Goal: Task Accomplishment & Management: Manage account settings

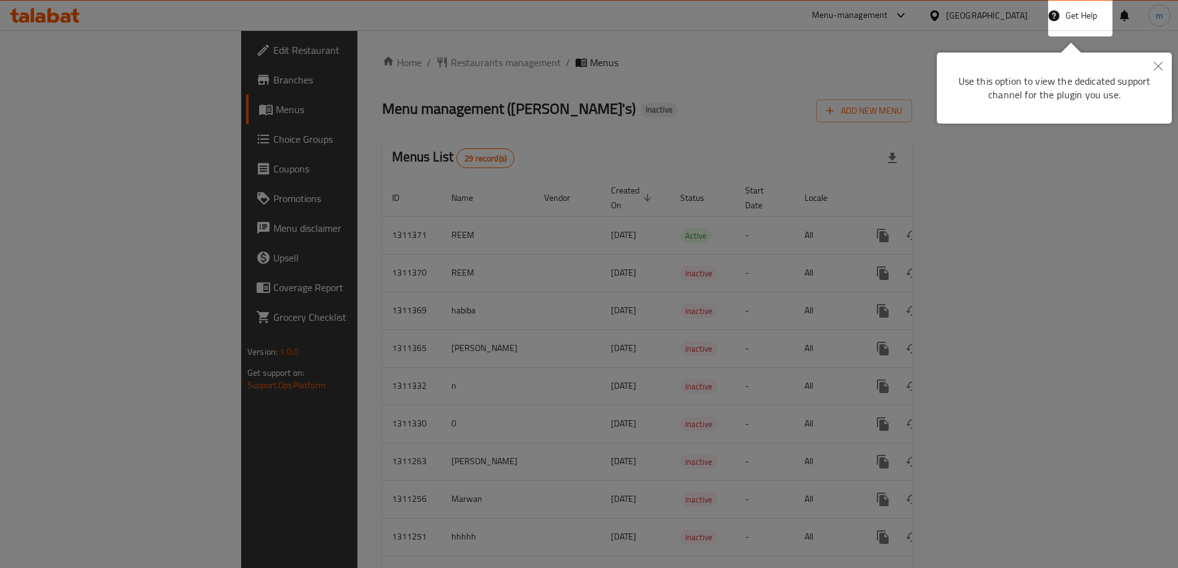
click at [1158, 67] on icon "Close" at bounding box center [1158, 66] width 9 height 9
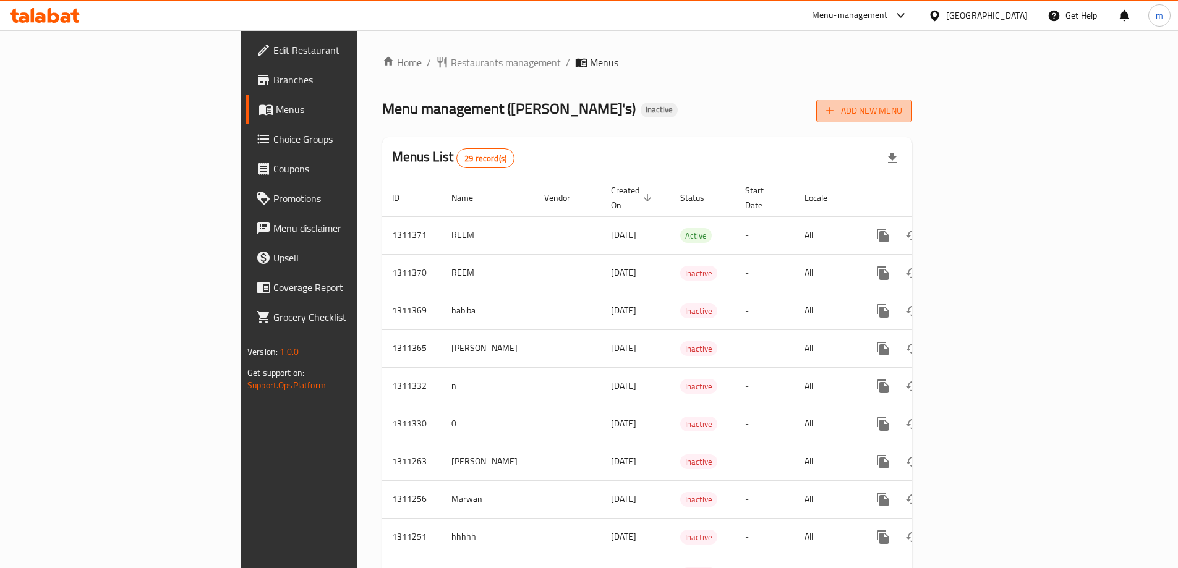
click at [902, 109] on span "Add New Menu" at bounding box center [864, 110] width 76 height 15
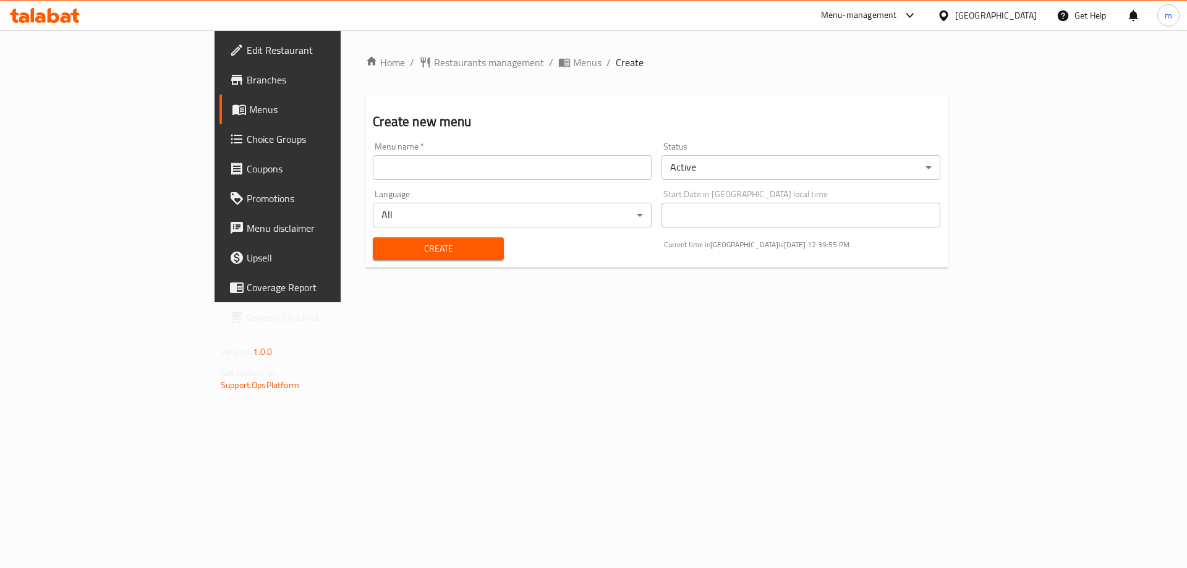
click at [508, 161] on input "text" at bounding box center [512, 167] width 279 height 25
type input "maram"
click at [393, 245] on span "Create" at bounding box center [438, 248] width 111 height 15
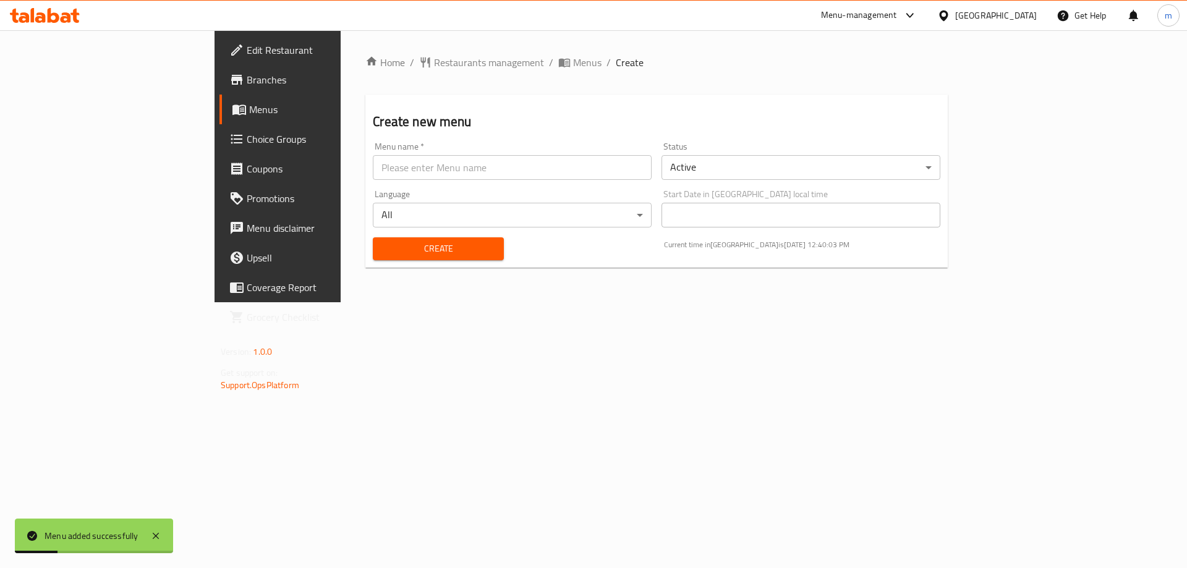
click at [249, 109] on span "Menus" at bounding box center [326, 109] width 154 height 15
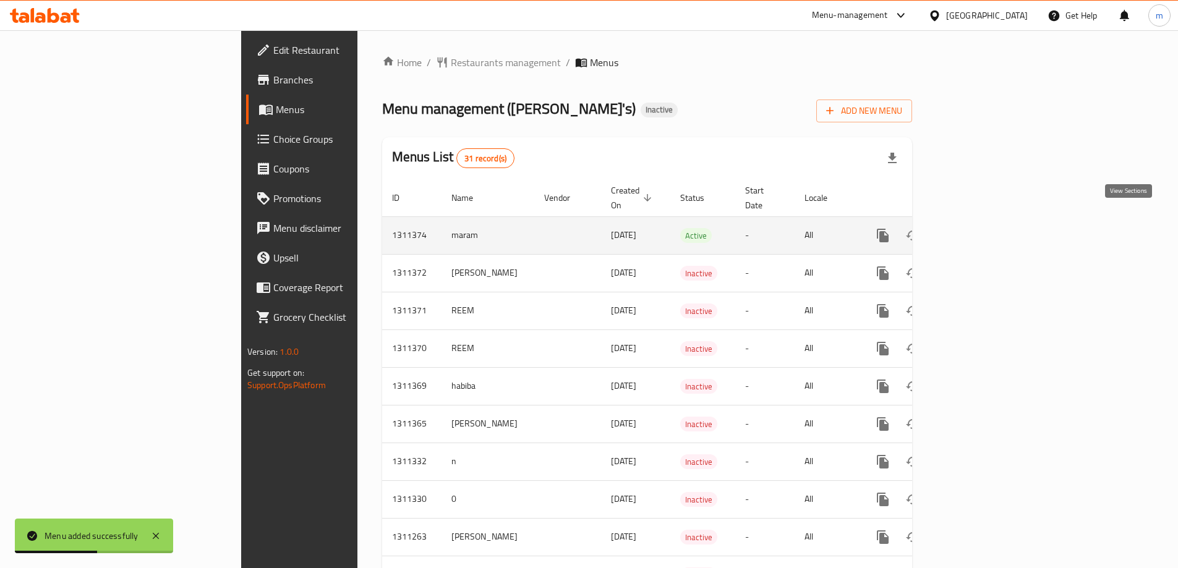
click at [980, 228] on icon "enhanced table" at bounding box center [972, 235] width 15 height 15
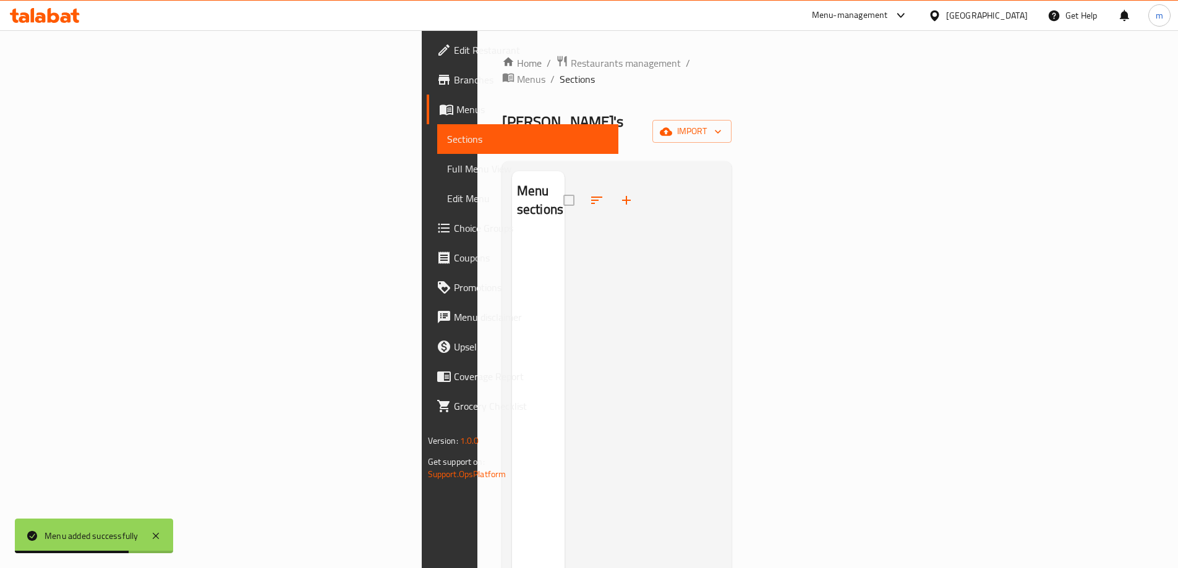
drag, startPoint x: 344, startPoint y: 190, endPoint x: 335, endPoint y: 182, distance: 12.3
click at [512, 191] on div "Menu sections" at bounding box center [538, 455] width 53 height 568
click at [563, 186] on div at bounding box center [602, 201] width 78 height 30
click at [517, 182] on h2 "Menu sections" at bounding box center [540, 200] width 46 height 37
click at [619, 193] on icon "button" at bounding box center [626, 200] width 15 height 15
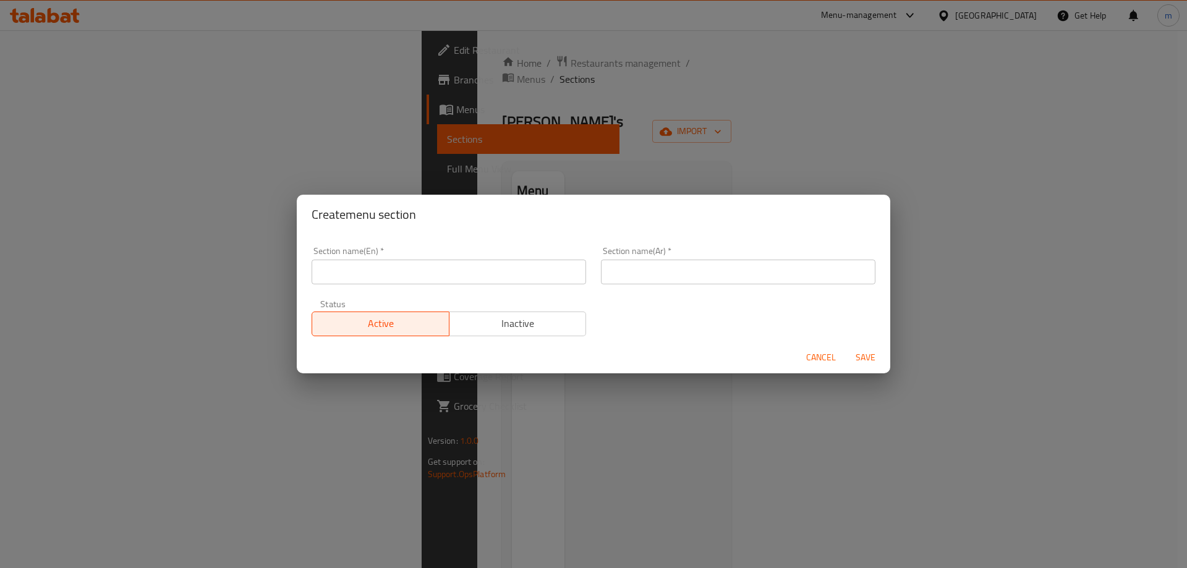
click at [866, 83] on div "Create menu section Section name(En)   * Section name(En) * Section name(Ar)   …" at bounding box center [593, 284] width 1187 height 568
click at [819, 359] on span "Cancel" at bounding box center [821, 357] width 30 height 15
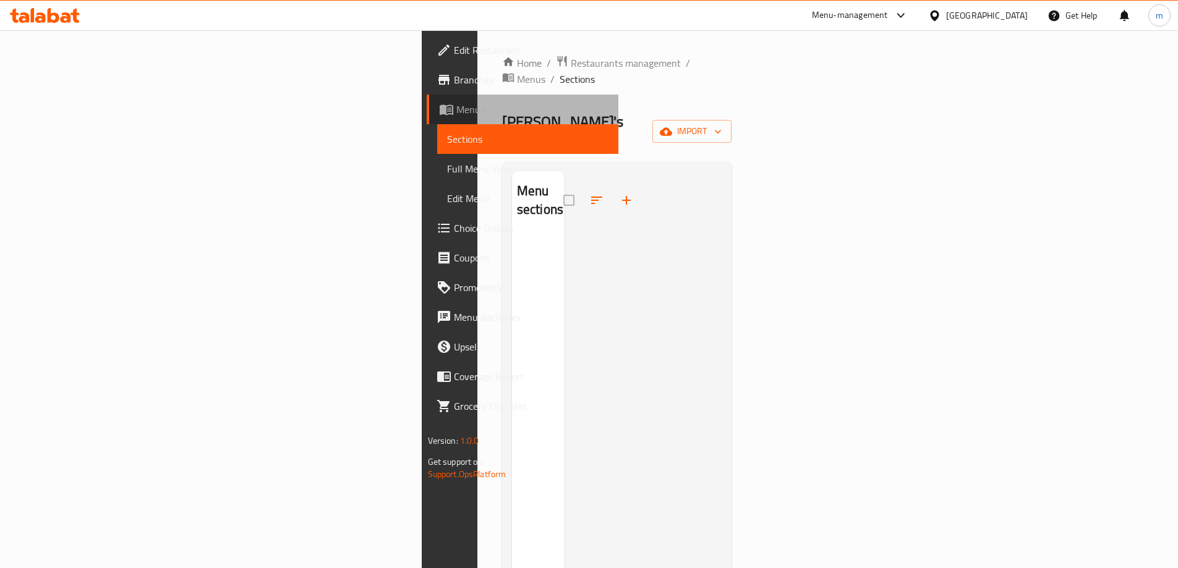
click at [456, 103] on span "Menus" at bounding box center [532, 109] width 152 height 15
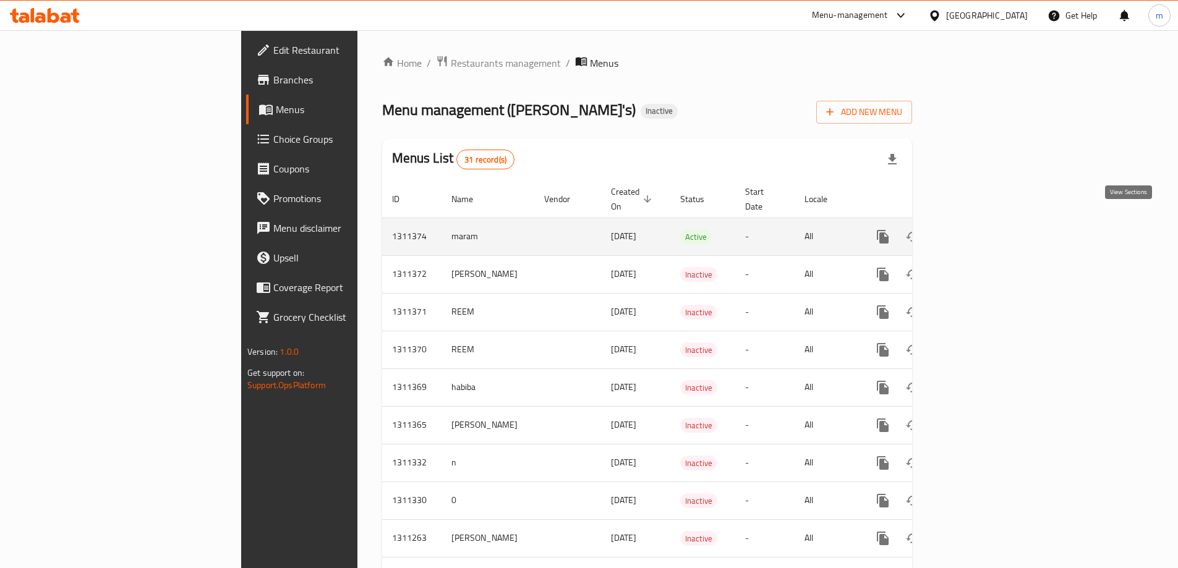
click at [980, 229] on icon "enhanced table" at bounding box center [972, 236] width 15 height 15
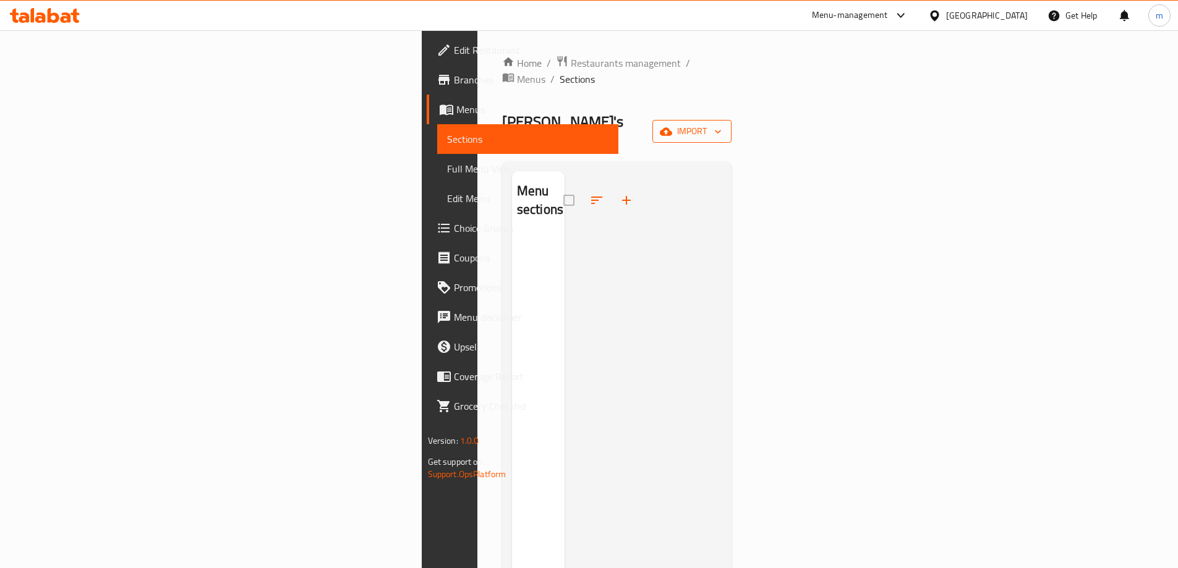
click at [722, 124] on span "import" at bounding box center [691, 131] width 59 height 15
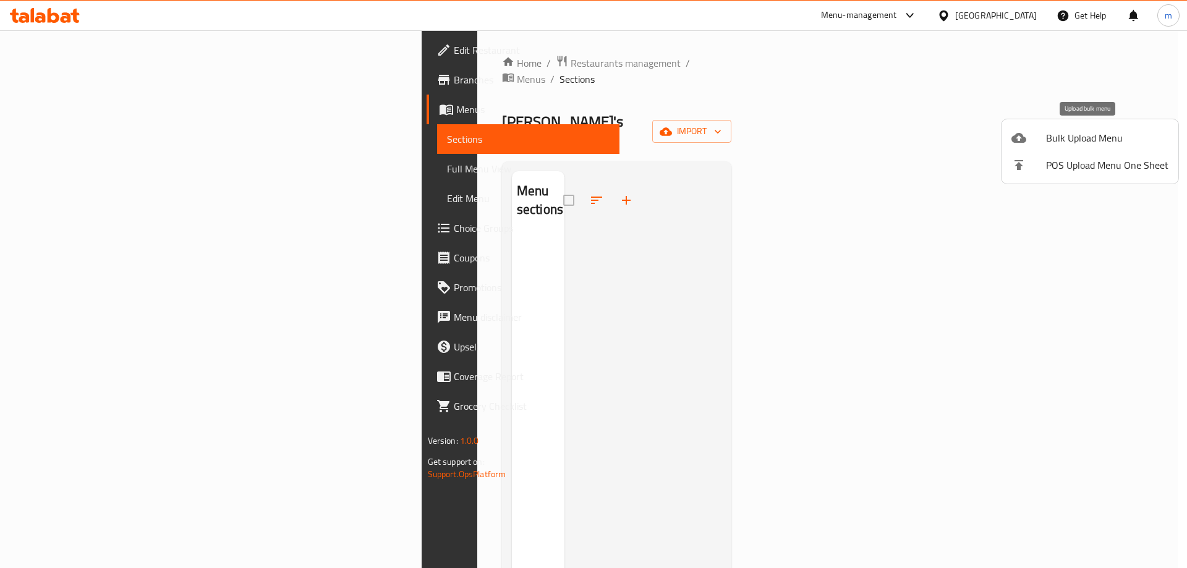
click at [1054, 140] on span "Bulk Upload Menu" at bounding box center [1107, 137] width 122 height 15
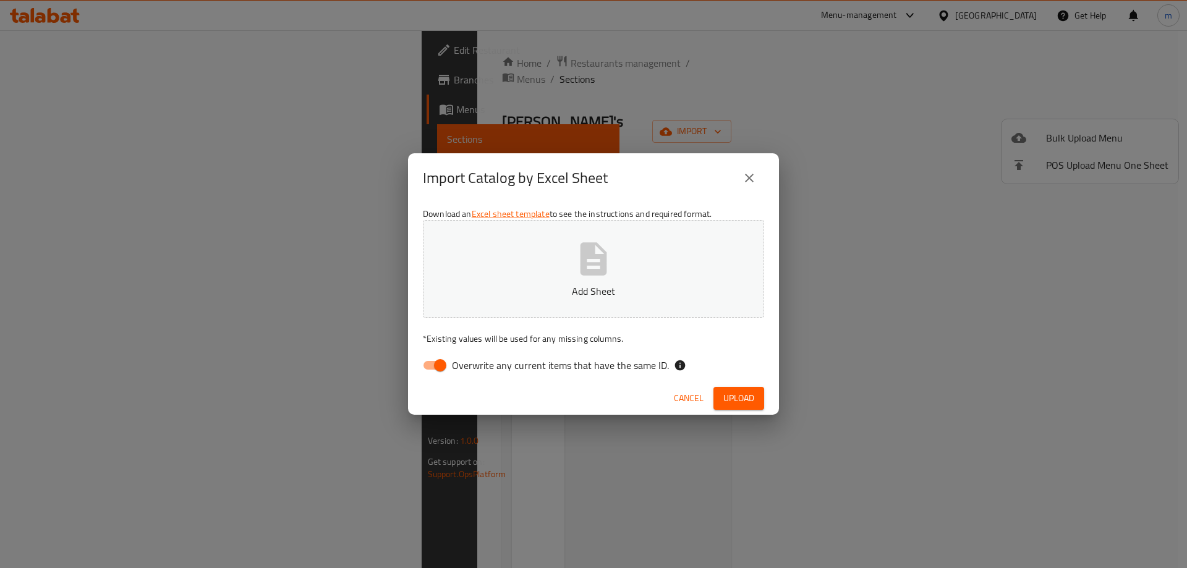
click at [609, 257] on icon "button" at bounding box center [594, 259] width 40 height 40
click at [746, 396] on span "Upload" at bounding box center [739, 398] width 31 height 15
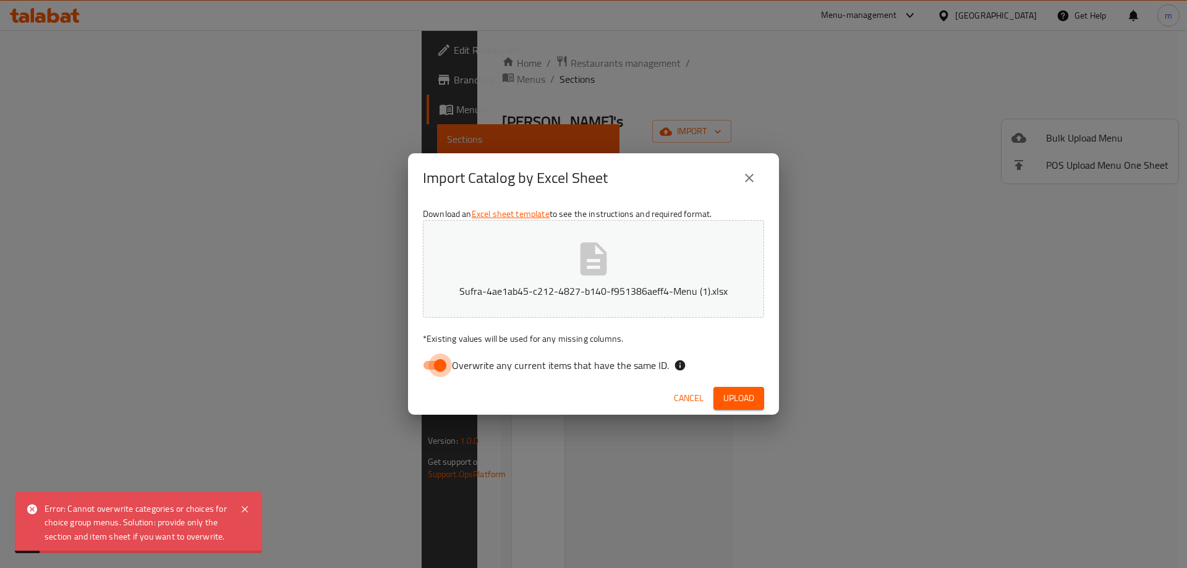
click at [442, 360] on input "Overwrite any current items that have the same ID." at bounding box center [440, 366] width 71 height 24
checkbox input "false"
click at [745, 402] on span "Upload" at bounding box center [739, 398] width 31 height 15
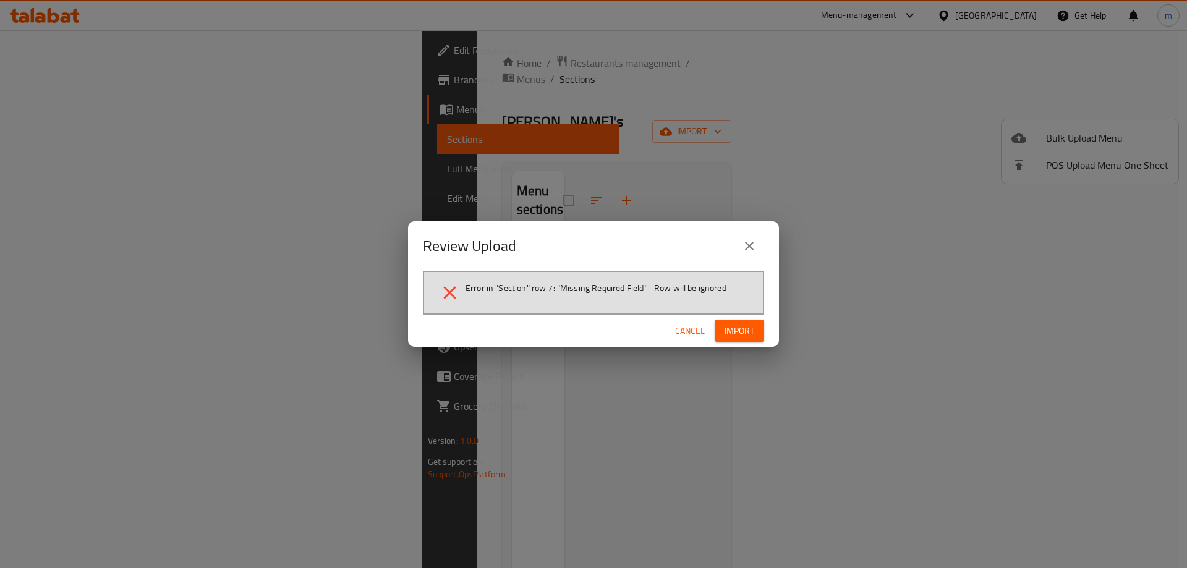
click at [746, 327] on span "Import" at bounding box center [740, 330] width 30 height 15
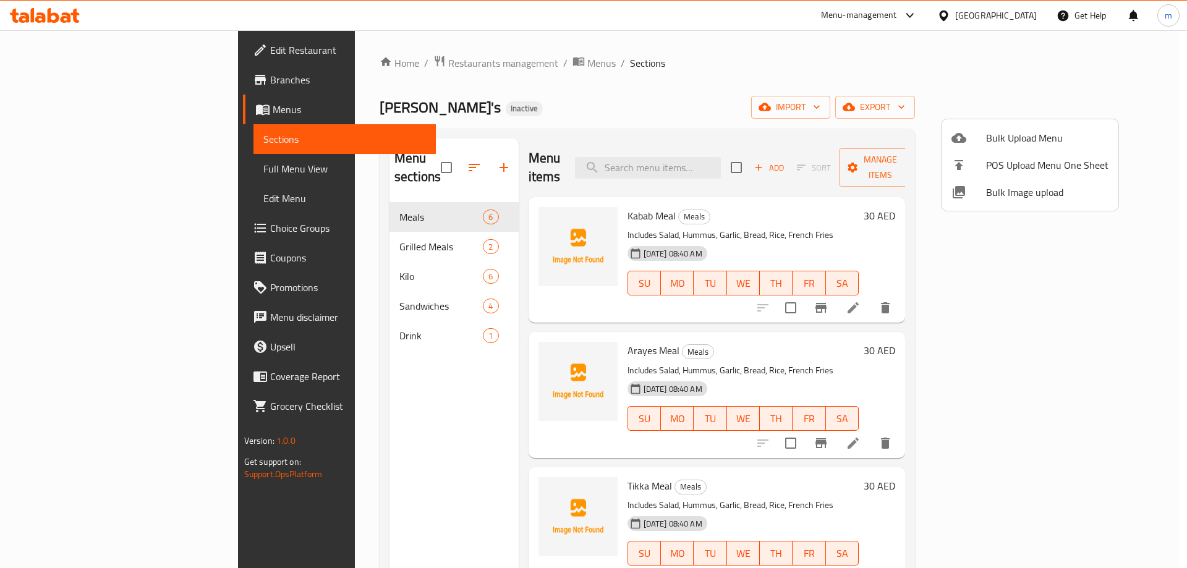
click at [871, 102] on div at bounding box center [593, 284] width 1187 height 568
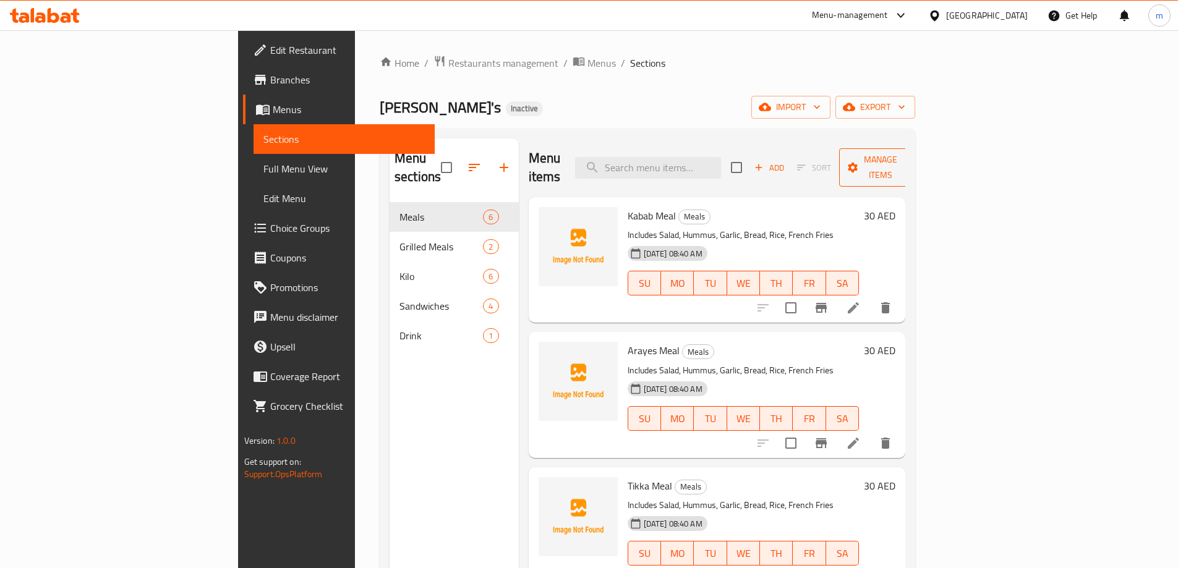
click at [922, 156] on button "Manage items" at bounding box center [880, 167] width 83 height 38
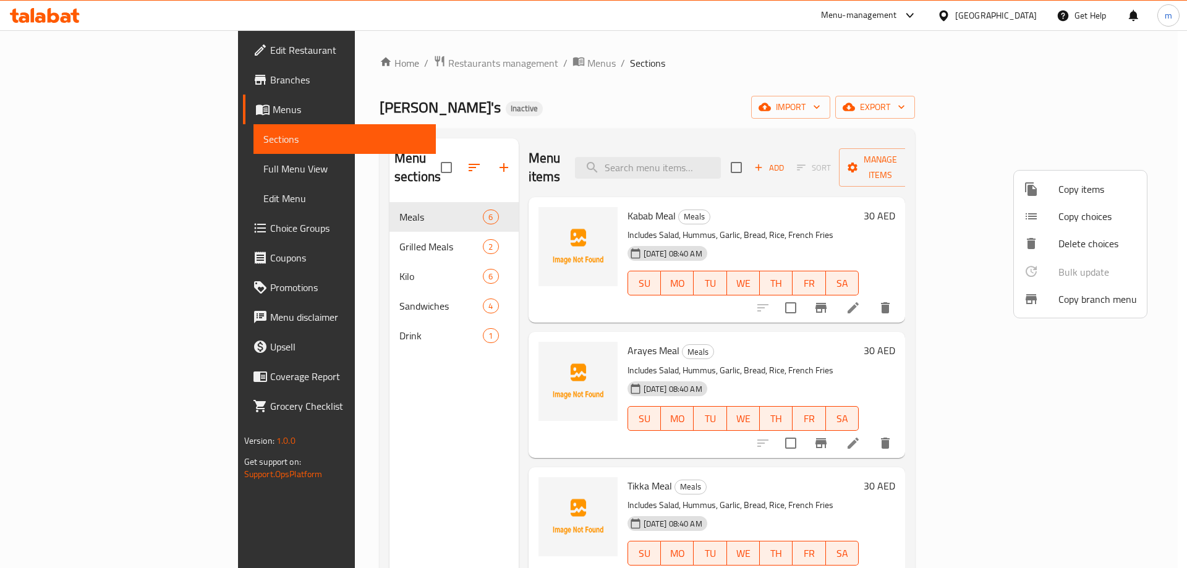
click at [939, 236] on div at bounding box center [593, 284] width 1187 height 568
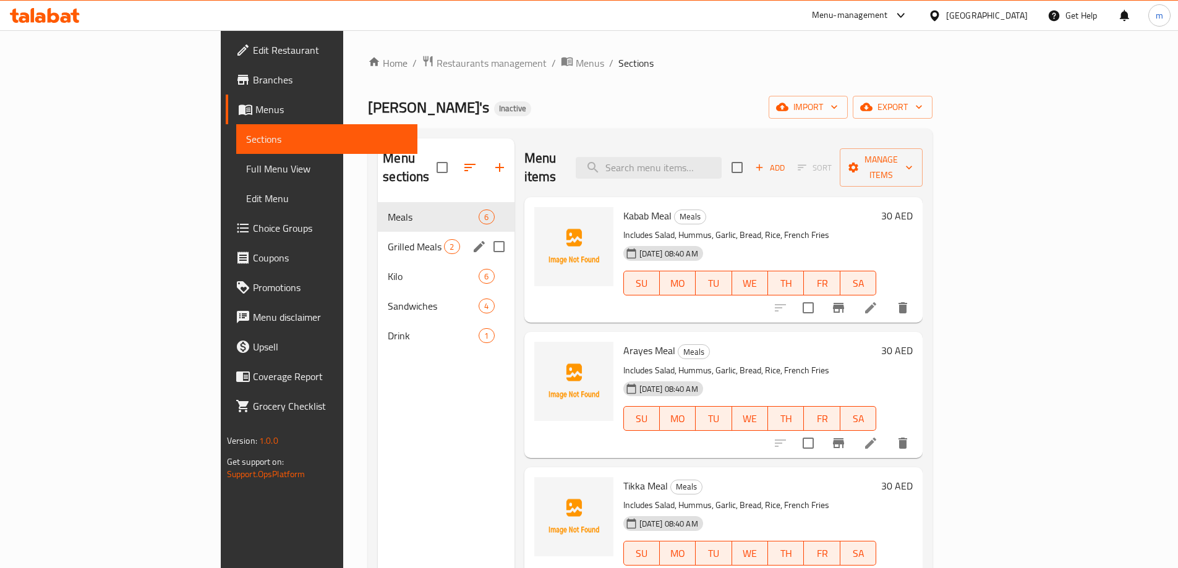
click at [388, 239] on span "Grilled Meals" at bounding box center [416, 246] width 56 height 15
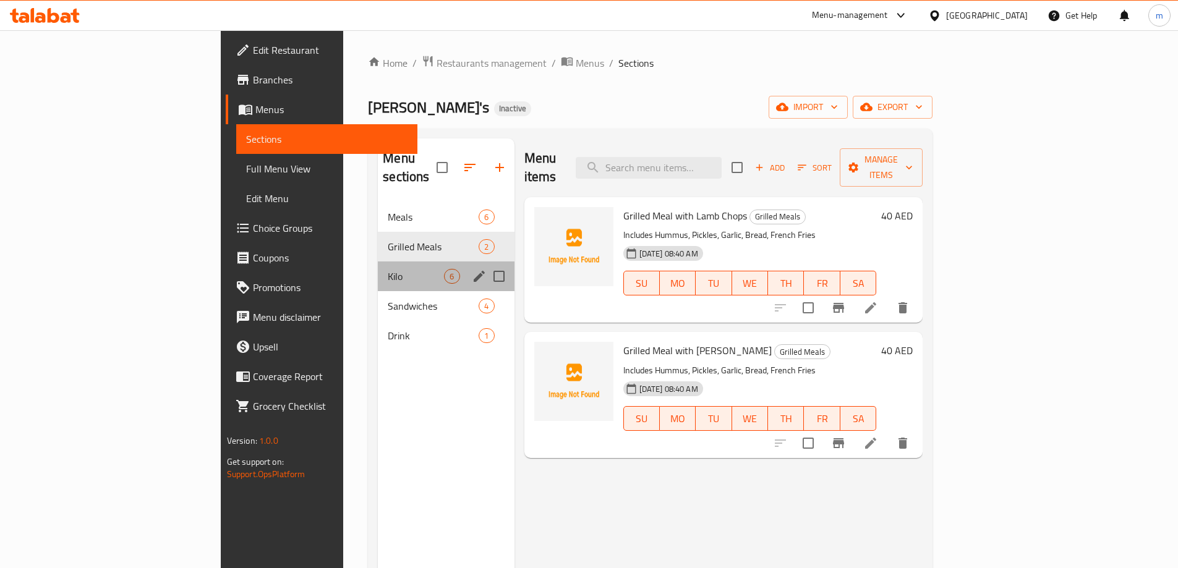
click at [394, 262] on div "Kilo 6" at bounding box center [446, 277] width 136 height 30
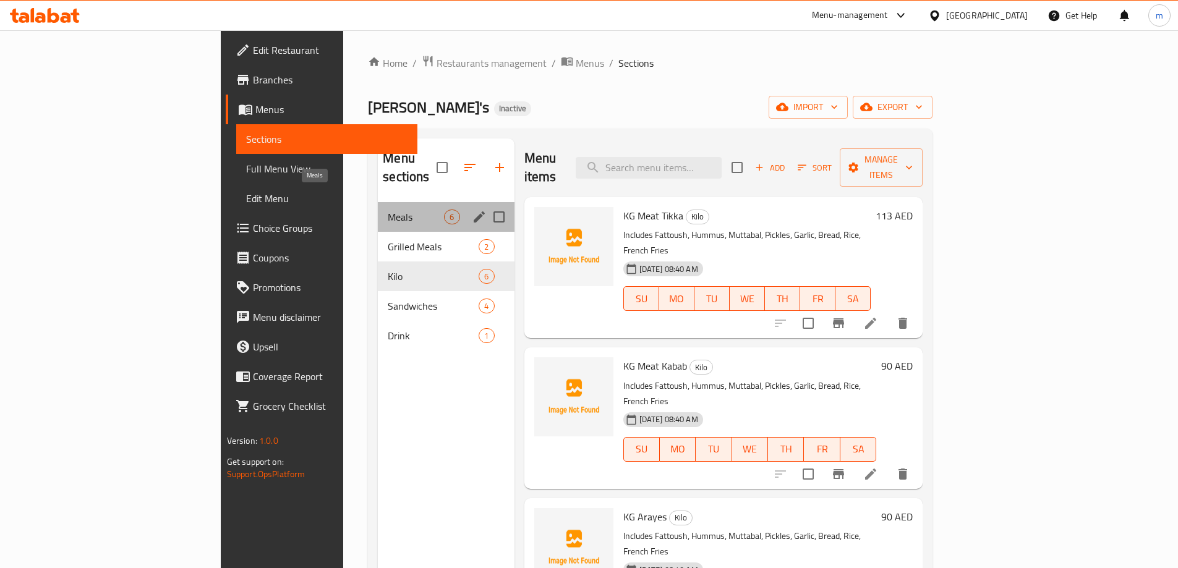
click at [388, 210] on span "Meals" at bounding box center [416, 217] width 56 height 15
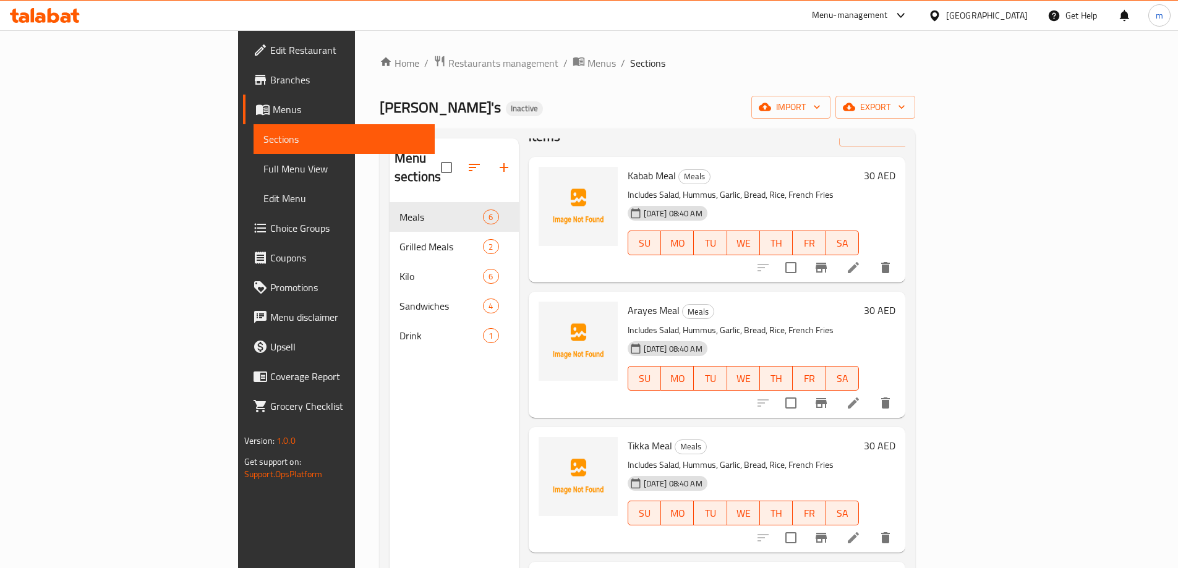
scroll to position [62, 0]
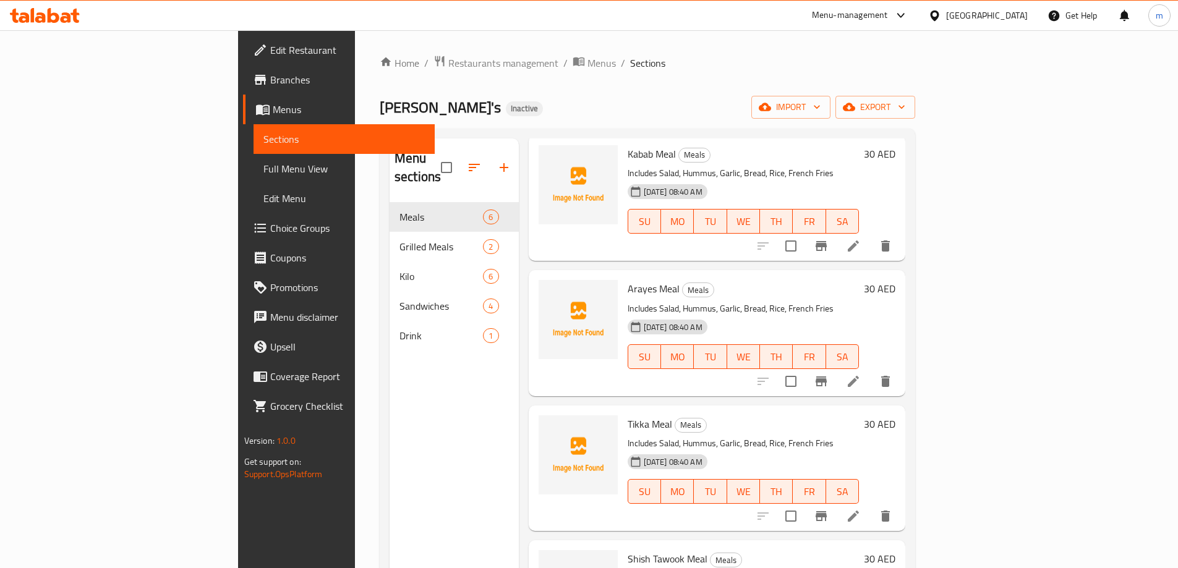
click at [254, 178] on link "Full Menu View" at bounding box center [344, 169] width 181 height 30
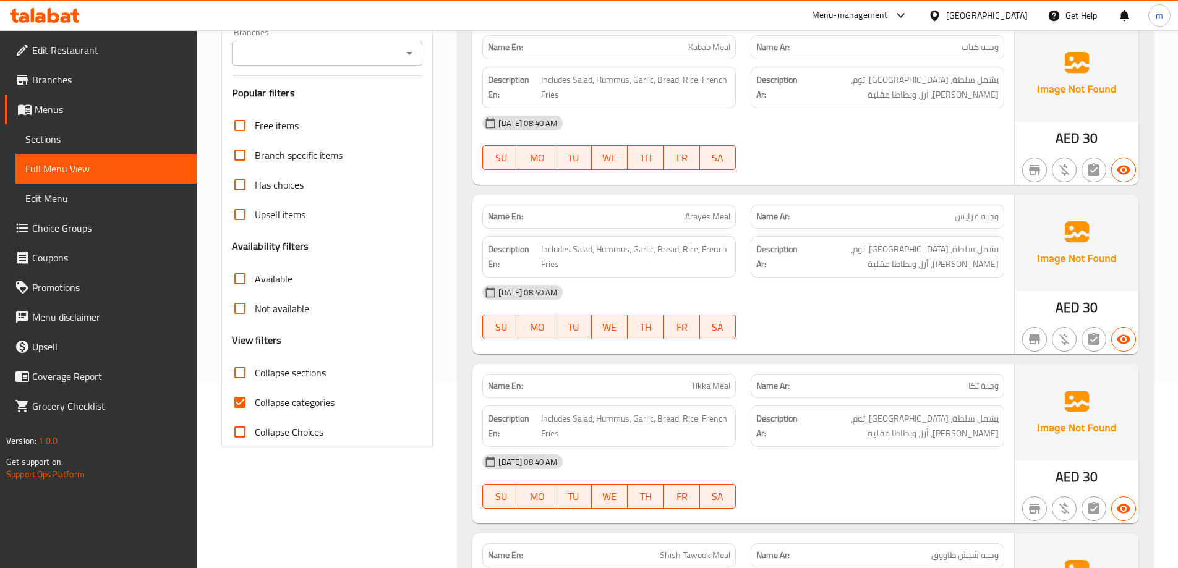
scroll to position [371, 0]
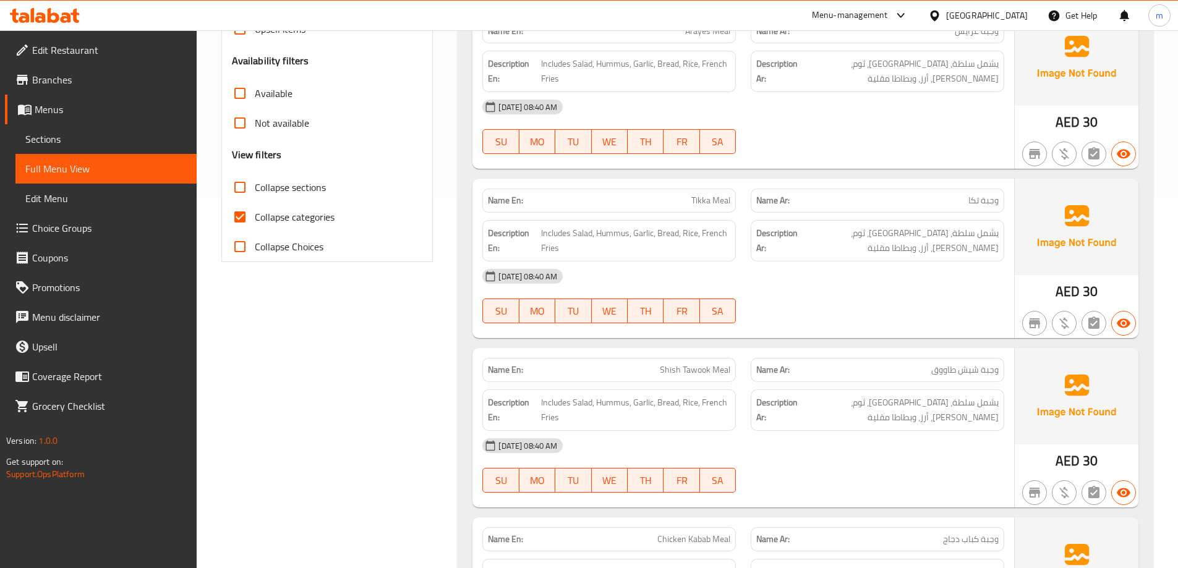
click at [246, 218] on input "Collapse categories" at bounding box center [240, 217] width 30 height 30
checkbox input "false"
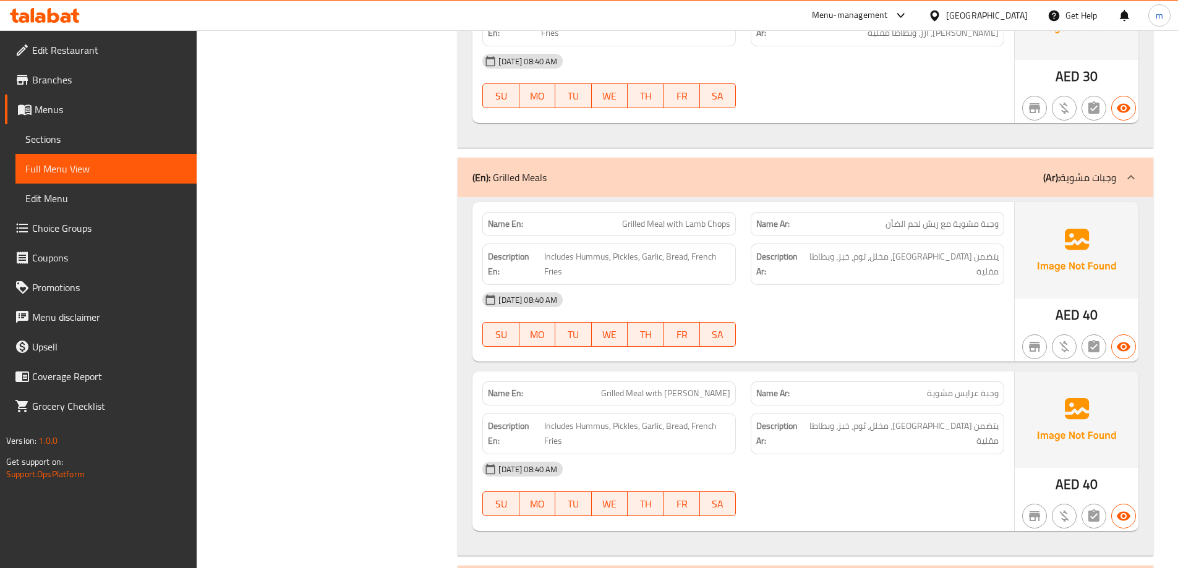
scroll to position [1113, 0]
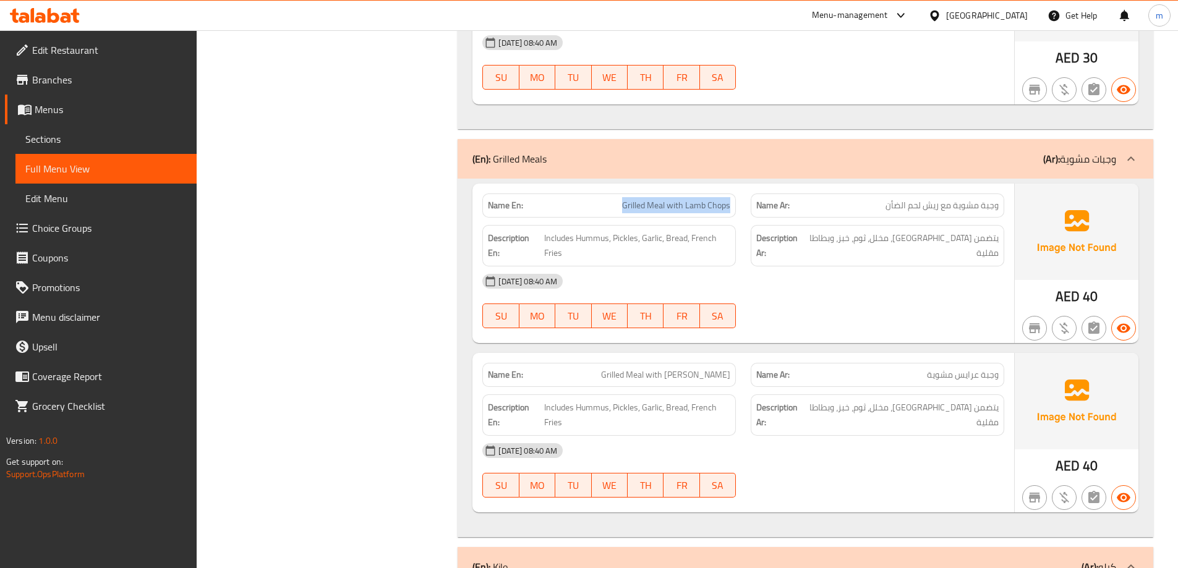
drag, startPoint x: 625, startPoint y: 203, endPoint x: 732, endPoint y: 205, distance: 106.4
click at [732, 205] on div "Name En: Grilled Meal with Lamb Chops" at bounding box center [609, 206] width 254 height 24
copy span "Grilled Meal with Lamb Chops"
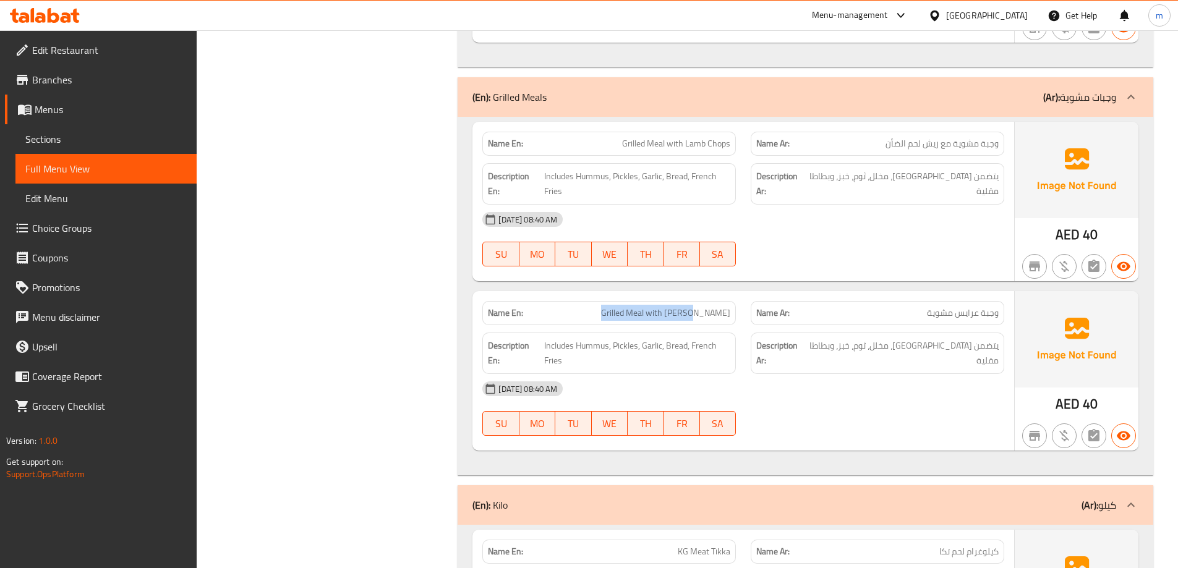
drag, startPoint x: 644, startPoint y: 313, endPoint x: 732, endPoint y: 318, distance: 88.0
click at [732, 318] on div "Name En: Grilled Meal with Arayes" at bounding box center [609, 313] width 254 height 24
copy span "Grilled Meal with [PERSON_NAME]"
click at [882, 421] on div "13-09-2025 08:40 AM SU MO TU WE TH FR SA" at bounding box center [743, 408] width 537 height 69
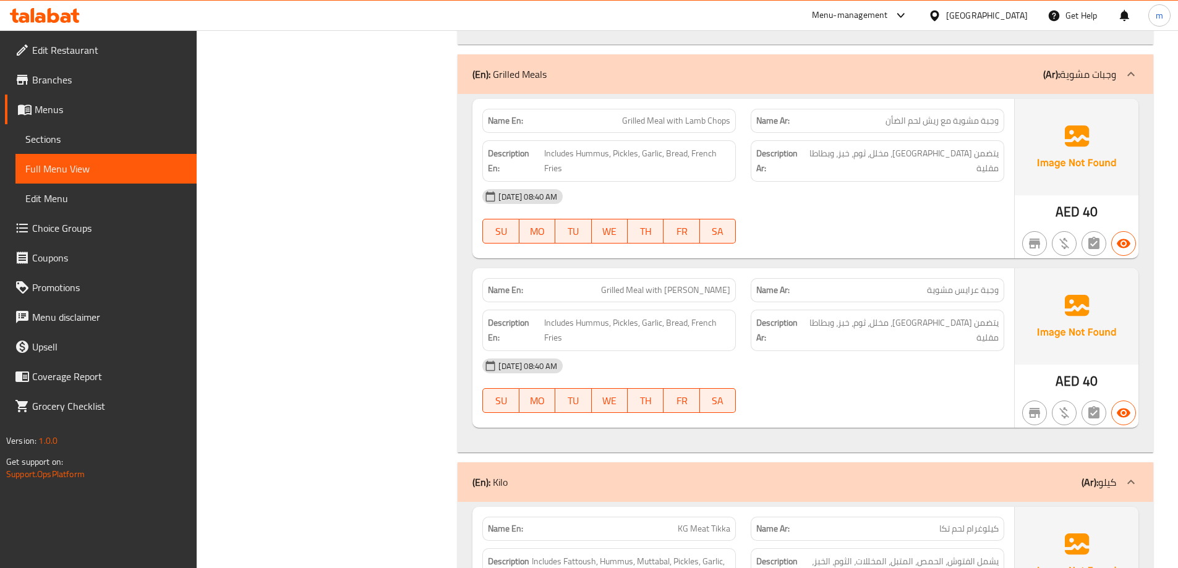
scroll to position [1237, 0]
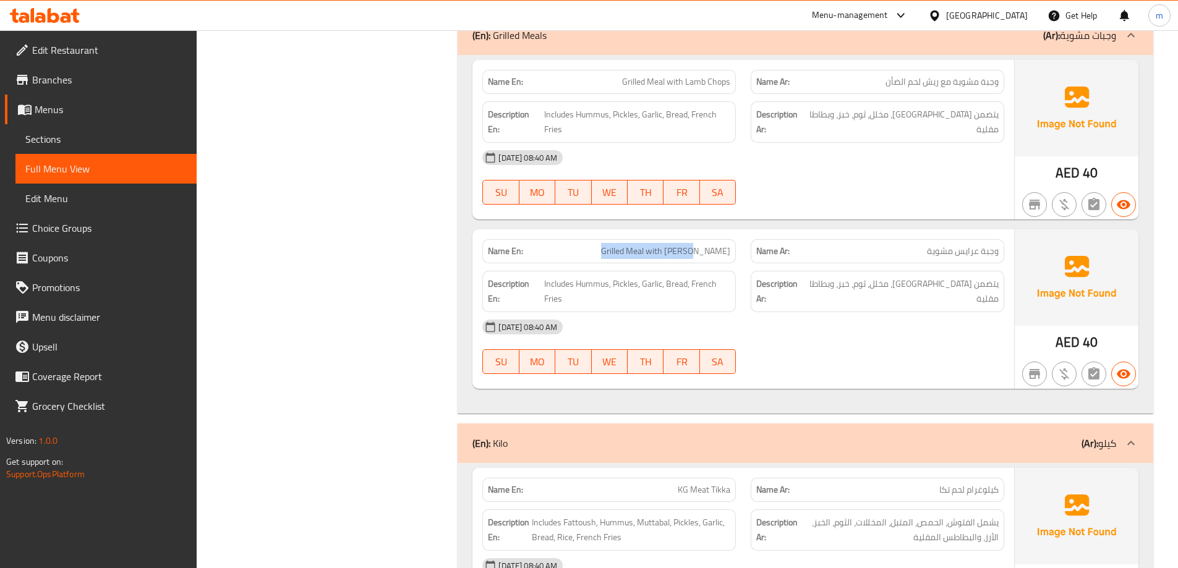
drag, startPoint x: 642, startPoint y: 251, endPoint x: 733, endPoint y: 251, distance: 91.5
click at [733, 251] on div "Name En: Grilled Meal with Arayes" at bounding box center [609, 251] width 254 height 24
copy span "Grilled Meal with [PERSON_NAME]"
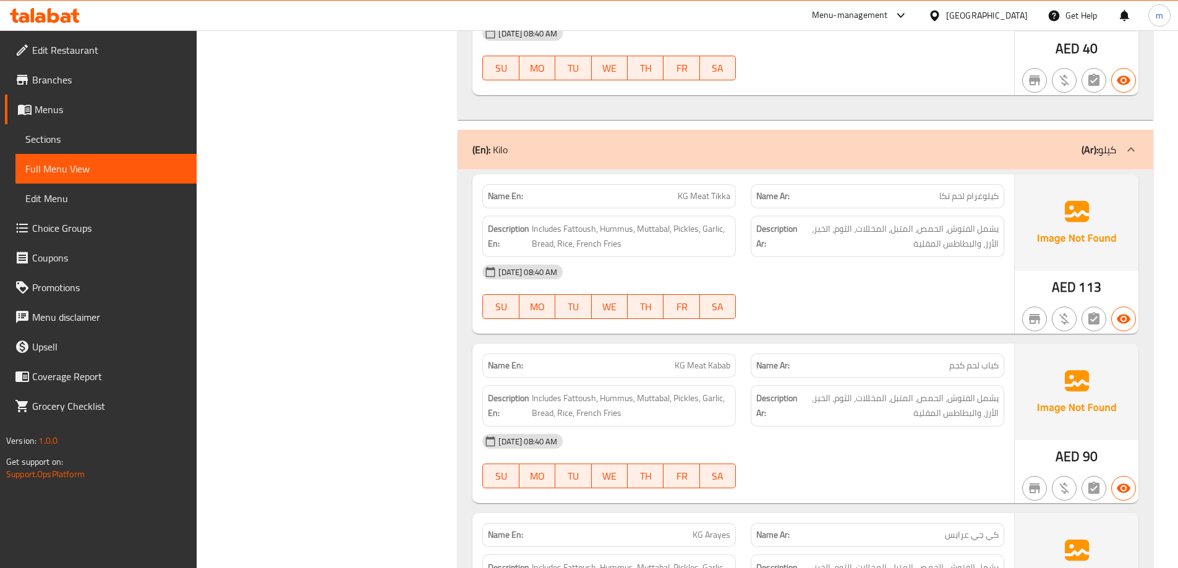
scroll to position [1484, 0]
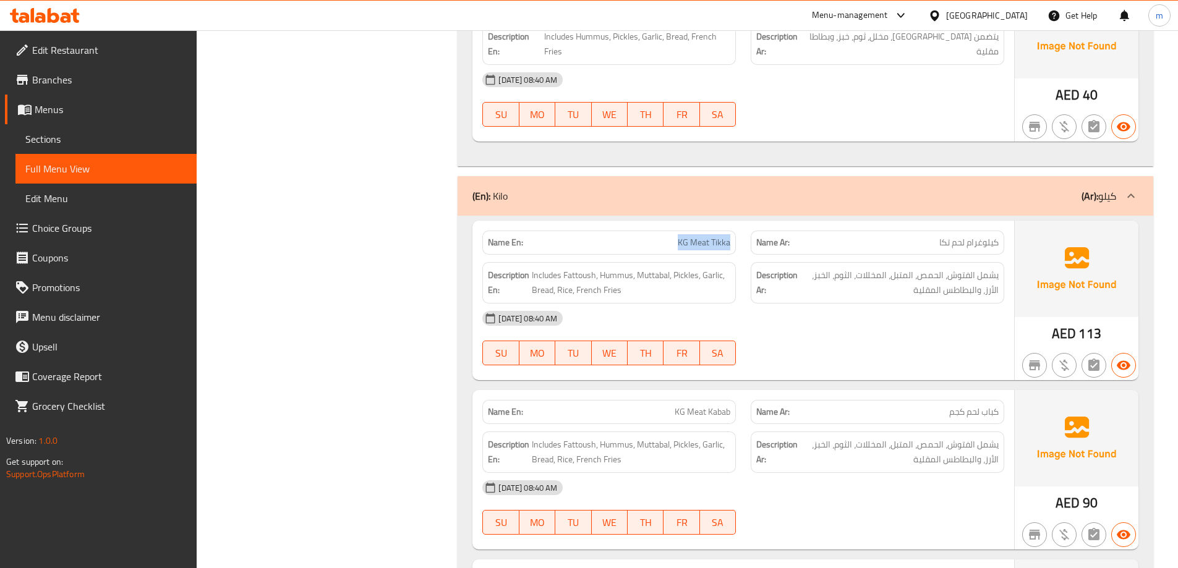
drag, startPoint x: 676, startPoint y: 240, endPoint x: 733, endPoint y: 244, distance: 57.7
click at [733, 244] on div "Name En: KG Meat Tikka" at bounding box center [609, 243] width 254 height 24
copy span "KG Meat Tikka"
click at [670, 242] on p "Name En: KG Meat Tikka" at bounding box center [609, 242] width 242 height 13
click at [674, 242] on p "Name En: KG Meat Tikka" at bounding box center [609, 242] width 242 height 13
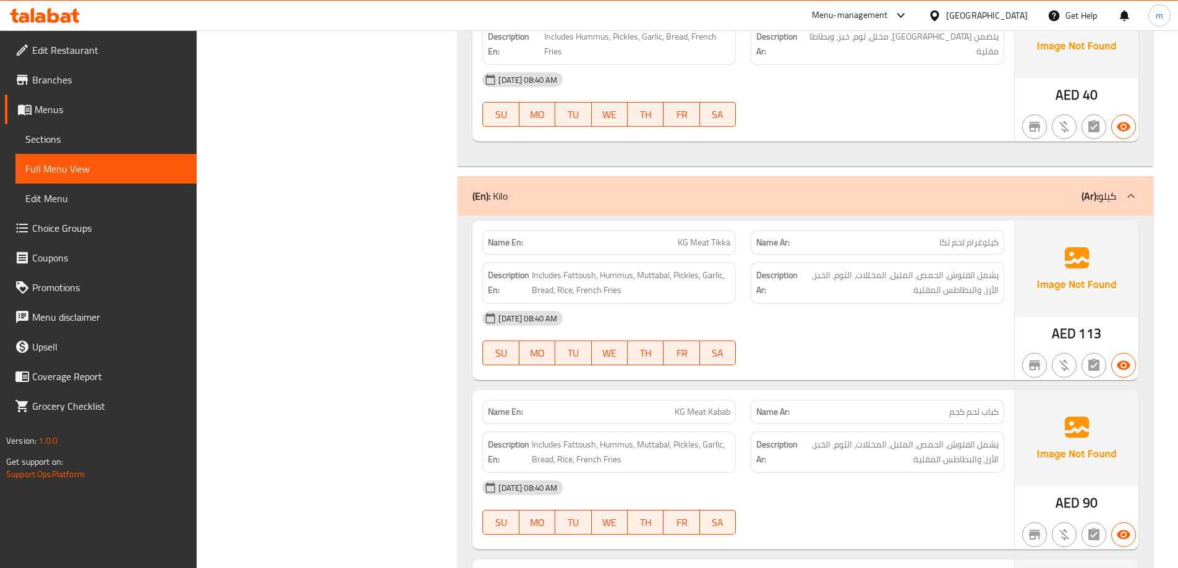
click at [676, 242] on p "Name En: KG Meat Tikka" at bounding box center [609, 242] width 242 height 13
click at [691, 242] on span "KG Meat Tikka" at bounding box center [704, 242] width 53 height 13
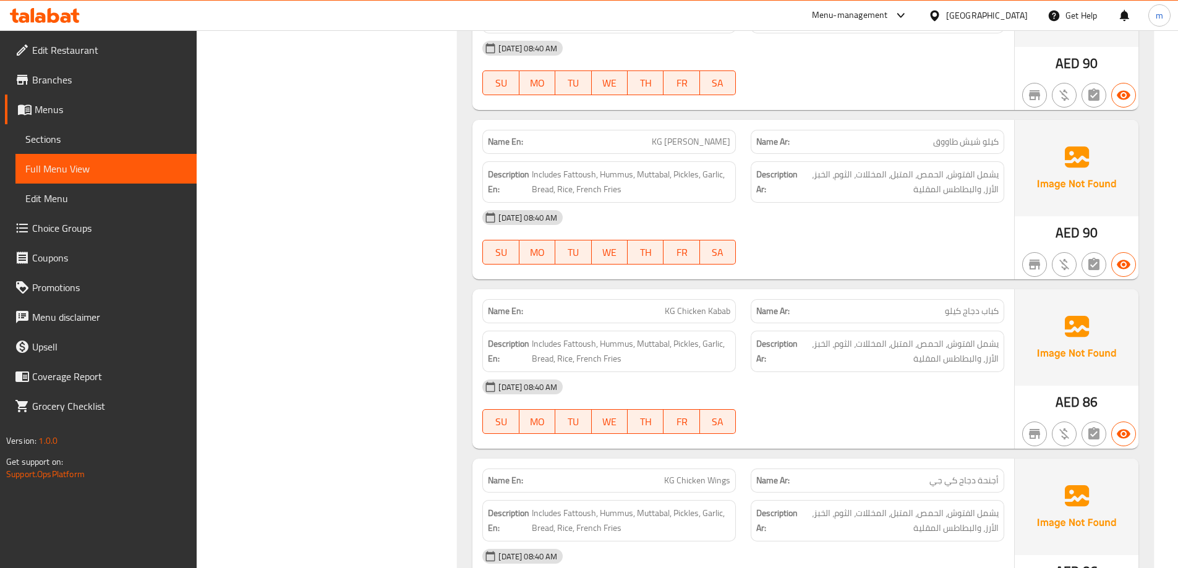
scroll to position [2041, 0]
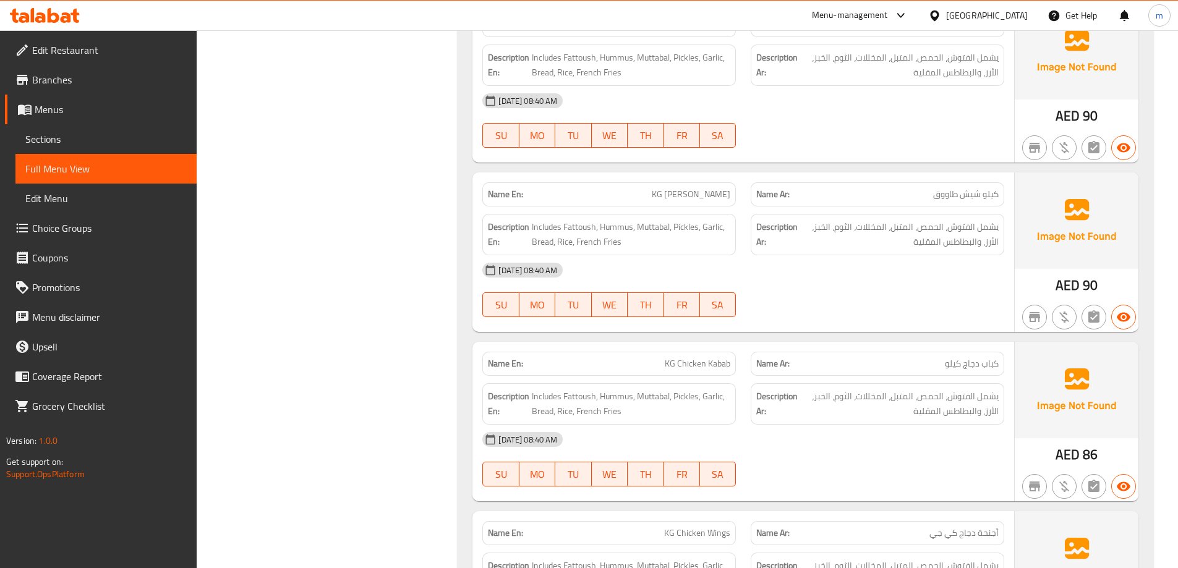
click at [913, 533] on p "Name Ar: أجنحة دجاج كي جي" at bounding box center [877, 533] width 242 height 13
click at [925, 532] on p "Name Ar: أجنحة دجاج كي جي" at bounding box center [877, 533] width 242 height 13
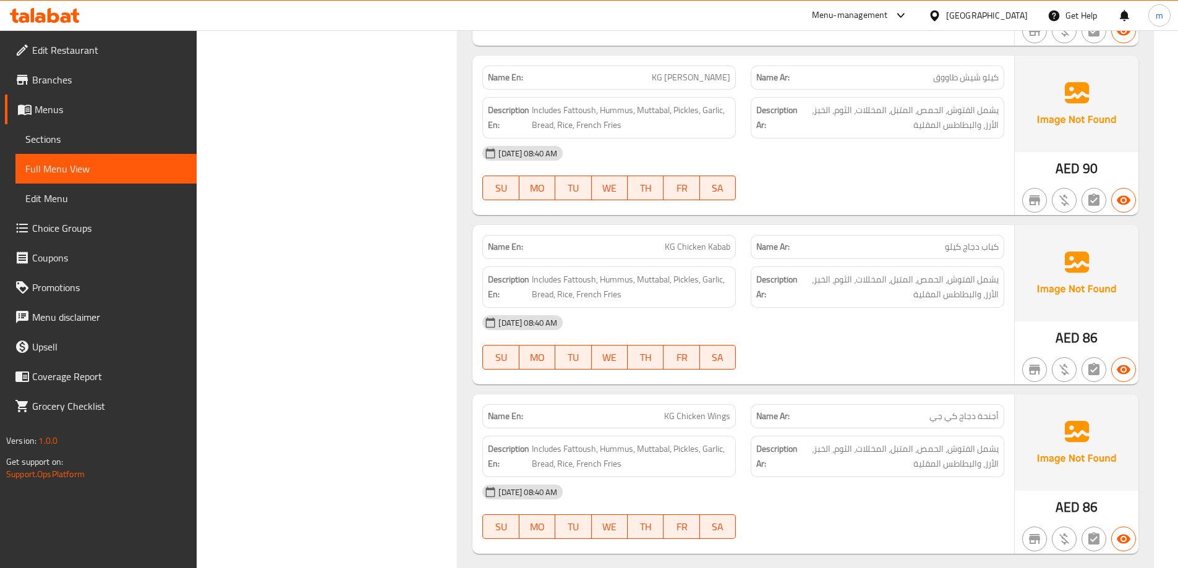
scroll to position [2164, 0]
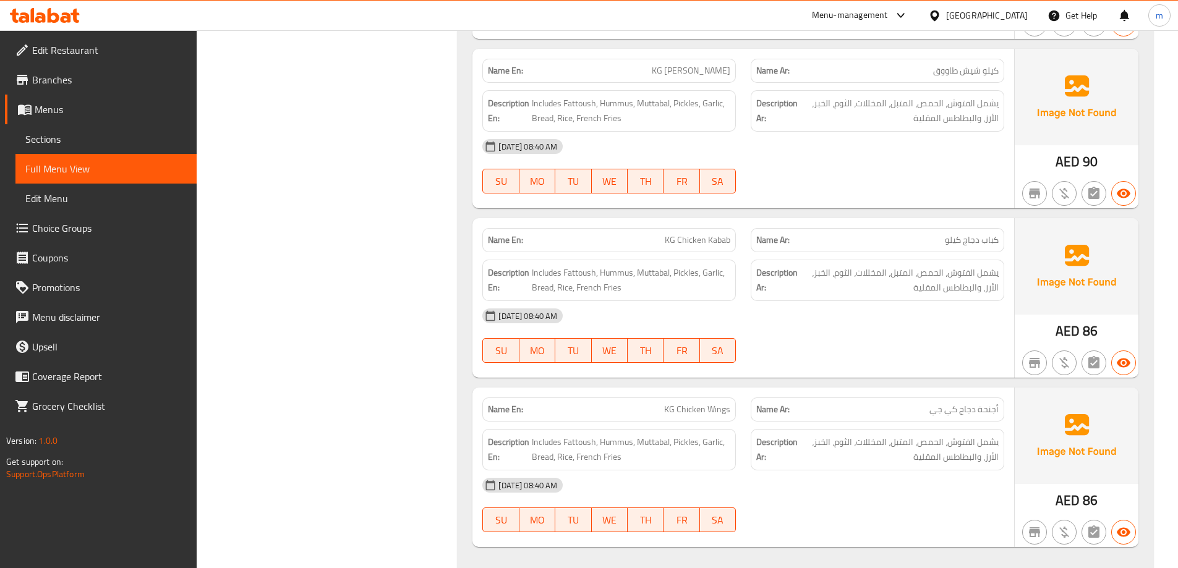
click at [952, 408] on span "أجنحة دجاج كي جي" at bounding box center [963, 409] width 69 height 13
click at [938, 412] on span "أجنحة دجاج كي جي" at bounding box center [963, 409] width 69 height 13
drag, startPoint x: 925, startPoint y: 411, endPoint x: 942, endPoint y: 410, distance: 17.4
click at [942, 410] on p "Name Ar: أجنحة دجاج كي جي" at bounding box center [877, 409] width 242 height 13
click at [940, 411] on span "أجنحة دجاج كي جي" at bounding box center [963, 409] width 69 height 13
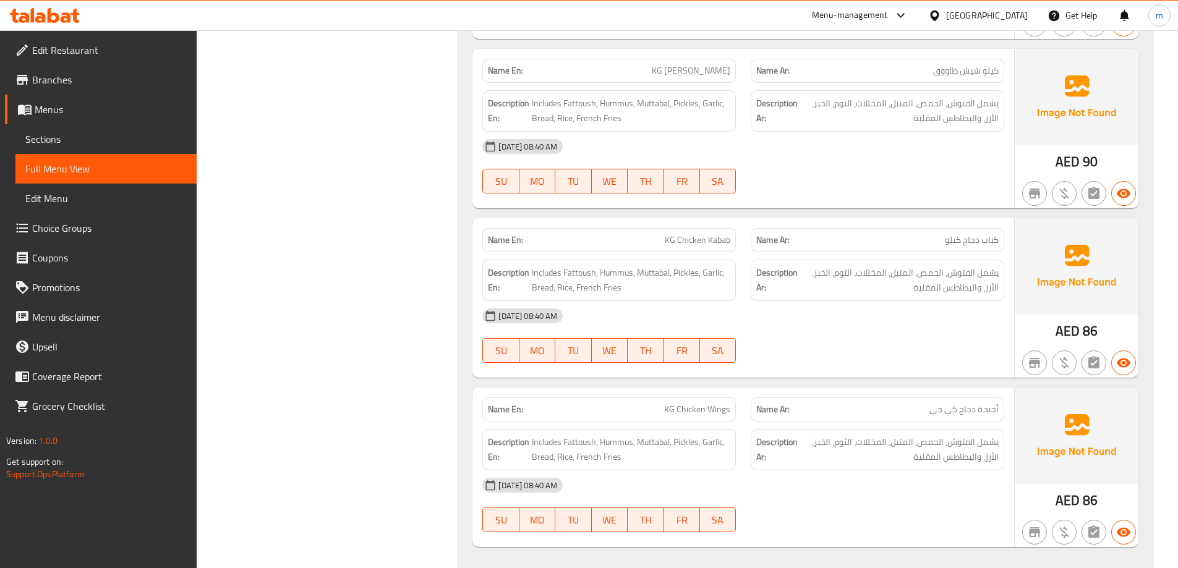
drag, startPoint x: 914, startPoint y: 406, endPoint x: 923, endPoint y: 406, distance: 9.3
click at [923, 406] on p "Name Ar: أجنحة دجاج كي جي" at bounding box center [877, 409] width 242 height 13
click at [929, 407] on p "Name Ar: أجنحة دجاج كي جي" at bounding box center [877, 409] width 242 height 13
click at [931, 413] on span "أجنحة دجاج كي جي" at bounding box center [963, 409] width 69 height 13
drag, startPoint x: 931, startPoint y: 413, endPoint x: 1001, endPoint y: 413, distance: 69.3
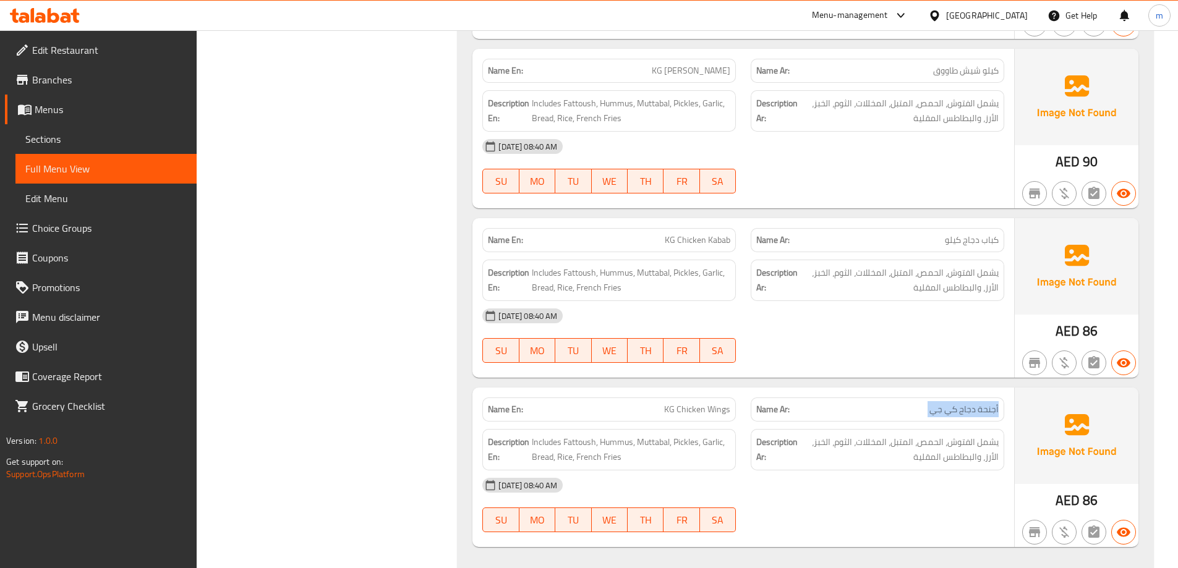
click at [1001, 413] on div "Name Ar: أجنحة دجاج كي جي" at bounding box center [878, 410] width 254 height 24
click at [884, 411] on p "Name Ar: أجنحة دجاج كي جي" at bounding box center [877, 409] width 242 height 13
click at [92, 192] on span "Edit Menu" at bounding box center [105, 198] width 161 height 15
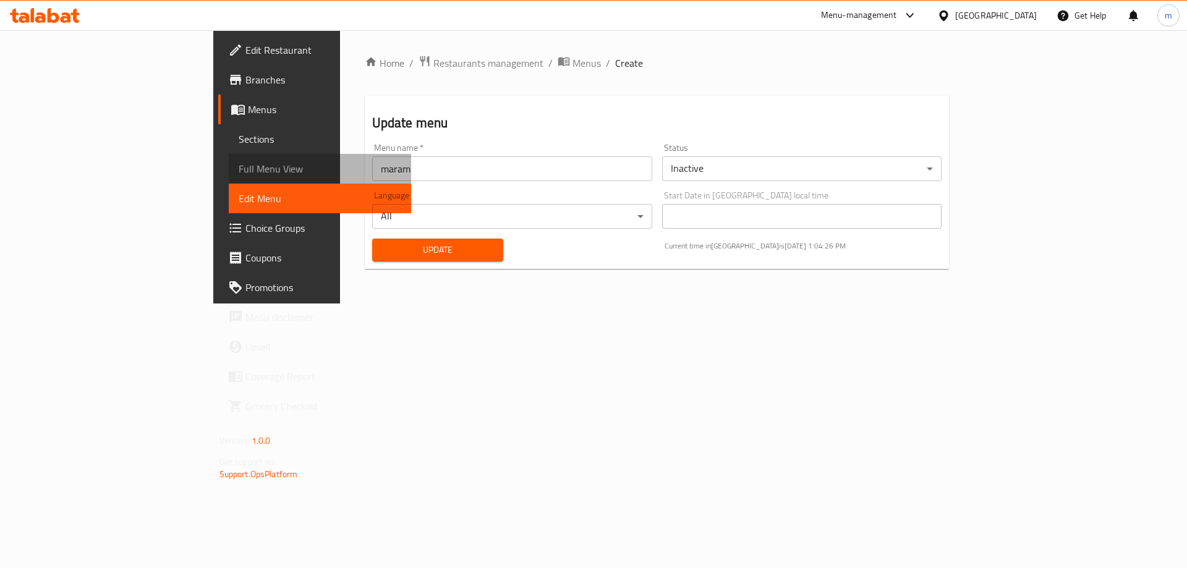
click at [229, 176] on link "Full Menu View" at bounding box center [320, 169] width 183 height 30
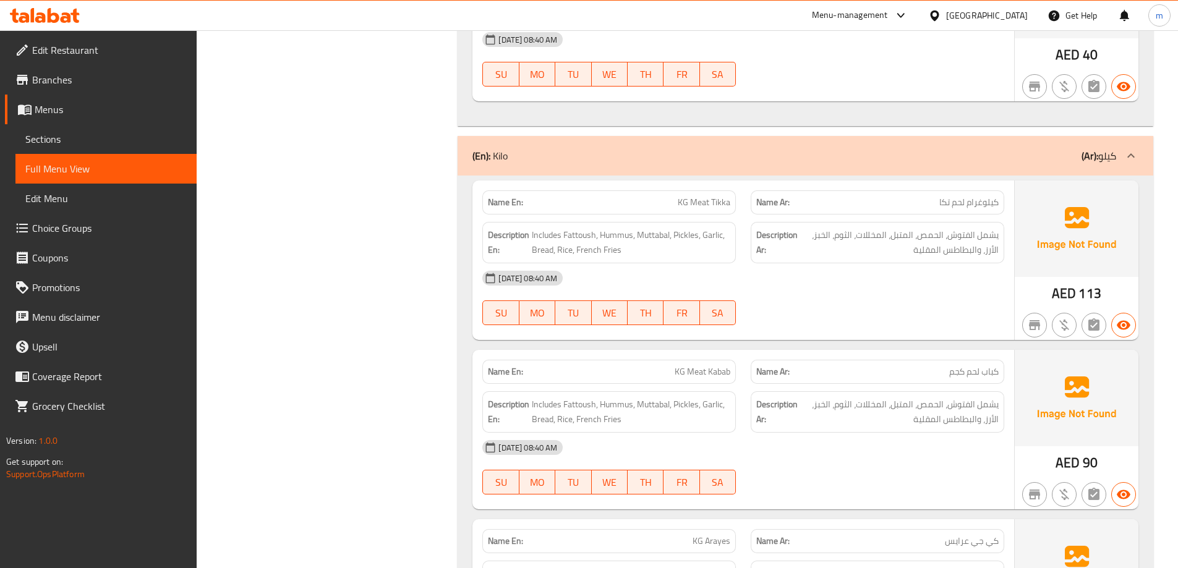
scroll to position [1546, 0]
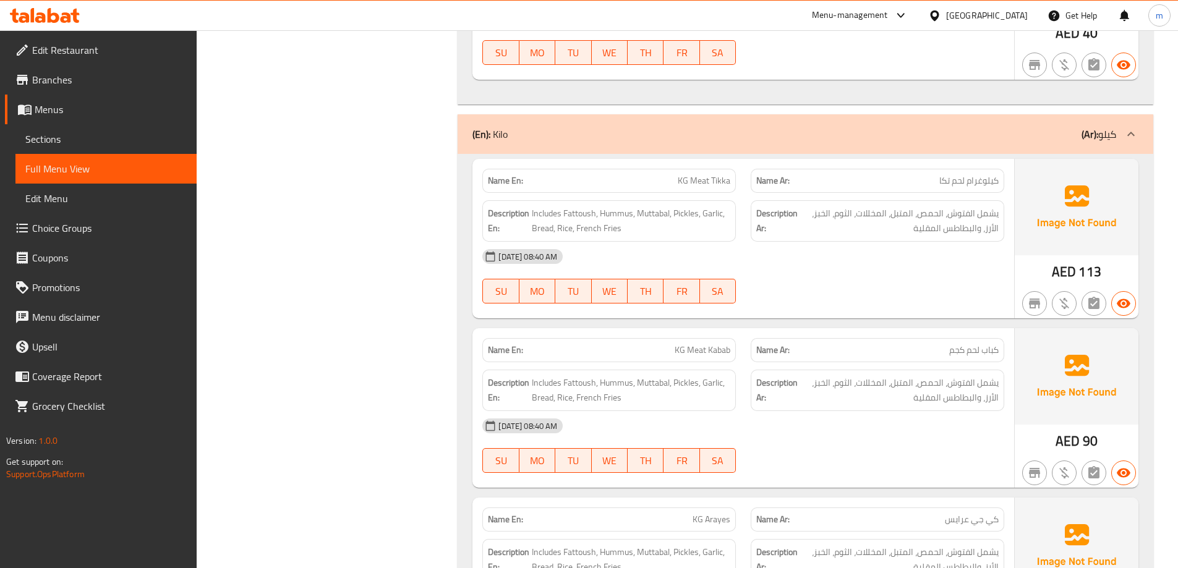
drag, startPoint x: 387, startPoint y: 408, endPoint x: 319, endPoint y: 304, distance: 124.2
click at [317, 317] on div "Filter Branches Branches Popular filters Free items Branch specific items Has c…" at bounding box center [332, 391] width 237 height 3556
drag, startPoint x: 330, startPoint y: 268, endPoint x: 257, endPoint y: 396, distance: 147.0
click at [257, 396] on div "Filter Branches Branches Popular filters Free items Branch specific items Has c…" at bounding box center [332, 391] width 237 height 3556
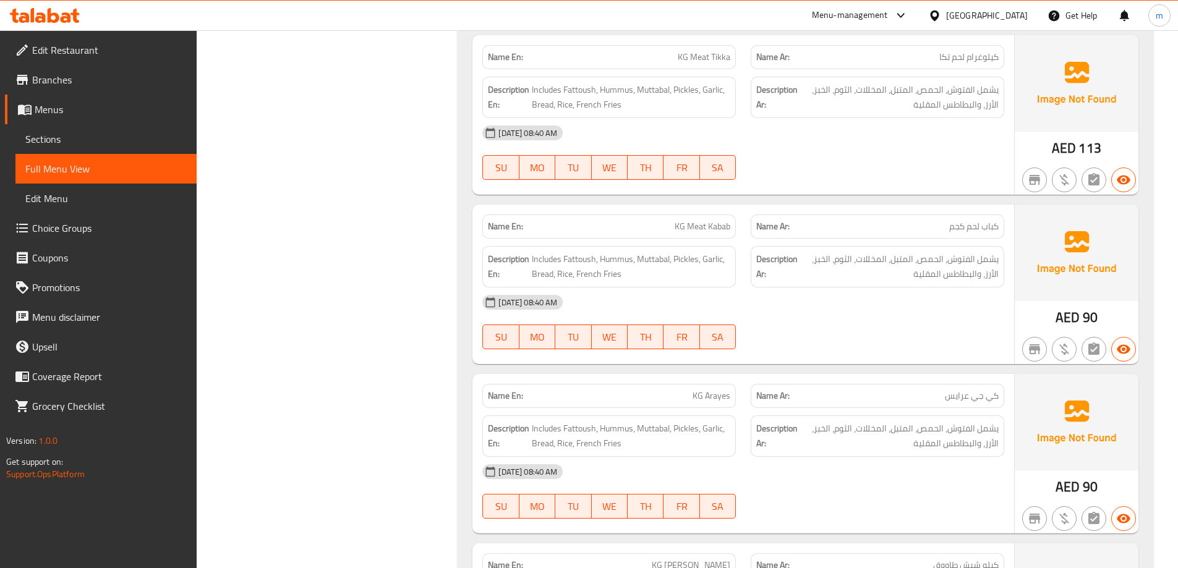
scroll to position [1732, 0]
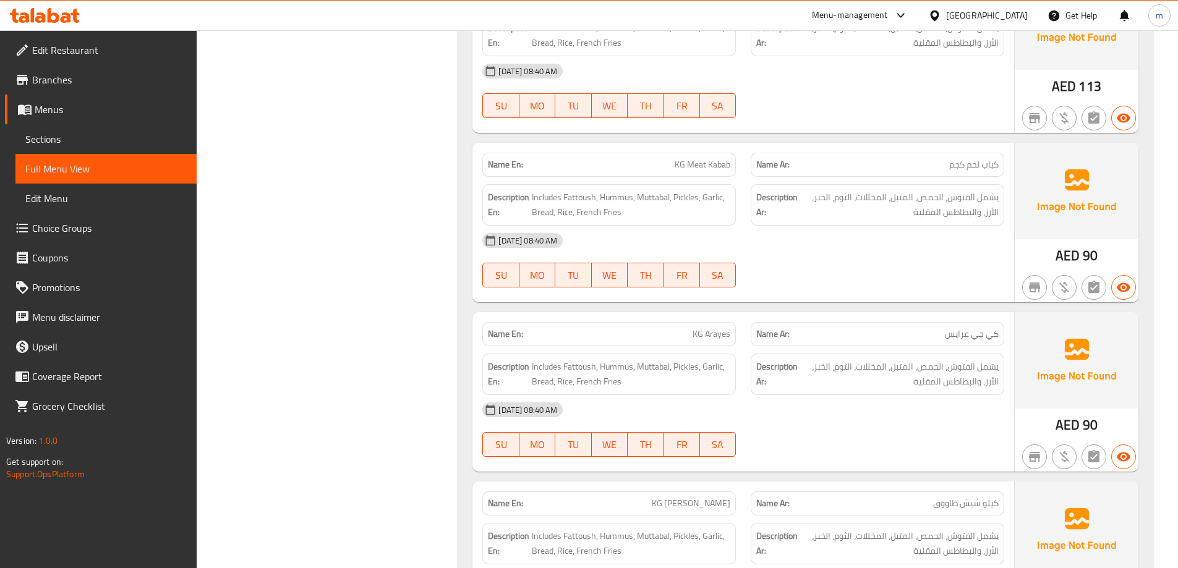
click at [913, 398] on div "[DATE] 08:40 AM" at bounding box center [743, 410] width 537 height 30
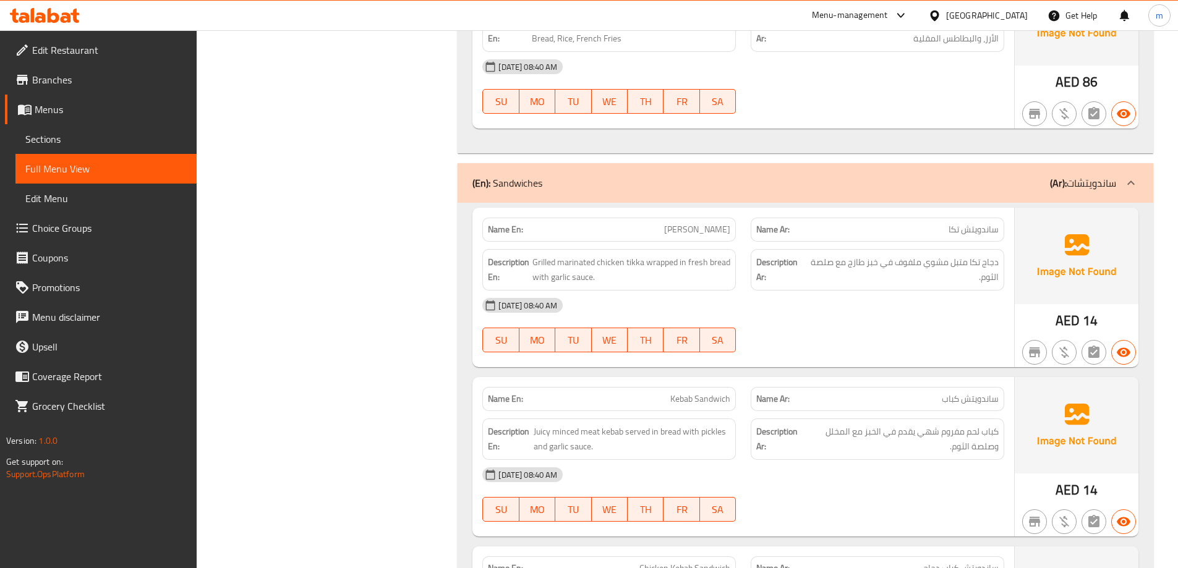
scroll to position [2659, 0]
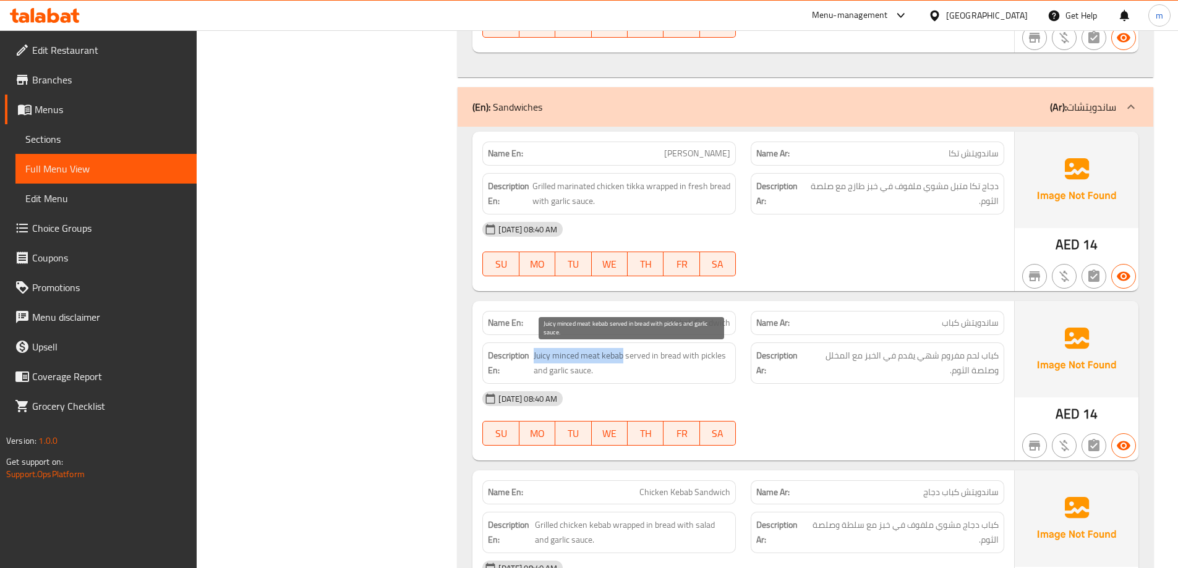
drag, startPoint x: 532, startPoint y: 355, endPoint x: 622, endPoint y: 358, distance: 89.7
click at [622, 358] on h6 "Description En: Juicy minced meat kebab served in bread with pickles and garlic…" at bounding box center [609, 363] width 242 height 30
copy span "Juicy minced meat kebab"
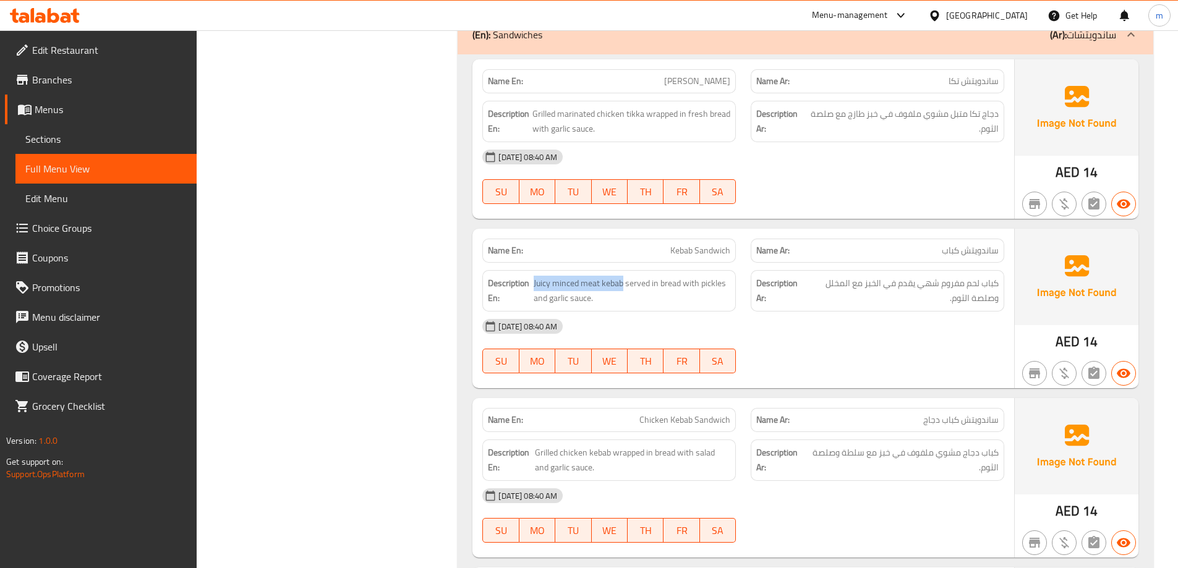
scroll to position [2845, 0]
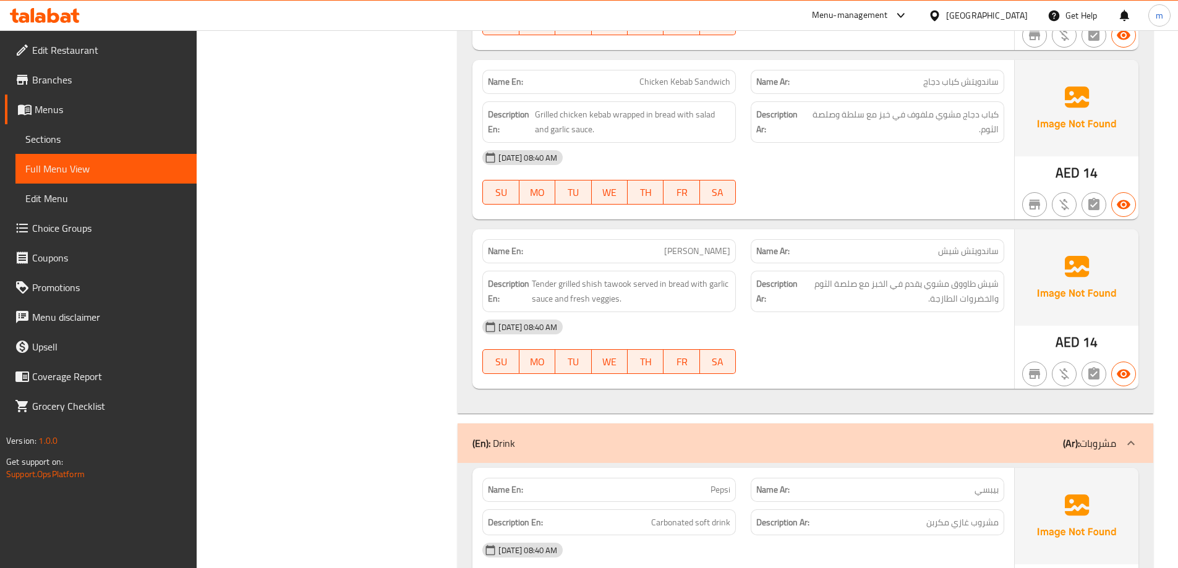
scroll to position [3092, 0]
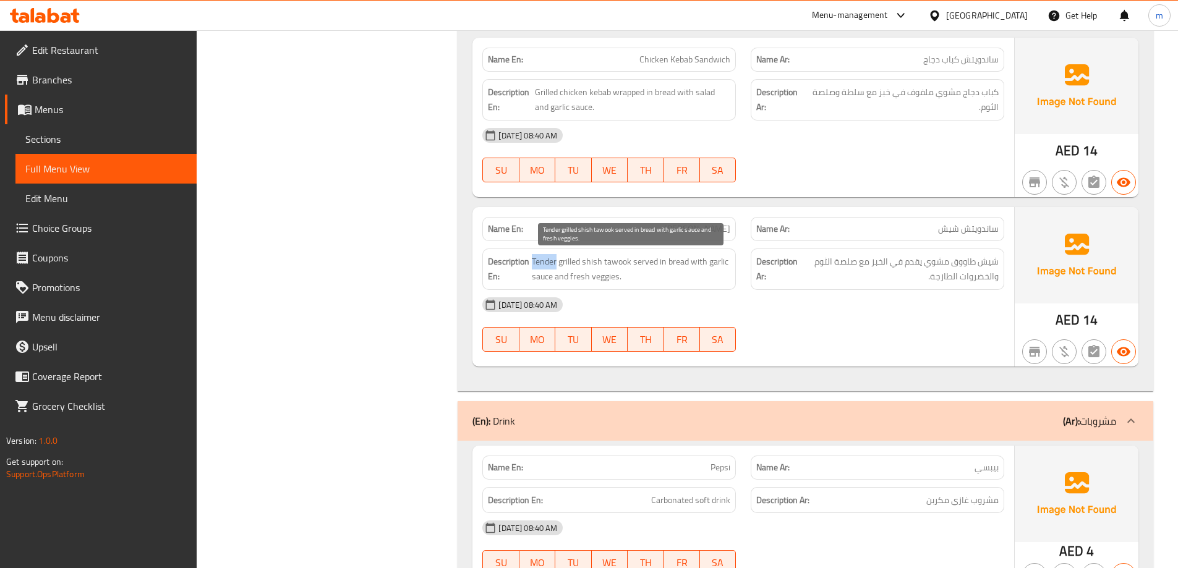
drag, startPoint x: 532, startPoint y: 262, endPoint x: 557, endPoint y: 263, distance: 24.8
click at [557, 263] on span "Tender grilled shish tawook served in bread with garlic sauce and fresh veggies." at bounding box center [631, 269] width 199 height 30
copy span "Tender"
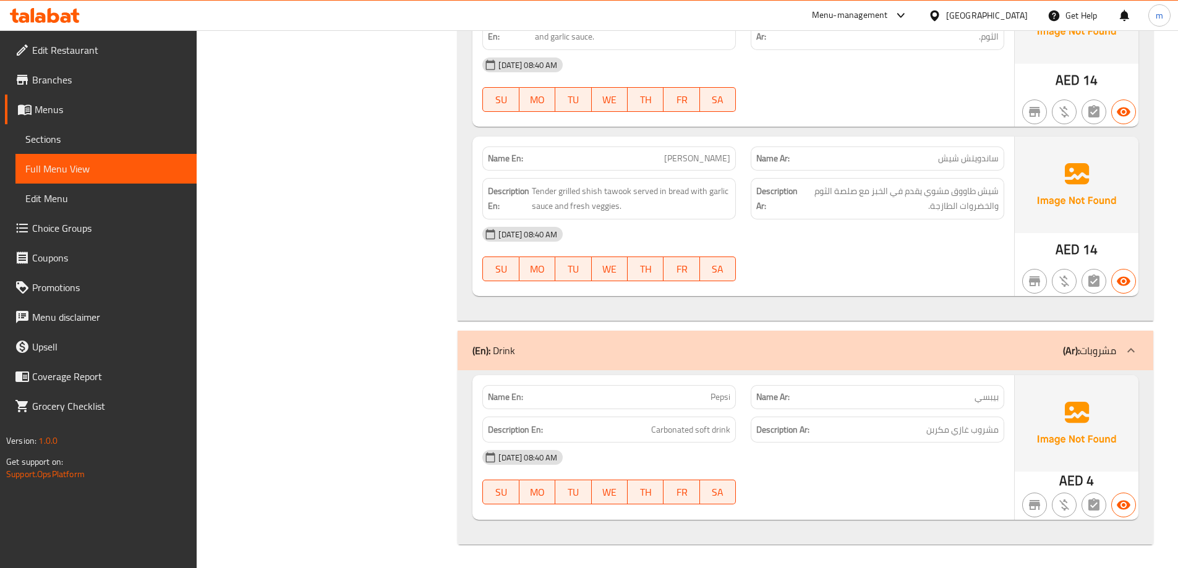
scroll to position [3164, 0]
click at [106, 137] on span "Sections" at bounding box center [105, 139] width 161 height 15
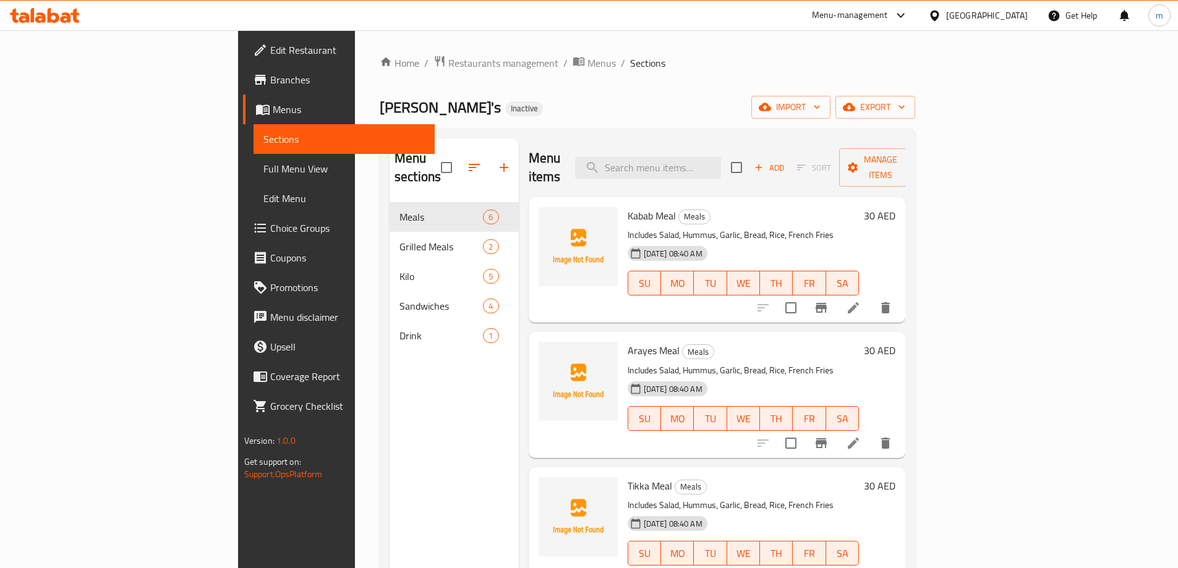
drag, startPoint x: 566, startPoint y: 1, endPoint x: 530, endPoint y: 62, distance: 71.0
click at [523, 79] on div "Home / Restaurants management / Menus / Sections Ollie's Inactive import export…" at bounding box center [648, 386] width 536 height 662
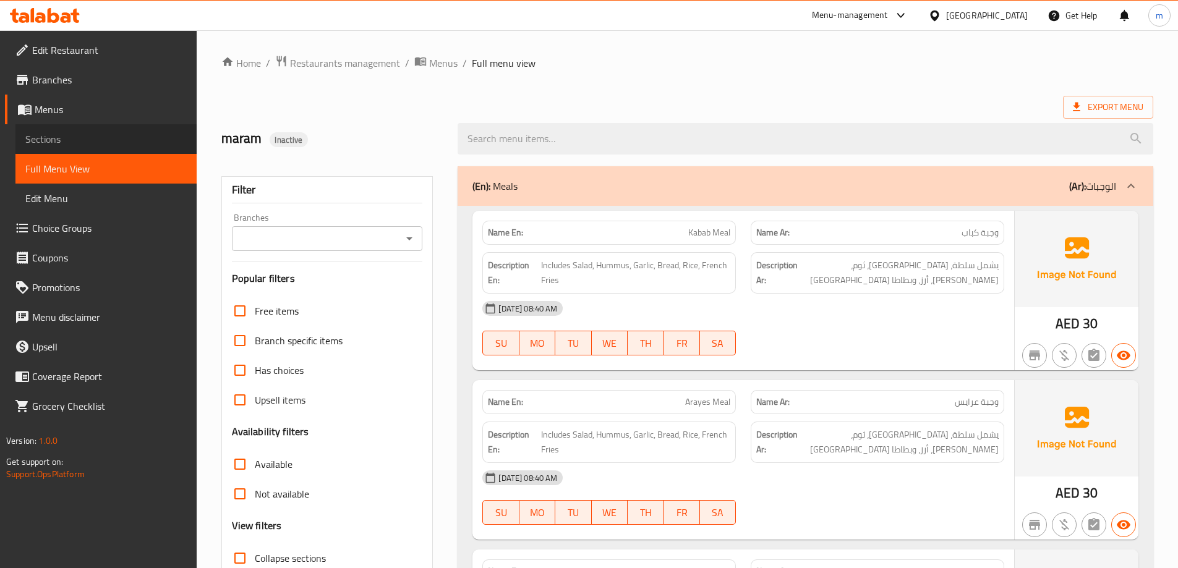
click at [46, 145] on span "Sections" at bounding box center [105, 139] width 161 height 15
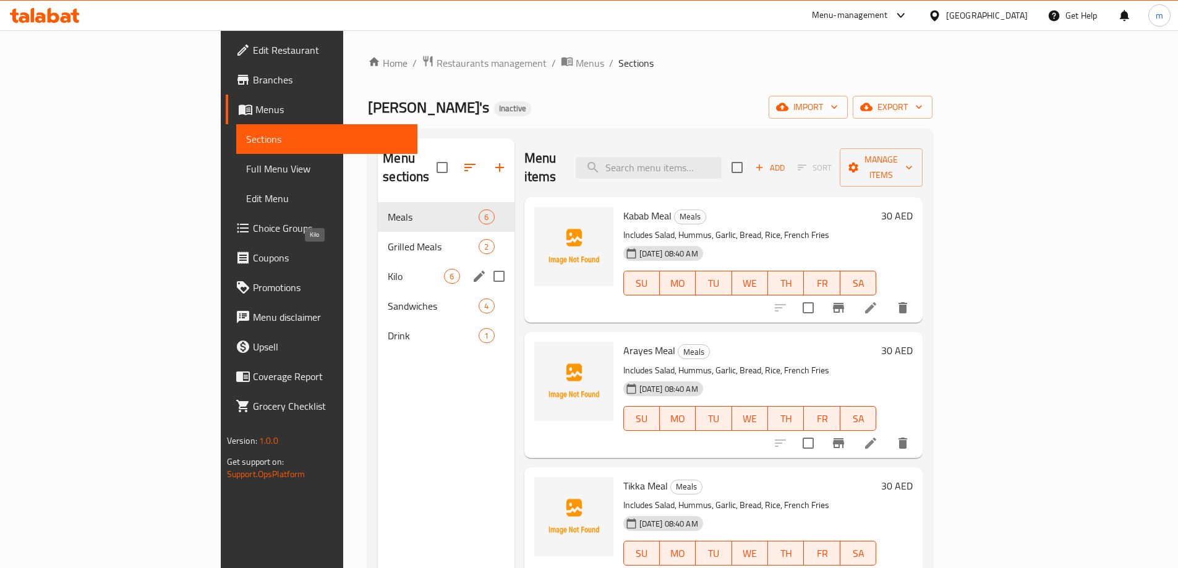
click at [388, 269] on span "Kilo" at bounding box center [416, 276] width 56 height 15
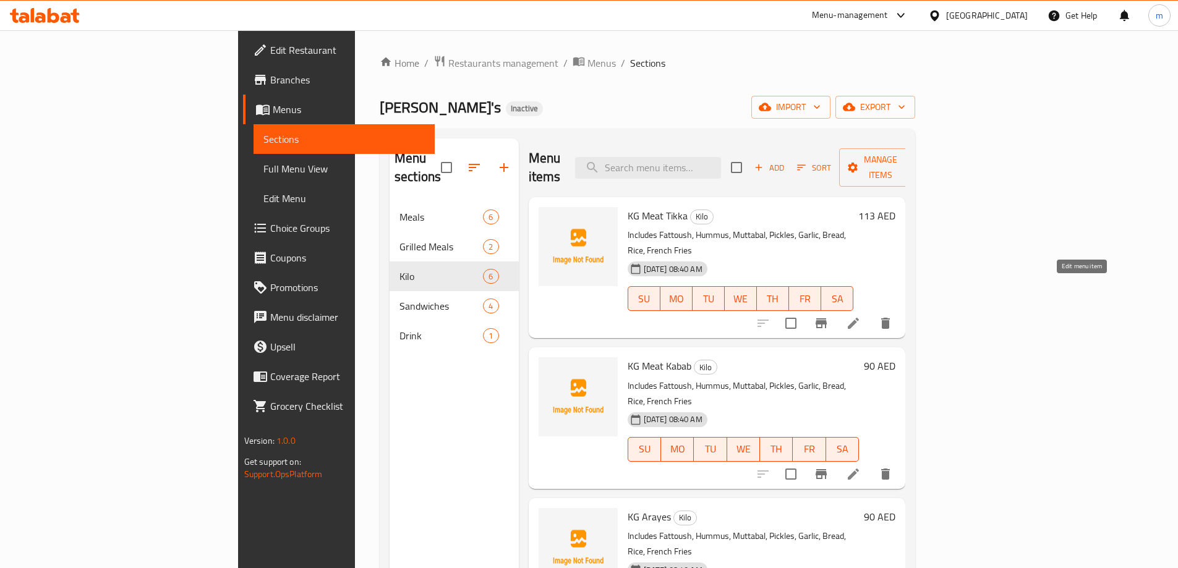
click at [861, 316] on icon at bounding box center [853, 323] width 15 height 15
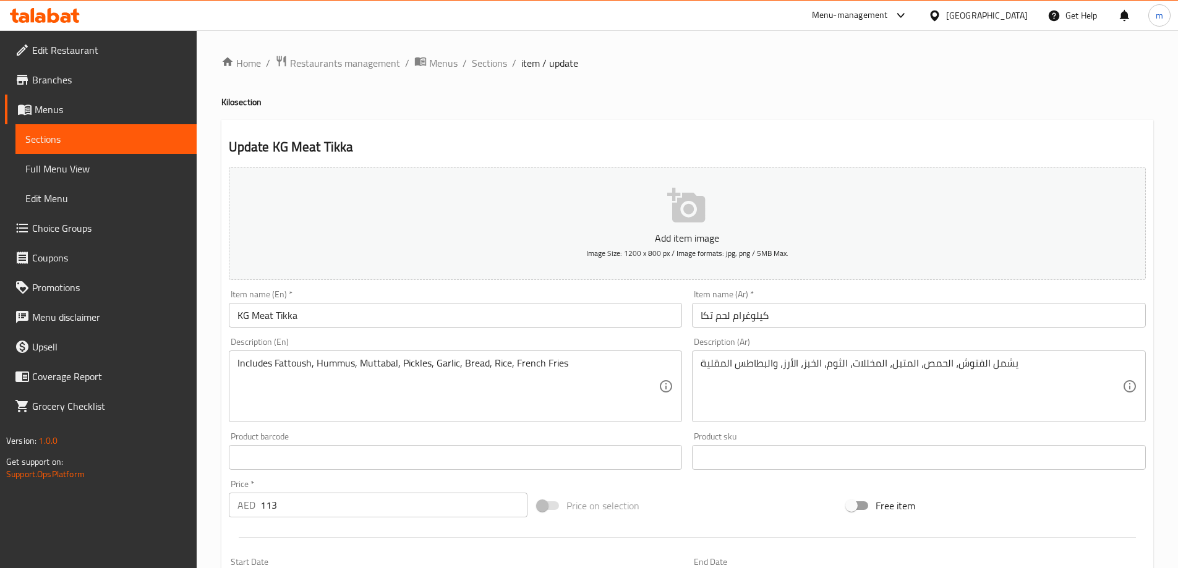
click at [179, 127] on link "Sections" at bounding box center [105, 139] width 181 height 30
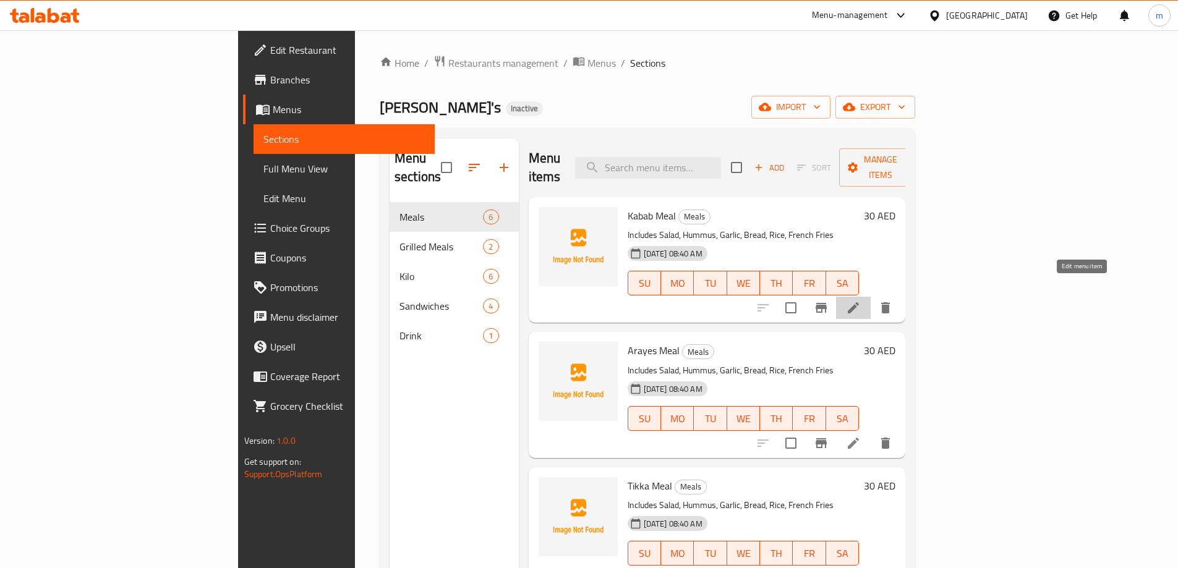
click at [861, 301] on icon at bounding box center [853, 308] width 15 height 15
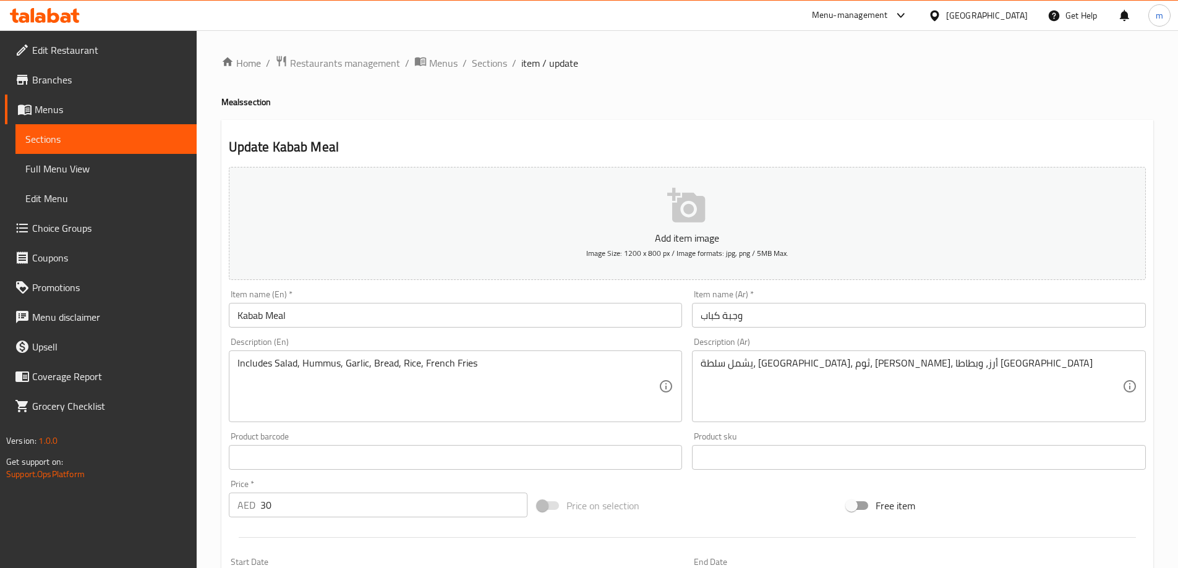
click at [173, 130] on link "Sections" at bounding box center [105, 139] width 181 height 30
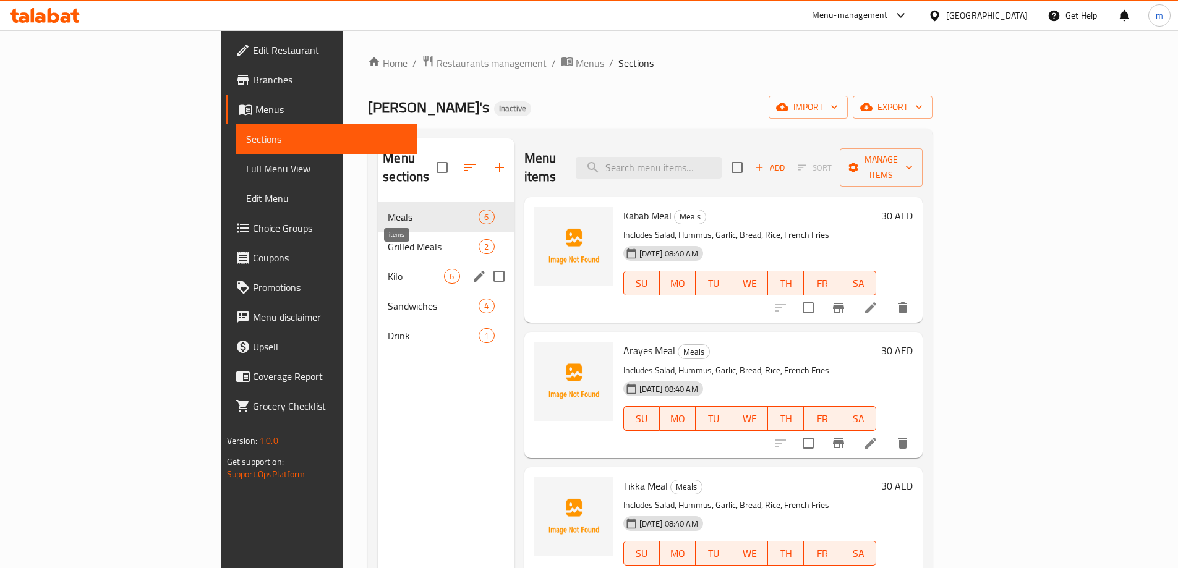
click at [445, 271] on span "6" at bounding box center [452, 277] width 14 height 12
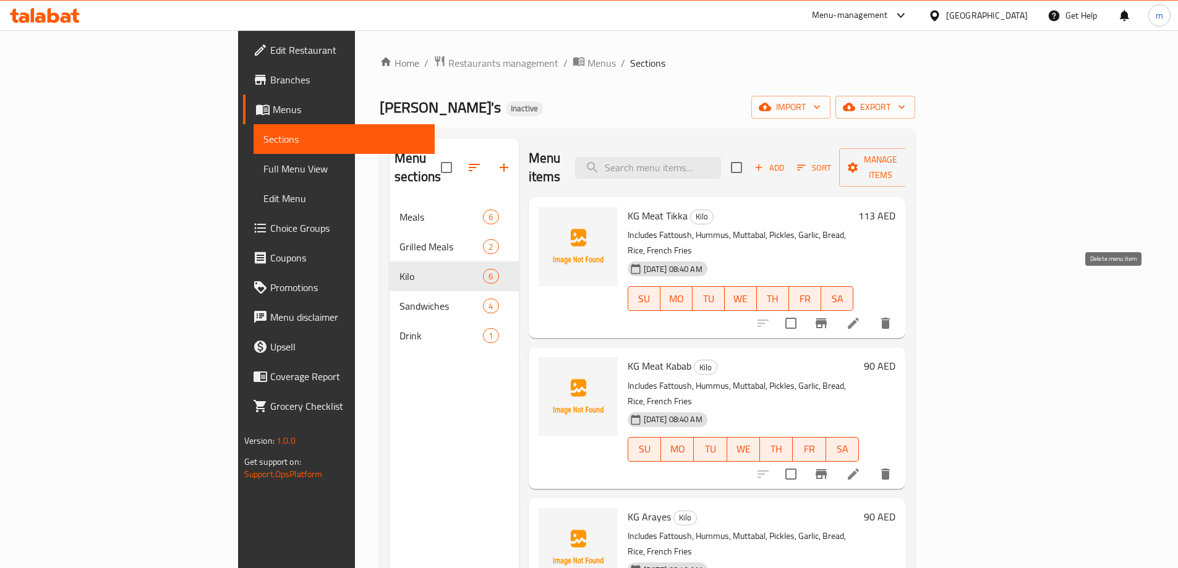
click at [890, 318] on icon "delete" at bounding box center [885, 323] width 9 height 11
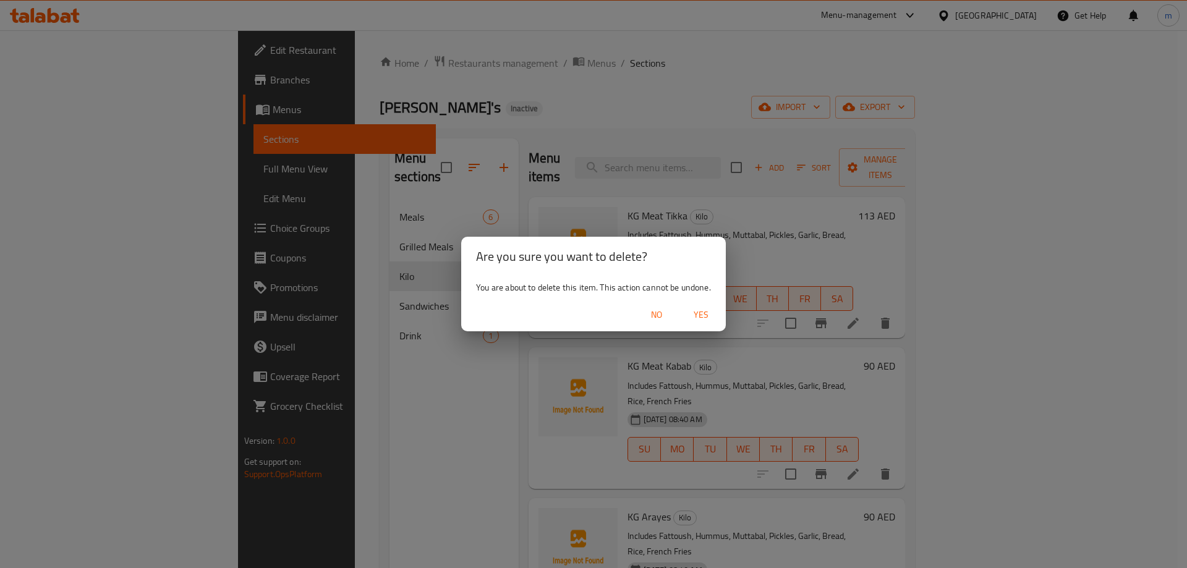
click at [706, 315] on span "Yes" at bounding box center [701, 314] width 30 height 15
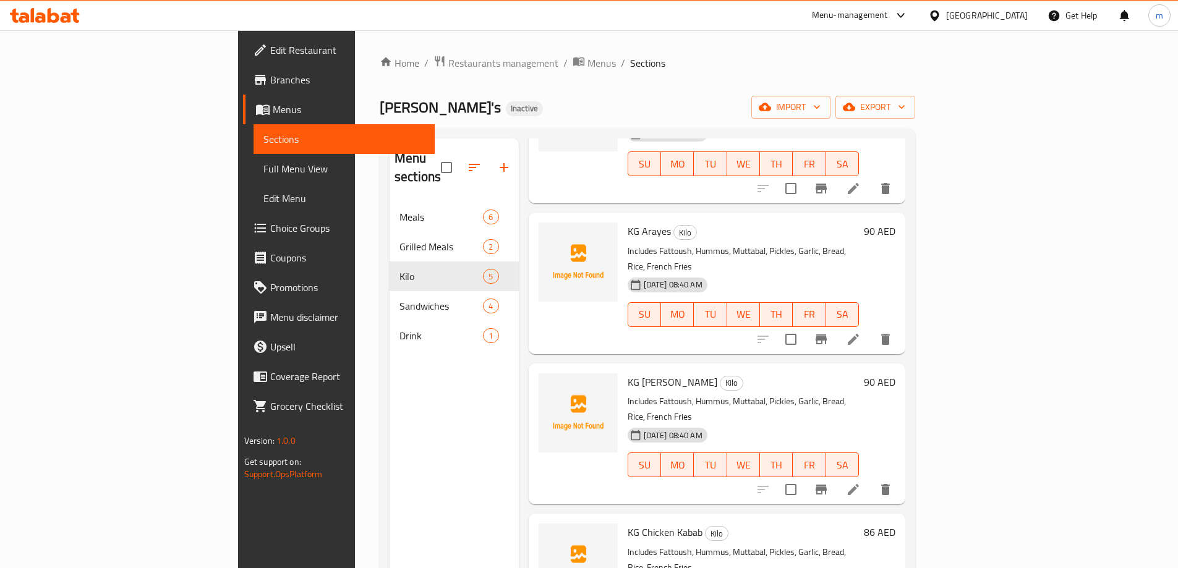
scroll to position [138, 0]
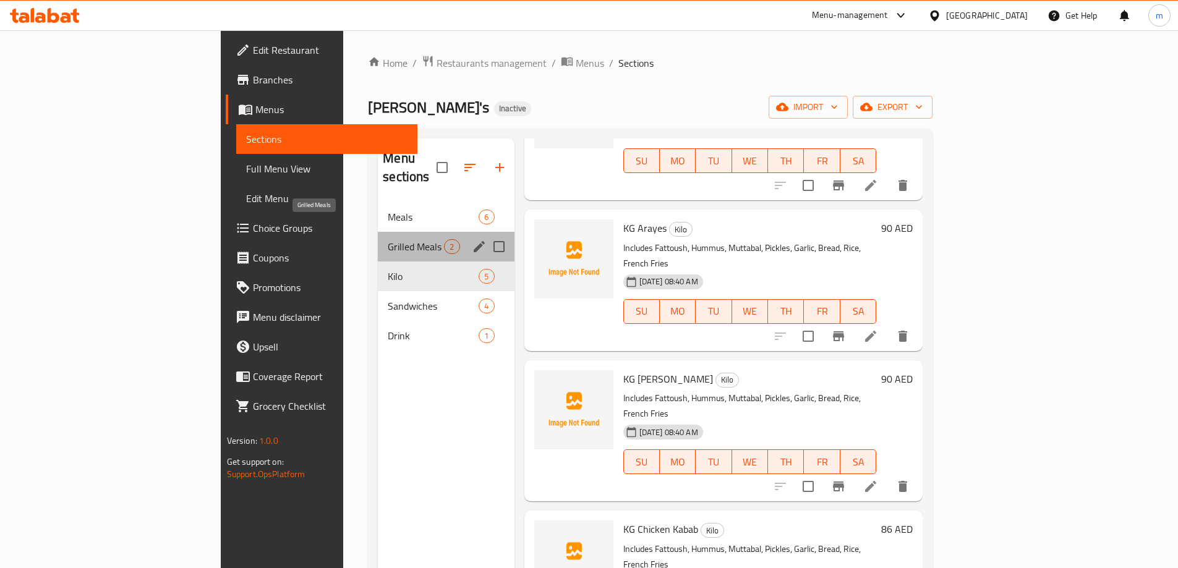
click at [388, 239] on span "Grilled Meals" at bounding box center [416, 246] width 56 height 15
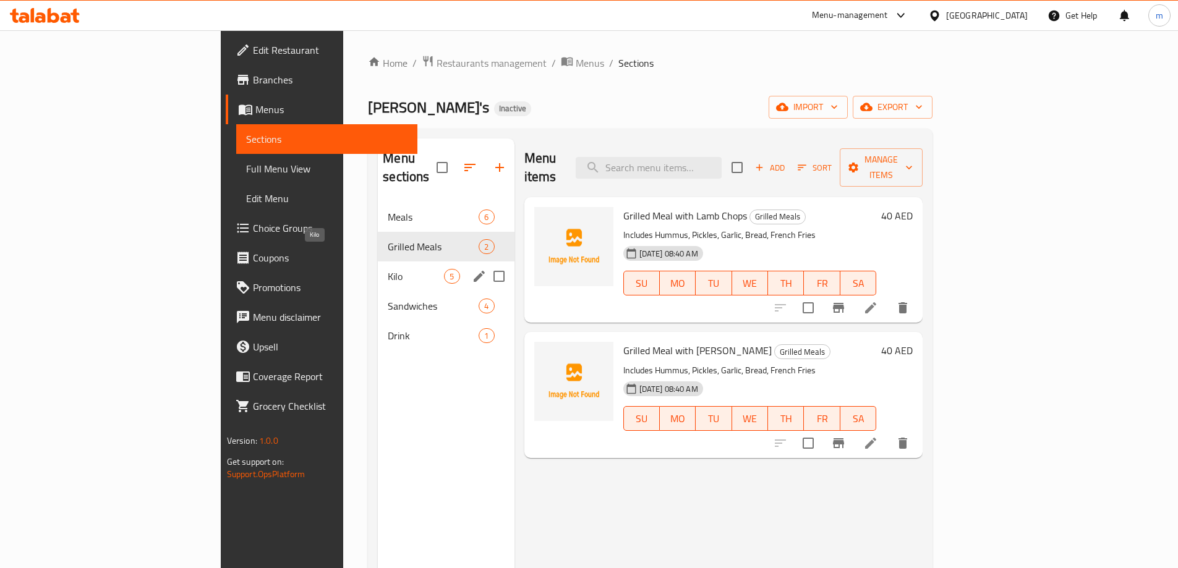
click at [388, 269] on span "Kilo" at bounding box center [416, 276] width 56 height 15
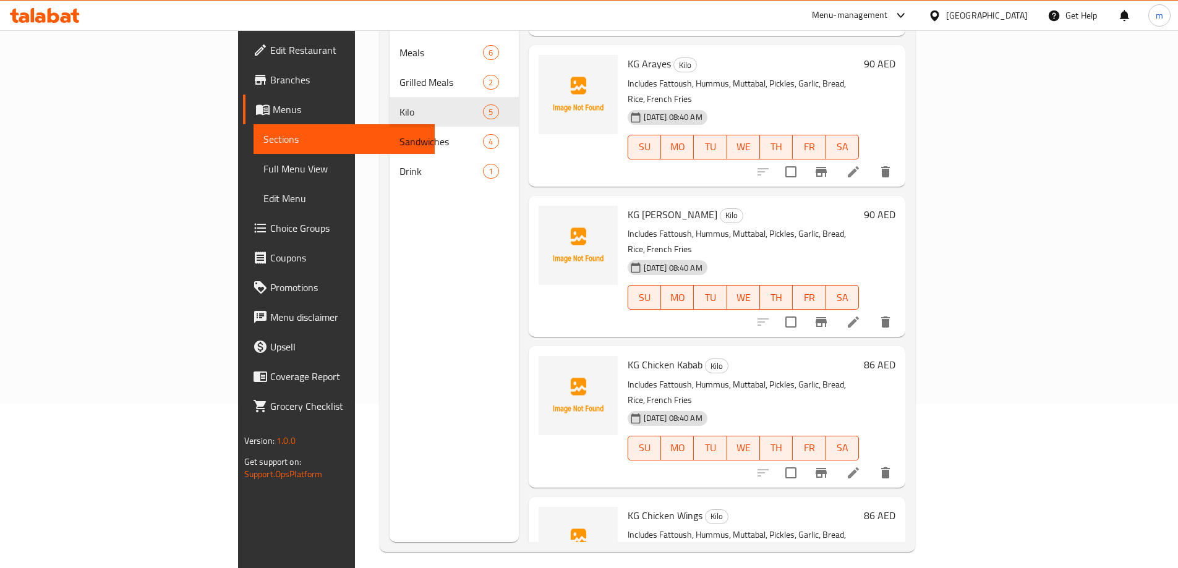
scroll to position [173, 0]
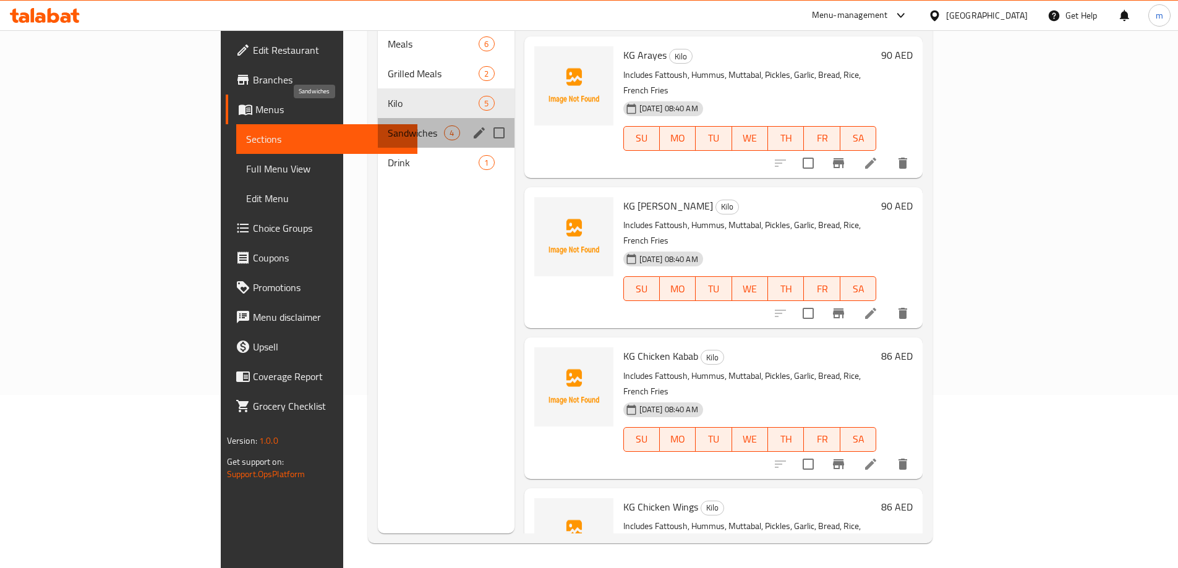
click at [388, 126] on span "Sandwiches" at bounding box center [416, 133] width 56 height 15
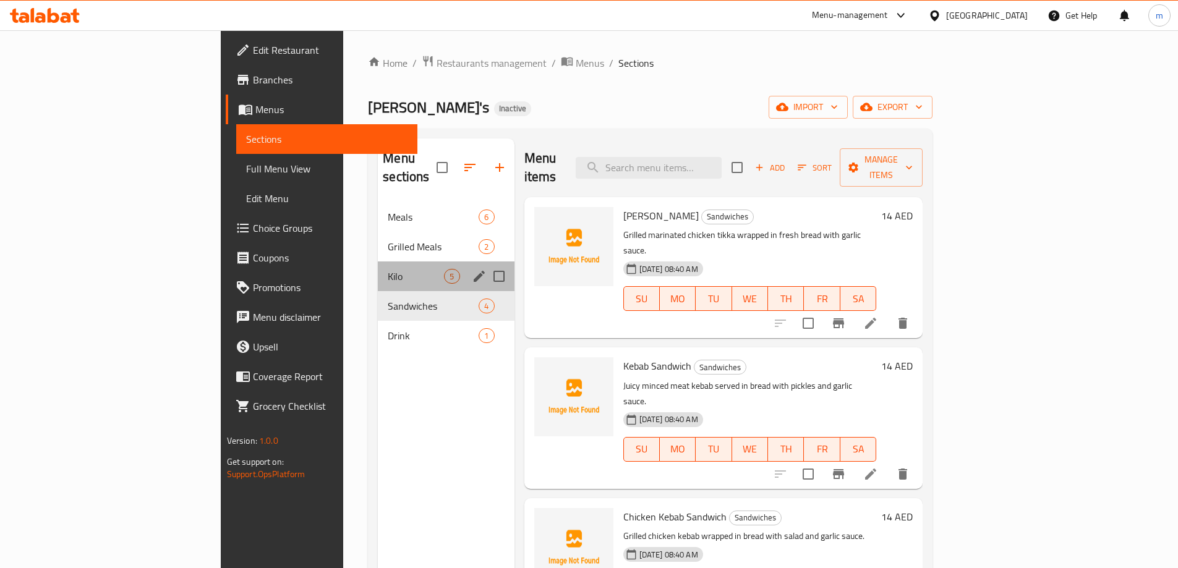
click at [378, 262] on div "Kilo 5" at bounding box center [446, 277] width 136 height 30
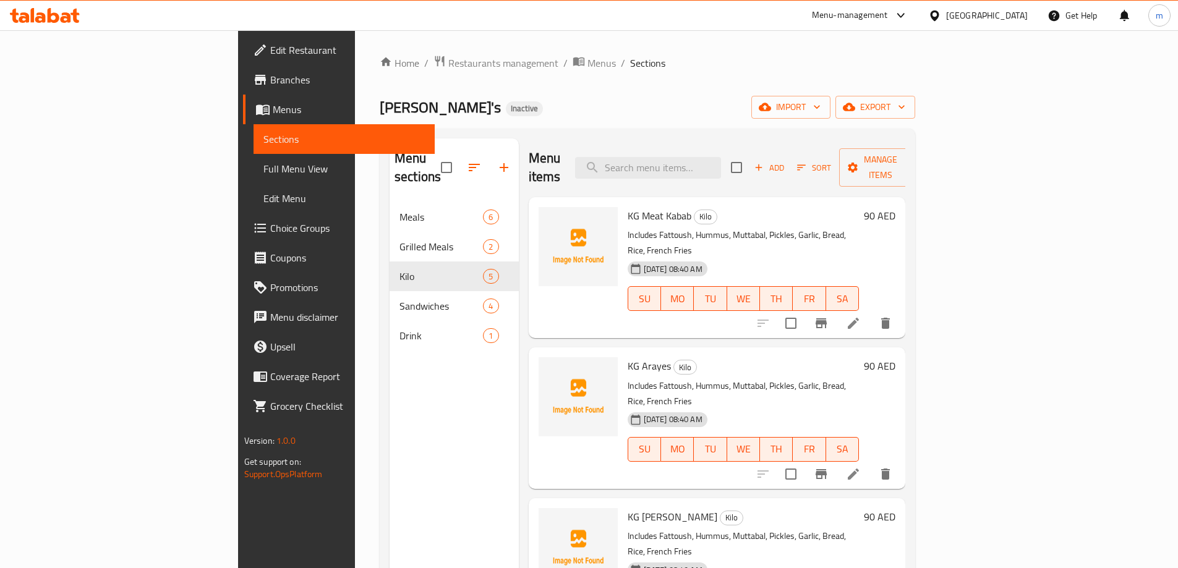
click at [861, 467] on icon at bounding box center [853, 474] width 15 height 15
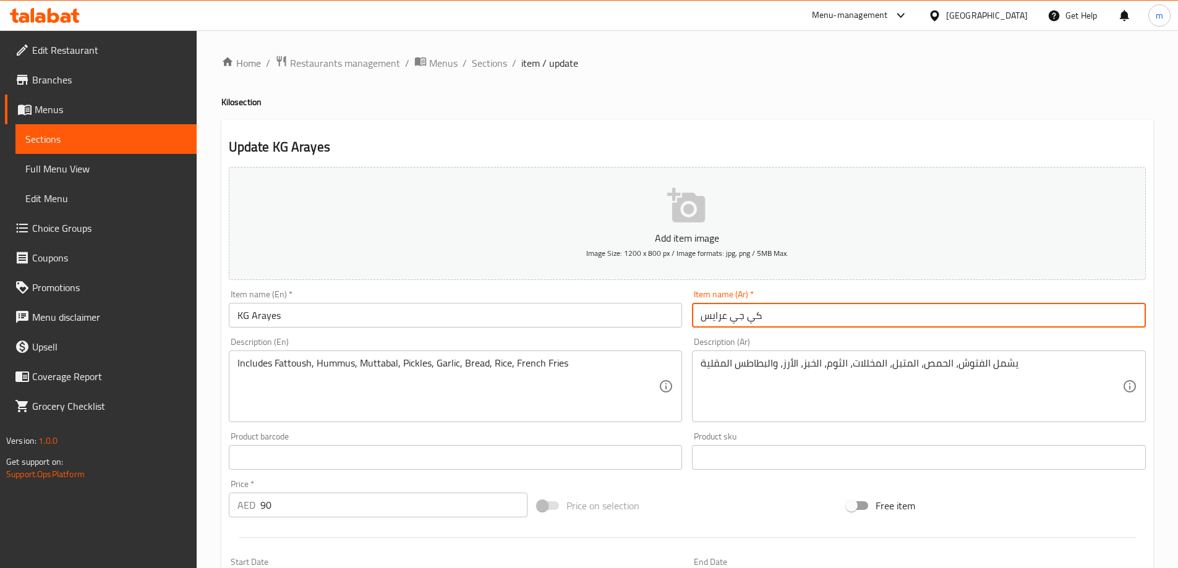
click at [775, 318] on input "كي جي عرايس" at bounding box center [919, 315] width 454 height 25
type input "ك"
type input "f"
type input "كيلو جرام عرايس"
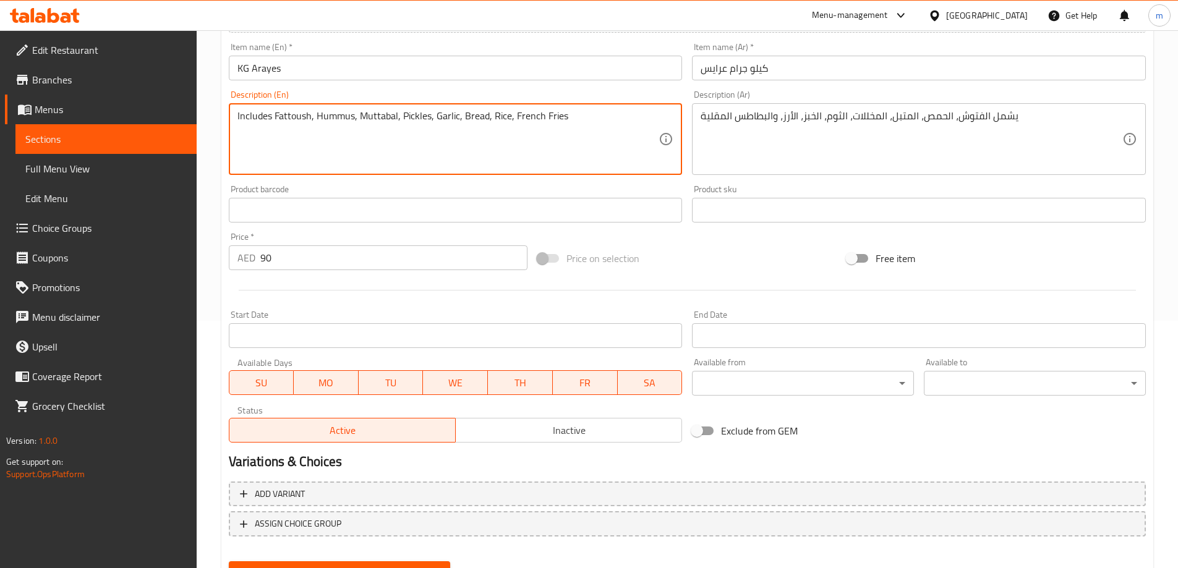
scroll to position [306, 0]
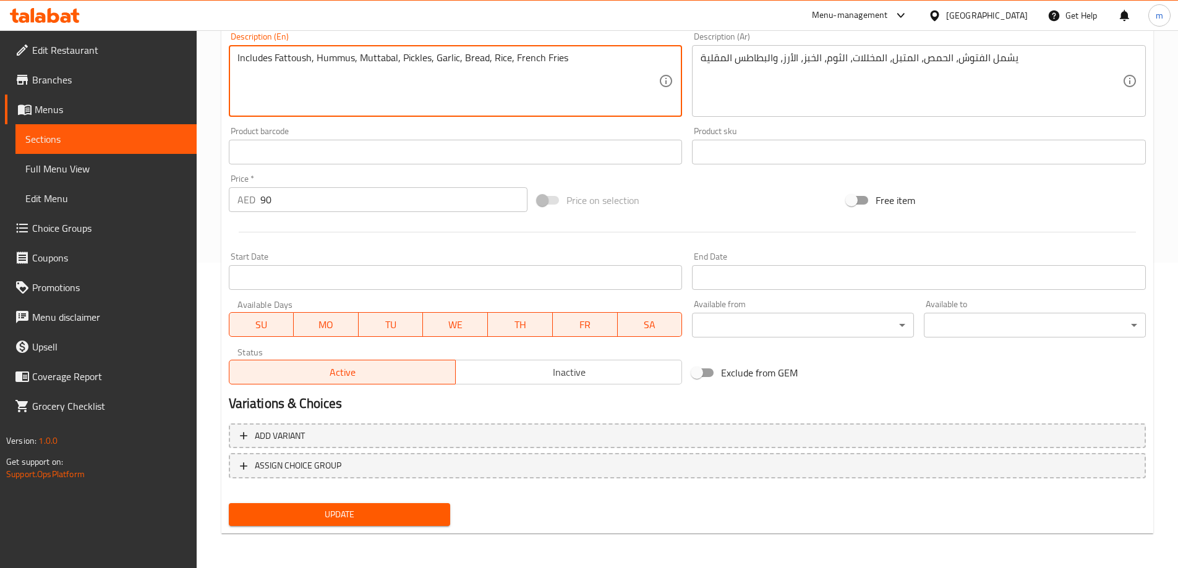
click at [434, 509] on span "Update" at bounding box center [340, 514] width 202 height 15
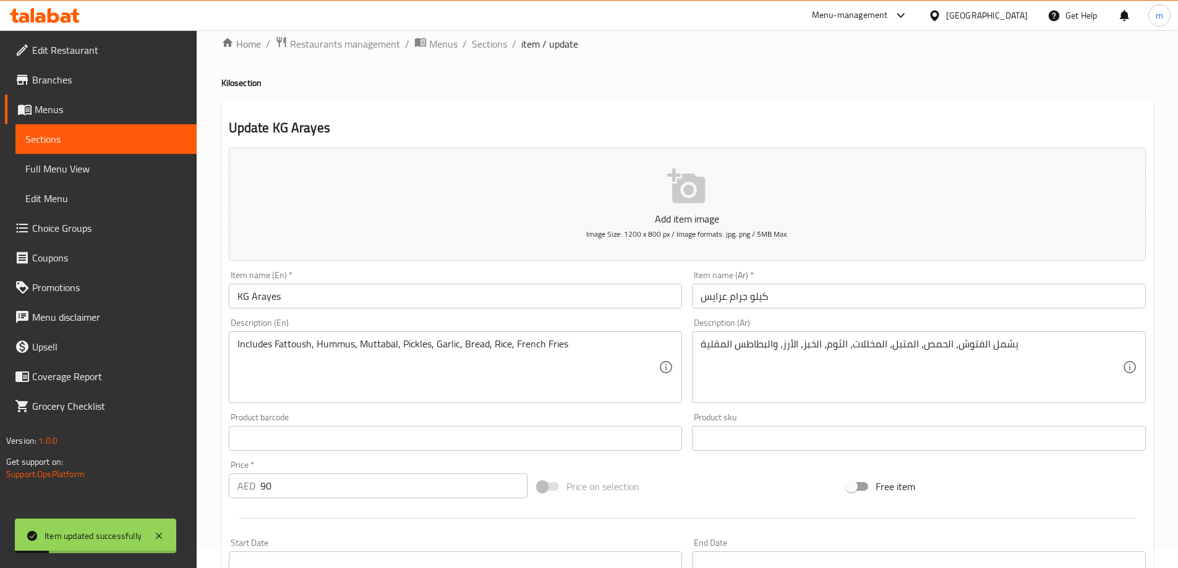
scroll to position [0, 0]
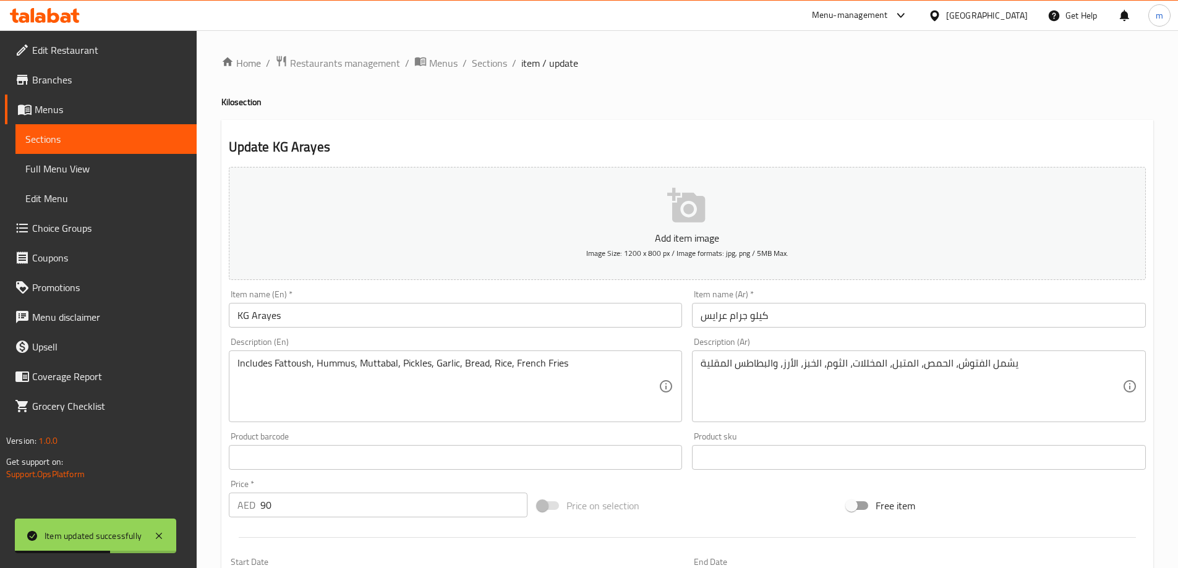
click at [106, 139] on span "Sections" at bounding box center [105, 139] width 161 height 15
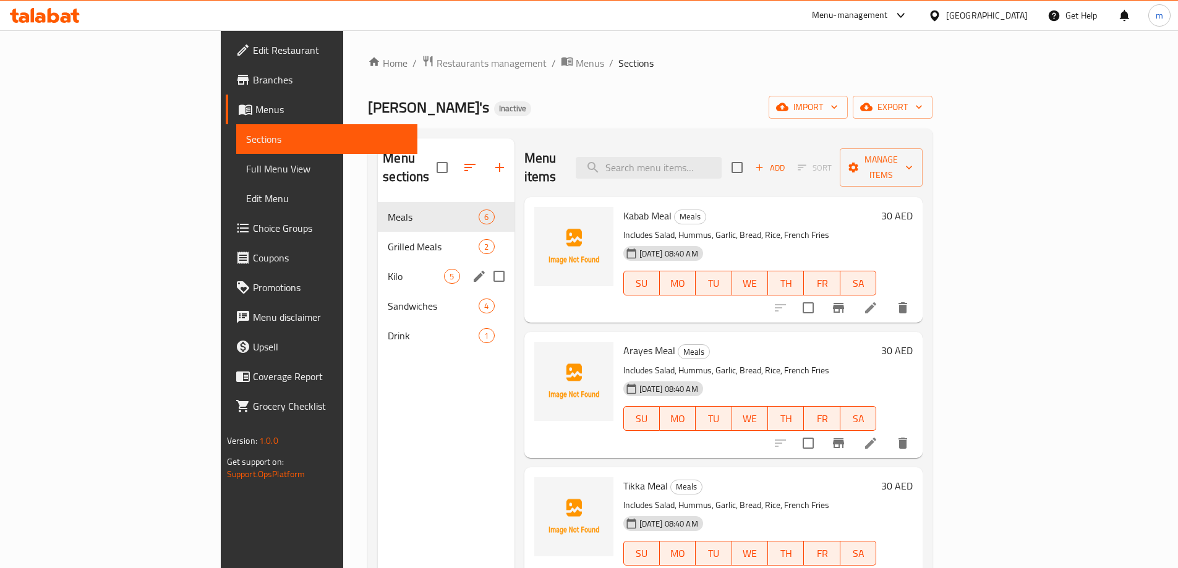
click at [378, 262] on div "Kilo 5" at bounding box center [446, 277] width 136 height 30
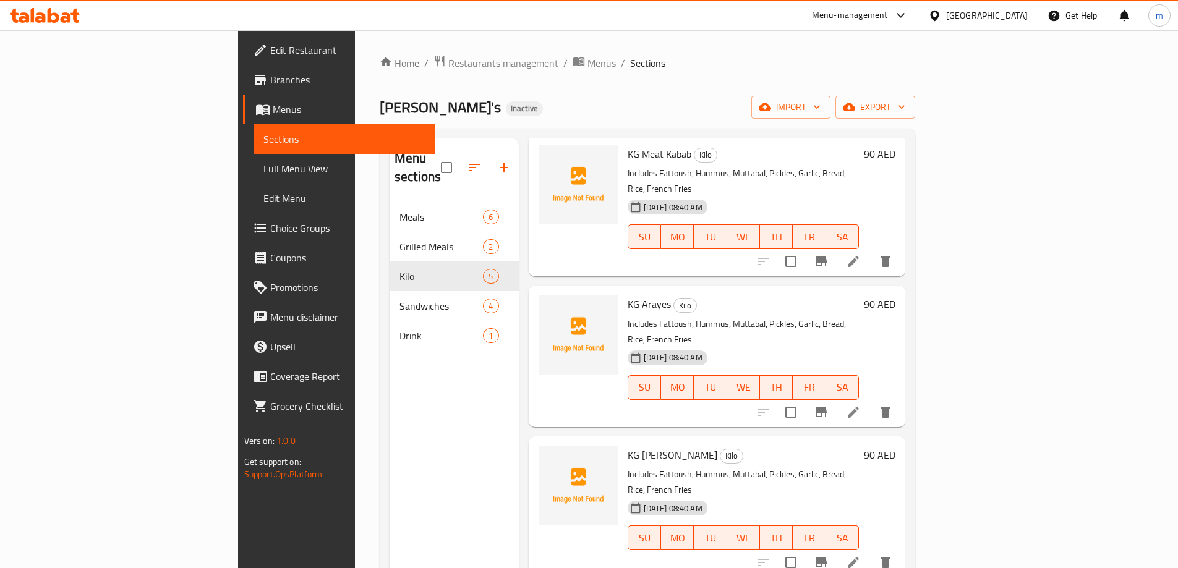
scroll to position [124, 0]
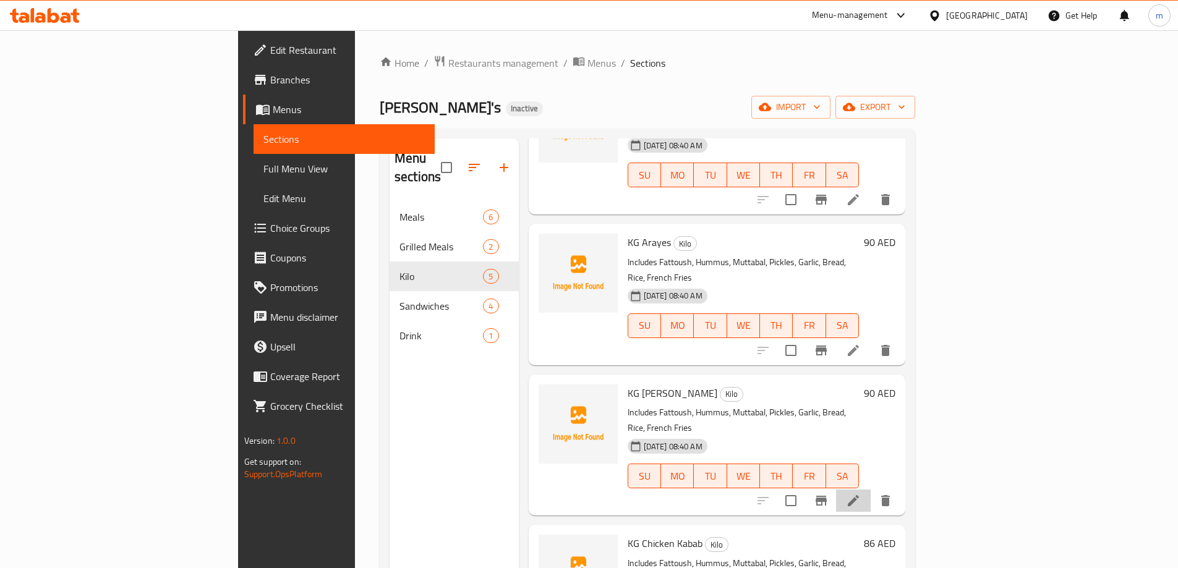
click at [871, 490] on li at bounding box center [853, 501] width 35 height 22
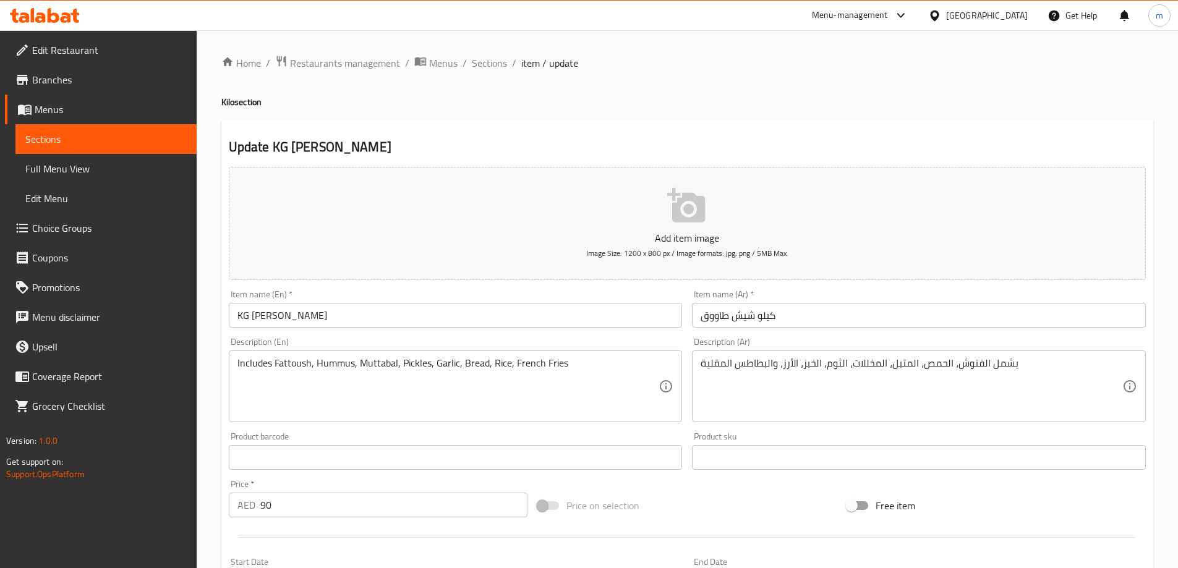
click at [253, 316] on input "KG [PERSON_NAME]" at bounding box center [456, 315] width 454 height 25
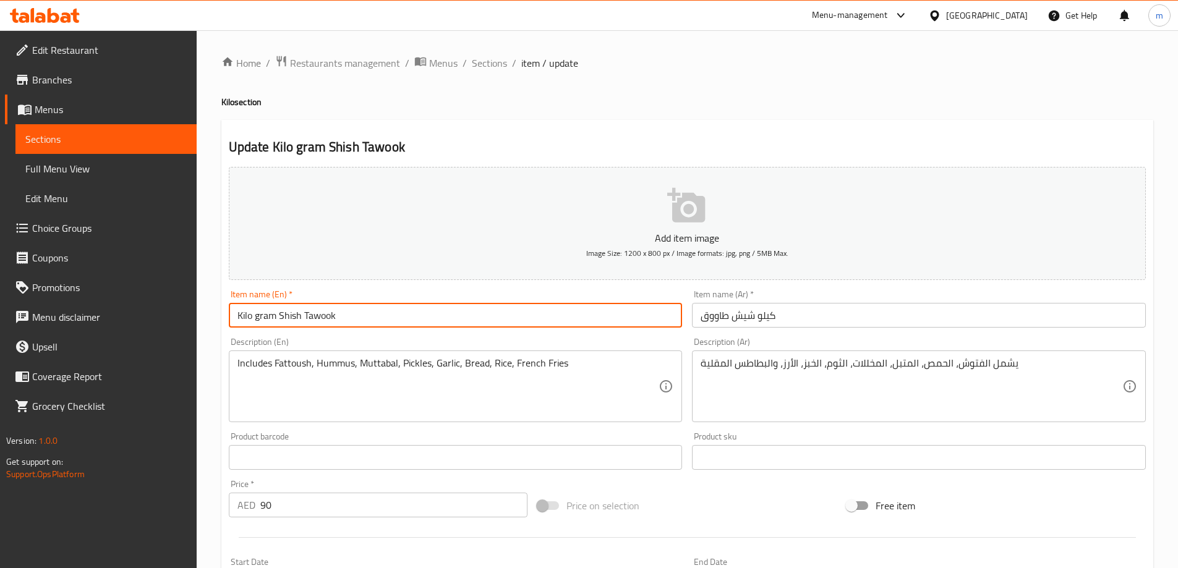
click at [410, 312] on input "Kilo gram Shish Tawook" at bounding box center [456, 315] width 454 height 25
type input "Kilo gram Shish Tawook"
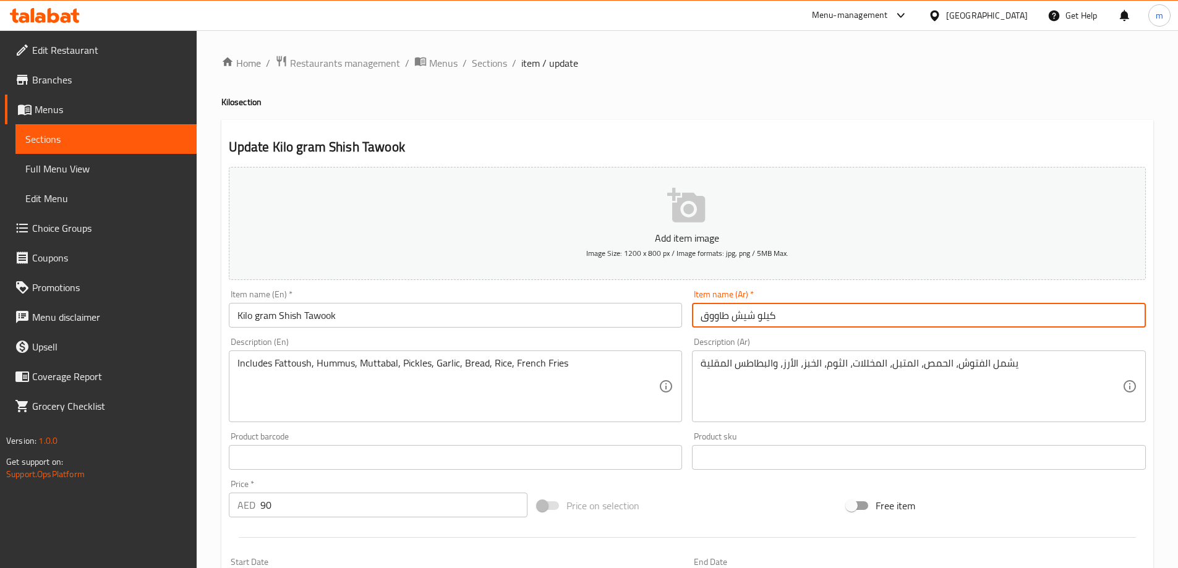
click at [756, 318] on input "كيلو شيش طاووق" at bounding box center [919, 315] width 454 height 25
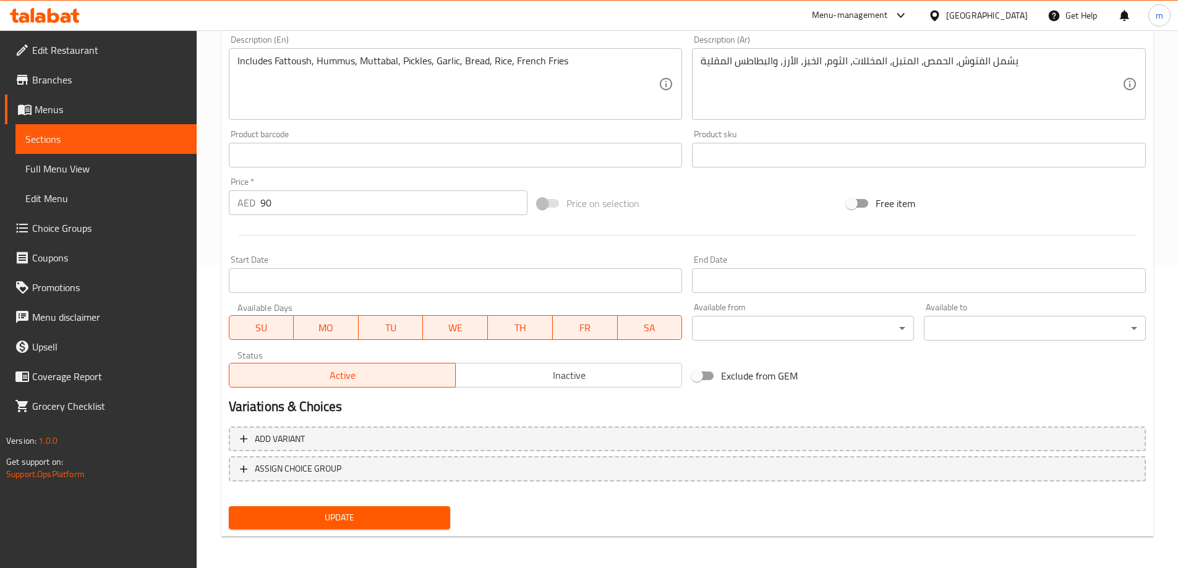
scroll to position [306, 0]
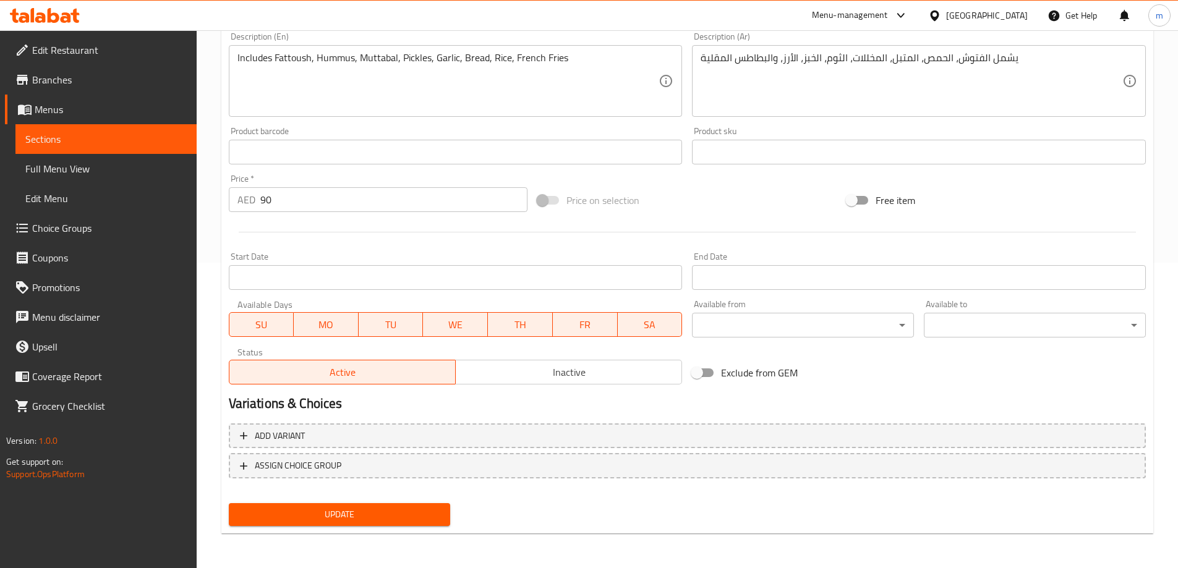
type input "كيلو جرام شيش طاووق"
click at [357, 510] on span "Update" at bounding box center [340, 514] width 202 height 15
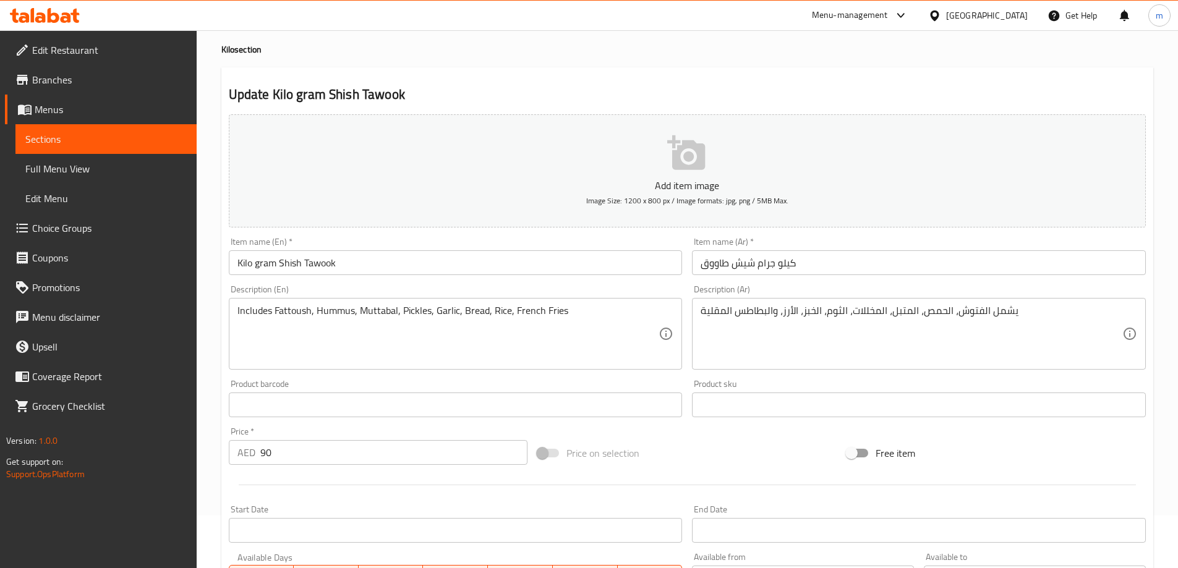
scroll to position [0, 0]
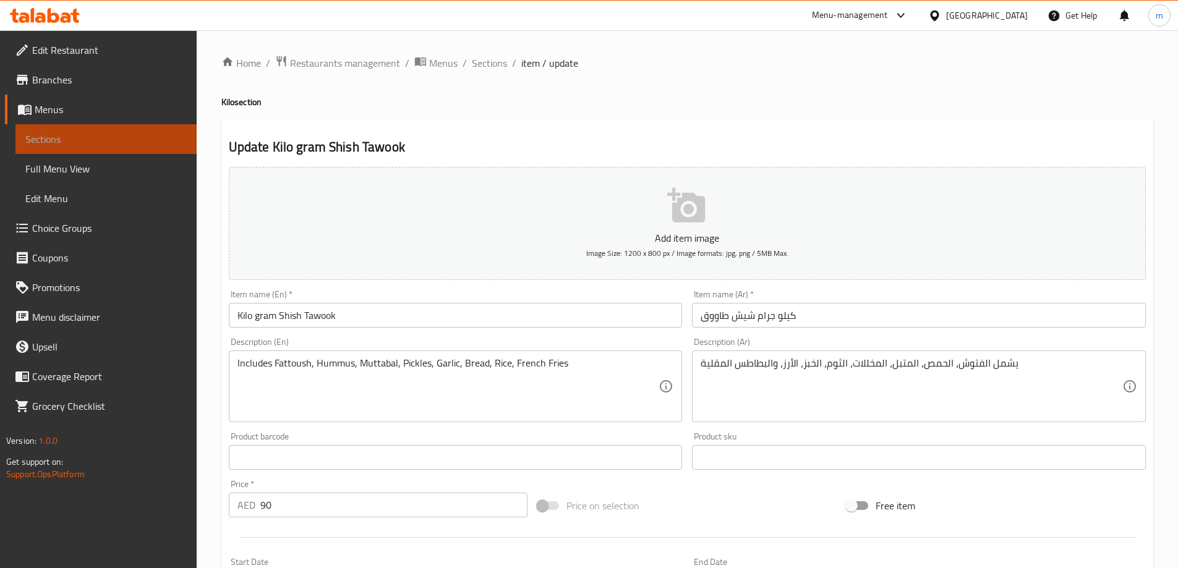
click at [96, 143] on span "Sections" at bounding box center [105, 139] width 161 height 15
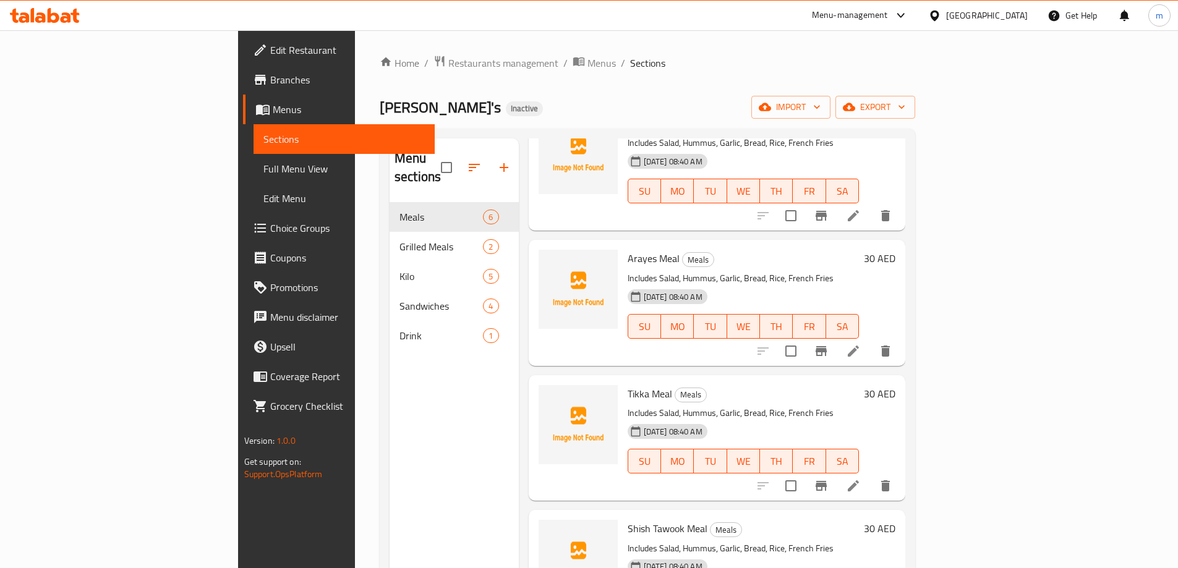
scroll to position [124, 0]
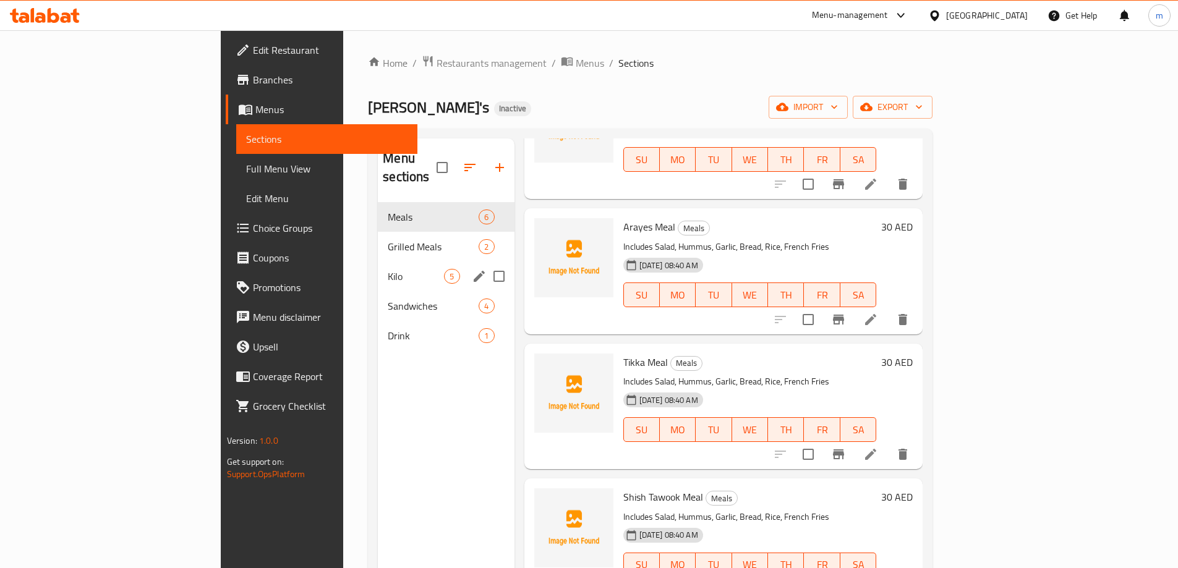
click at [445, 271] on span "5" at bounding box center [452, 277] width 14 height 12
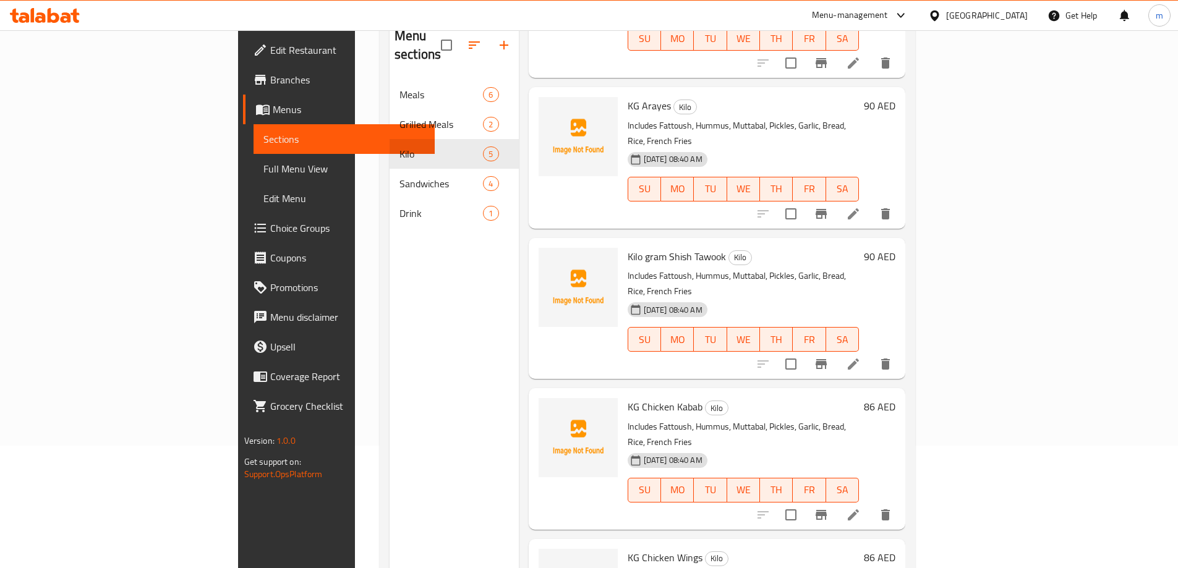
scroll to position [124, 0]
click at [871, 503] on li at bounding box center [853, 514] width 35 height 22
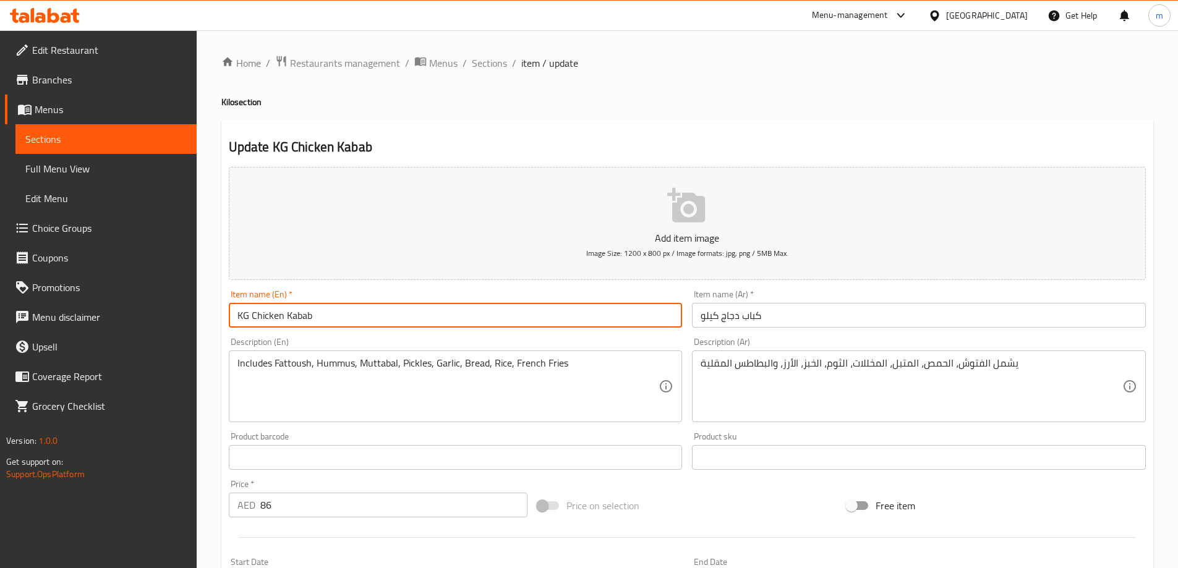
click at [246, 315] on input "KG Chicken Kabab" at bounding box center [456, 315] width 454 height 25
click at [451, 319] on input "Kilo gram Chicken Kabab" at bounding box center [456, 315] width 454 height 25
type input "Kilo gram Chicken Kabab"
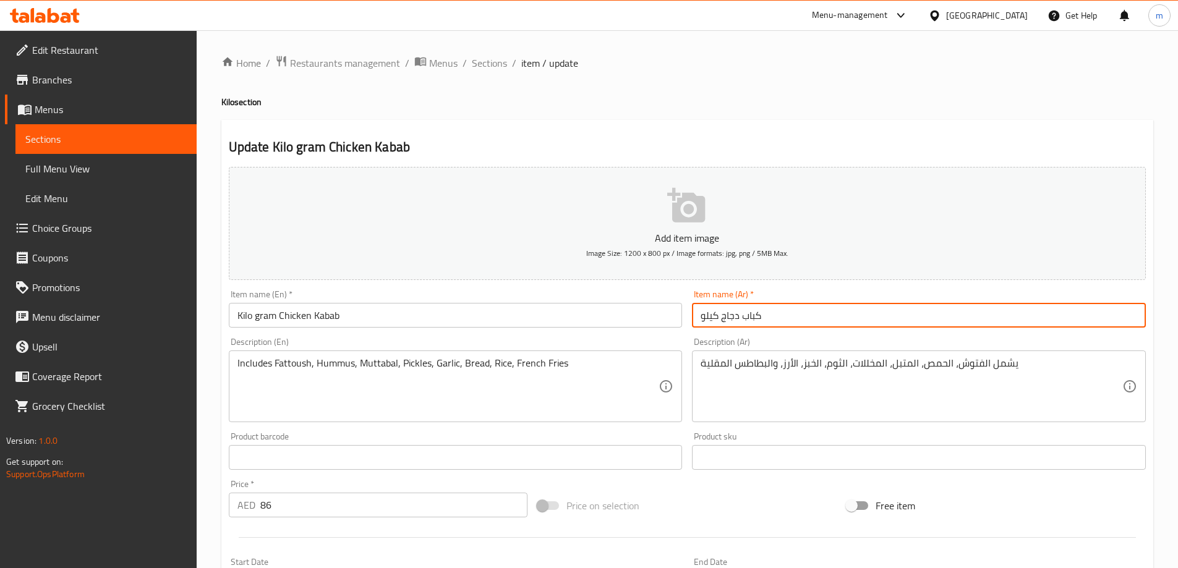
click at [701, 317] on input "كباب دجاج كيلو" at bounding box center [919, 315] width 454 height 25
click at [710, 313] on input "كباب دجاج كيلو" at bounding box center [919, 315] width 454 height 25
click at [720, 315] on input "كباب دجاج كيلو" at bounding box center [919, 315] width 454 height 25
type input "كباب دجاج كيلو"
click at [701, 317] on input "كباب دجاج كيلو" at bounding box center [919, 315] width 454 height 25
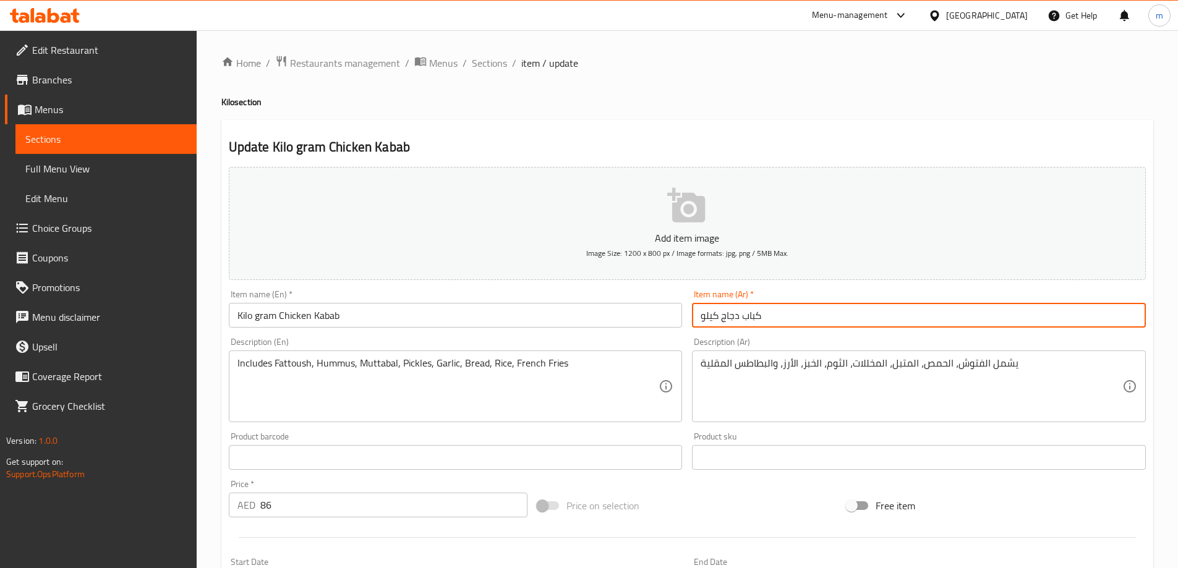
drag, startPoint x: 765, startPoint y: 317, endPoint x: 700, endPoint y: 317, distance: 64.9
click at [700, 317] on input "كباب دجاج كيلو" at bounding box center [919, 315] width 454 height 25
type input "كيلو جرام كباب دجاج"
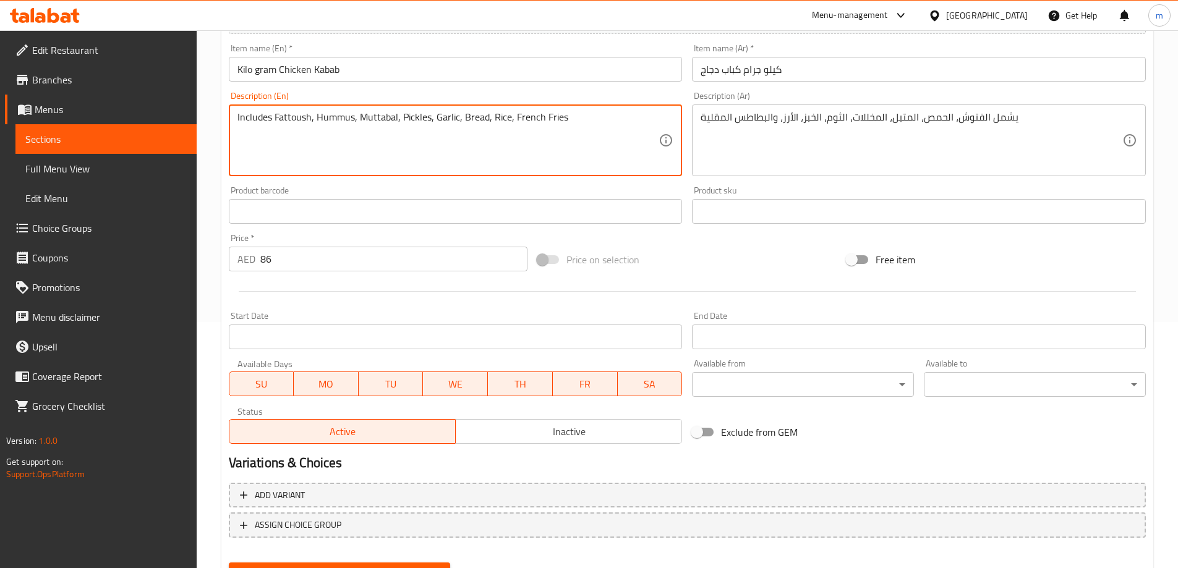
scroll to position [306, 0]
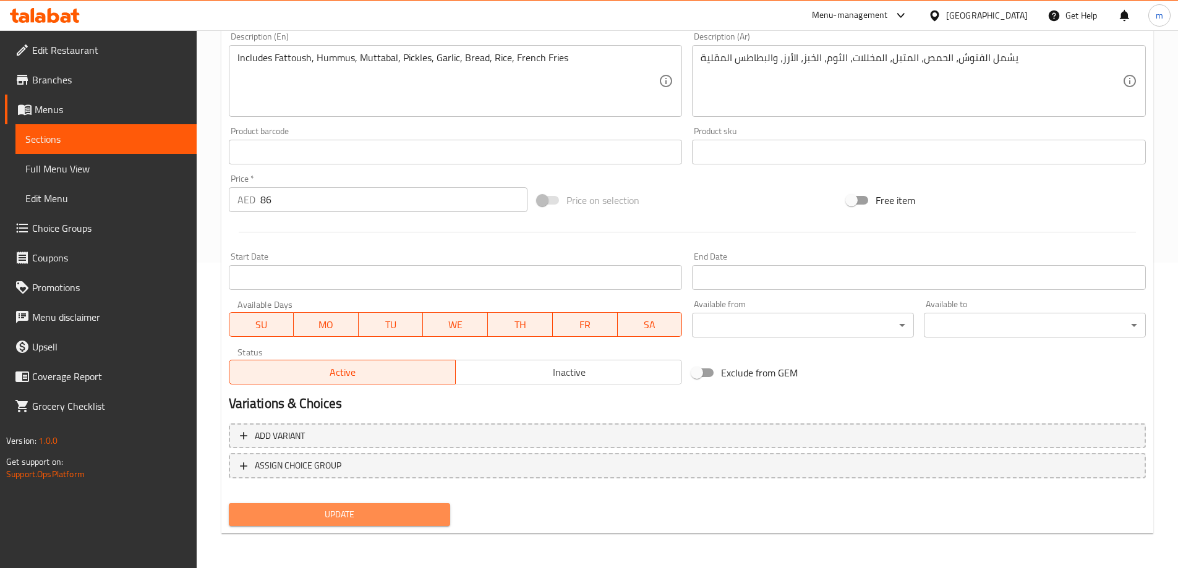
click at [382, 515] on span "Update" at bounding box center [340, 514] width 202 height 15
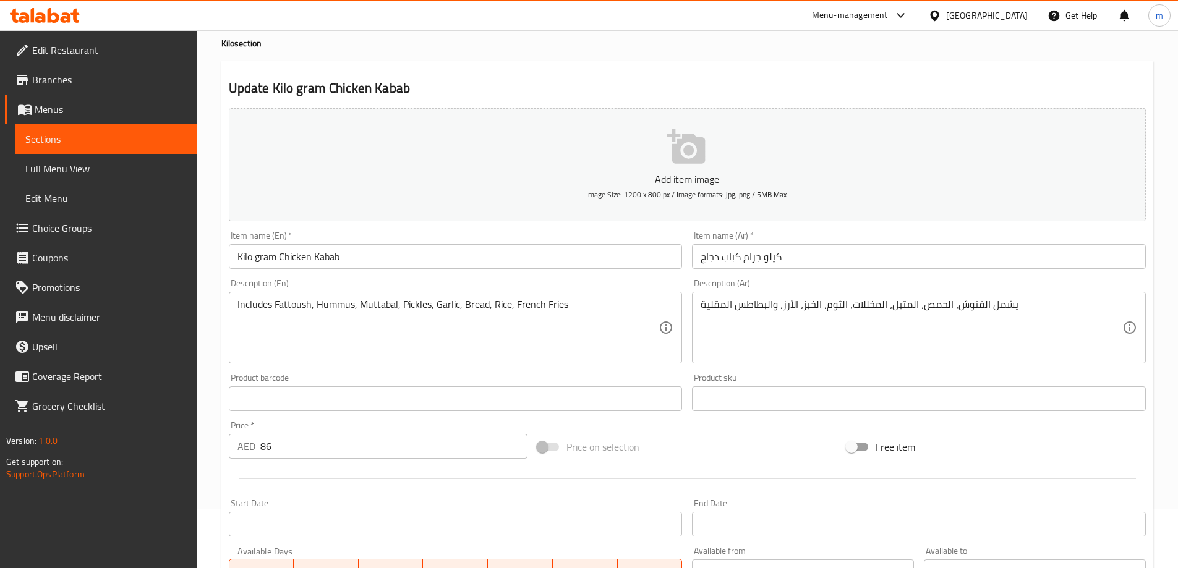
scroll to position [0, 0]
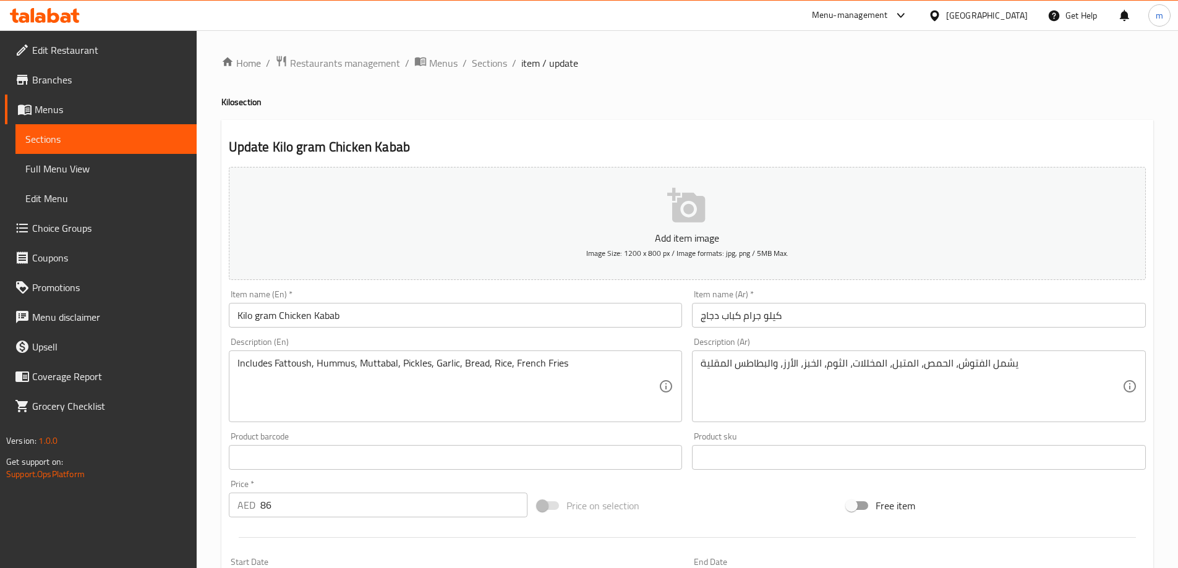
click at [147, 136] on span "Sections" at bounding box center [105, 139] width 161 height 15
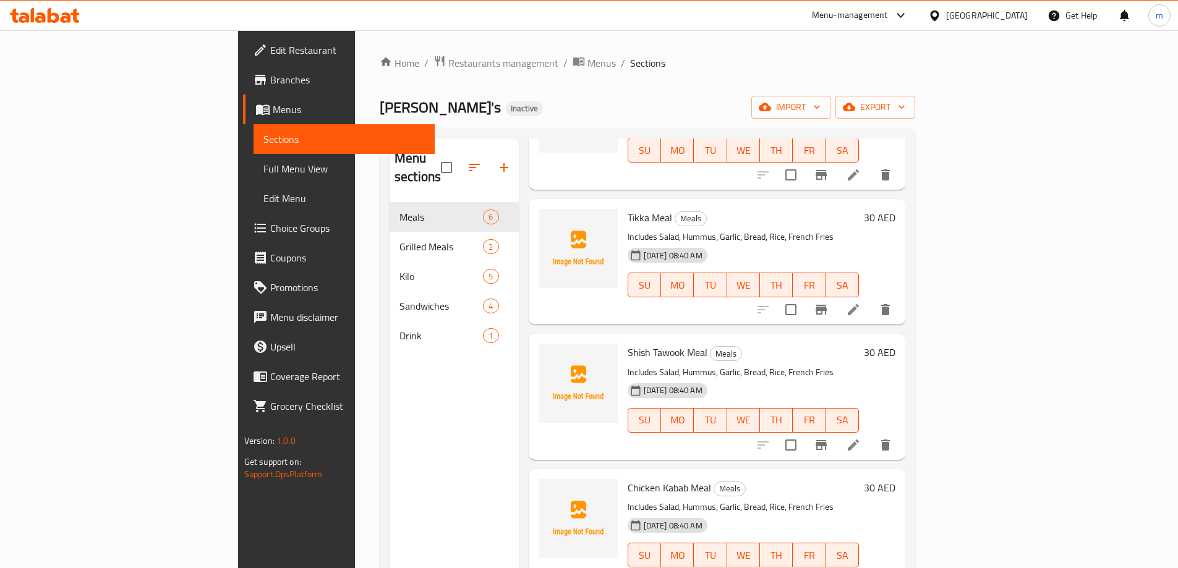
scroll to position [273, 0]
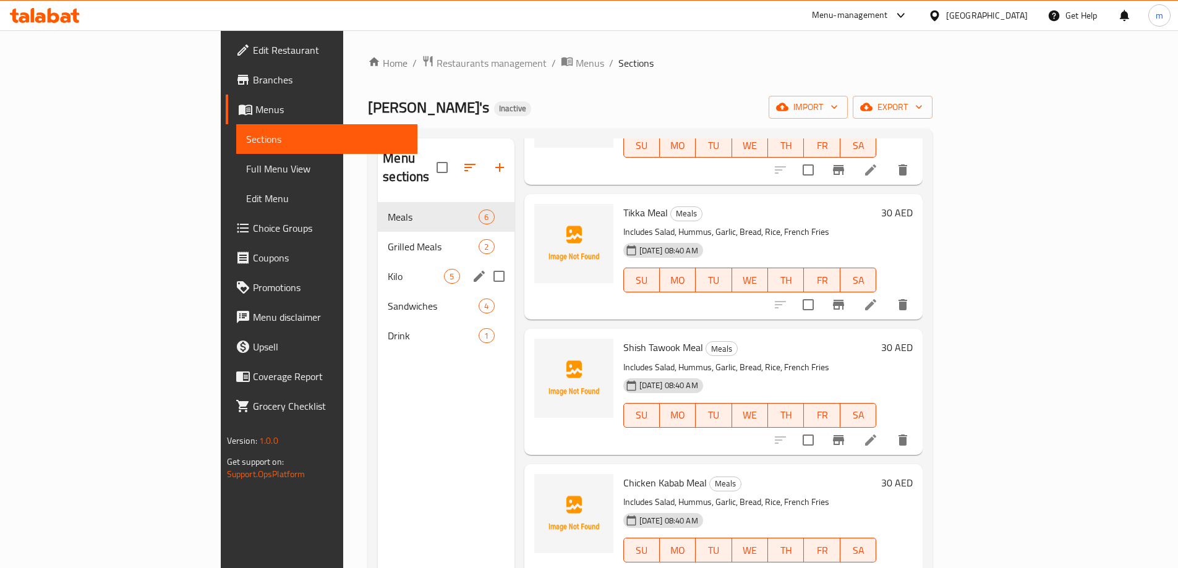
click at [388, 269] on span "Kilo" at bounding box center [416, 276] width 56 height 15
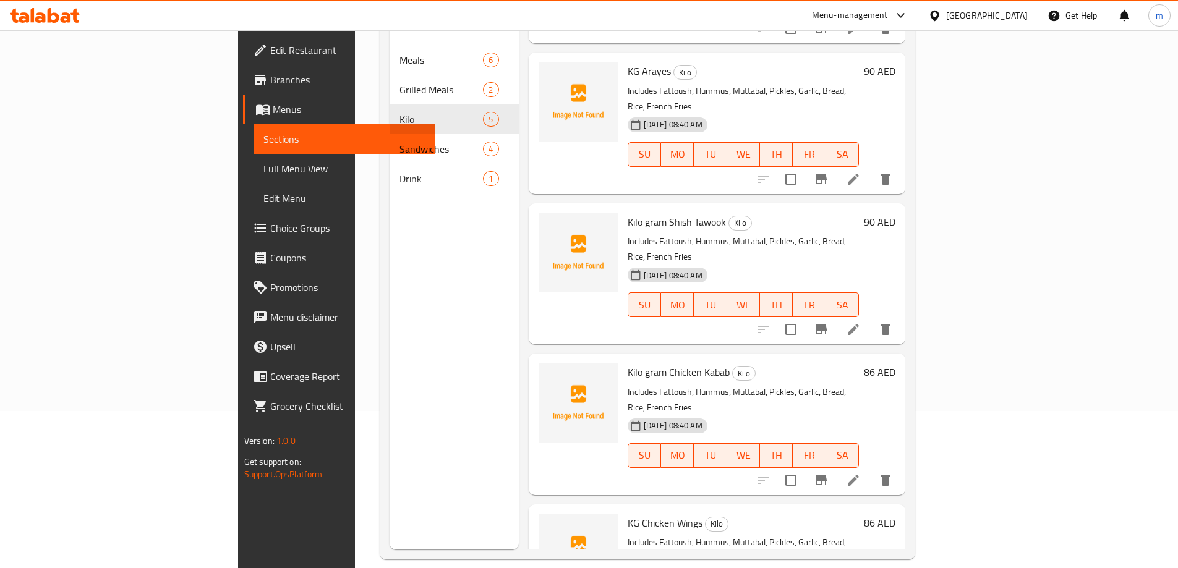
scroll to position [173, 0]
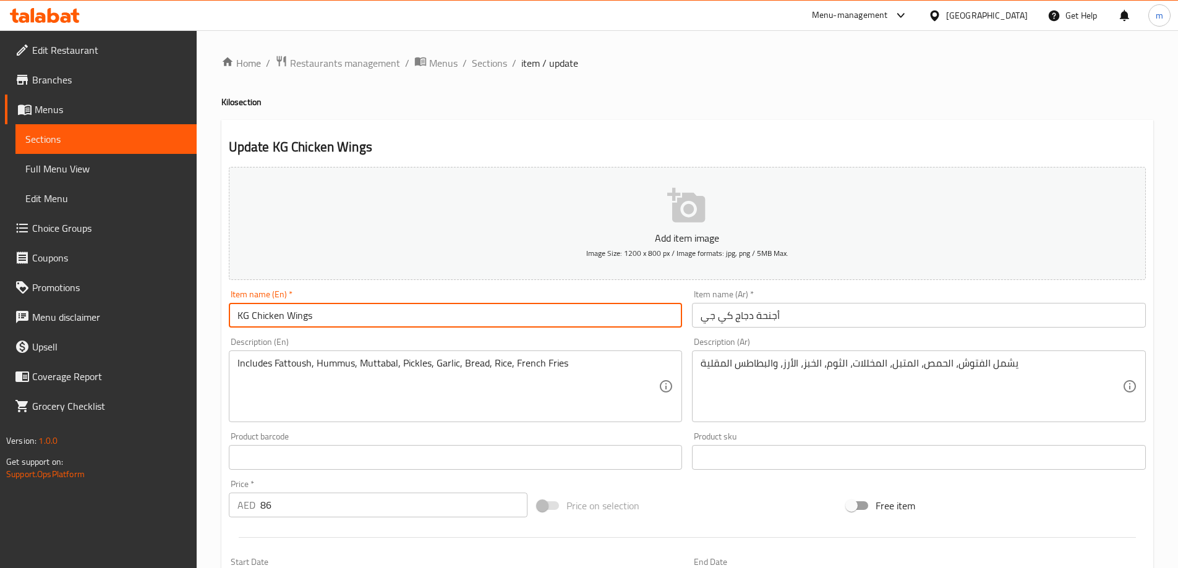
click at [244, 316] on input "KG Chicken Wings" at bounding box center [456, 315] width 454 height 25
click at [250, 315] on input "KG Chicken Wings" at bounding box center [456, 315] width 454 height 25
type input "Kilo gram Chicken Wings"
click at [718, 320] on input "أجنحة دجاج كي جي" at bounding box center [919, 315] width 454 height 25
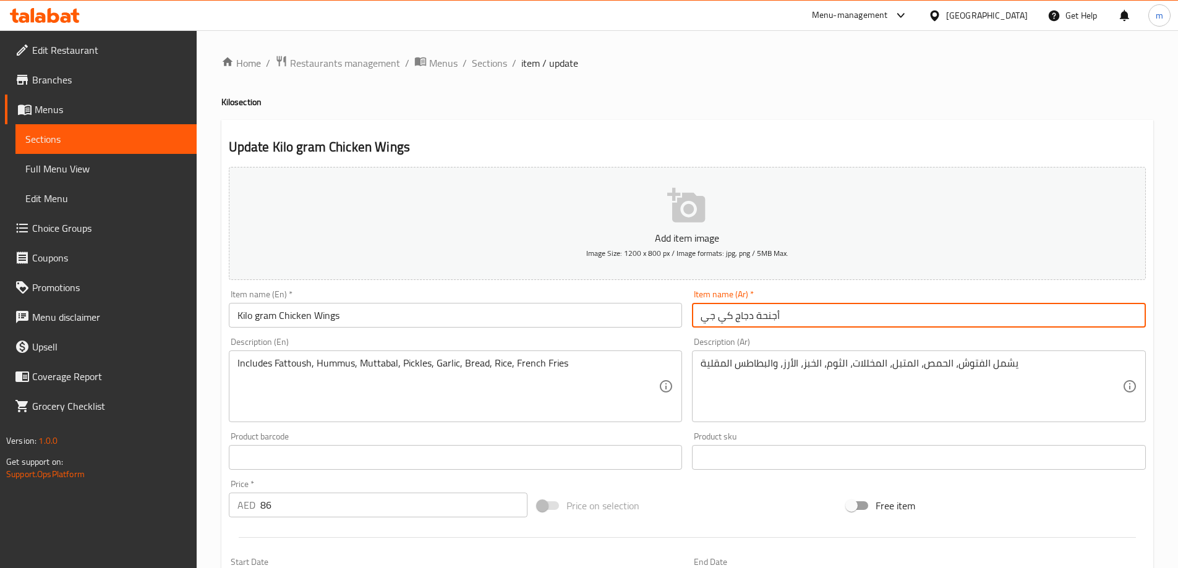
drag, startPoint x: 782, startPoint y: 316, endPoint x: 701, endPoint y: 317, distance: 80.4
click at [701, 317] on input "أجنحة دجاج كي جي" at bounding box center [919, 315] width 454 height 25
click at [728, 315] on input "أجنحة دجاج كي جي" at bounding box center [919, 315] width 454 height 25
click at [732, 315] on input "أجنحة دجاج كي جي" at bounding box center [919, 315] width 454 height 25
click at [733, 316] on input "أجنحة دجاج كي جي" at bounding box center [919, 315] width 454 height 25
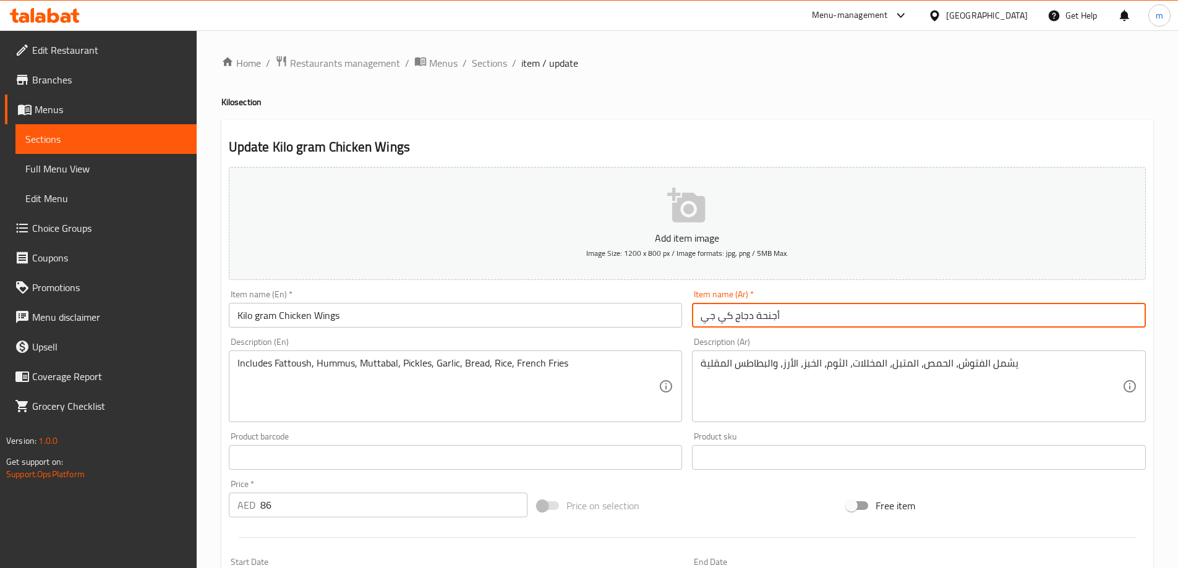
click at [707, 319] on input "أجنحة دجاج كي جي" at bounding box center [919, 315] width 454 height 25
drag, startPoint x: 733, startPoint y: 318, endPoint x: 706, endPoint y: 318, distance: 27.2
click at [706, 318] on input "أجنحة دجاج كي جي" at bounding box center [919, 315] width 454 height 25
click at [703, 319] on input "أجنحة دجاج كي جي" at bounding box center [919, 315] width 454 height 25
drag, startPoint x: 731, startPoint y: 318, endPoint x: 701, endPoint y: 318, distance: 29.7
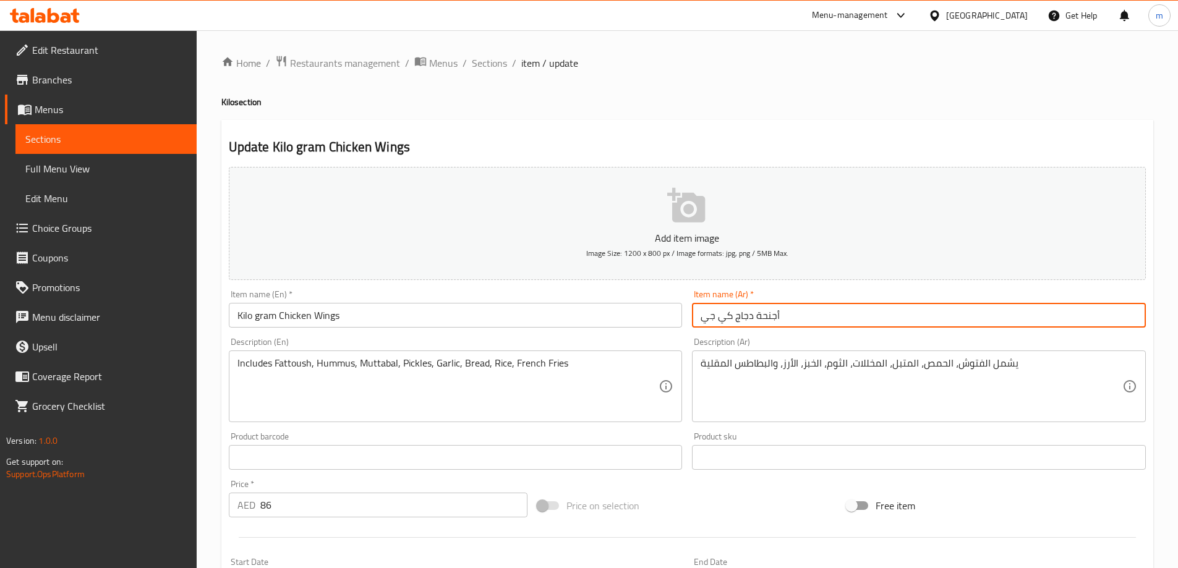
click at [701, 318] on input "أجنحة دجاج كي جي" at bounding box center [919, 315] width 454 height 25
click at [758, 314] on input "أجنحة دجاج" at bounding box center [919, 315] width 454 height 25
click at [738, 318] on input "أجنحة دجاج" at bounding box center [919, 315] width 454 height 25
drag, startPoint x: 748, startPoint y: 314, endPoint x: 706, endPoint y: 317, distance: 42.2
click at [706, 317] on input "أجنحة دجاج" at bounding box center [919, 315] width 454 height 25
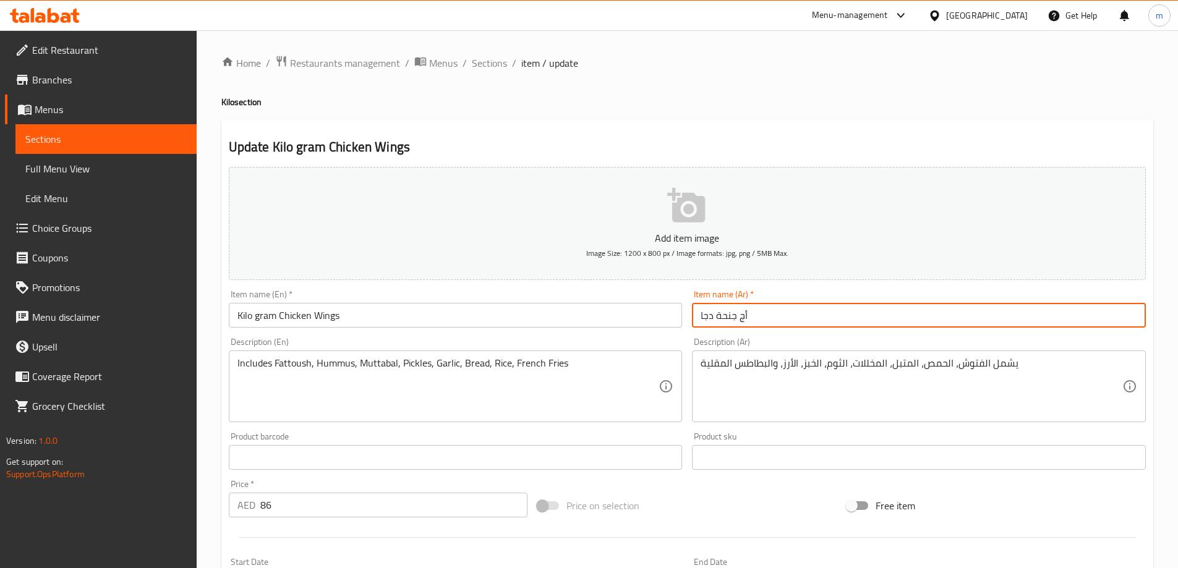
click at [754, 315] on input "أج جنحة دجا" at bounding box center [919, 315] width 454 height 25
type input "أ"
type input "م"
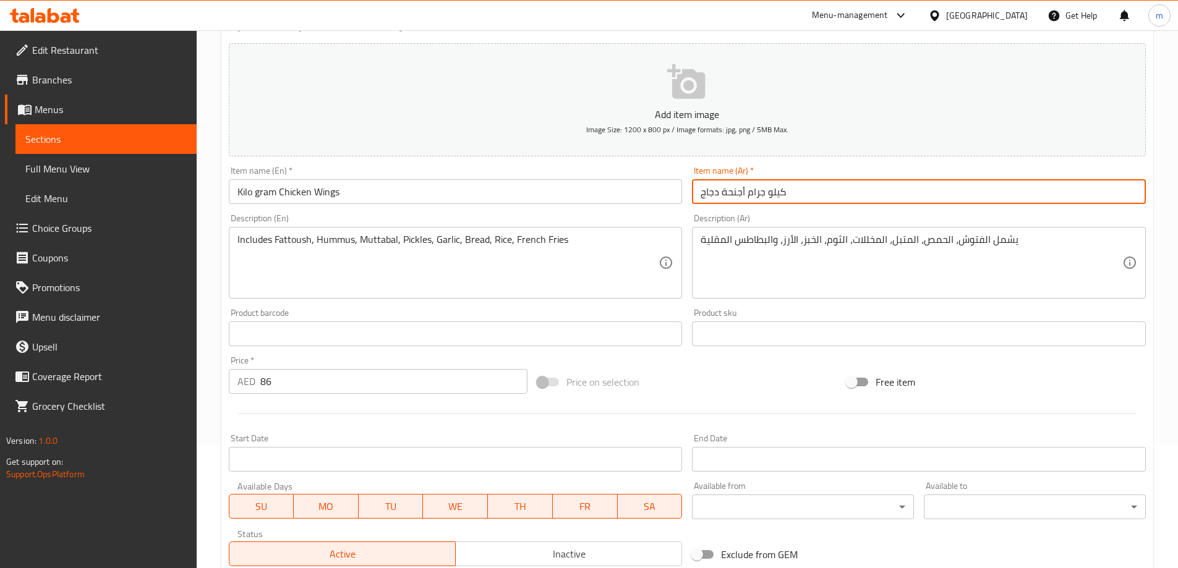
scroll to position [306, 0]
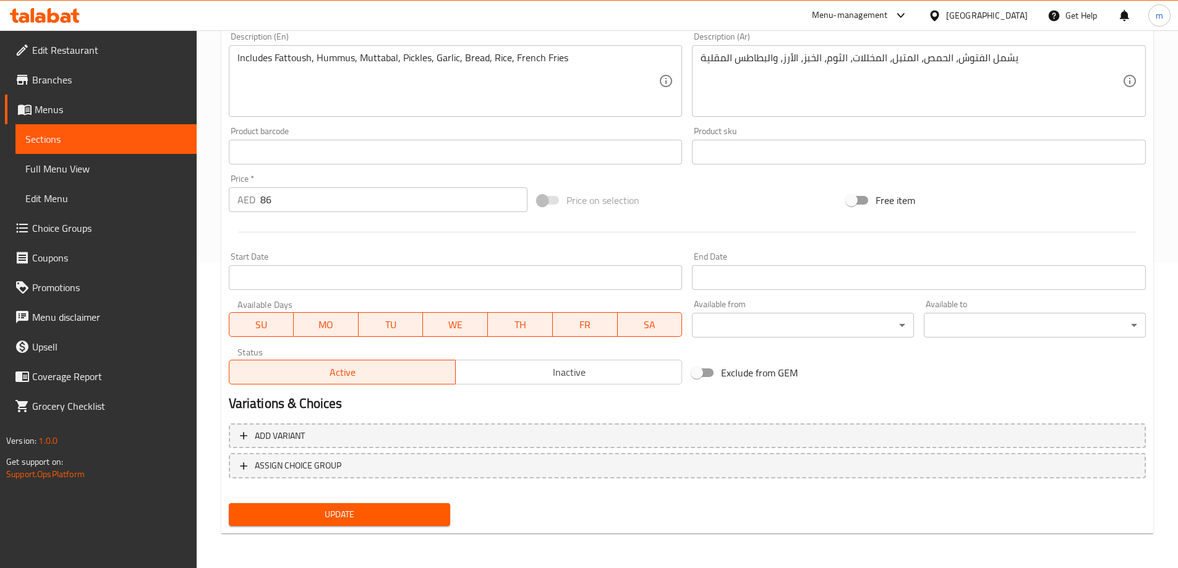
type input "كيلو جرام أجنحة دجاج"
click at [357, 509] on span "Update" at bounding box center [340, 514] width 202 height 15
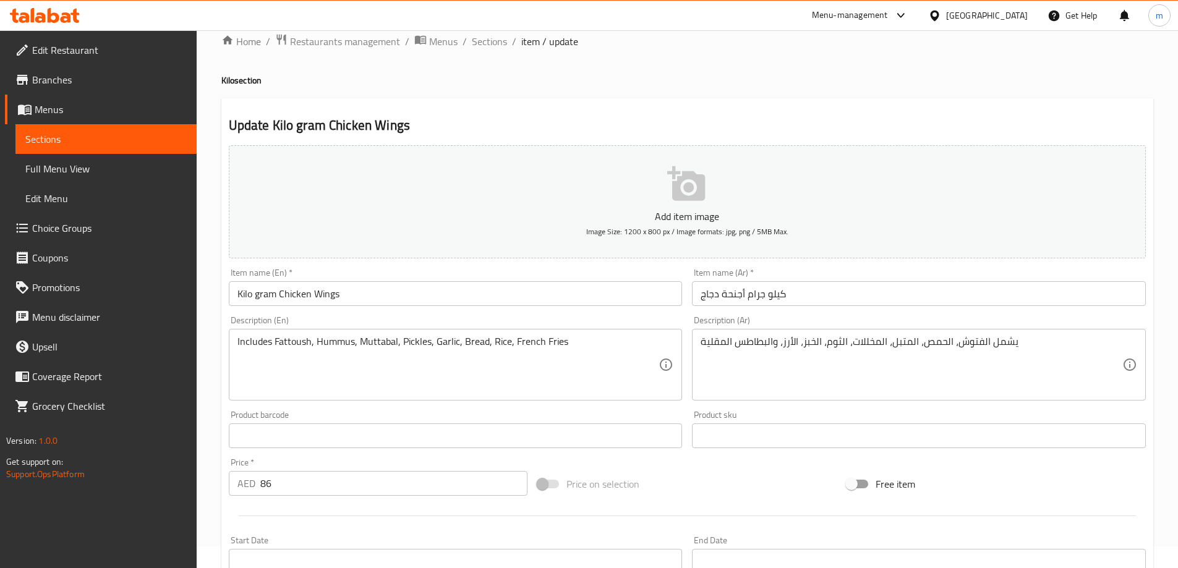
scroll to position [0, 0]
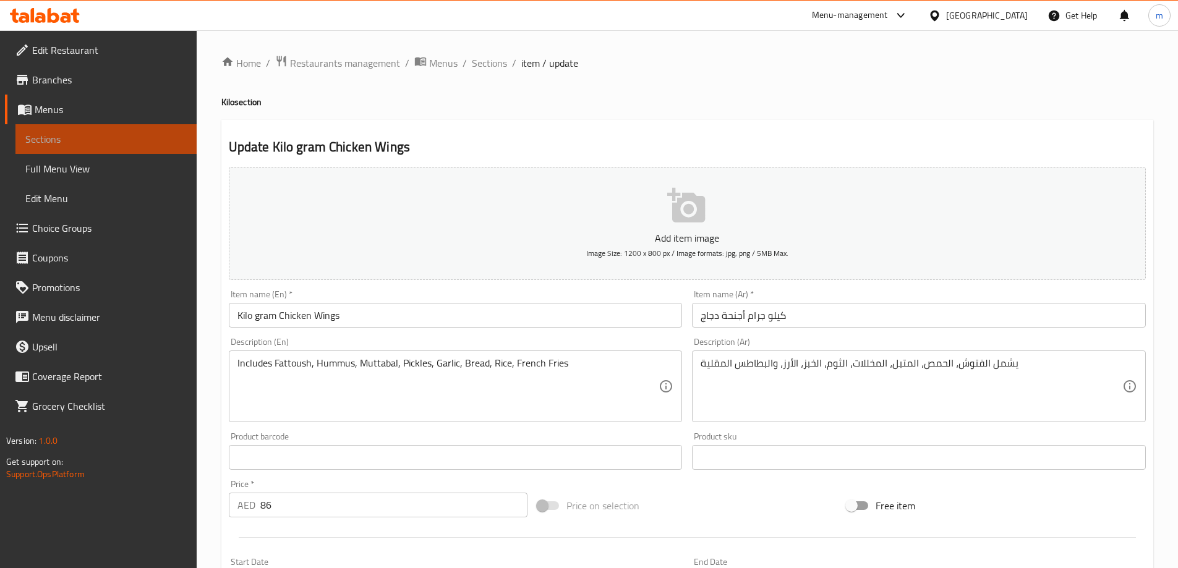
click at [106, 138] on span "Sections" at bounding box center [105, 139] width 161 height 15
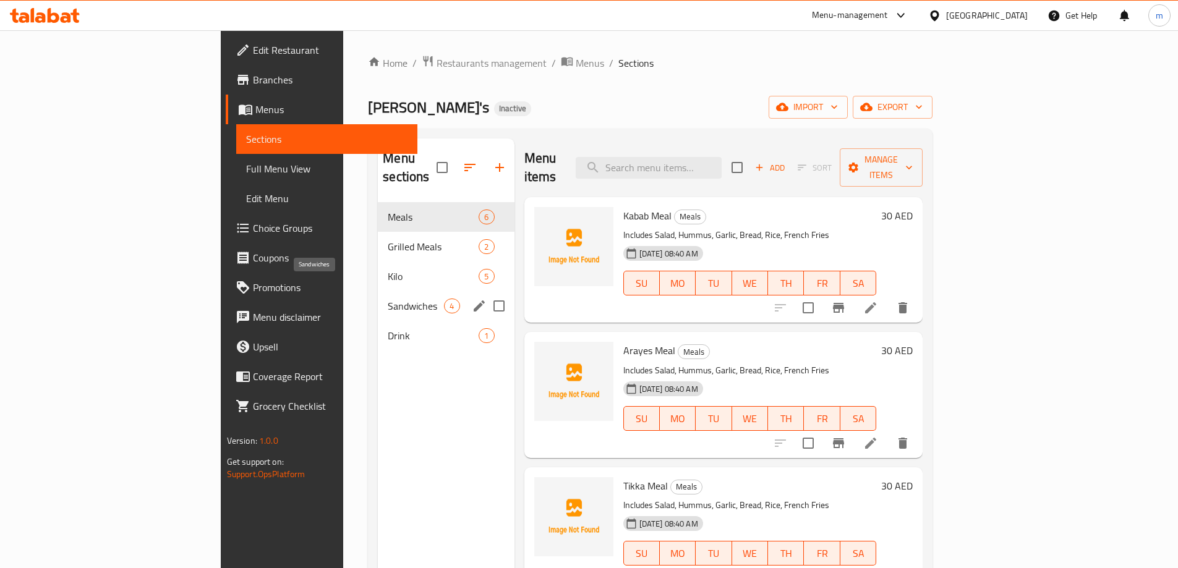
click at [388, 299] on span "Sandwiches" at bounding box center [416, 306] width 56 height 15
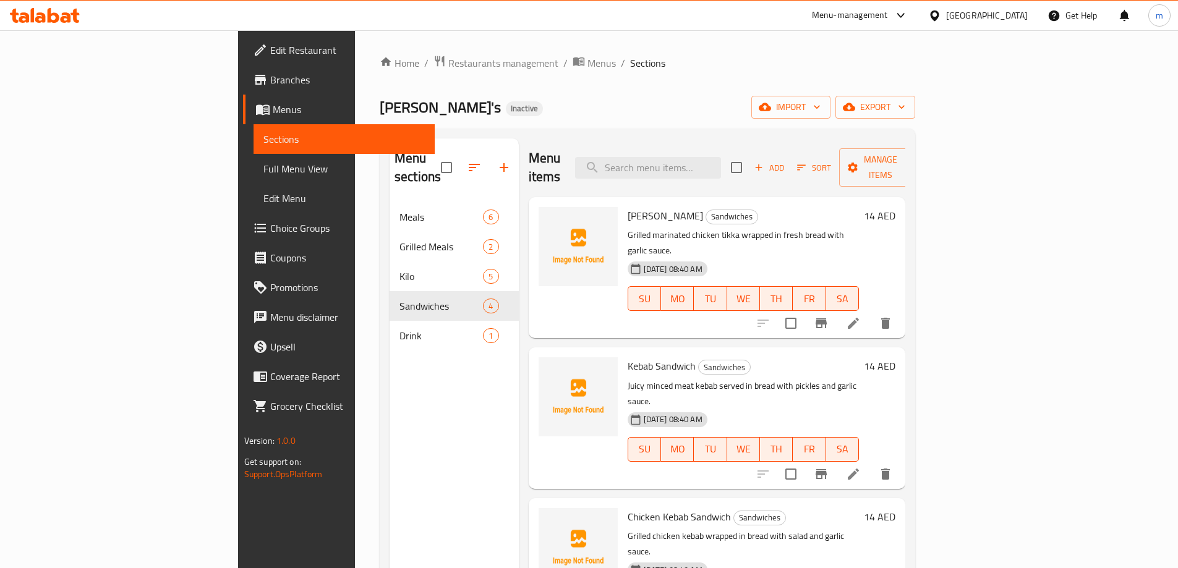
scroll to position [3, 0]
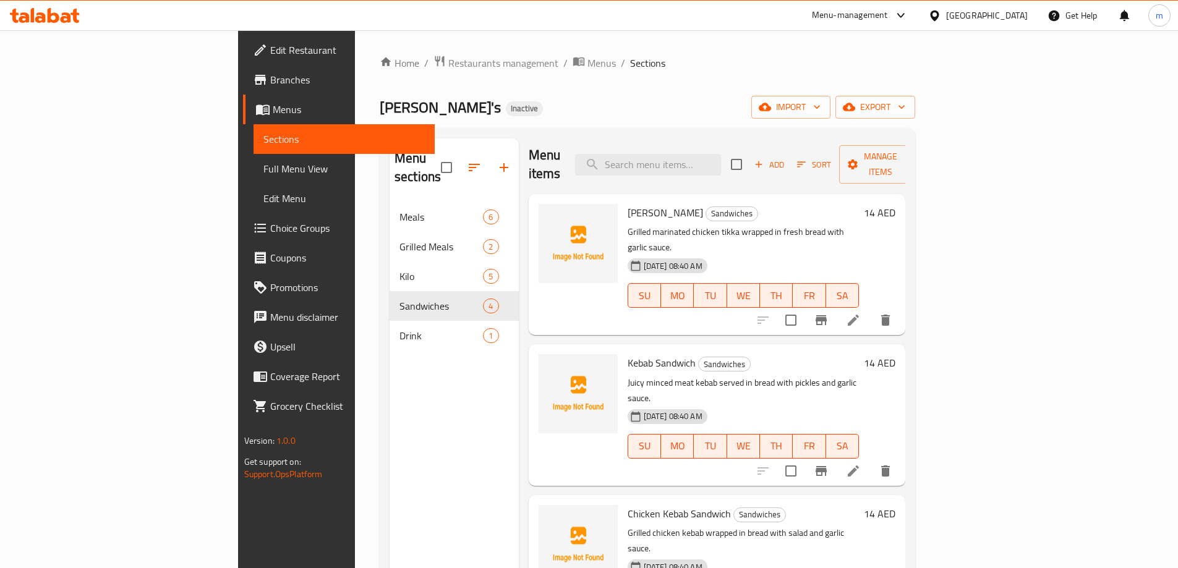
click at [861, 313] on icon at bounding box center [853, 320] width 15 height 15
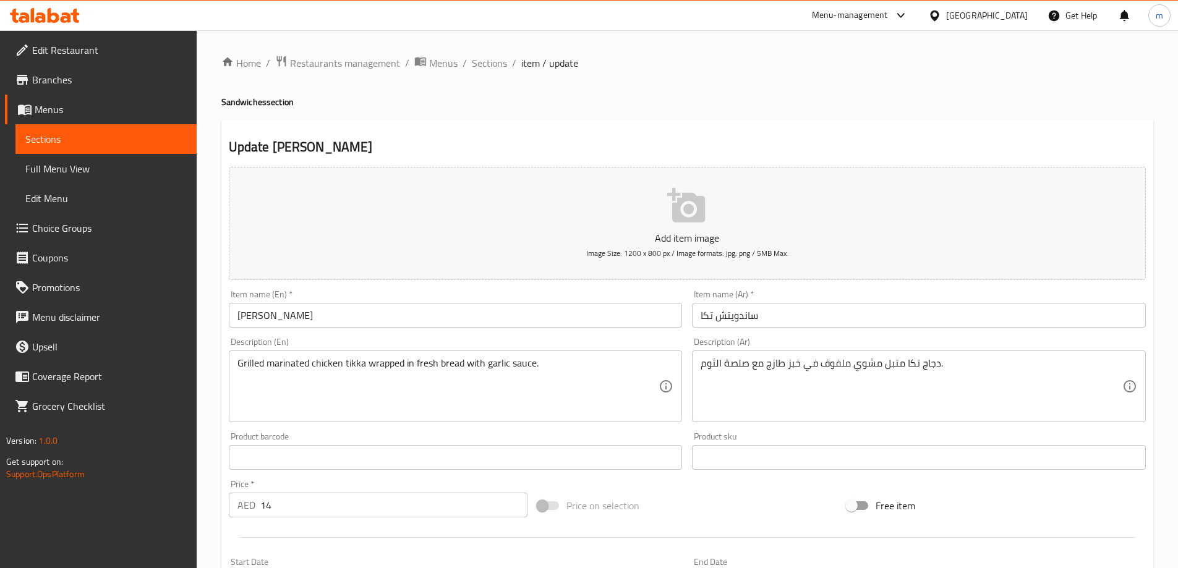
click at [260, 316] on input "[PERSON_NAME]" at bounding box center [456, 315] width 454 height 25
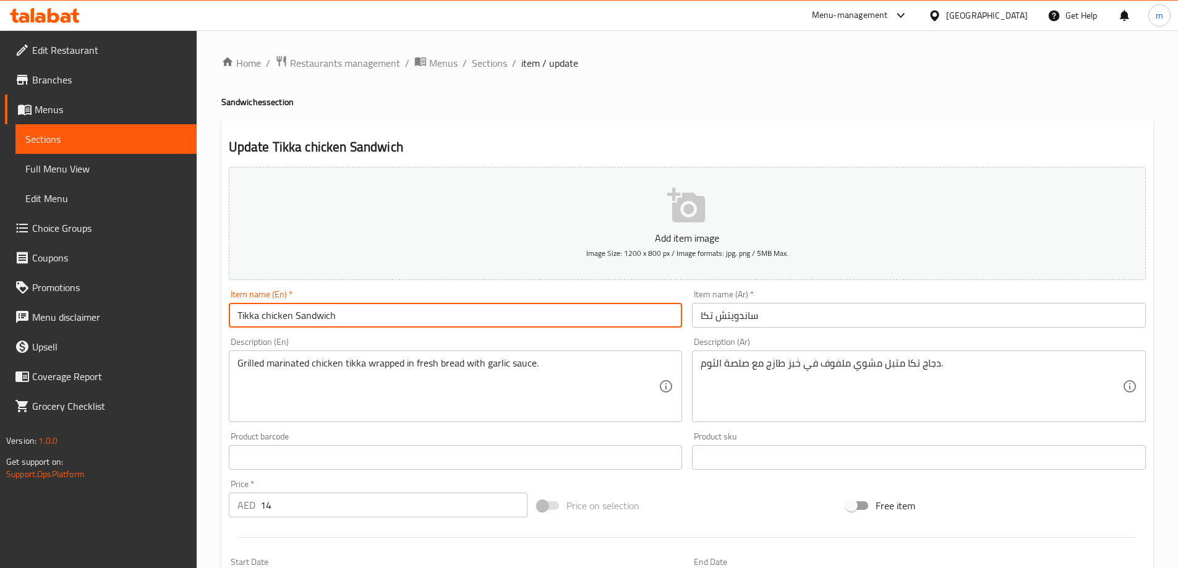
type input "Tikka chicken Sandwich"
click at [701, 315] on input "ساندويتش تكا" at bounding box center [919, 315] width 454 height 25
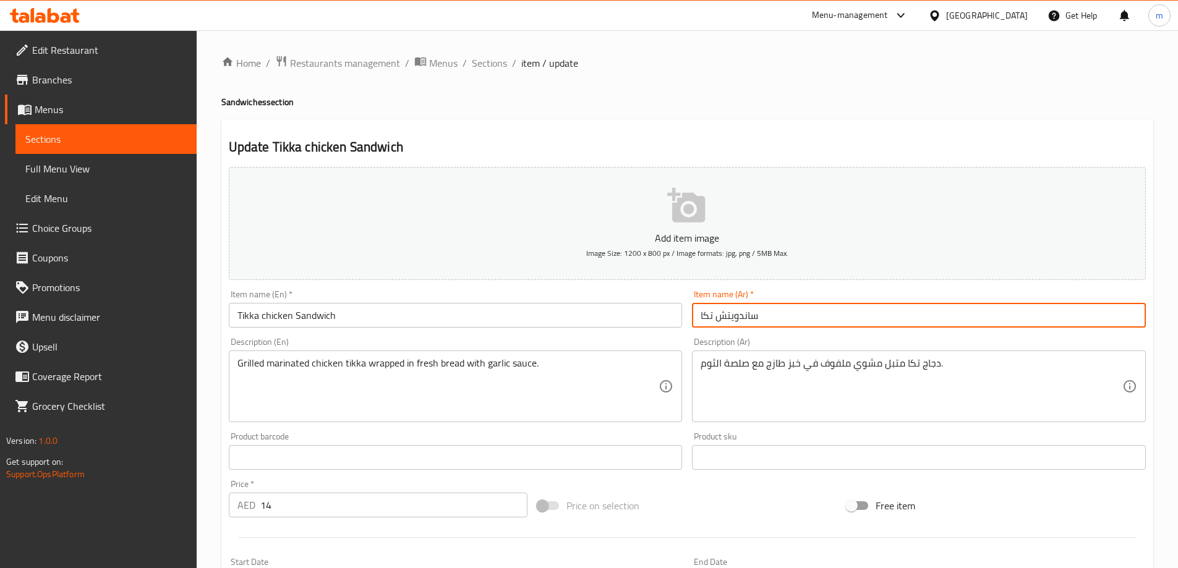
click at [761, 314] on input "ساندويتش تكا" at bounding box center [919, 315] width 454 height 25
drag, startPoint x: 742, startPoint y: 314, endPoint x: 732, endPoint y: 315, distance: 9.9
click at [732, 315] on input "ساندويتش تكا" at bounding box center [919, 315] width 454 height 25
click at [717, 318] on input "ساندويتش تكا" at bounding box center [919, 315] width 454 height 25
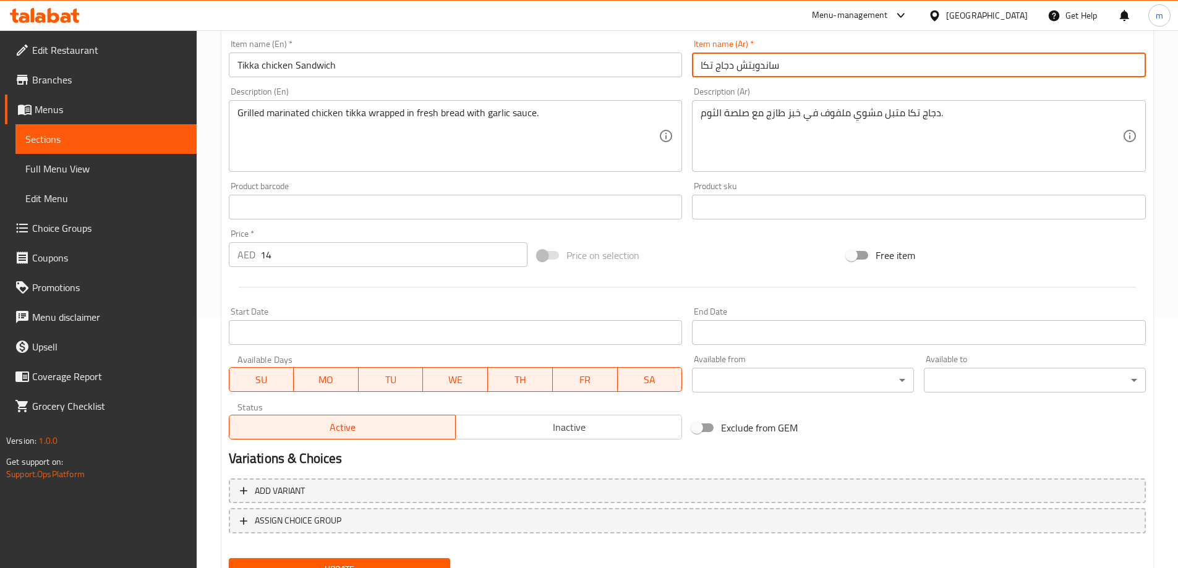
scroll to position [306, 0]
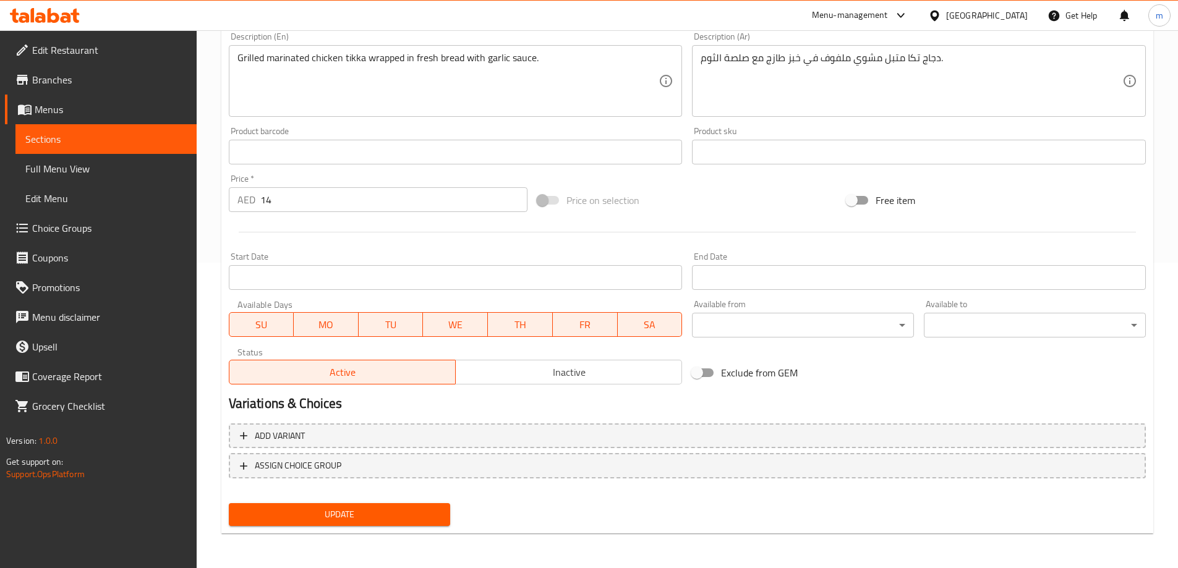
type input "ساندويتش دجاج تكا"
click at [362, 506] on button "Update" at bounding box center [340, 514] width 222 height 23
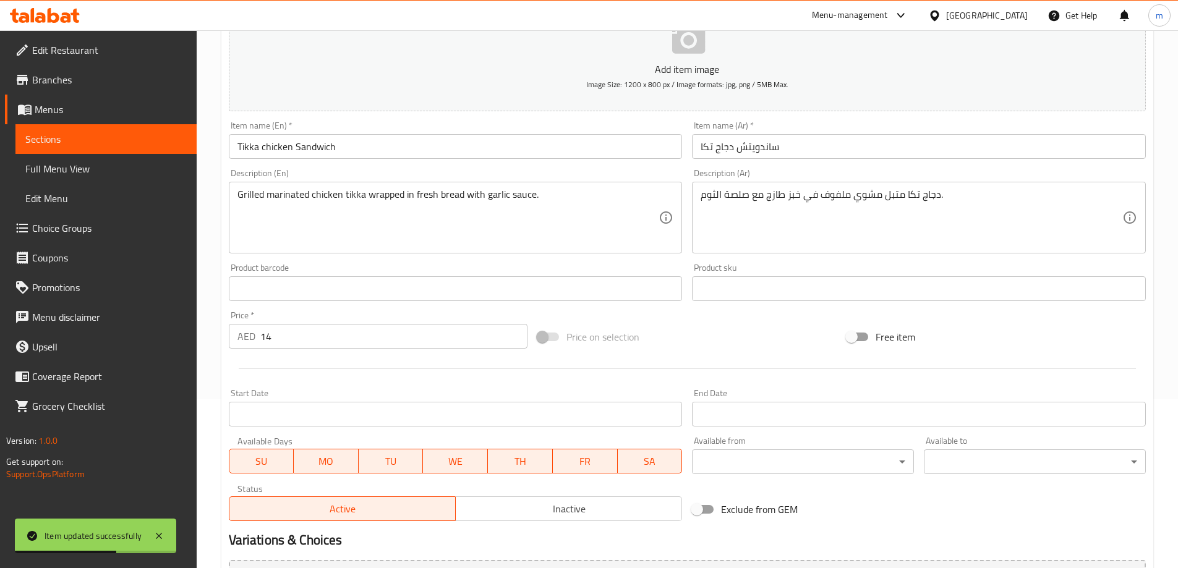
scroll to position [120, 0]
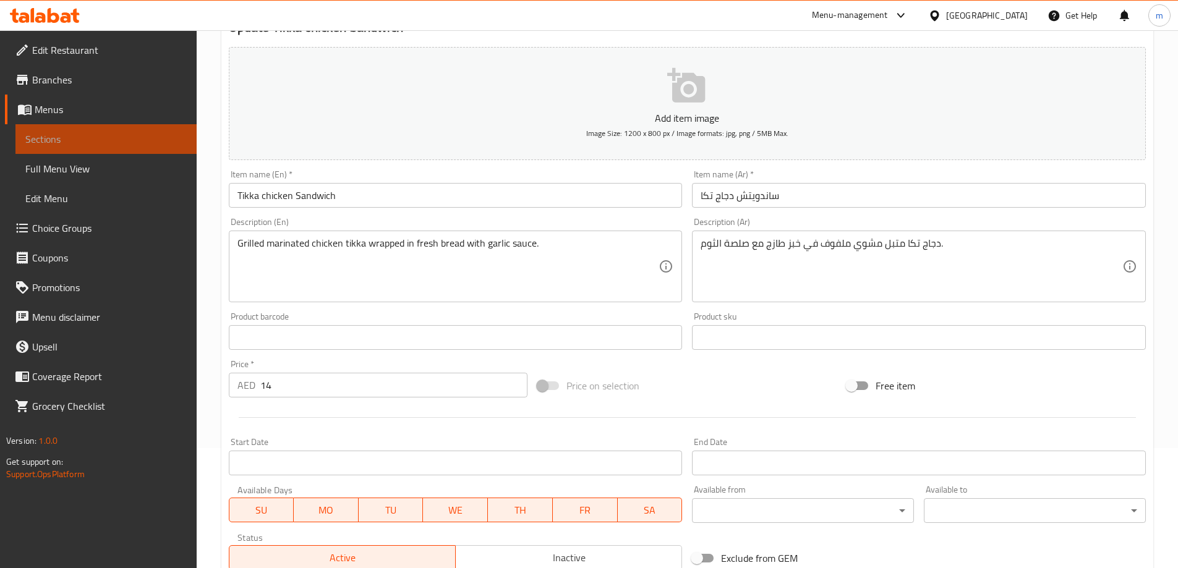
click at [176, 129] on link "Sections" at bounding box center [105, 139] width 181 height 30
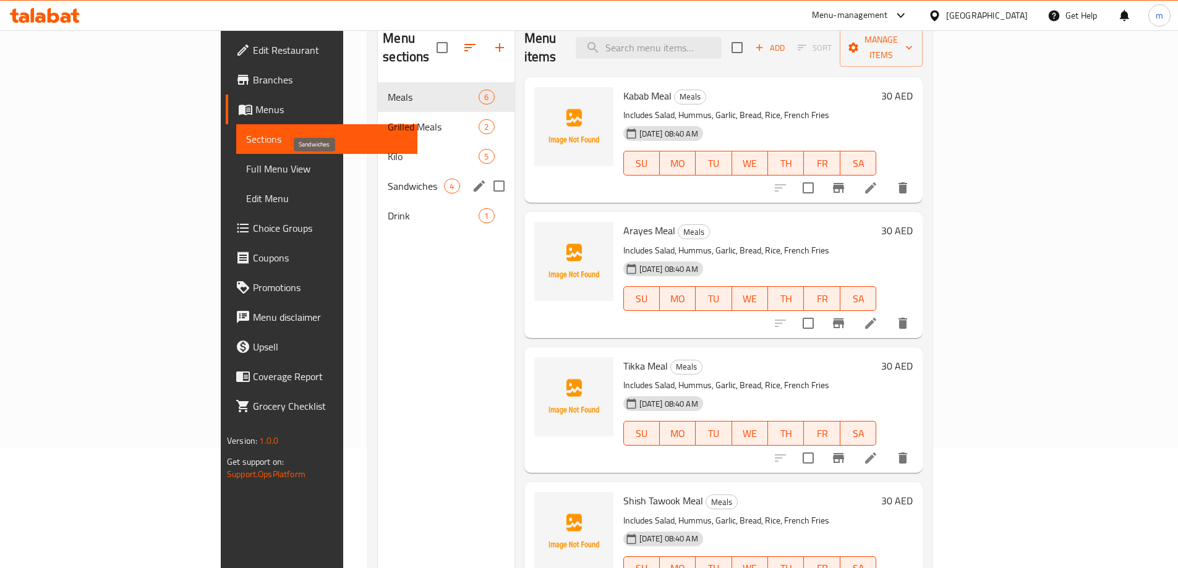
click at [388, 179] on span "Sandwiches" at bounding box center [416, 186] width 56 height 15
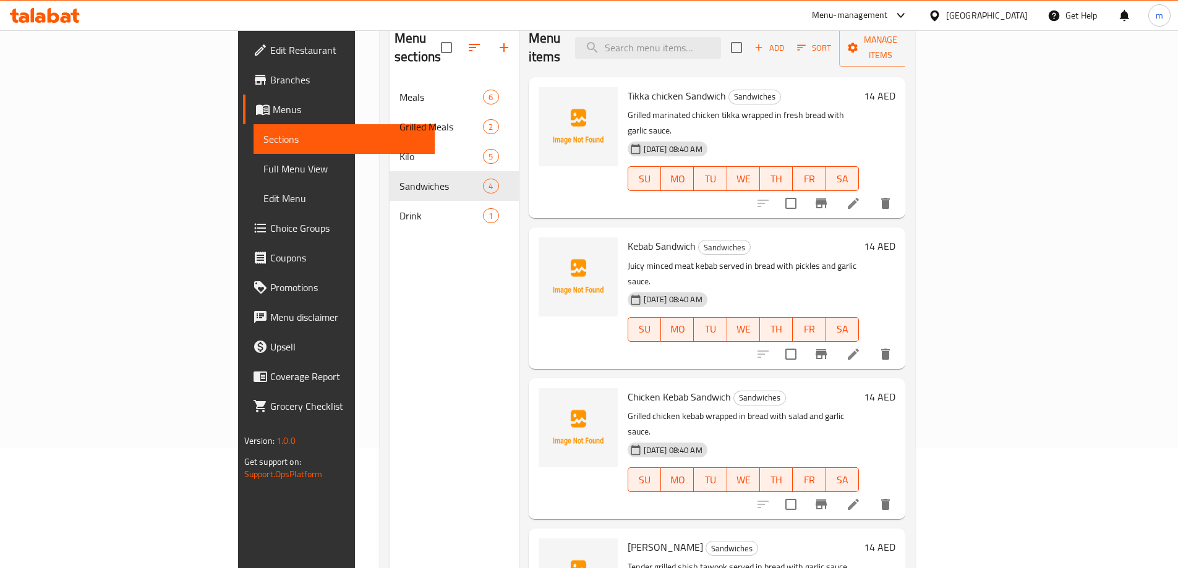
click at [861, 347] on icon at bounding box center [853, 354] width 15 height 15
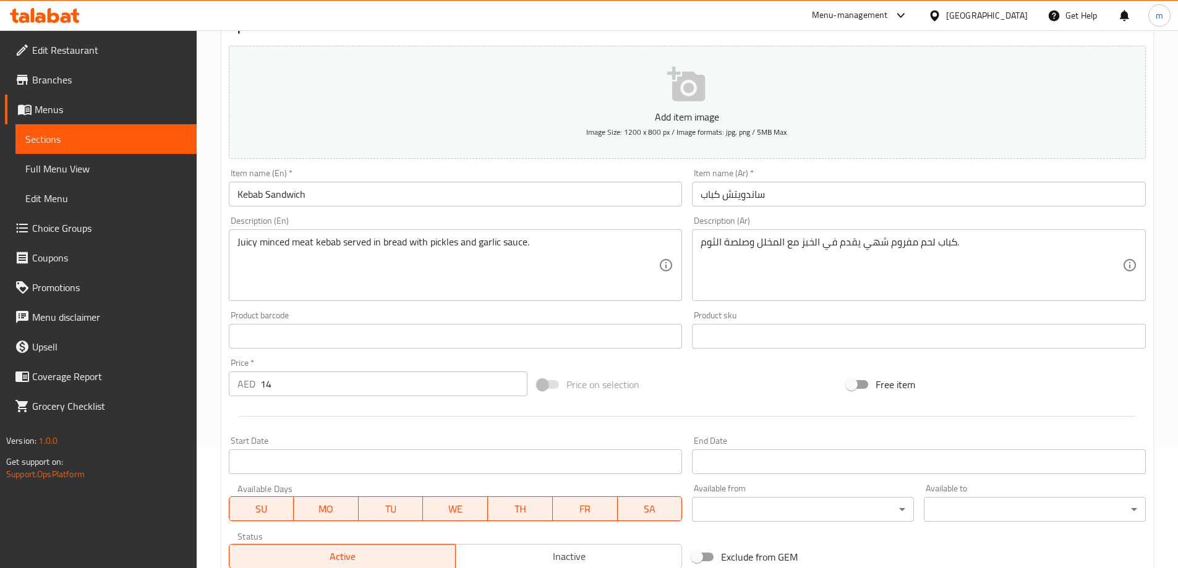
scroll to position [306, 0]
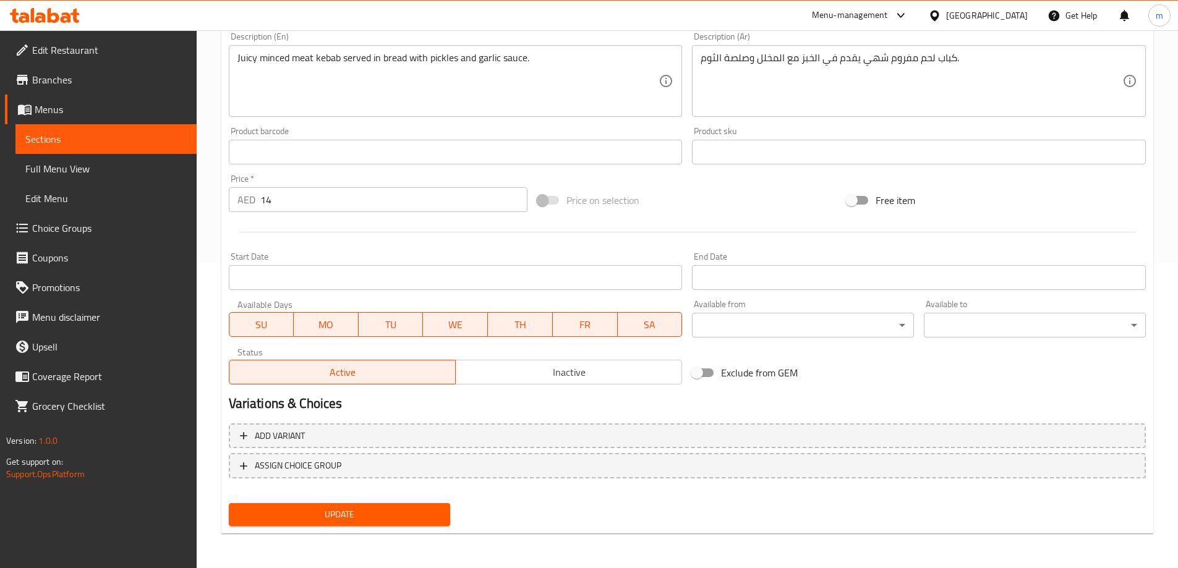
click at [159, 141] on span "Sections" at bounding box center [105, 139] width 161 height 15
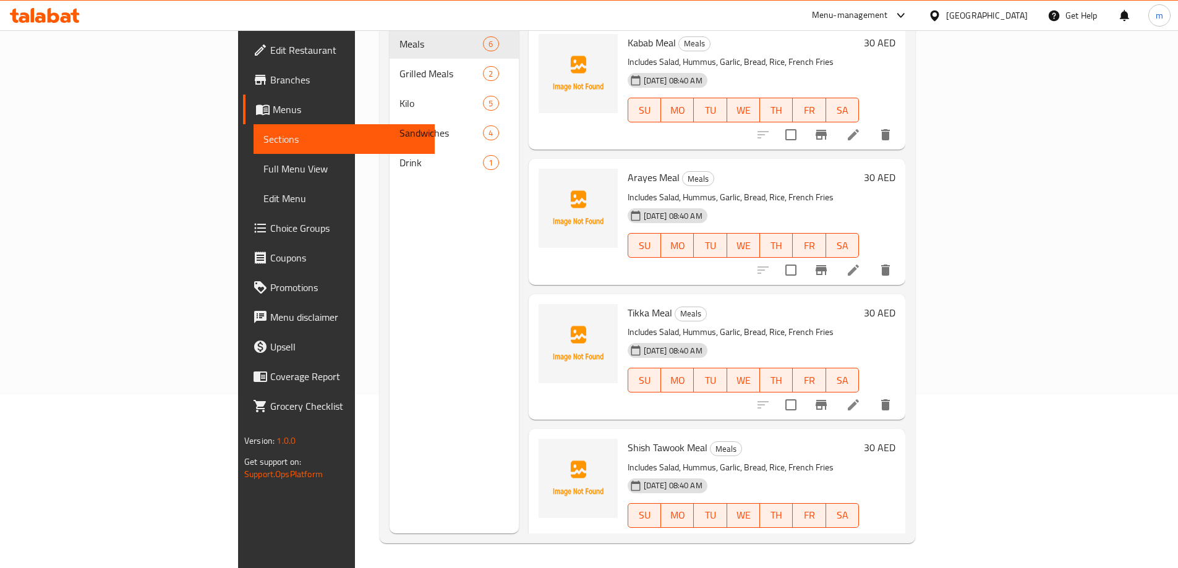
scroll to position [173, 0]
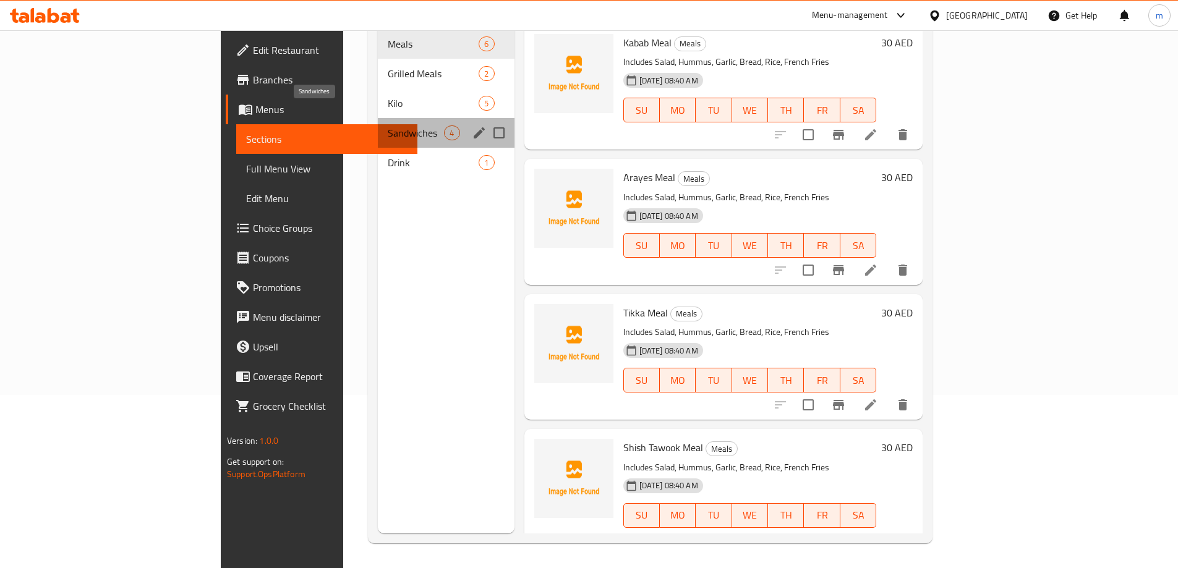
click at [388, 126] on span "Sandwiches" at bounding box center [416, 133] width 56 height 15
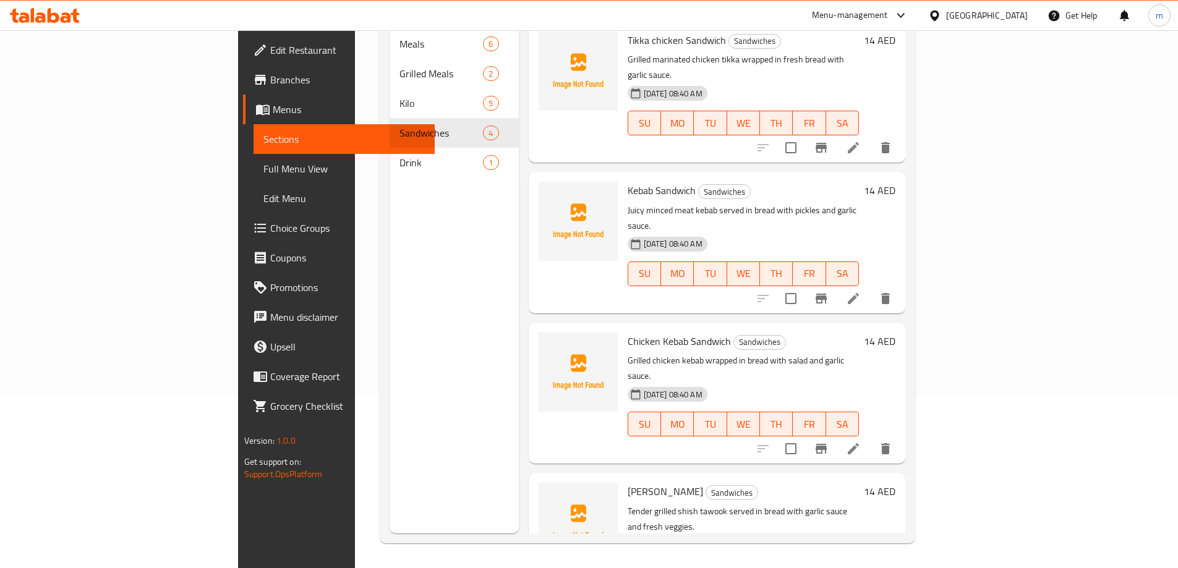
scroll to position [3, 0]
click at [861, 291] on icon at bounding box center [853, 298] width 15 height 15
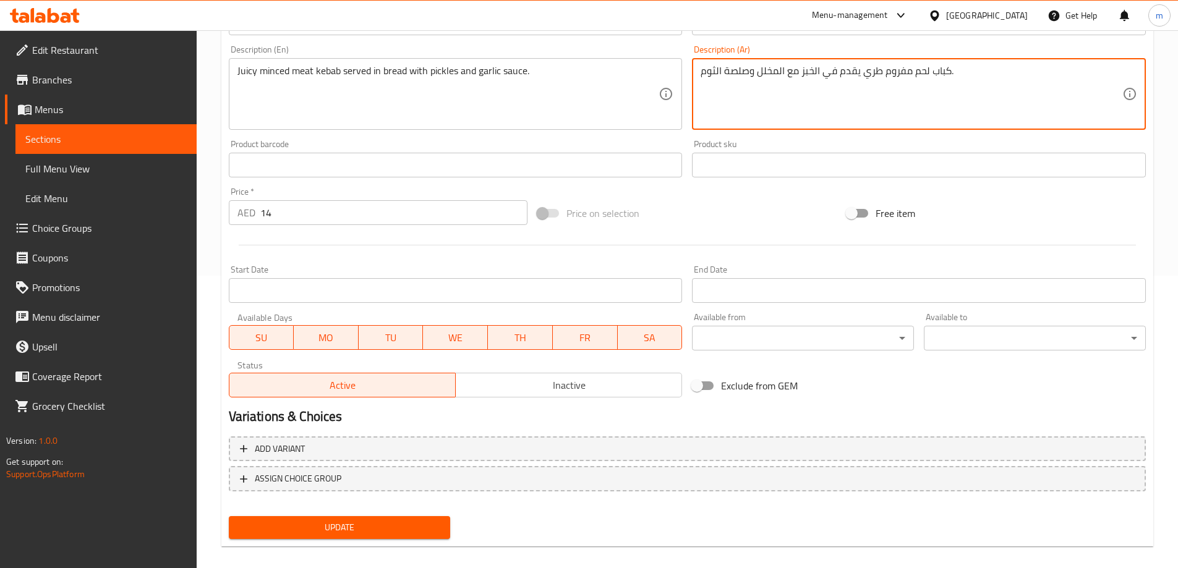
scroll to position [306, 0]
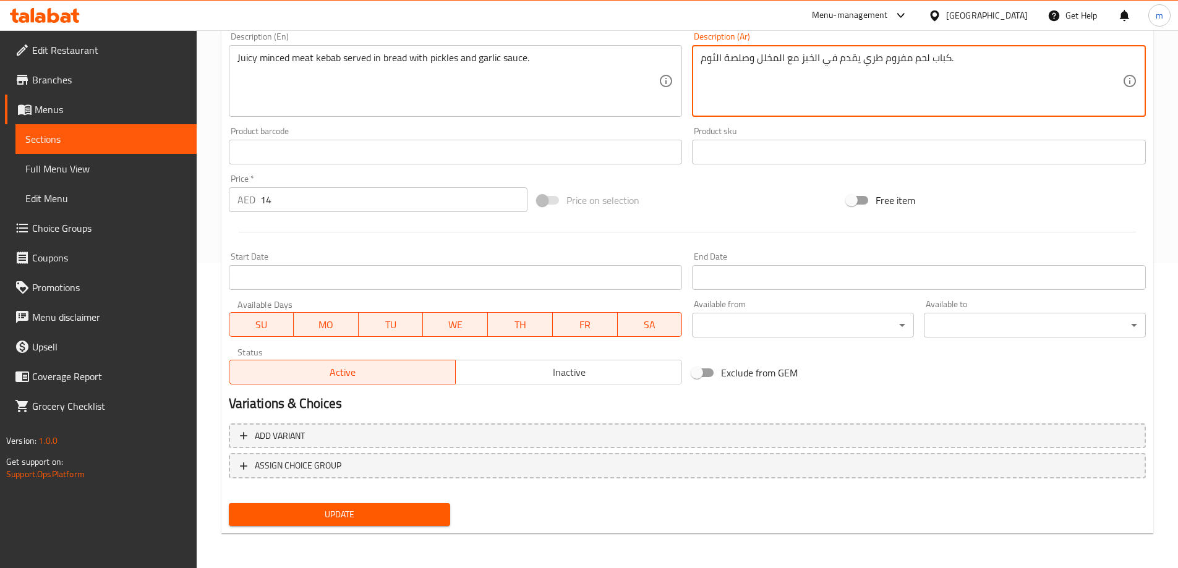
type textarea "كباب لحم مفروم طري يقدم في الخبز مع المخلل وصلصة الثوم."
click at [404, 510] on span "Update" at bounding box center [340, 514] width 202 height 15
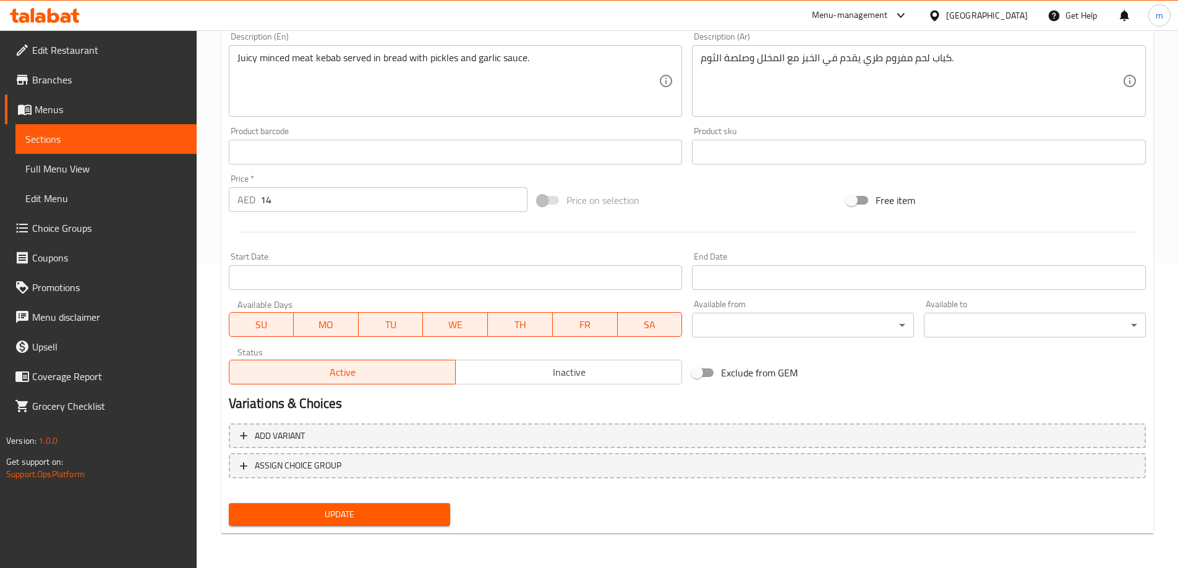
click at [125, 134] on span "Sections" at bounding box center [105, 139] width 161 height 15
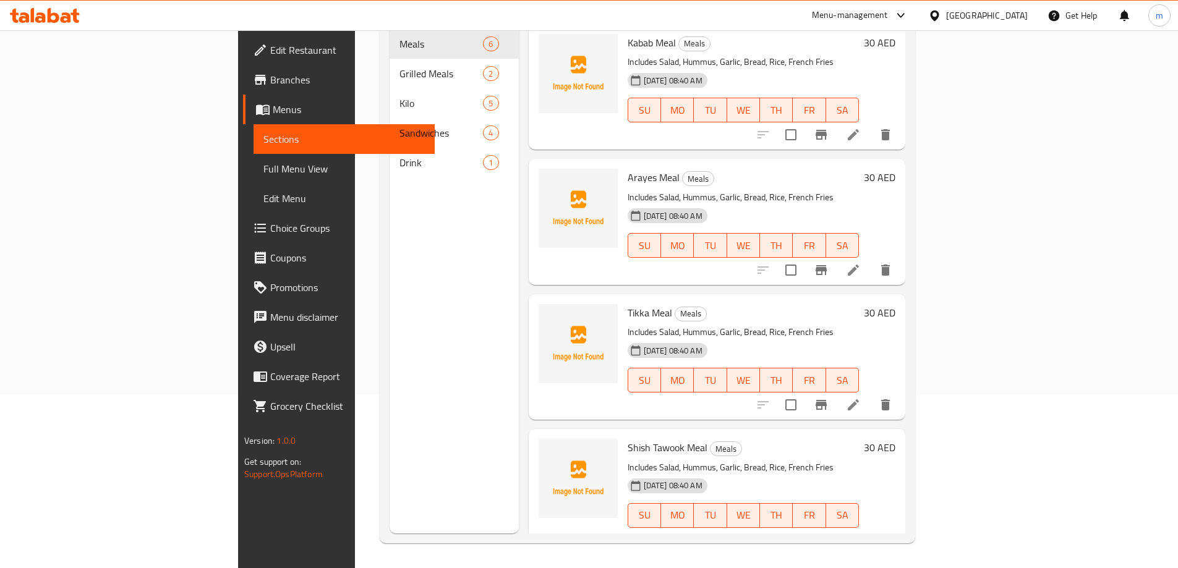
scroll to position [173, 0]
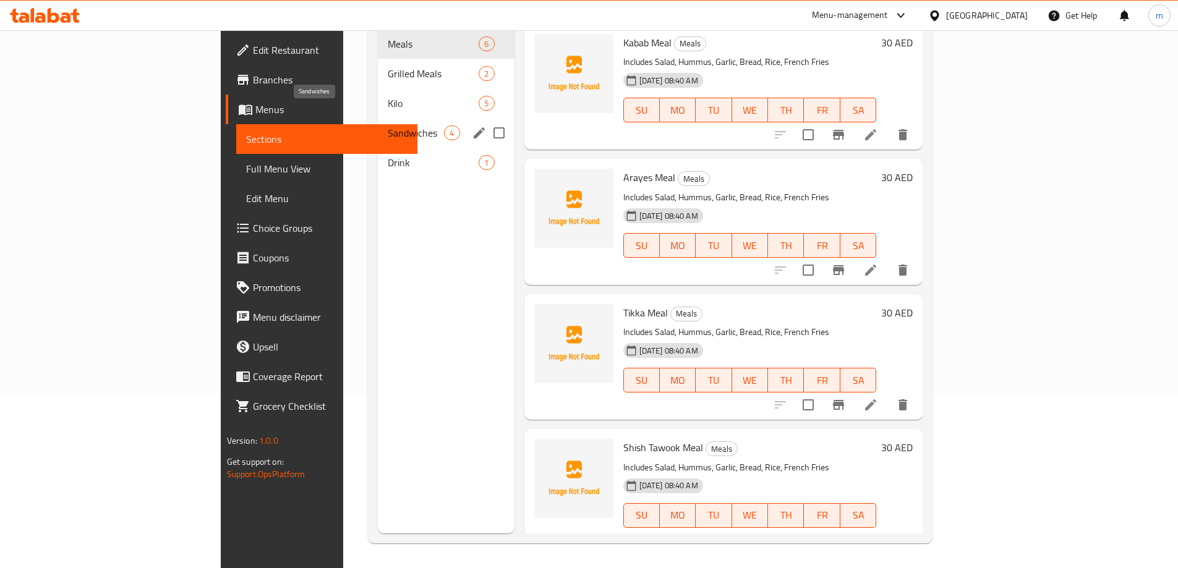
click at [388, 126] on span "Sandwiches" at bounding box center [416, 133] width 56 height 15
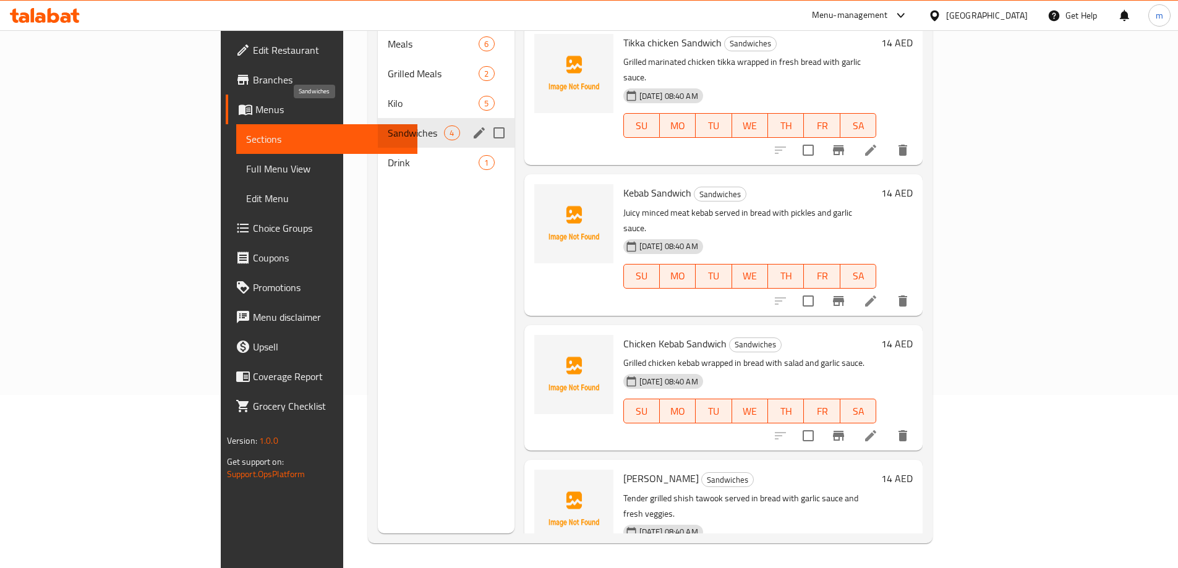
click at [388, 126] on span "Sandwiches" at bounding box center [416, 133] width 56 height 15
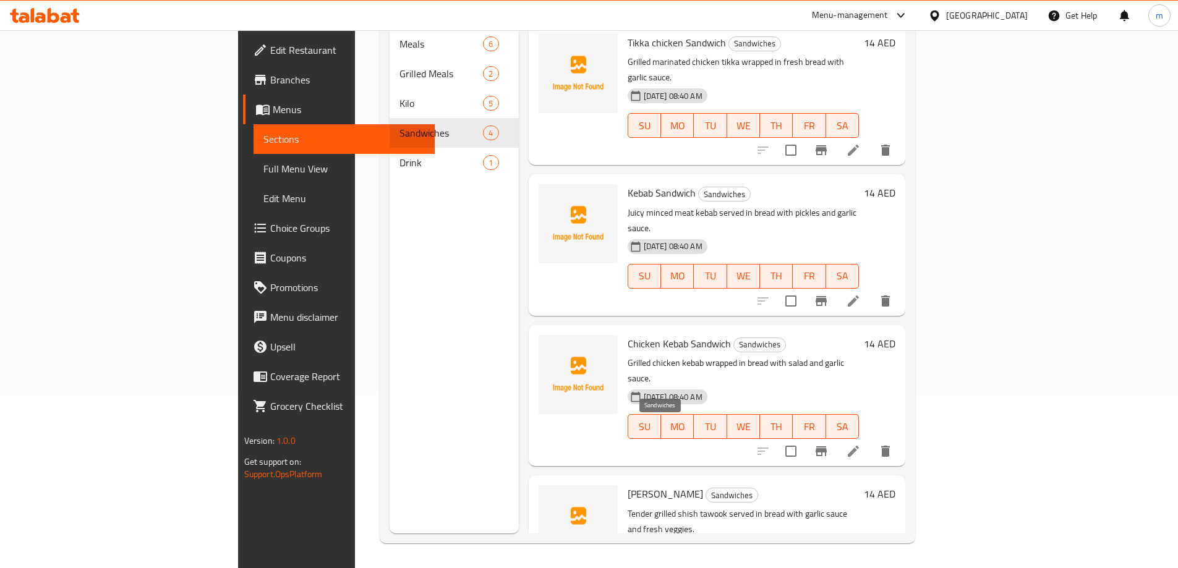
scroll to position [3, 0]
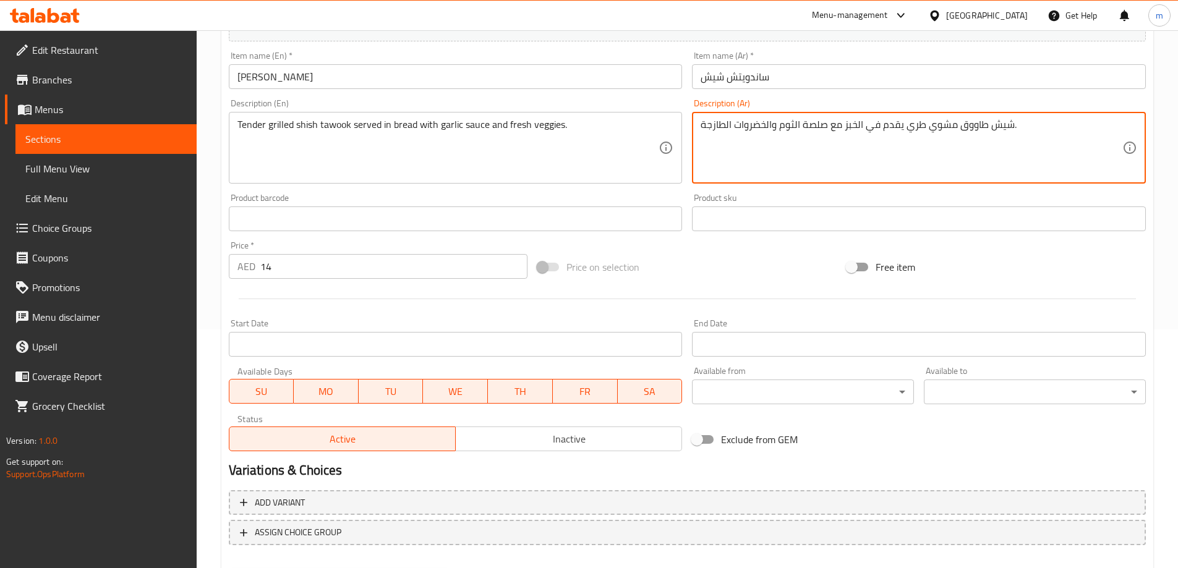
scroll to position [306, 0]
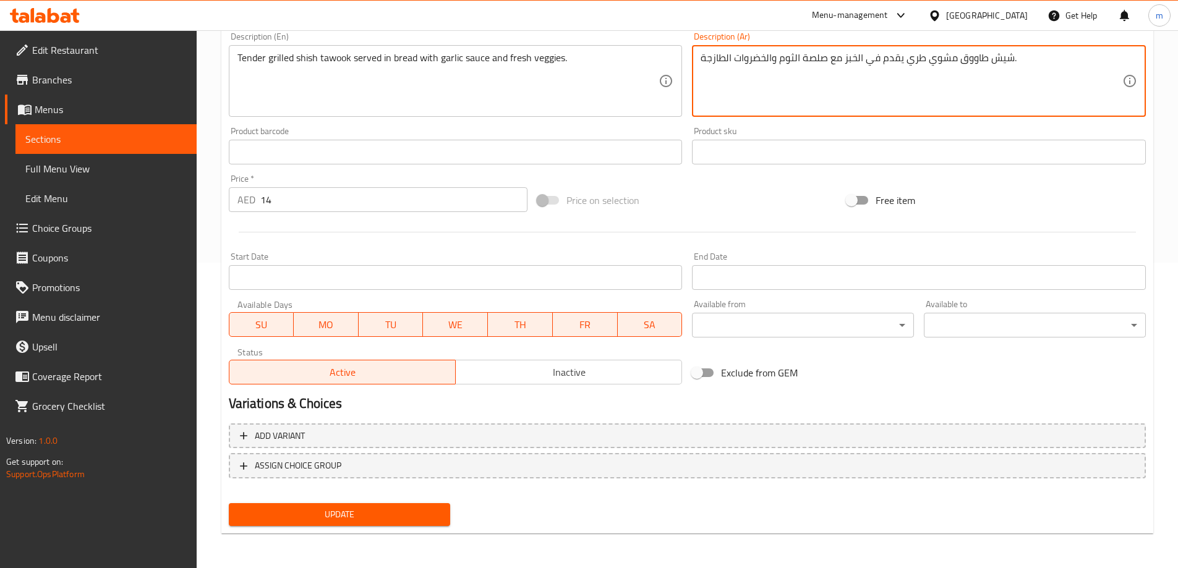
type textarea "شيش طاووق مشوي طري يقدم في الخبز مع صلصة الثوم والخضروات الطازجة."
click at [354, 513] on span "Update" at bounding box center [340, 514] width 202 height 15
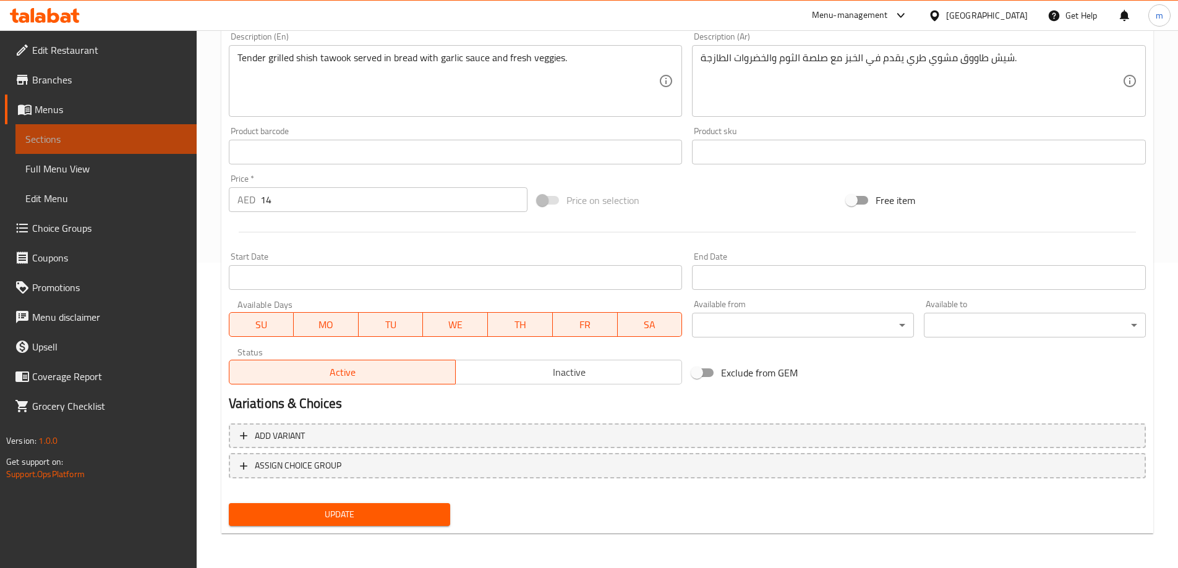
click at [115, 140] on span "Sections" at bounding box center [105, 139] width 161 height 15
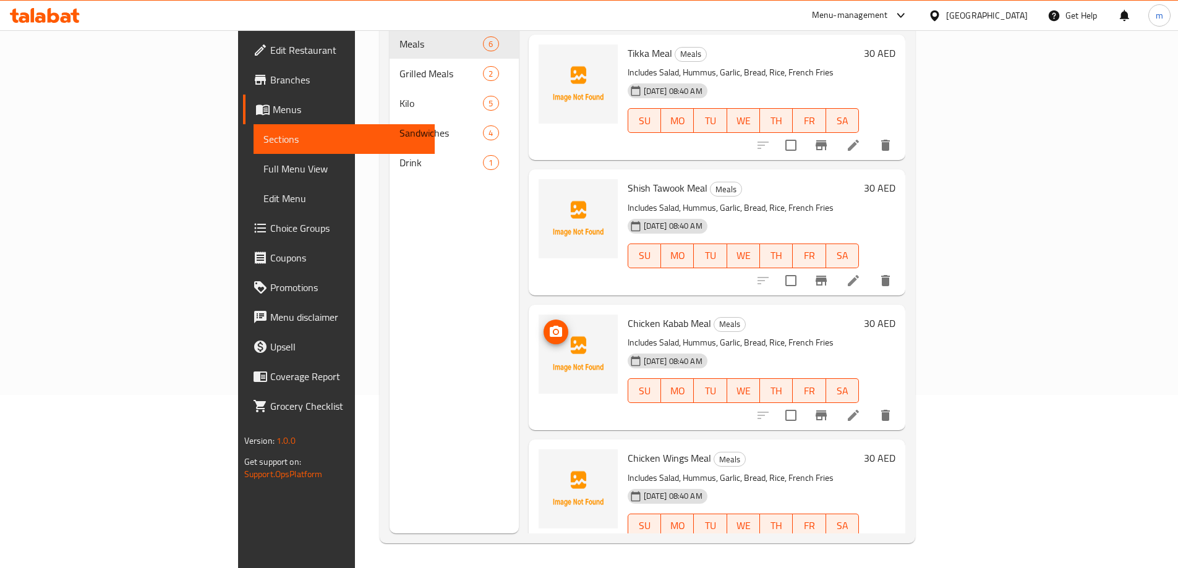
scroll to position [273, 0]
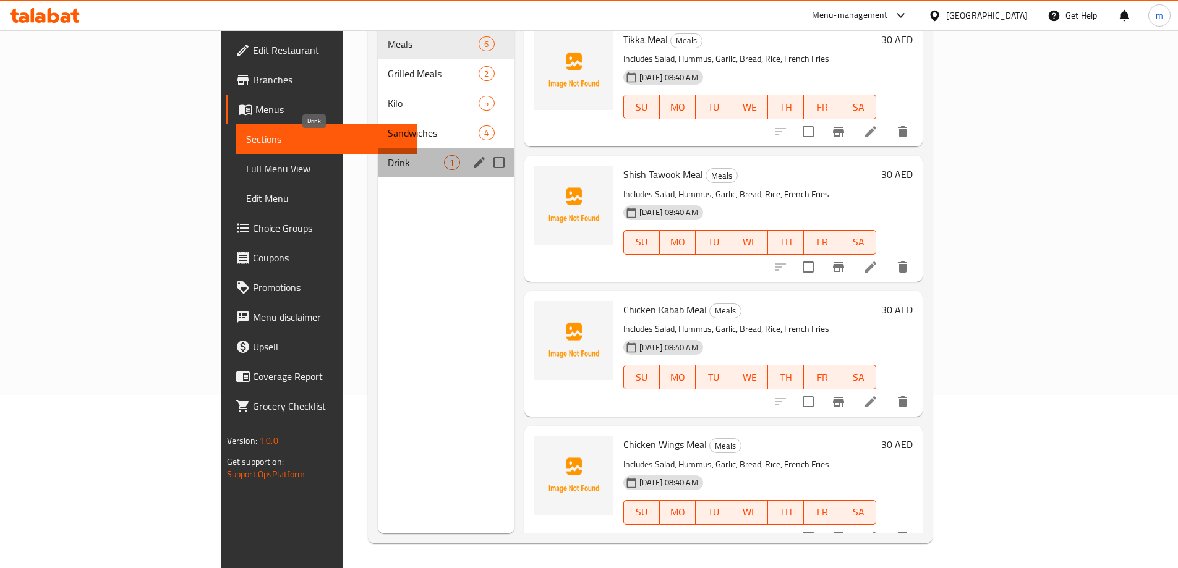
click at [388, 155] on span "Drink" at bounding box center [416, 162] width 56 height 15
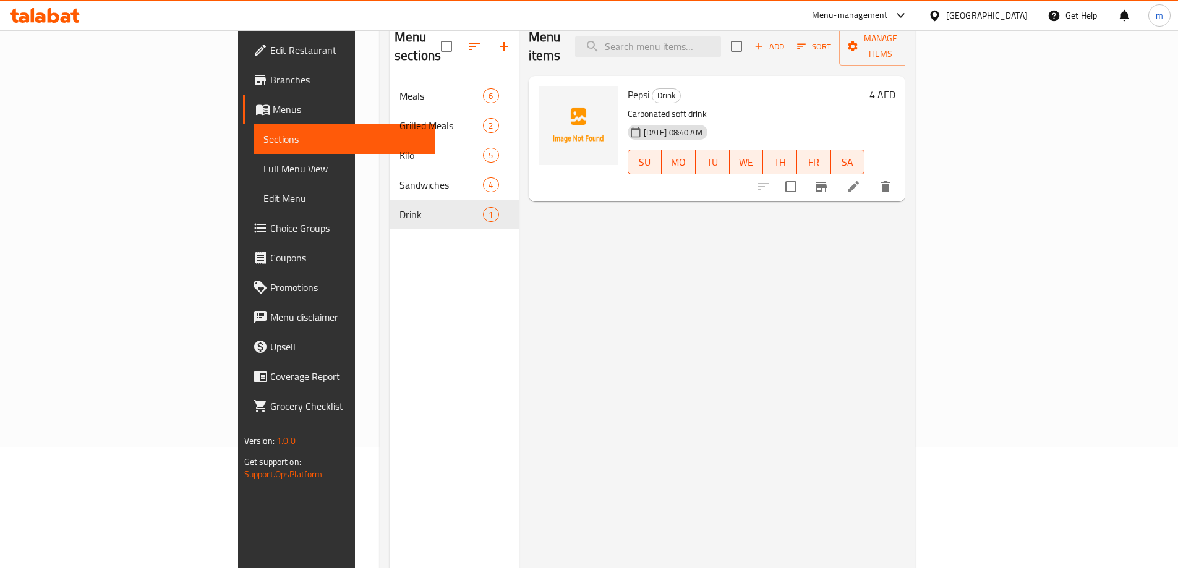
scroll to position [49, 0]
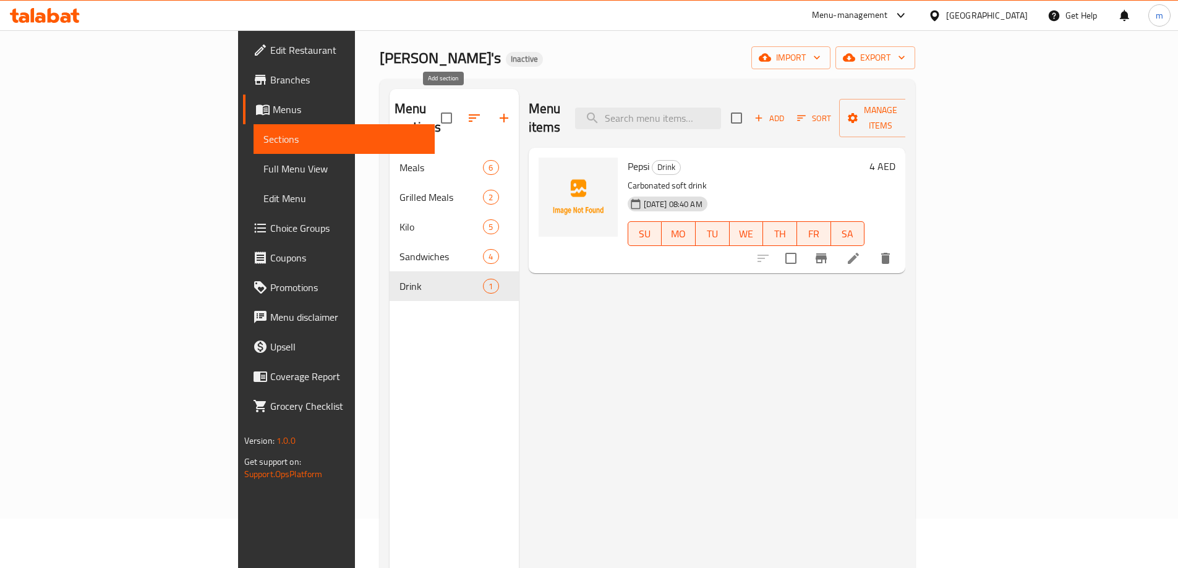
click at [497, 111] on icon "button" at bounding box center [504, 118] width 15 height 15
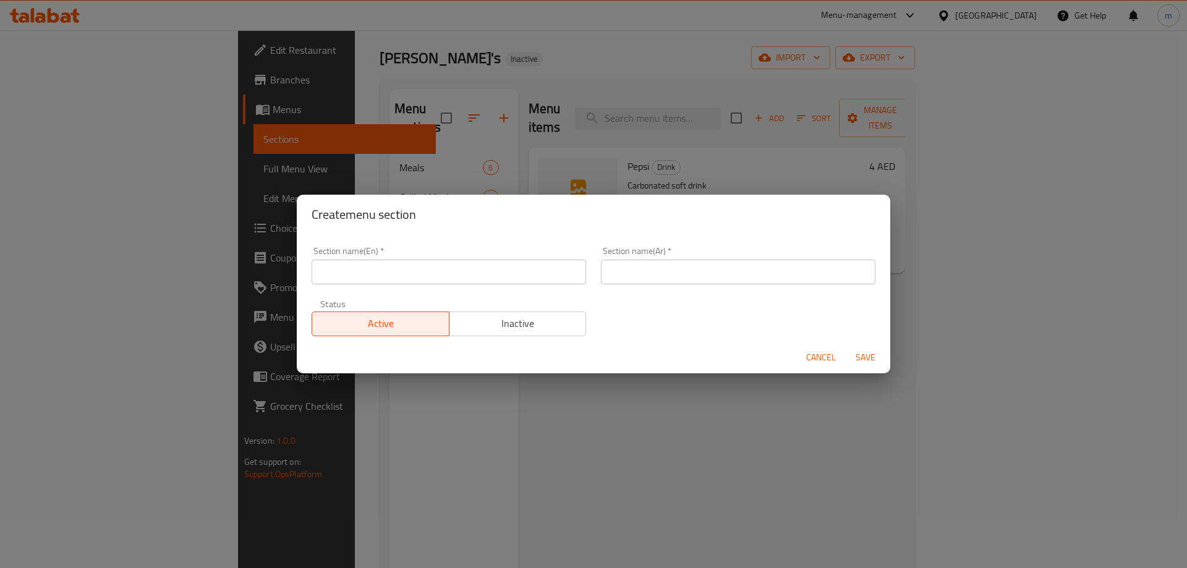
click at [822, 356] on span "Cancel" at bounding box center [821, 357] width 30 height 15
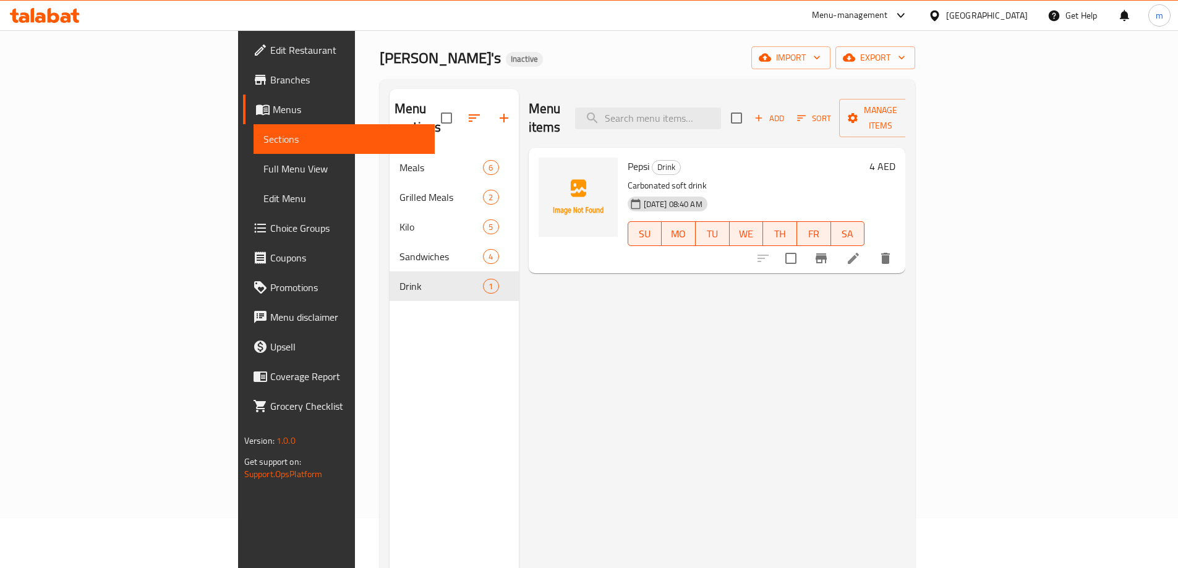
click at [390, 389] on div "Menu sections Meals 6 Grilled Meals 2 Kilo 5 Sandwiches 4 Drink 1" at bounding box center [454, 373] width 129 height 568
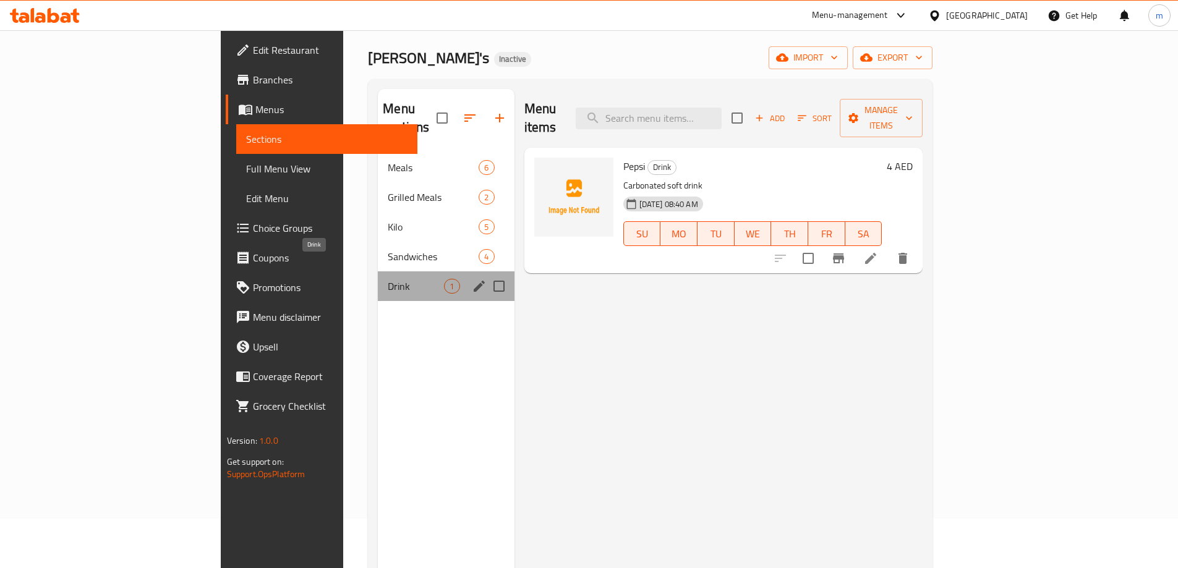
click at [388, 279] on span "Drink" at bounding box center [416, 286] width 56 height 15
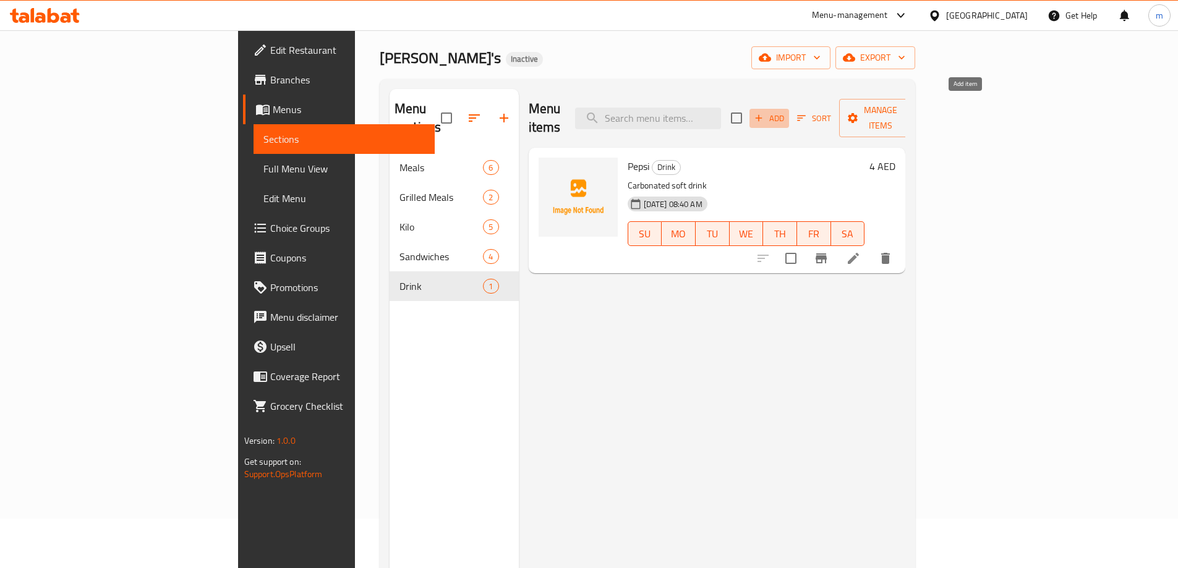
click at [764, 113] on icon "button" at bounding box center [758, 118] width 11 height 11
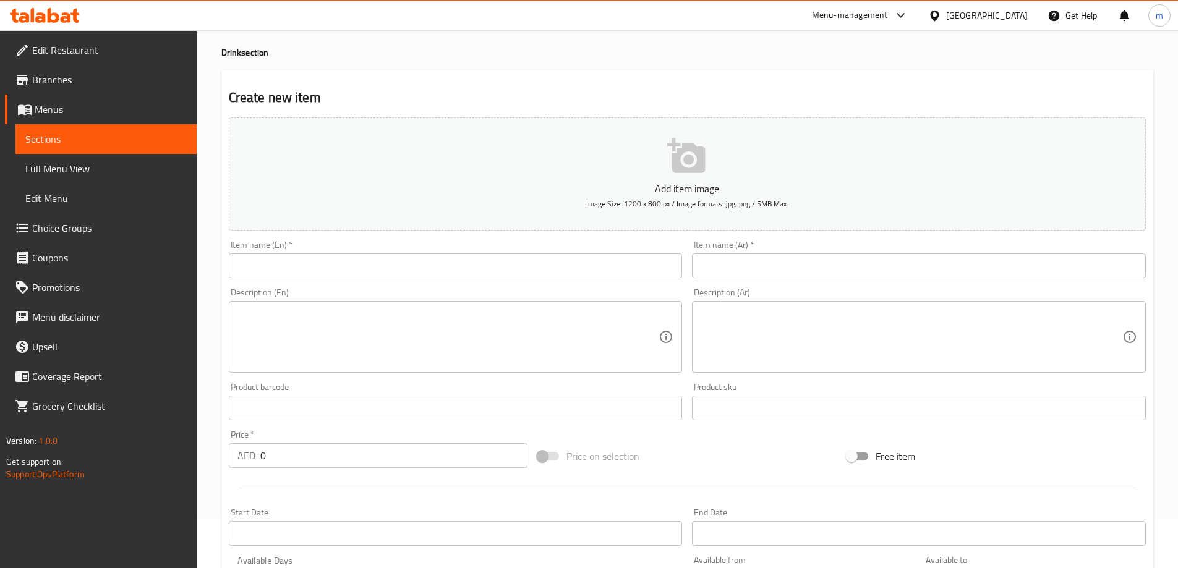
click at [321, 272] on input "text" at bounding box center [456, 266] width 454 height 25
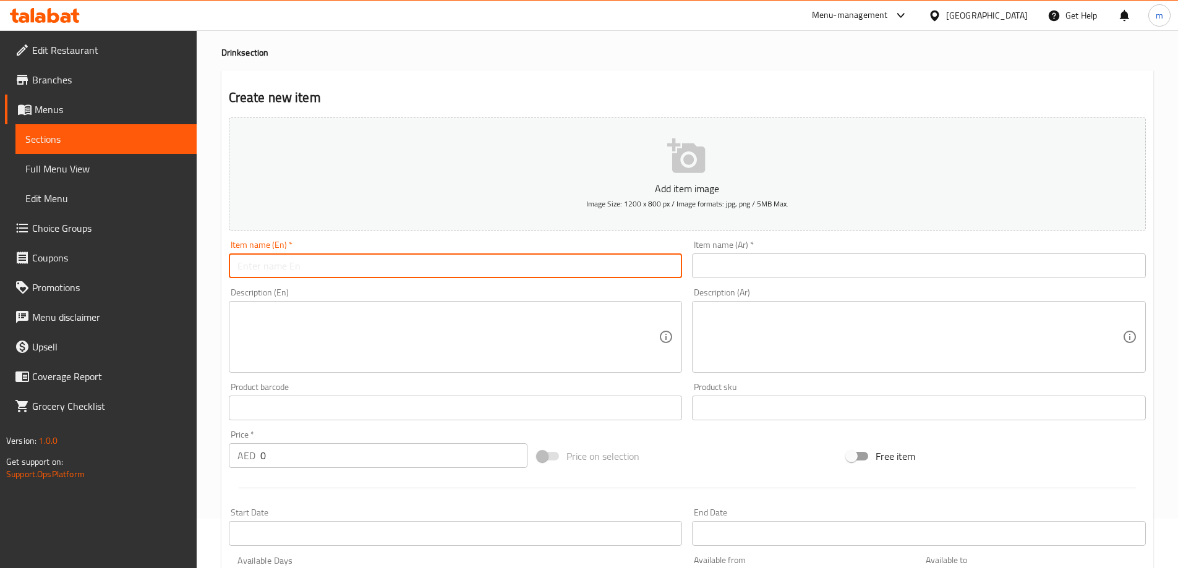
type input "ص"
type input "w"
type input "m"
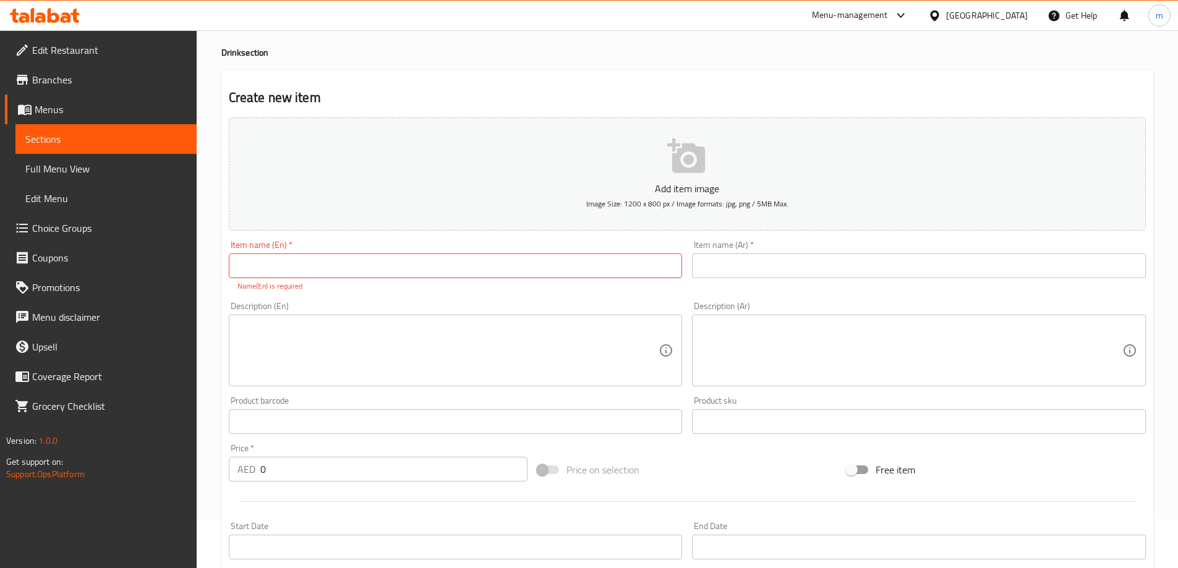
click at [267, 270] on input "text" at bounding box center [456, 266] width 454 height 25
drag, startPoint x: 268, startPoint y: 270, endPoint x: 245, endPoint y: 260, distance: 24.7
click at [245, 260] on input "text" at bounding box center [456, 266] width 454 height 25
click at [268, 270] on input "text" at bounding box center [456, 266] width 454 height 25
paste input "Mineral water"
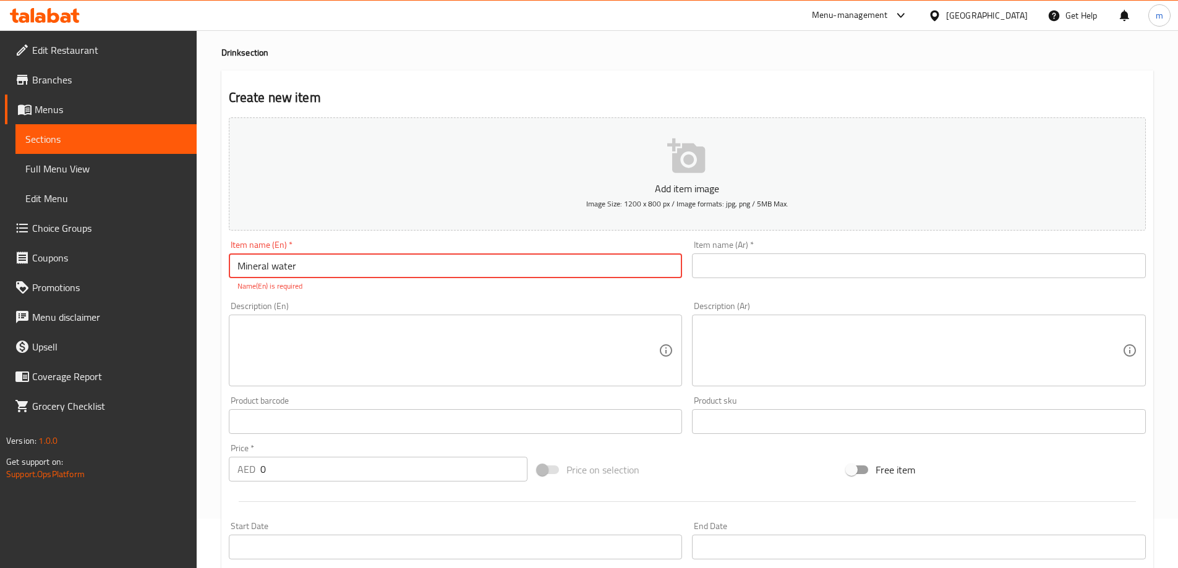
type input "Mineral water"
click at [722, 274] on input "text" at bounding box center [919, 266] width 454 height 25
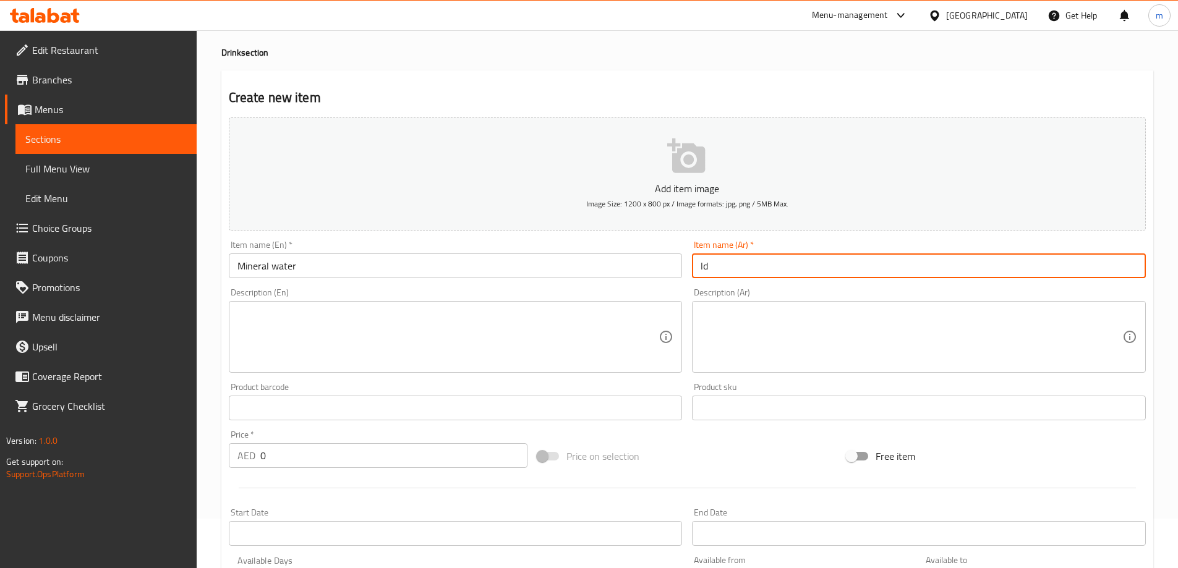
type input "l"
type input "مياه معدنية"
click at [516, 382] on div "Product barcode Product barcode" at bounding box center [456, 402] width 464 height 48
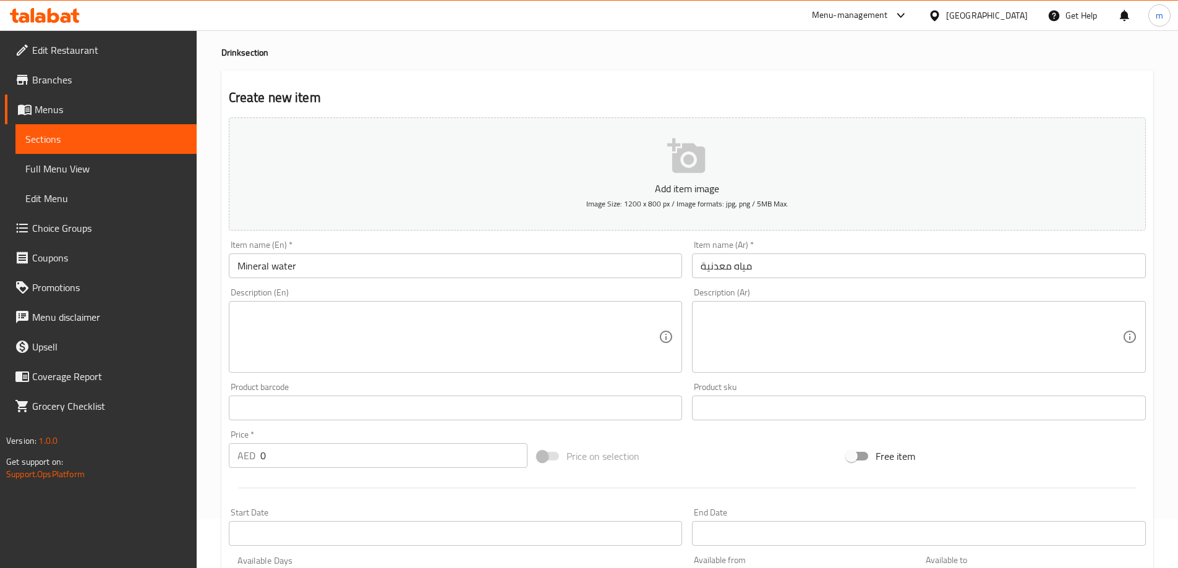
click at [498, 331] on textarea at bounding box center [448, 337] width 422 height 59
click at [388, 327] on textarea at bounding box center [448, 337] width 422 height 59
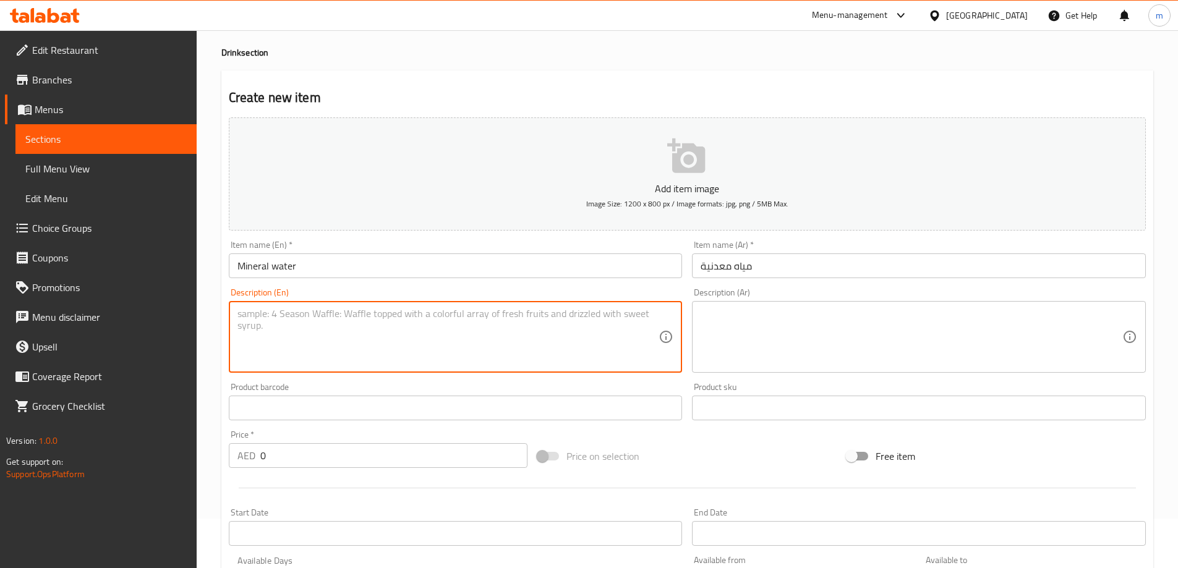
paste textarea "Small bottled water"
drag, startPoint x: 309, startPoint y: 315, endPoint x: 234, endPoint y: 316, distance: 75.5
click at [234, 316] on div "Small bottled water Description (En)" at bounding box center [456, 337] width 454 height 72
type textarea "Small bottled water"
click at [805, 315] on textarea at bounding box center [912, 337] width 422 height 59
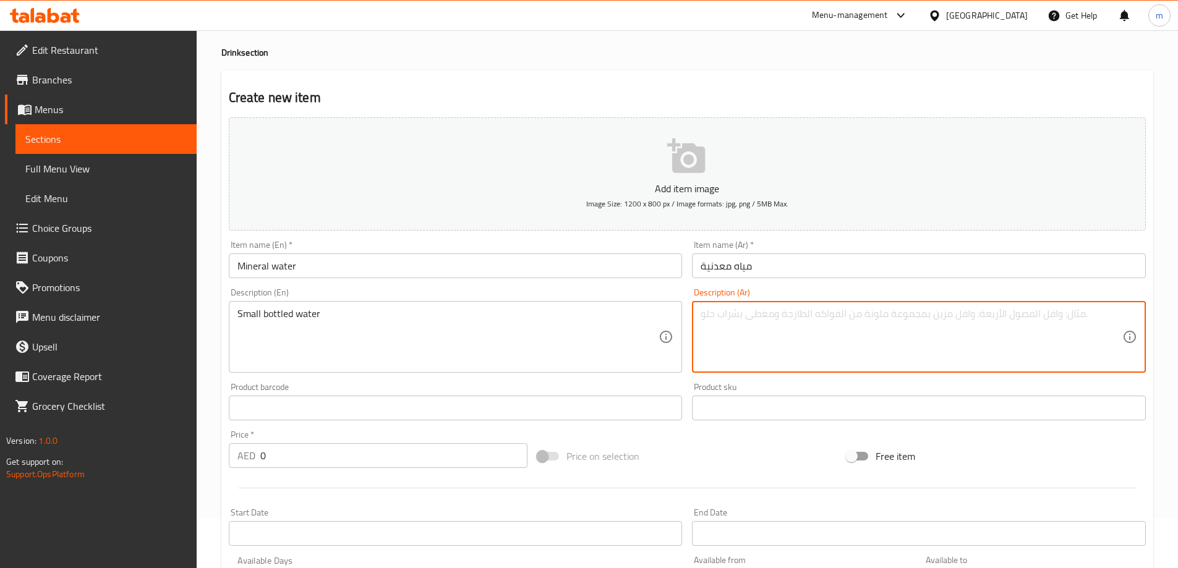
type textarea "ن"
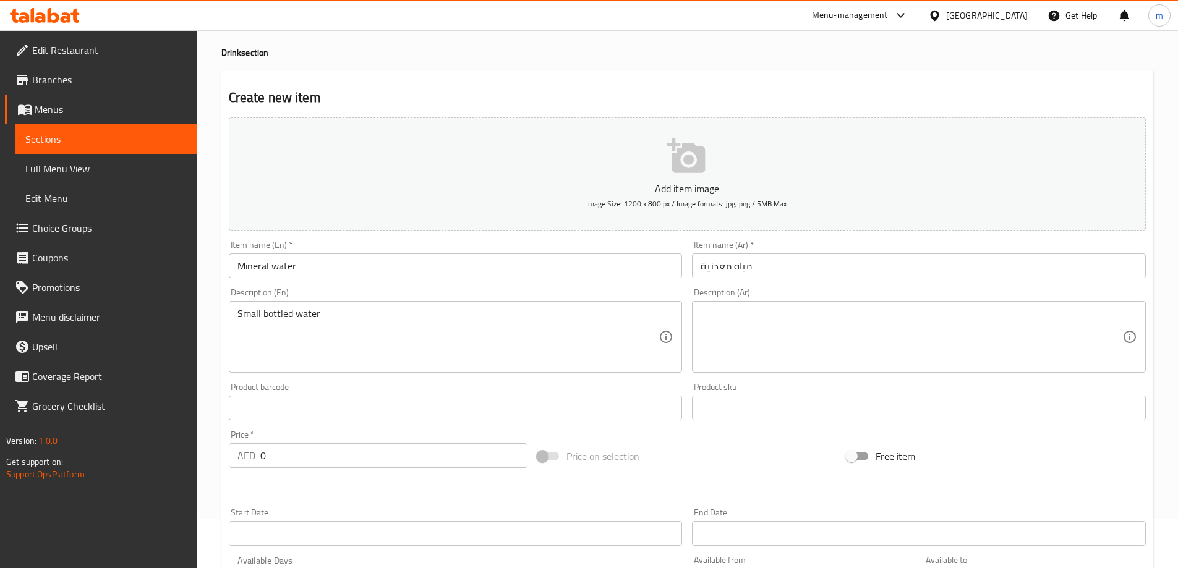
click at [871, 328] on textarea at bounding box center [912, 337] width 422 height 59
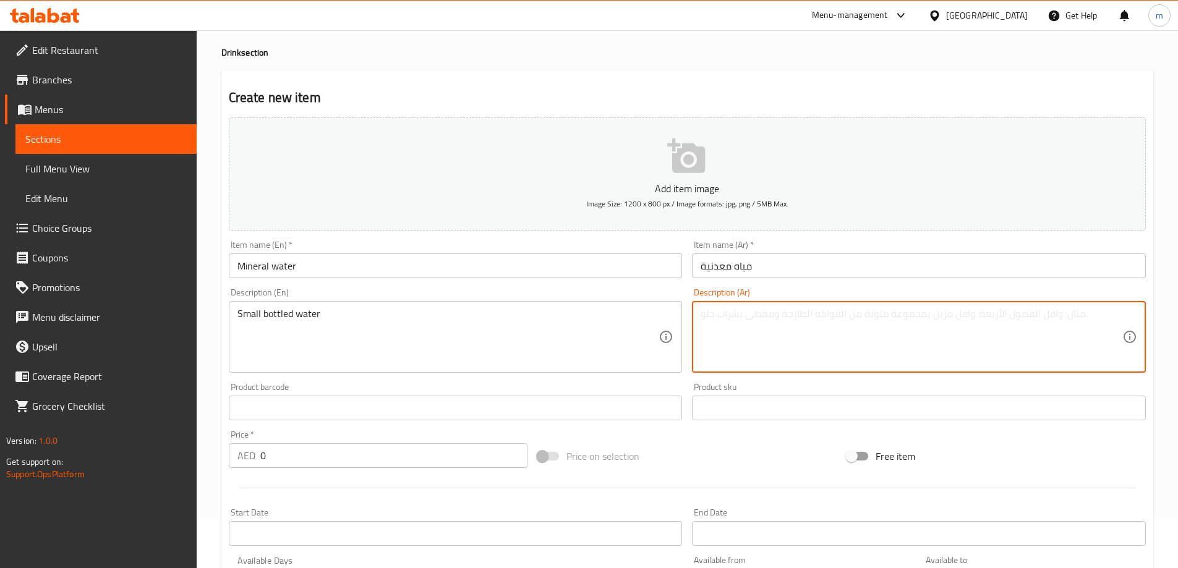
type textarea "و"
type textarea ","
type textarea "م"
type textarea "ز"
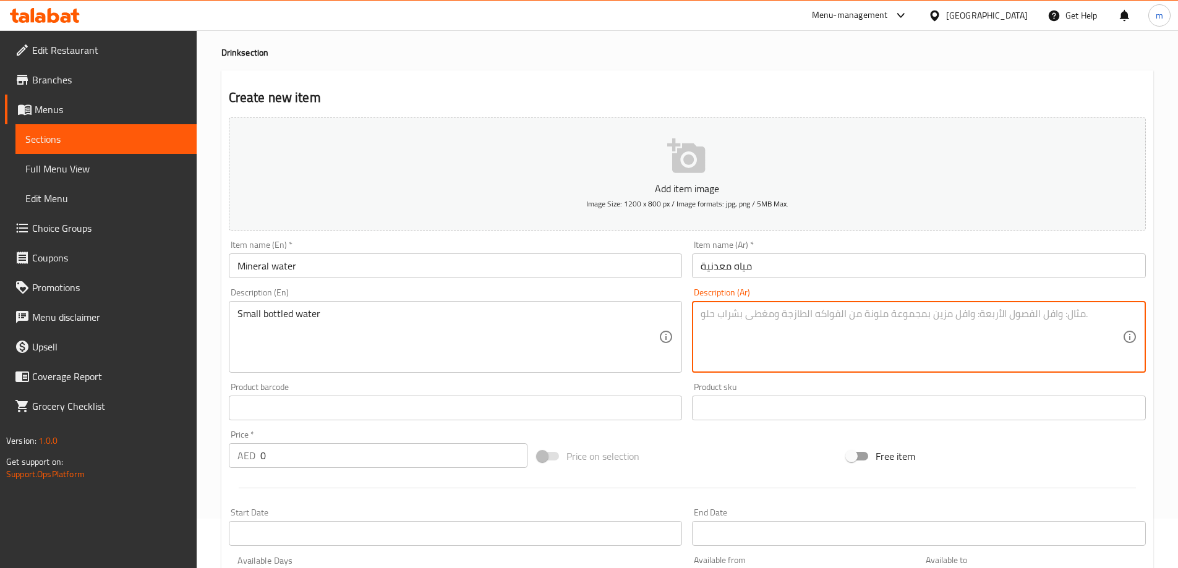
type textarea "و"
type textarea ","
type textarea "."
click at [805, 318] on textarea "." at bounding box center [912, 337] width 422 height 59
type textarea ","
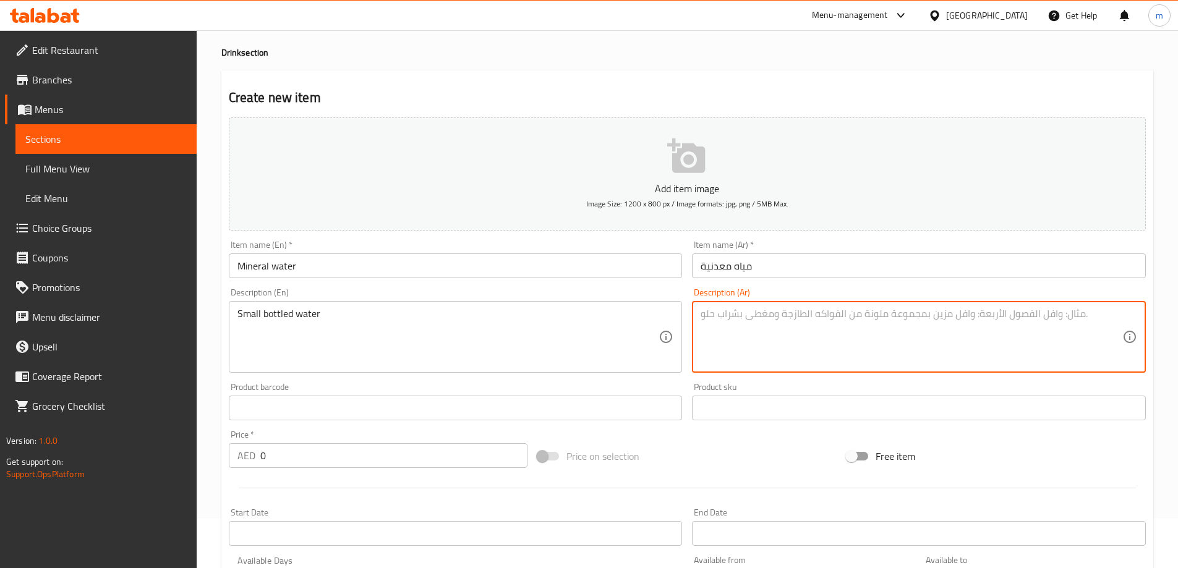
type textarea "l"
type textarea "ت"
type textarea "و"
type textarea "y"
type textarea "h"
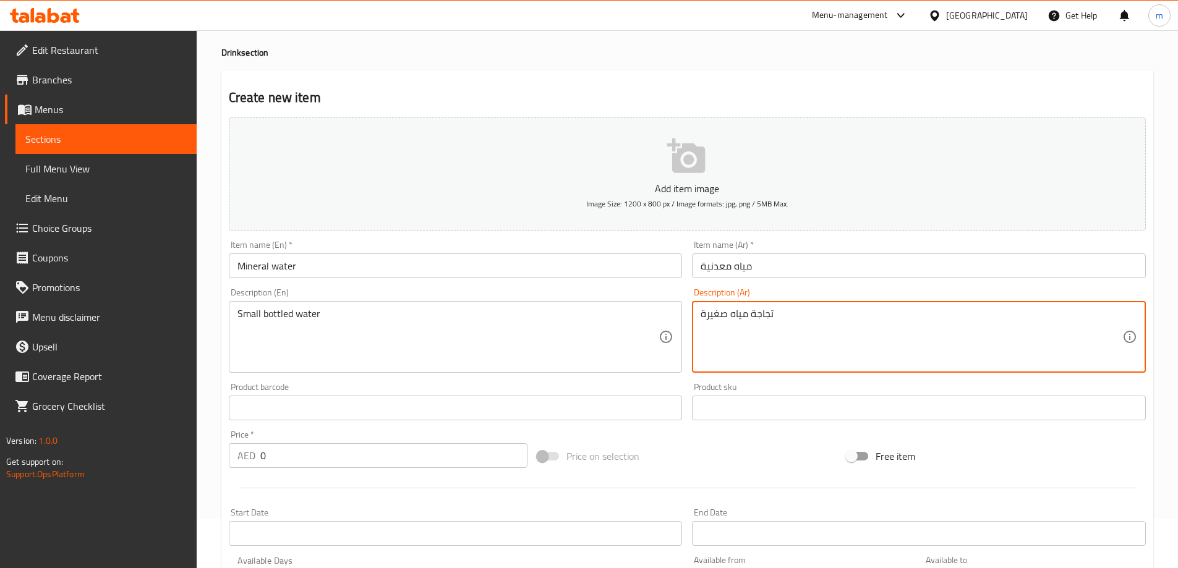
click at [769, 314] on textarea "تجاجة مياه صغيرة" at bounding box center [912, 337] width 422 height 59
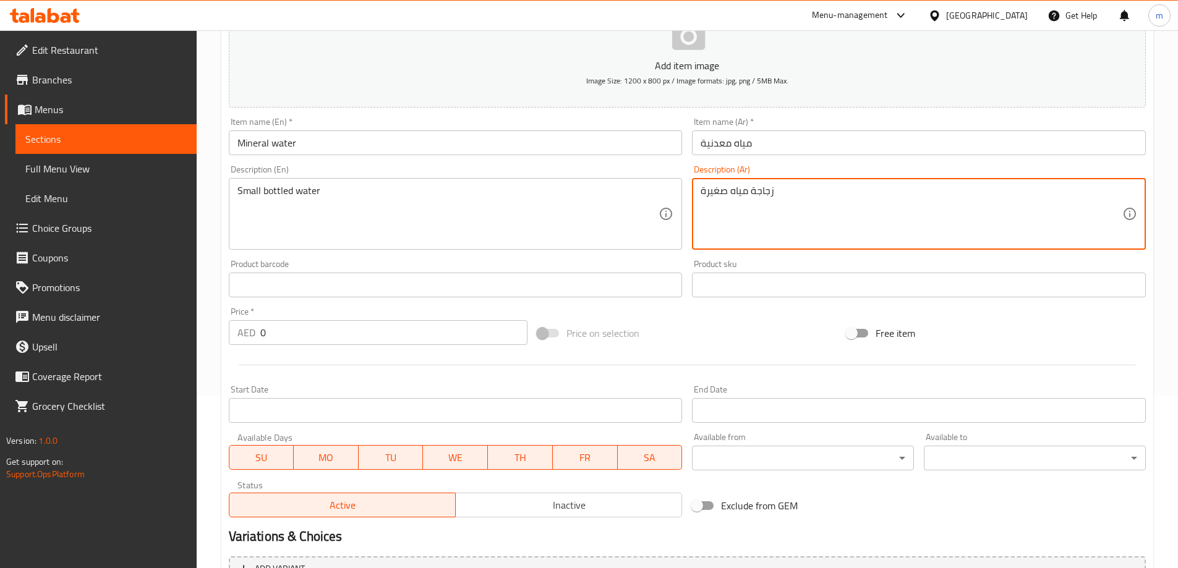
scroll to position [173, 0]
type textarea "زجاجة مياه صغيرة"
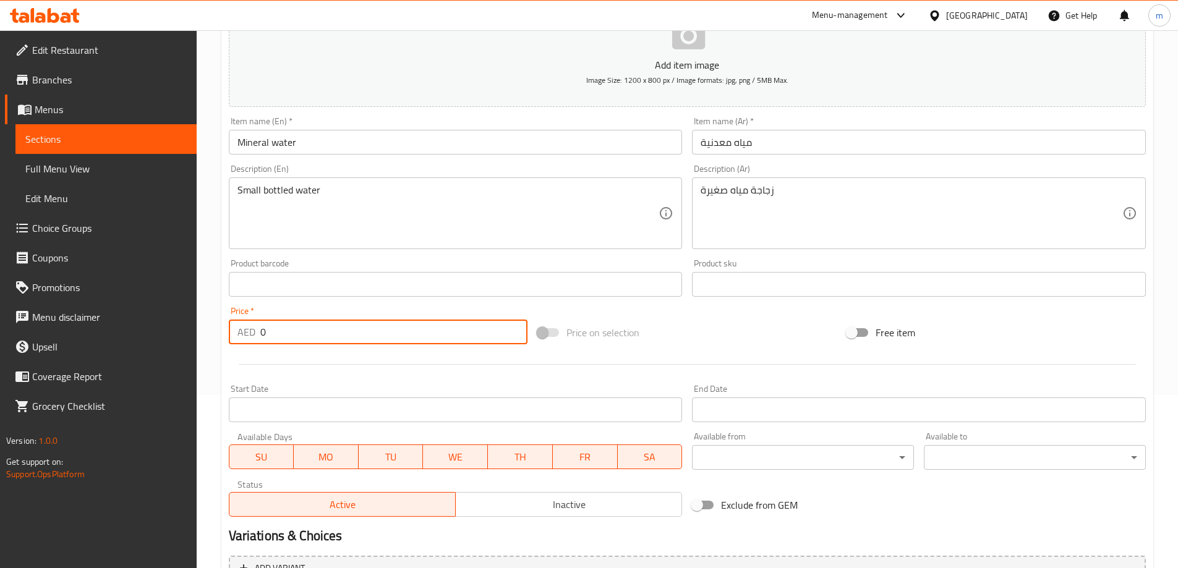
click at [319, 335] on input "0" at bounding box center [394, 332] width 268 height 25
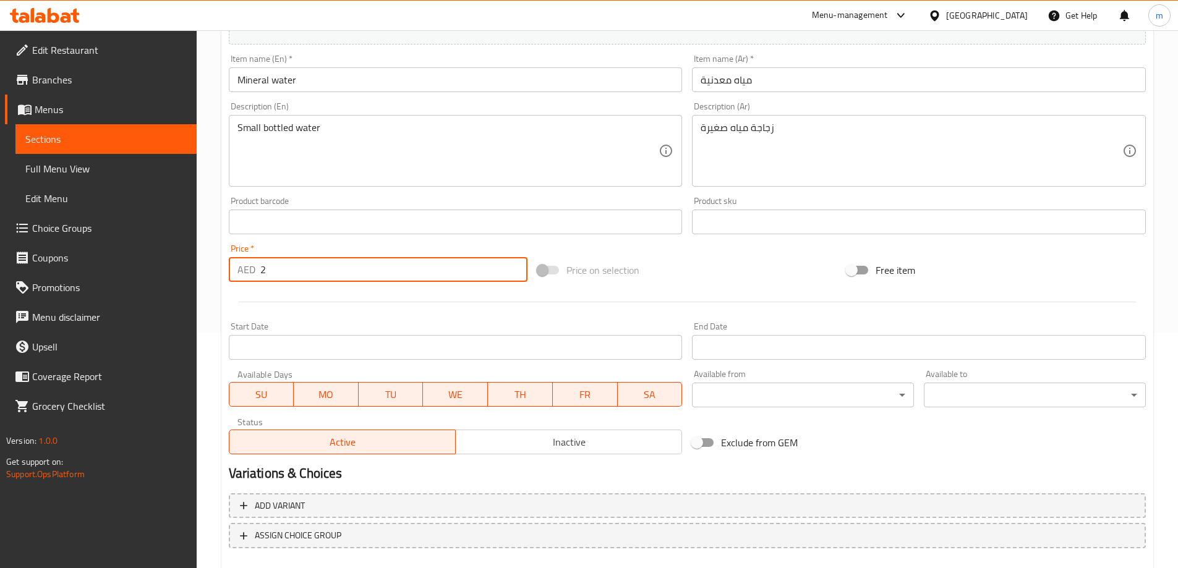
scroll to position [306, 0]
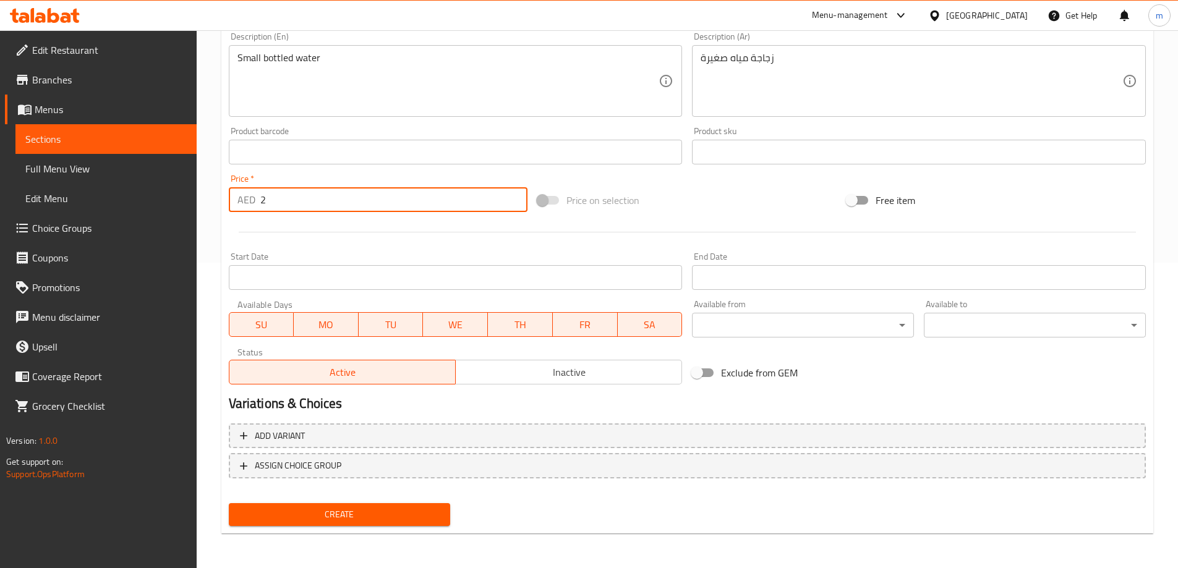
type input "2"
click at [400, 513] on span "Create" at bounding box center [340, 514] width 202 height 15
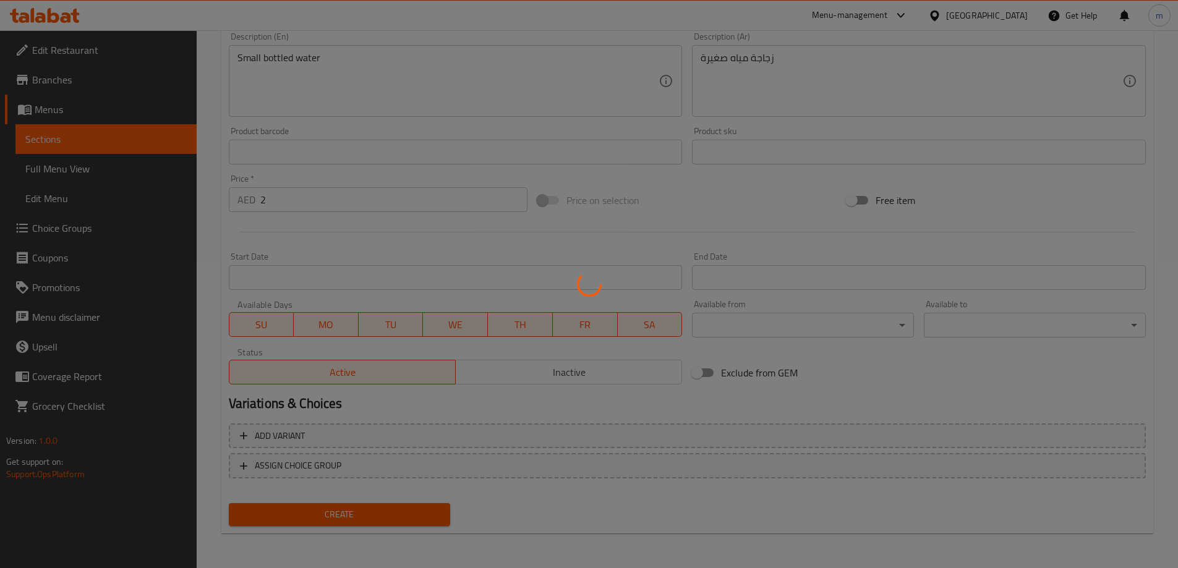
type input "0"
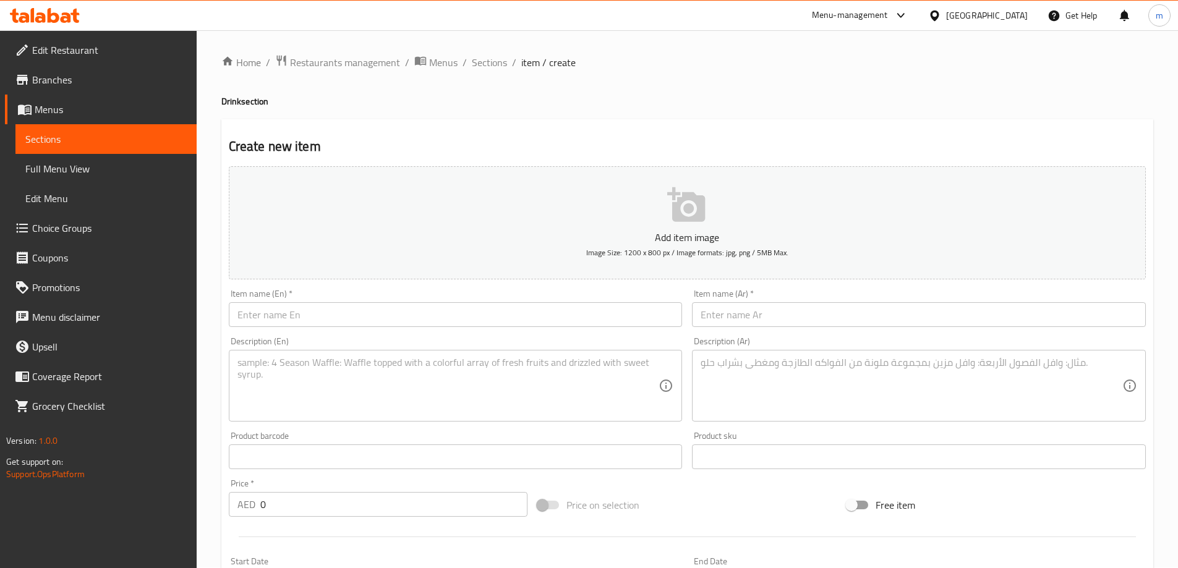
scroll to position [0, 0]
click at [168, 135] on span "Sections" at bounding box center [105, 139] width 161 height 15
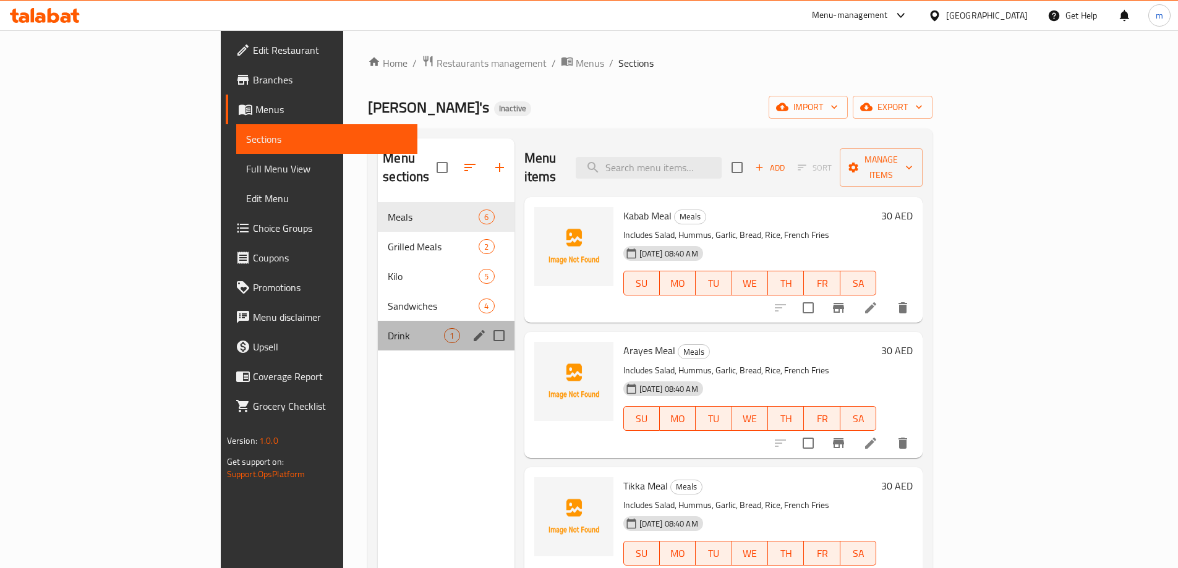
click at [380, 321] on div "Drink 1" at bounding box center [446, 336] width 136 height 30
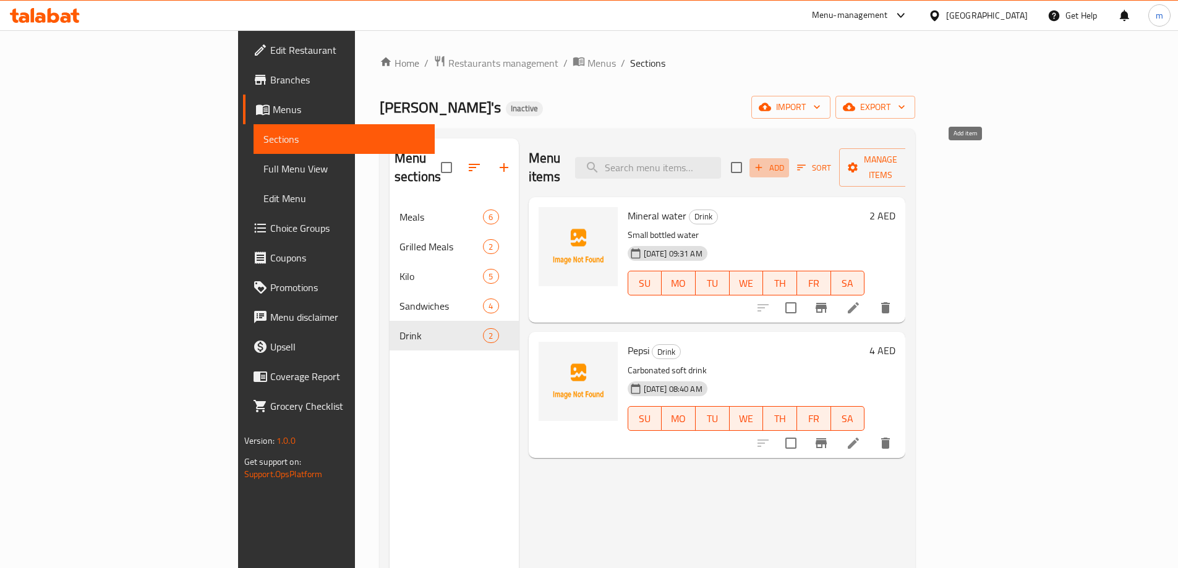
click at [786, 161] on span "Add" at bounding box center [769, 168] width 33 height 14
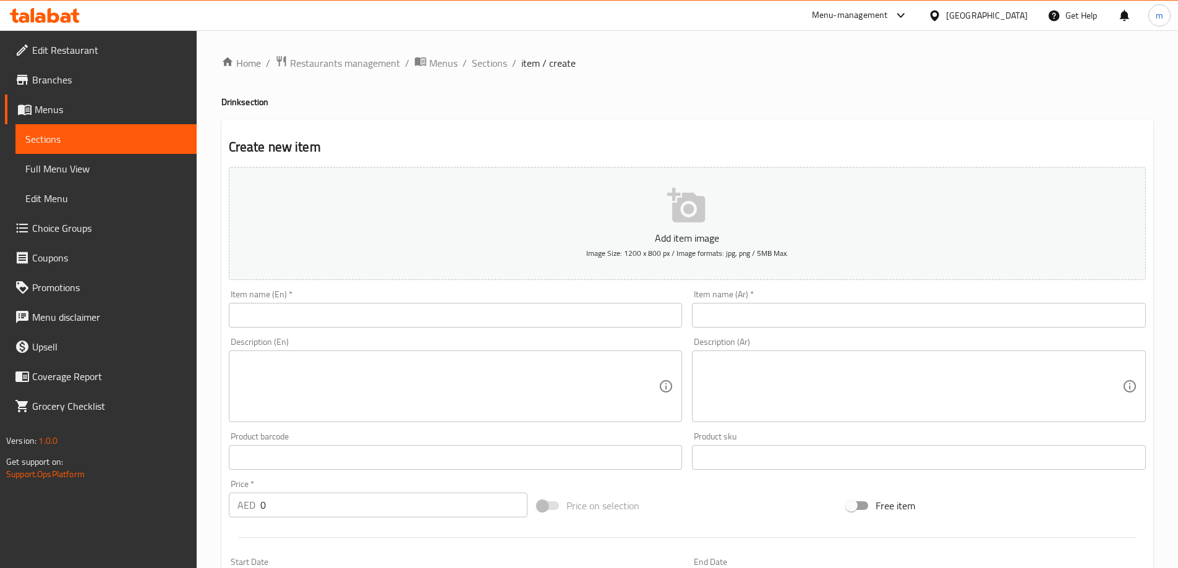
click at [367, 313] on input "text" at bounding box center [456, 315] width 454 height 25
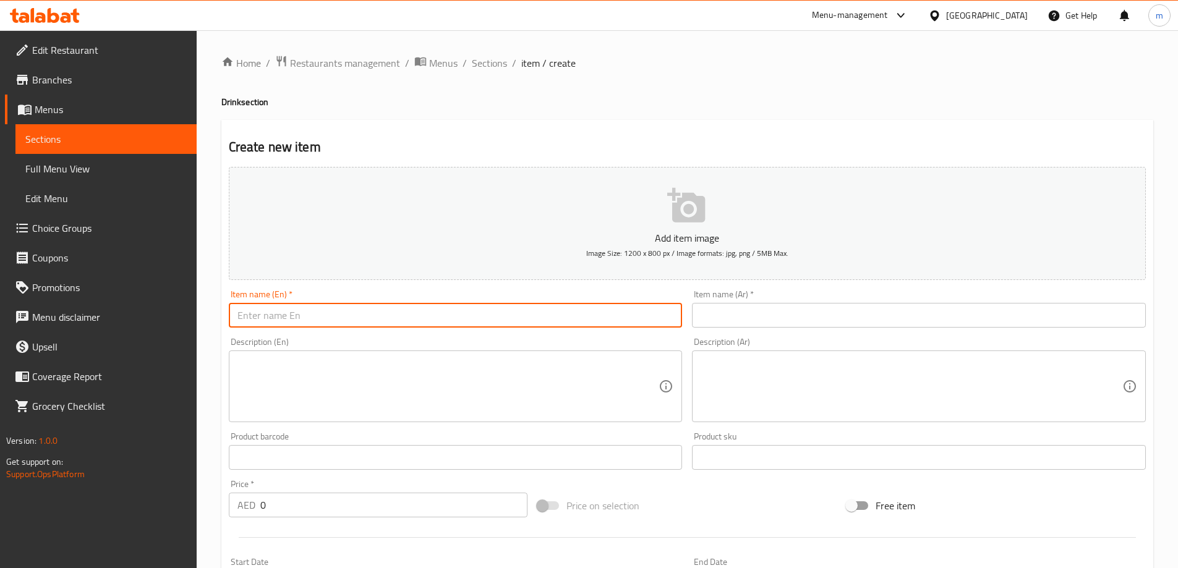
click at [118, 133] on span "Sections" at bounding box center [105, 139] width 161 height 15
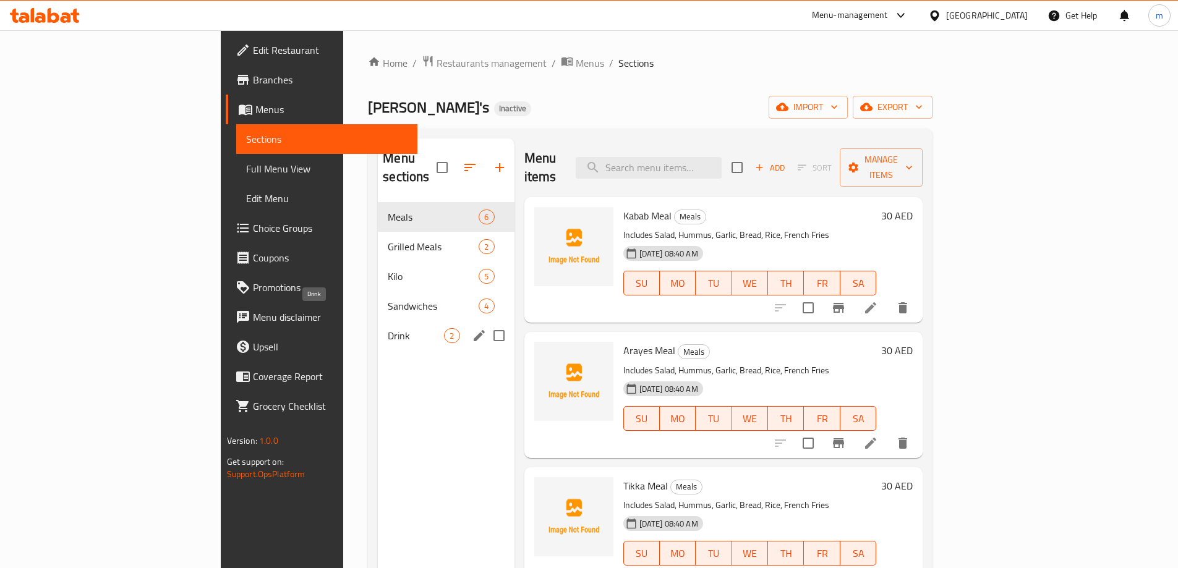
click at [388, 328] on span "Drink" at bounding box center [416, 335] width 56 height 15
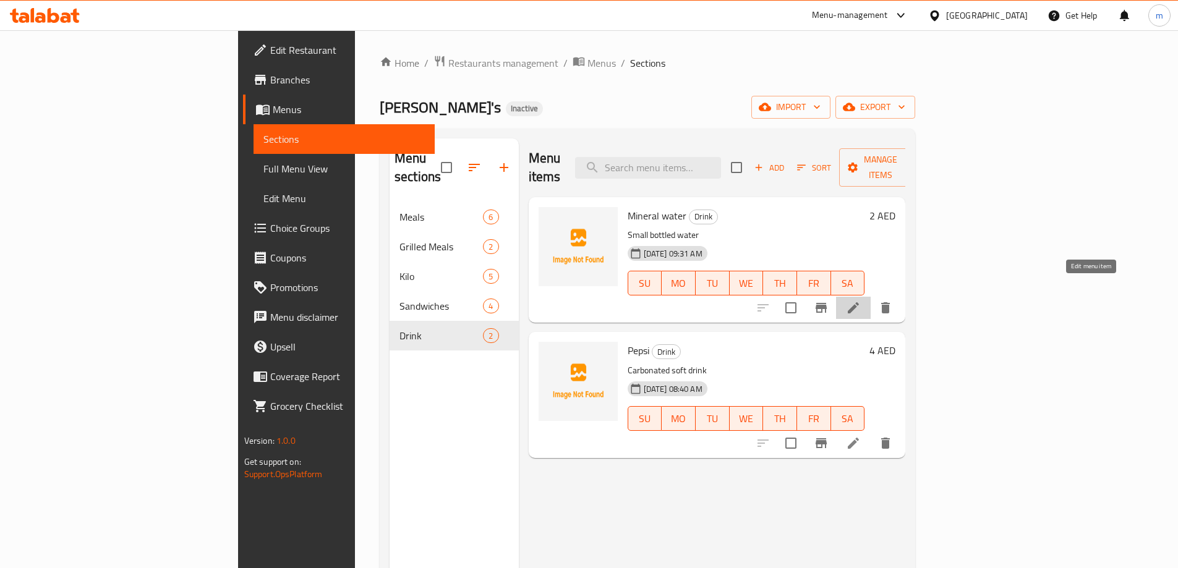
click at [861, 301] on icon at bounding box center [853, 308] width 15 height 15
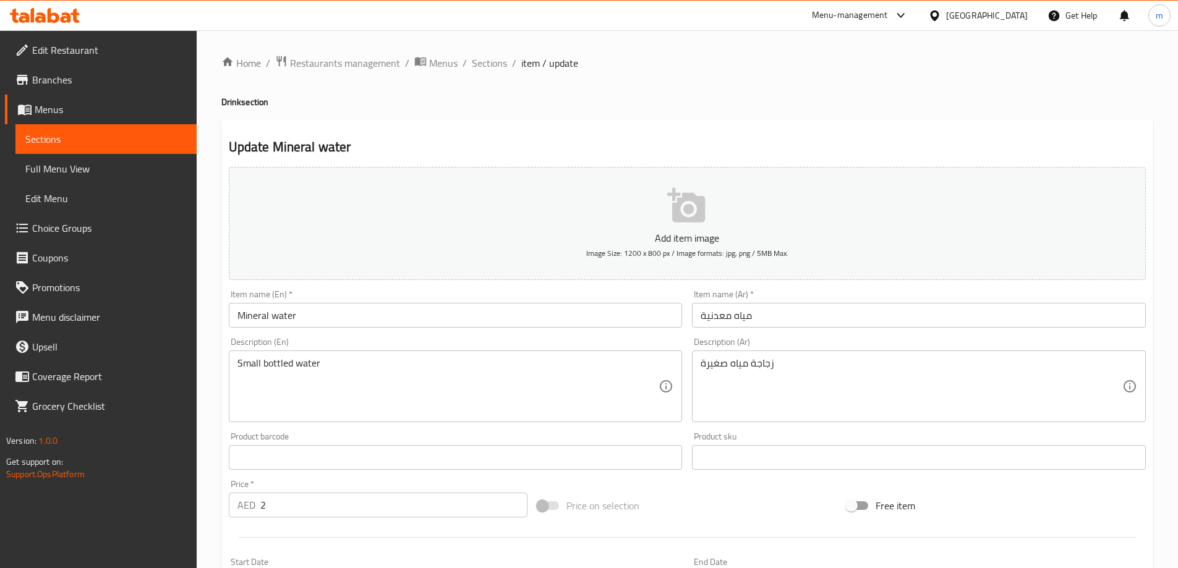
click at [132, 134] on span "Sections" at bounding box center [105, 139] width 161 height 15
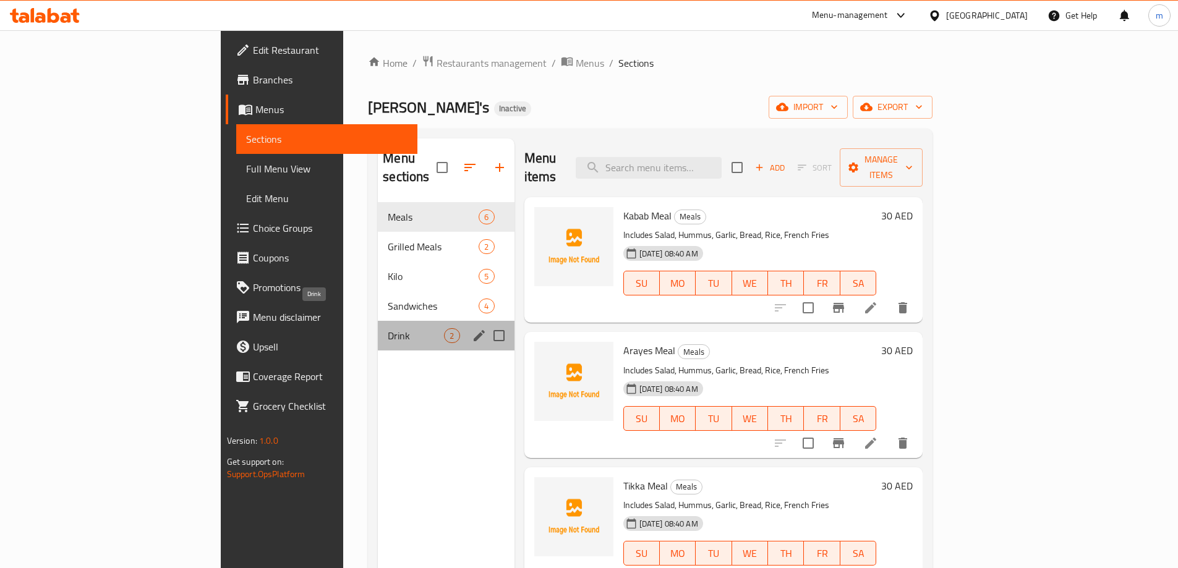
click at [388, 328] on span "Drink" at bounding box center [416, 335] width 56 height 15
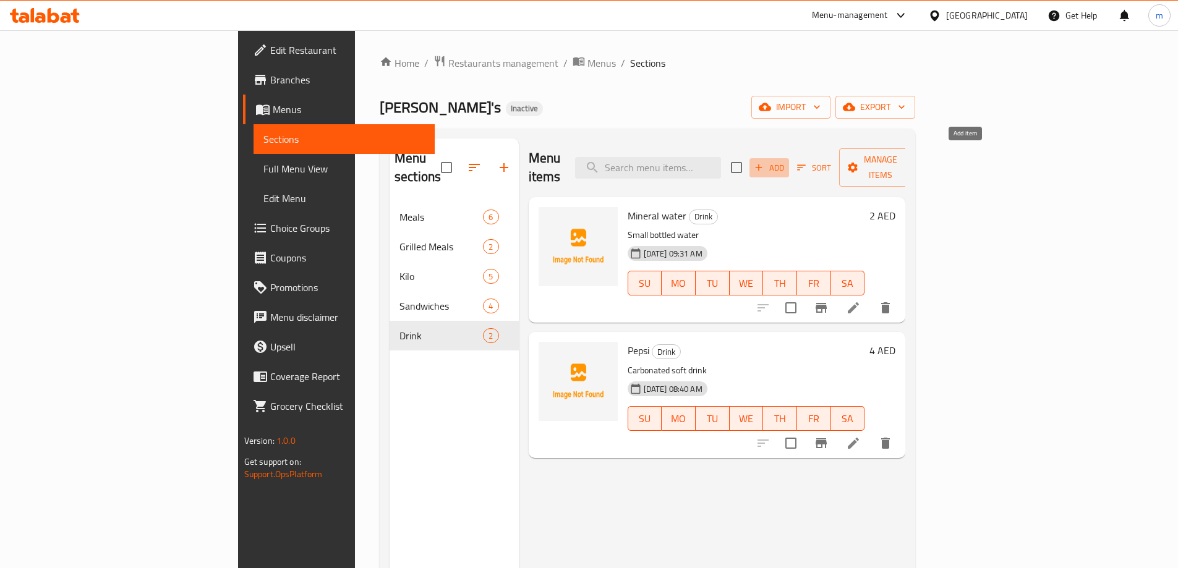
click at [786, 161] on span "Add" at bounding box center [769, 168] width 33 height 14
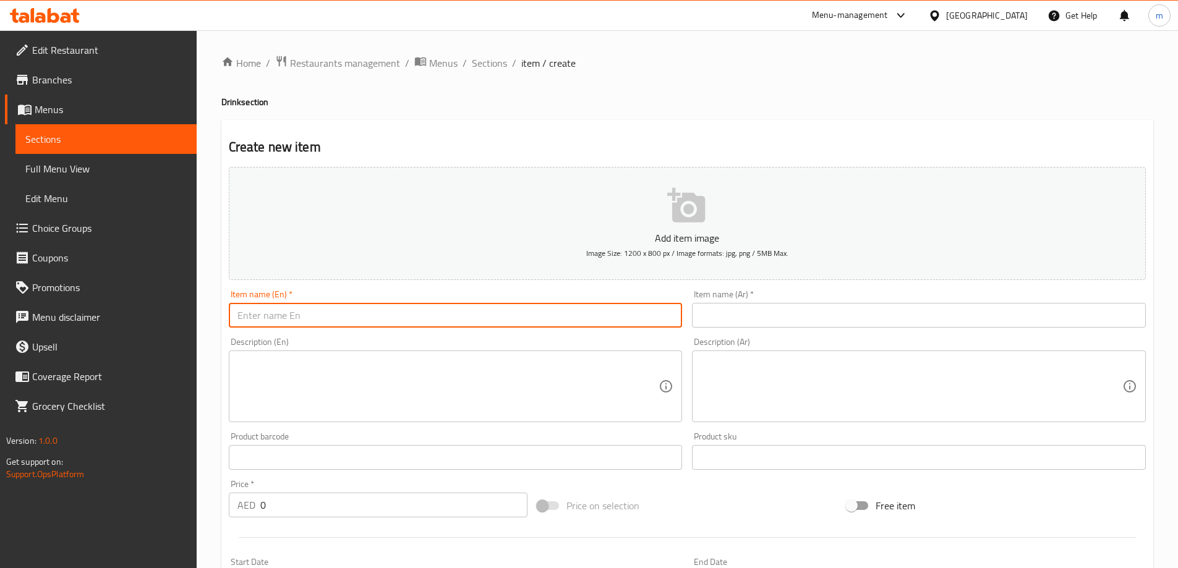
click at [346, 322] on input "text" at bounding box center [456, 315] width 454 height 25
click at [147, 132] on span "Sections" at bounding box center [105, 139] width 161 height 15
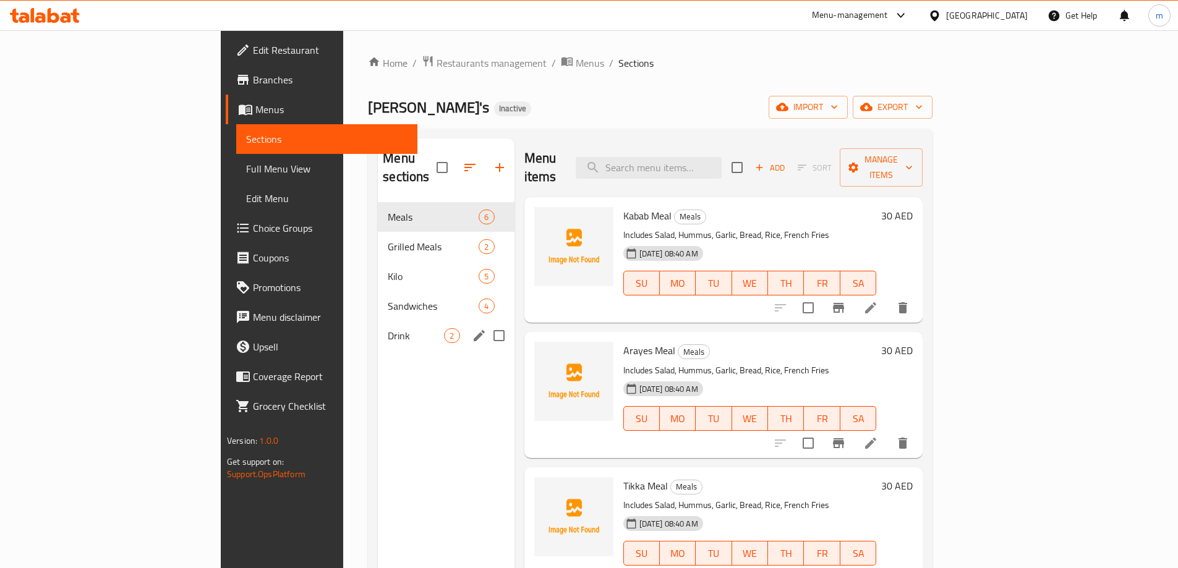
click at [388, 328] on span "Drink" at bounding box center [416, 335] width 56 height 15
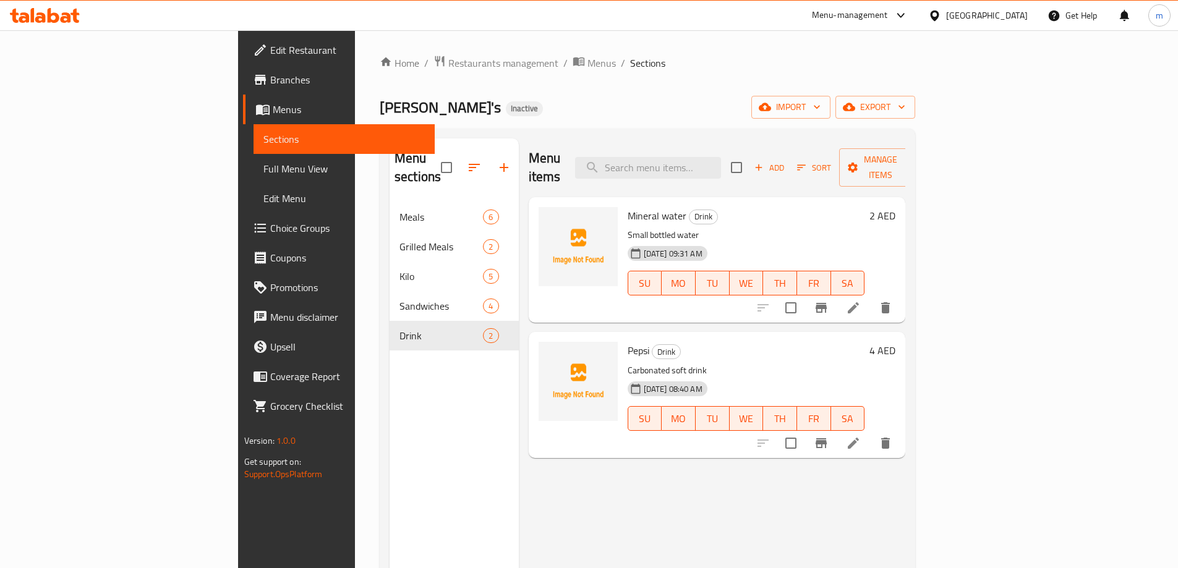
click at [861, 301] on icon at bounding box center [853, 308] width 15 height 15
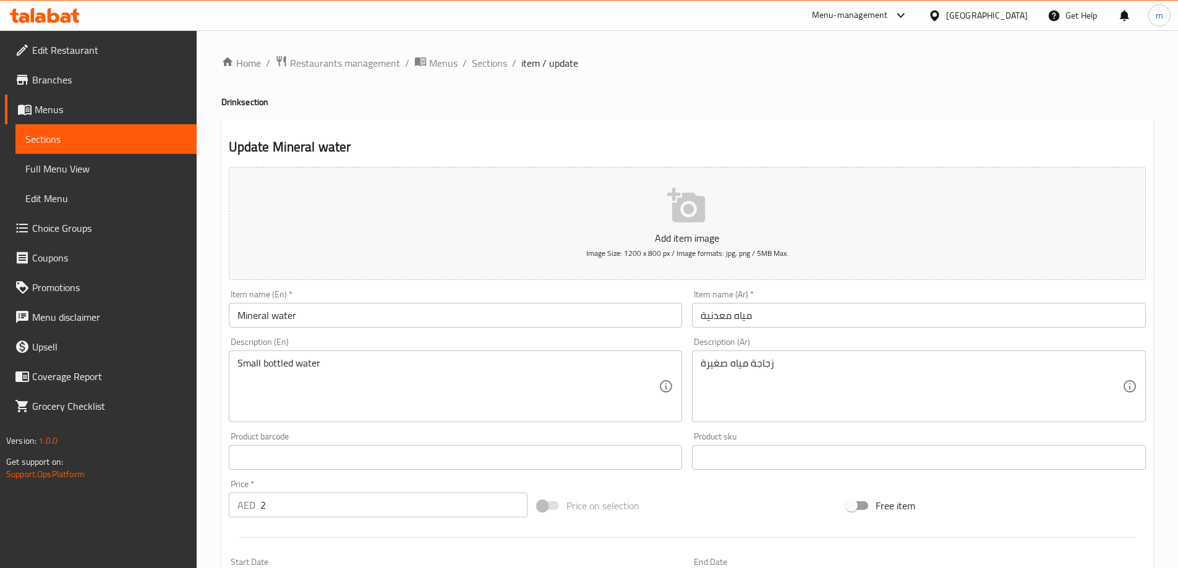
click at [268, 318] on input "Mineral water" at bounding box center [456, 315] width 454 height 25
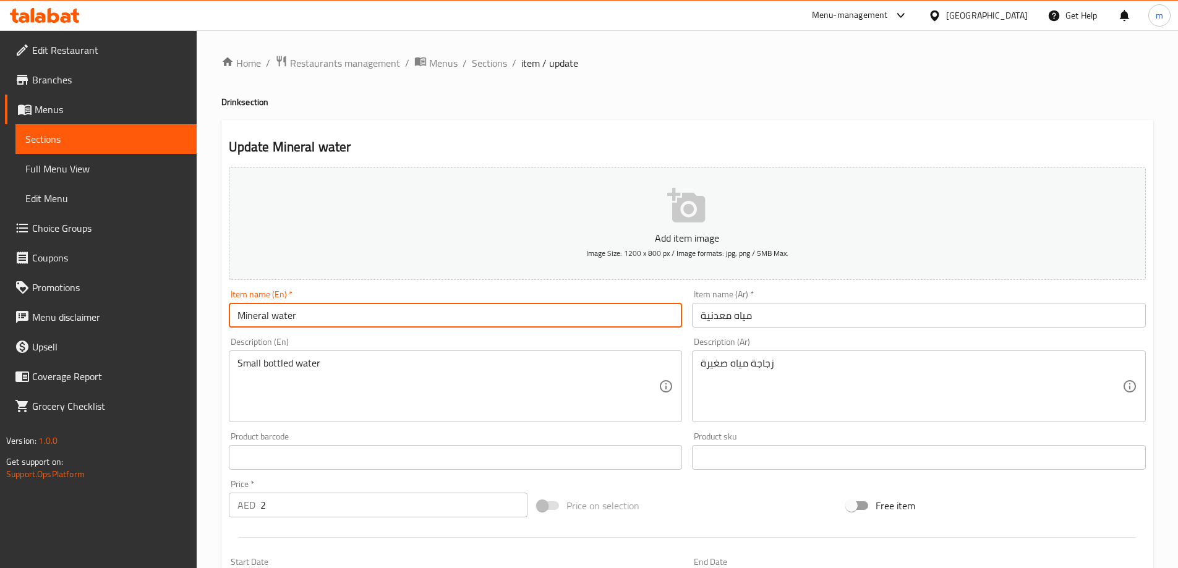
click at [267, 318] on input "Mineral water" at bounding box center [456, 315] width 454 height 25
click at [261, 317] on input "Minerl water" at bounding box center [456, 315] width 454 height 25
click at [255, 316] on input "Minl water" at bounding box center [456, 315] width 454 height 25
click at [360, 319] on input "Small water" at bounding box center [456, 315] width 454 height 25
type input "Small water"
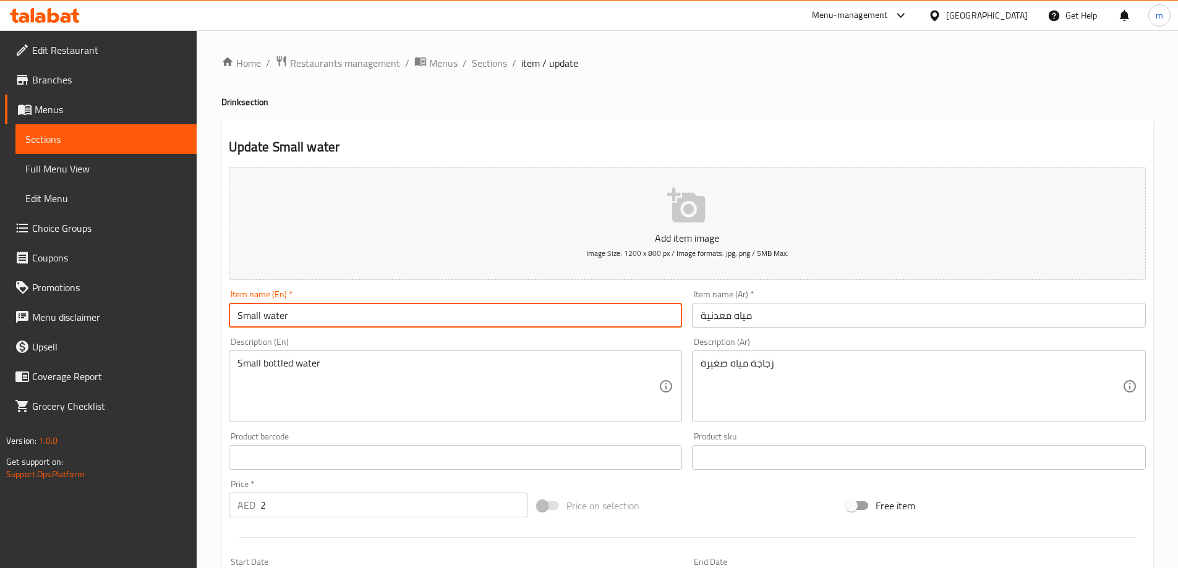
click at [704, 315] on input "مياه معدنية" at bounding box center [919, 315] width 454 height 25
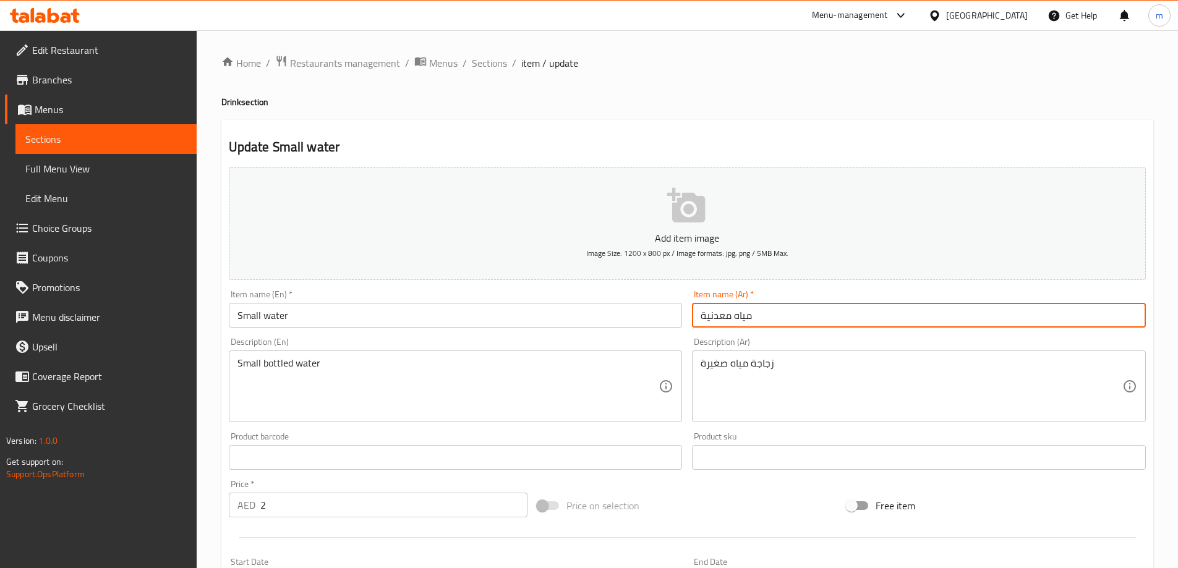
click at [730, 315] on input "مياه معدنية" at bounding box center [919, 315] width 454 height 25
click at [753, 314] on input "مياه معدنية" at bounding box center [919, 315] width 454 height 25
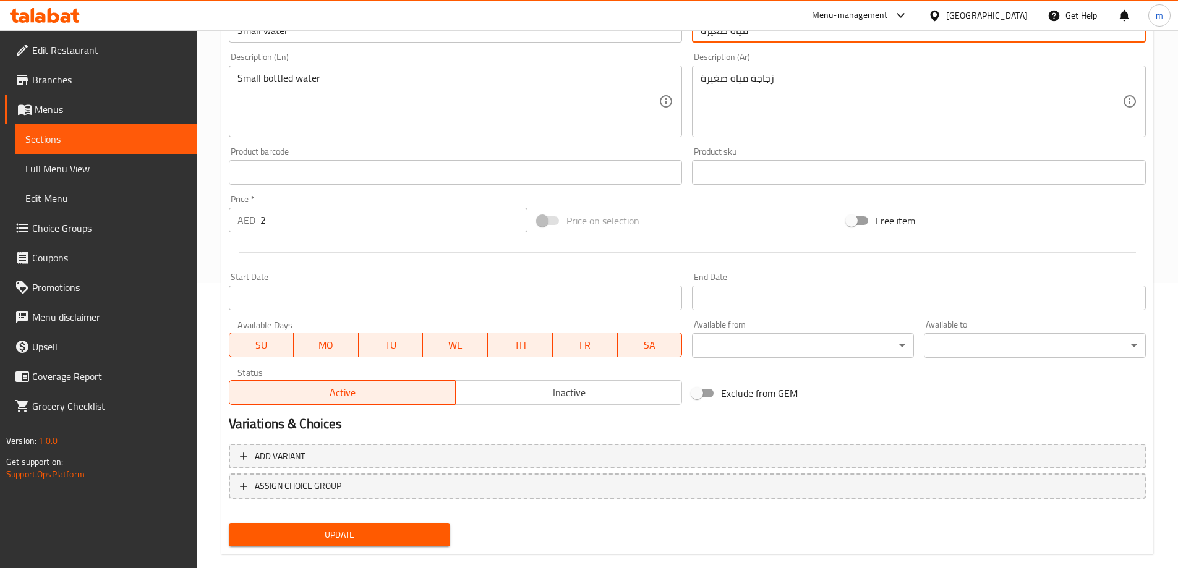
scroll to position [306, 0]
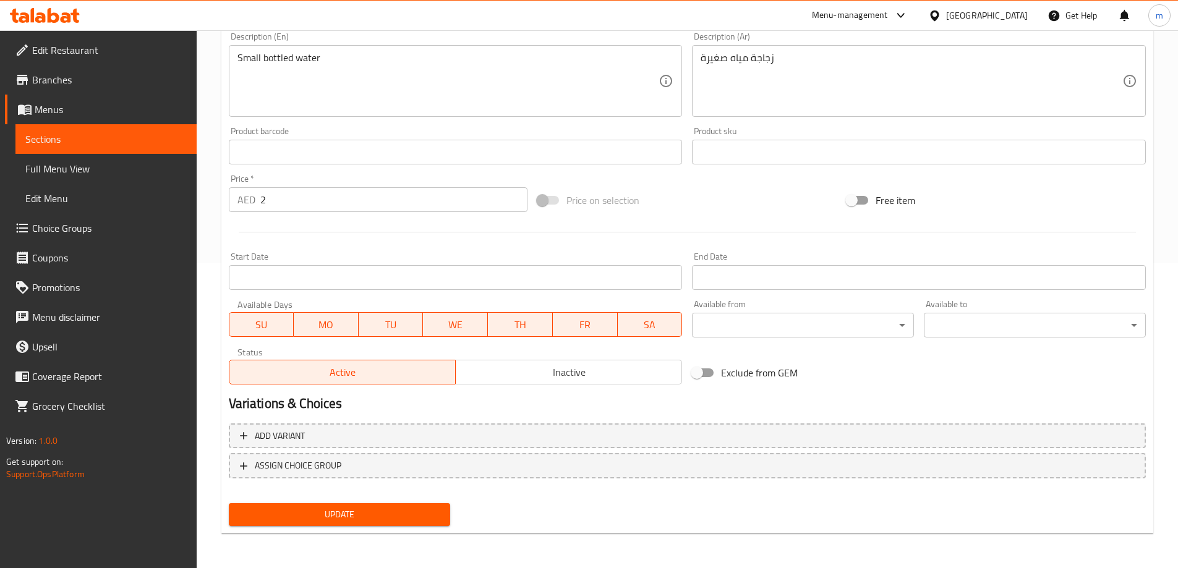
type input "مياه صغيرة"
click at [396, 505] on button "Update" at bounding box center [340, 514] width 222 height 23
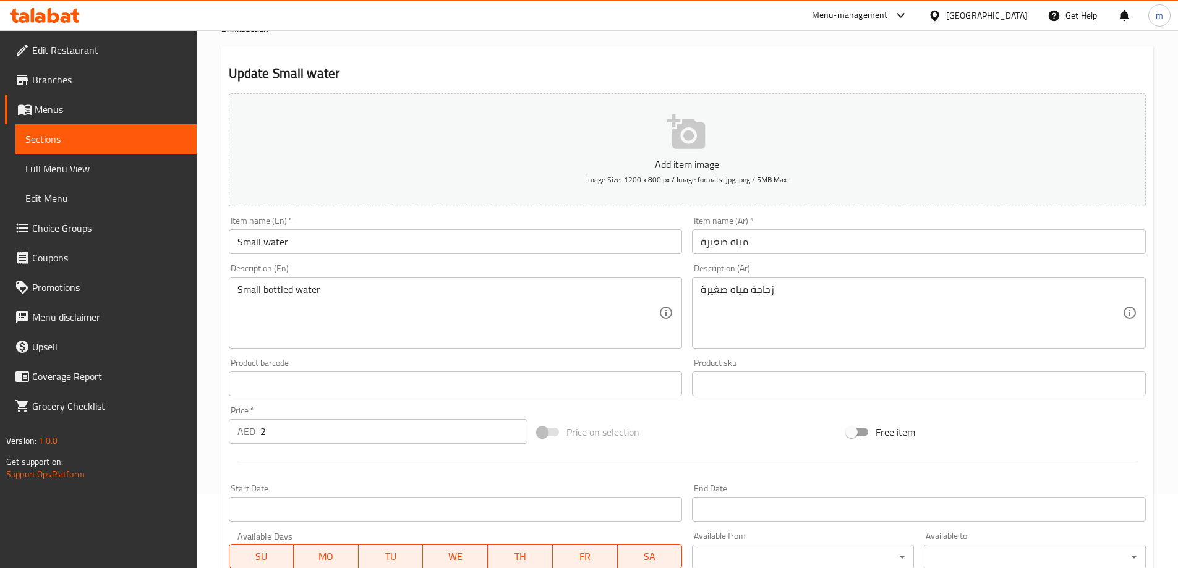
scroll to position [58, 0]
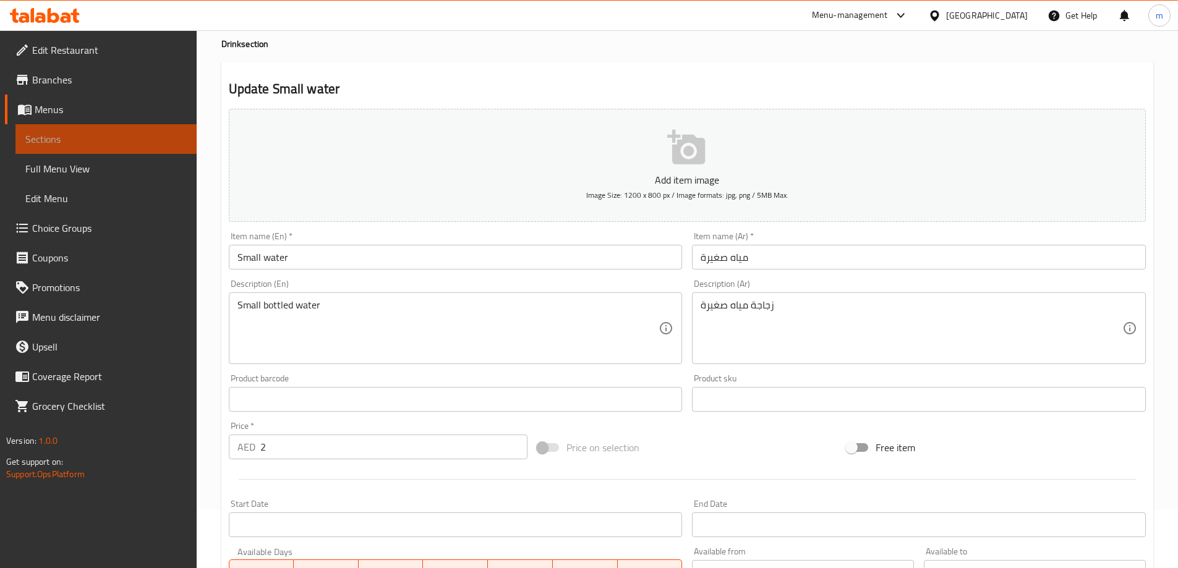
click at [136, 134] on span "Sections" at bounding box center [105, 139] width 161 height 15
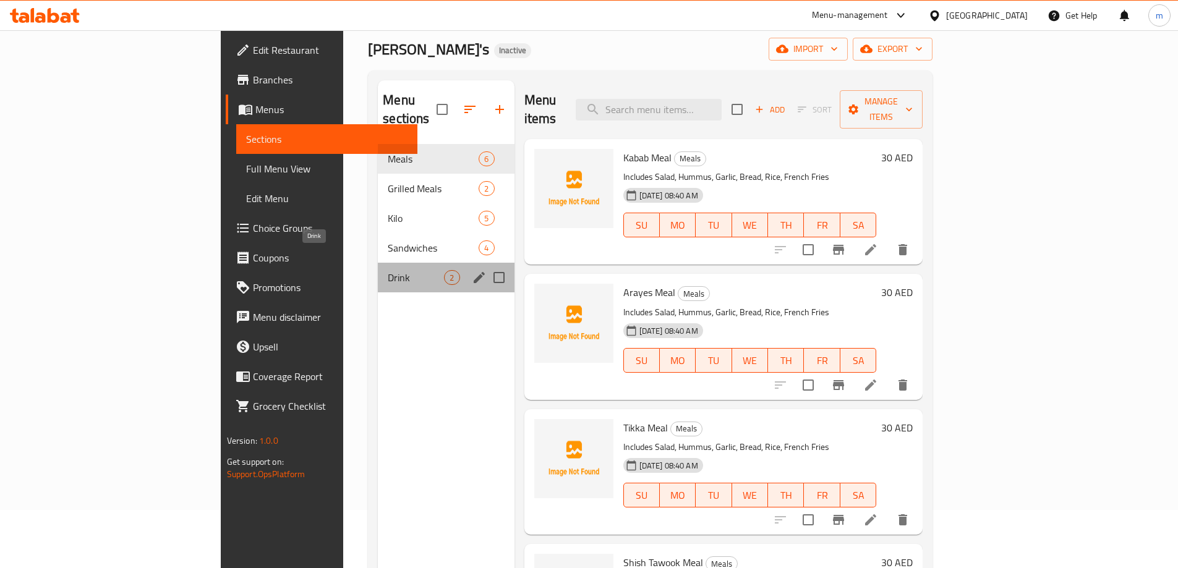
click at [388, 270] on span "Drink" at bounding box center [416, 277] width 56 height 15
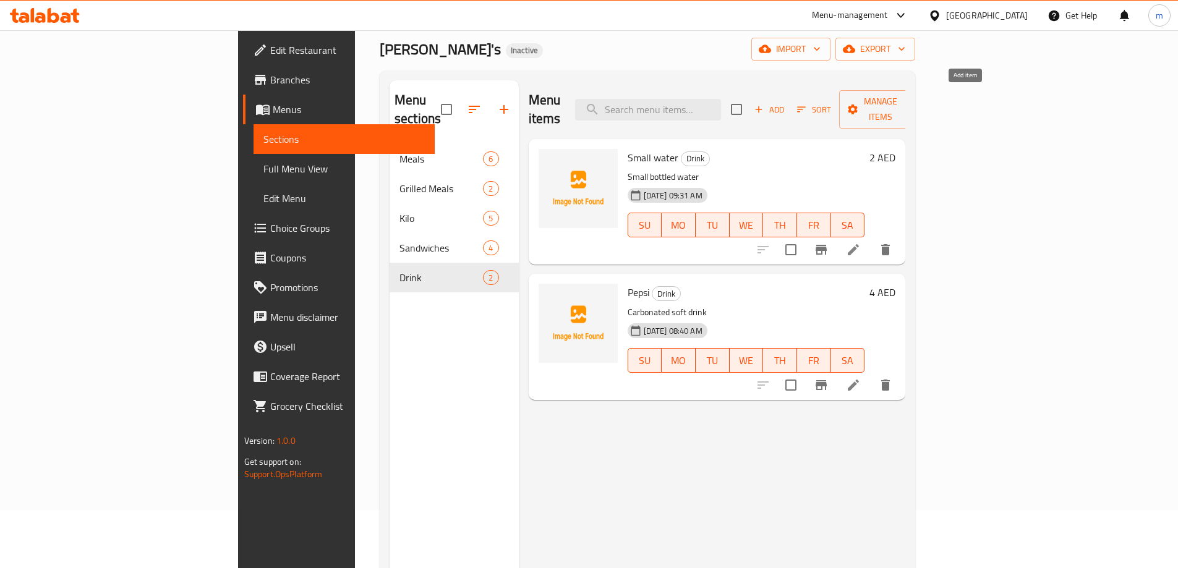
click at [786, 103] on span "Add" at bounding box center [769, 110] width 33 height 14
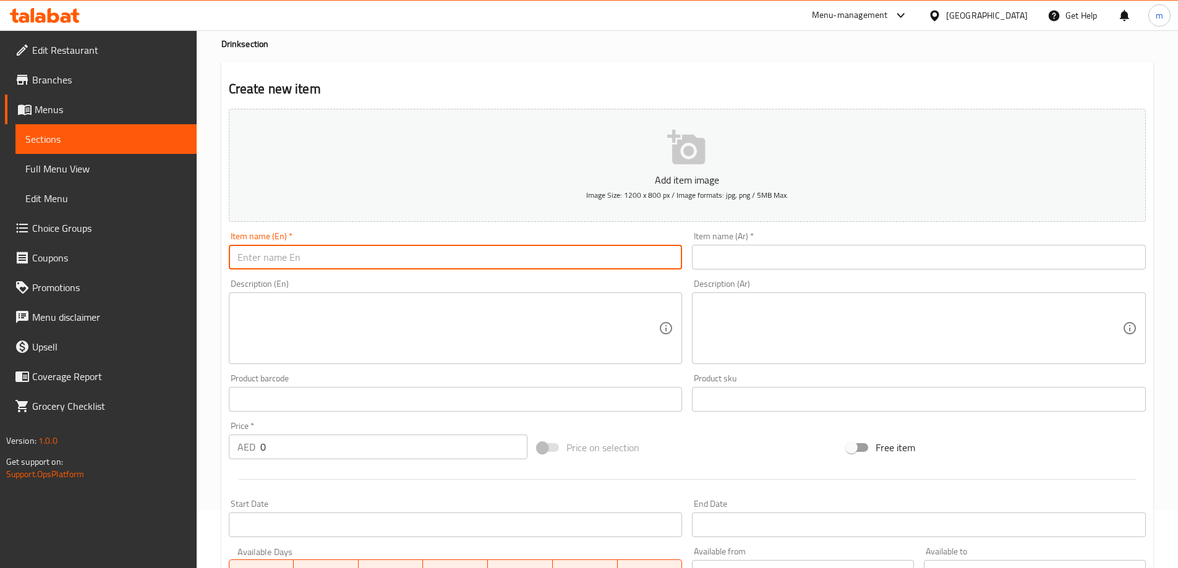
click at [409, 257] on input "text" at bounding box center [456, 257] width 454 height 25
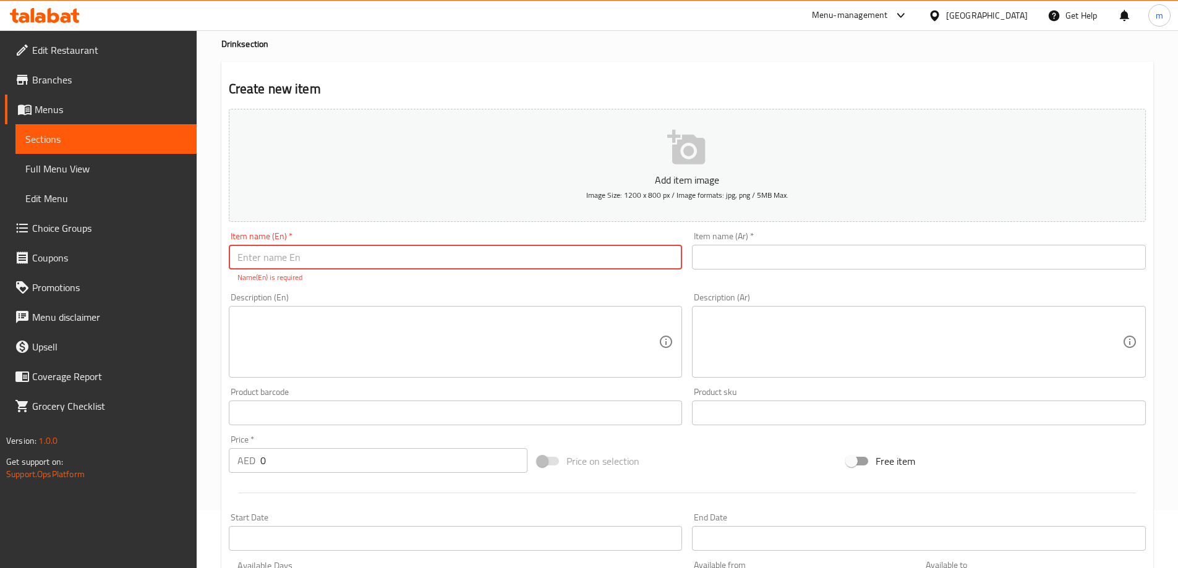
click at [315, 251] on input "text" at bounding box center [456, 257] width 454 height 25
type input "ف"
type input "[PERSON_NAME]"
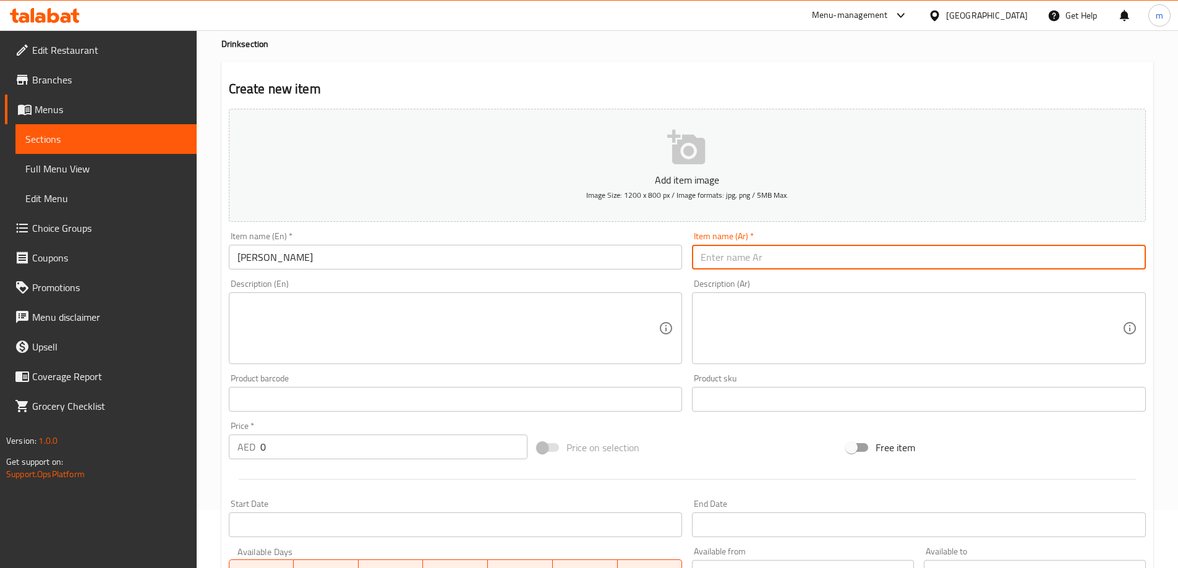
click at [718, 263] on input "text" at bounding box center [919, 257] width 454 height 25
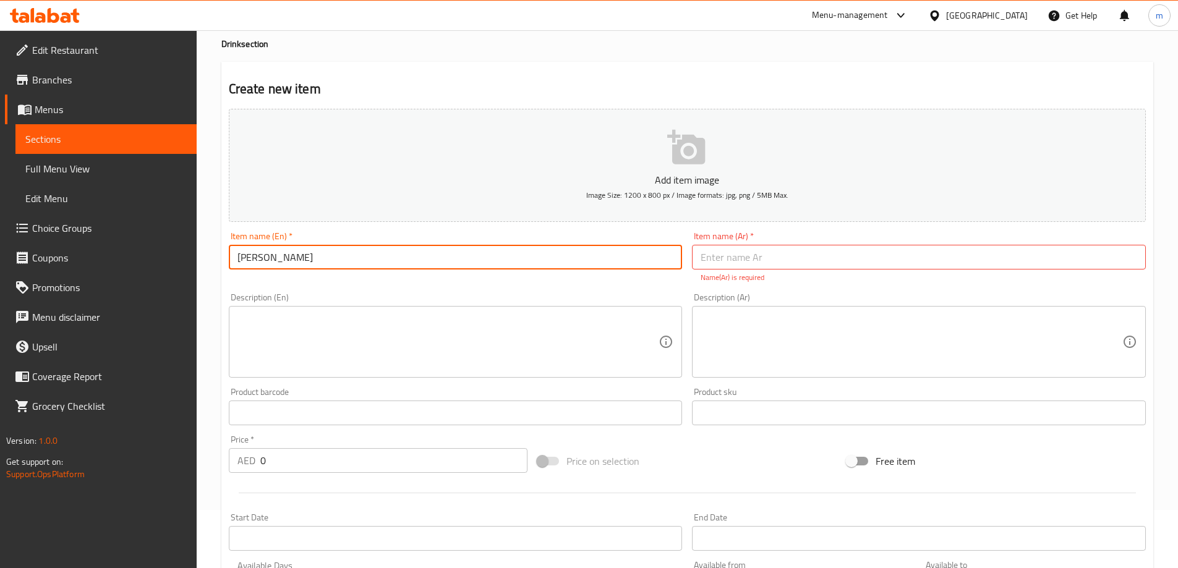
drag, startPoint x: 239, startPoint y: 257, endPoint x: 283, endPoint y: 261, distance: 44.7
click at [283, 261] on input "[PERSON_NAME]" at bounding box center [456, 257] width 454 height 25
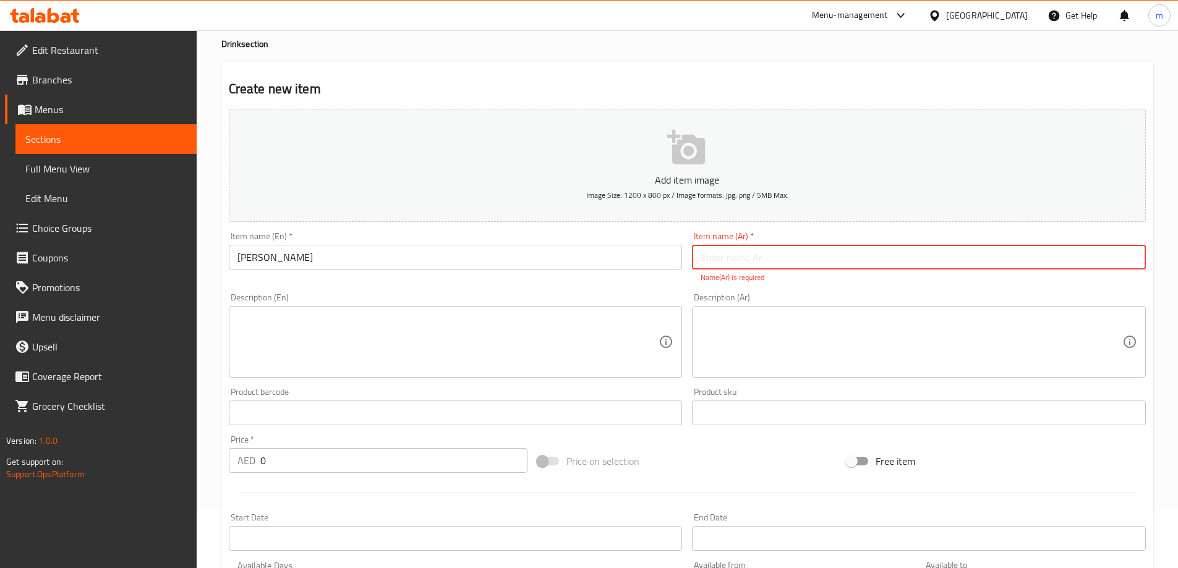
drag, startPoint x: 771, startPoint y: 260, endPoint x: 741, endPoint y: 260, distance: 30.3
click at [771, 260] on input "text" at bounding box center [919, 257] width 454 height 25
type input "g"
type input "عيران ليتر"
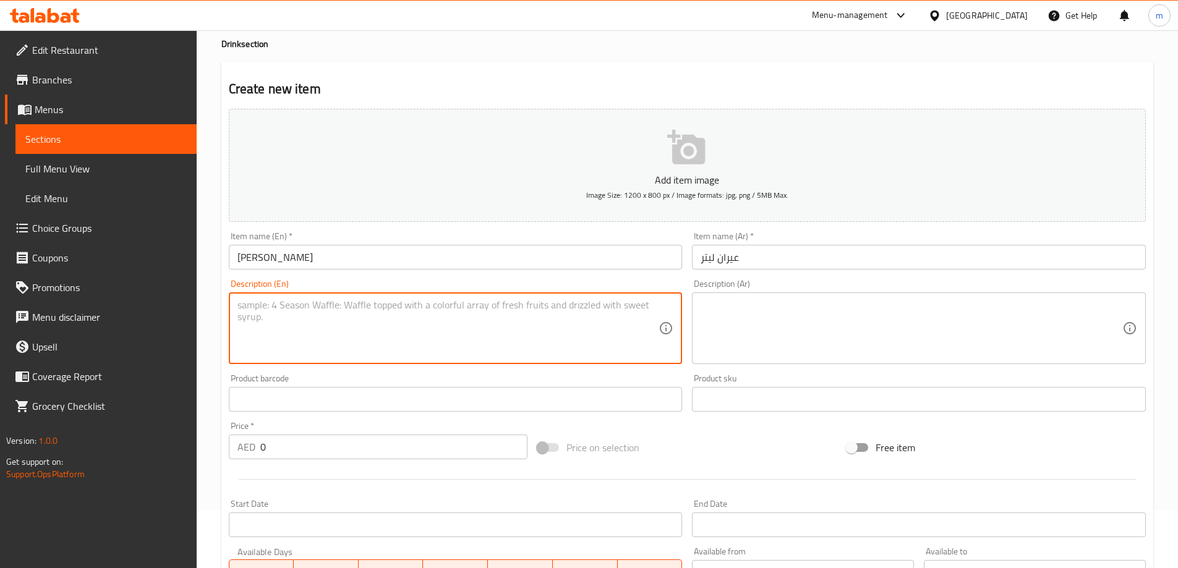
click at [308, 326] on textarea at bounding box center [448, 328] width 422 height 59
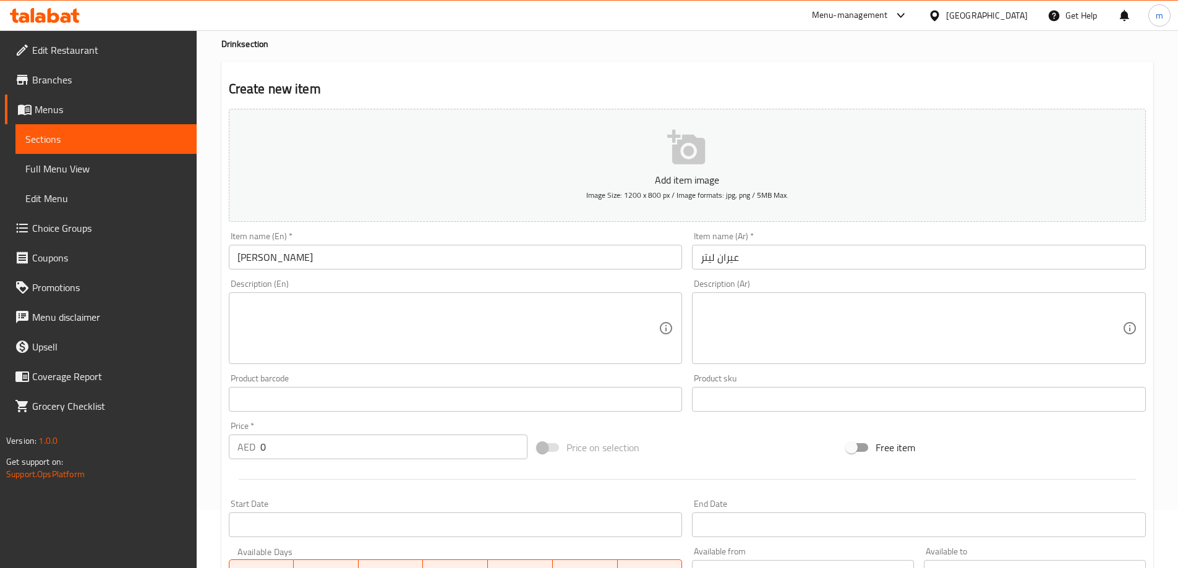
click at [314, 314] on textarea at bounding box center [448, 328] width 422 height 59
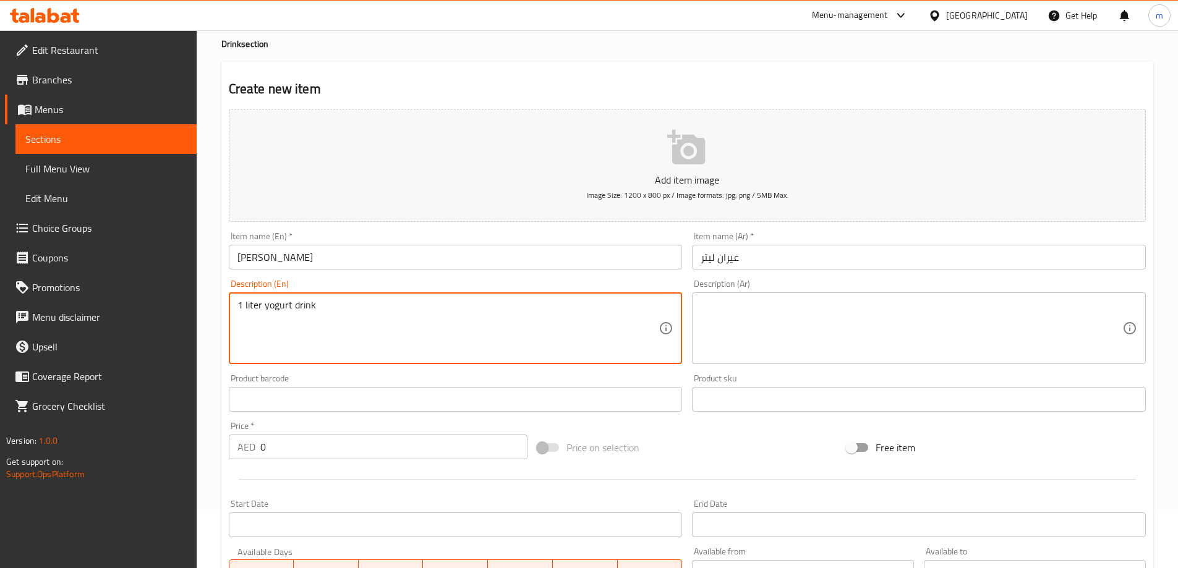
click at [313, 314] on textarea "1 liter yogurt drink" at bounding box center [448, 328] width 422 height 59
drag, startPoint x: 315, startPoint y: 305, endPoint x: 234, endPoint y: 303, distance: 80.4
click at [234, 303] on div "1 liter yogurt drink Description (En)" at bounding box center [456, 329] width 454 height 72
type textarea "1 liter yogurt drink"
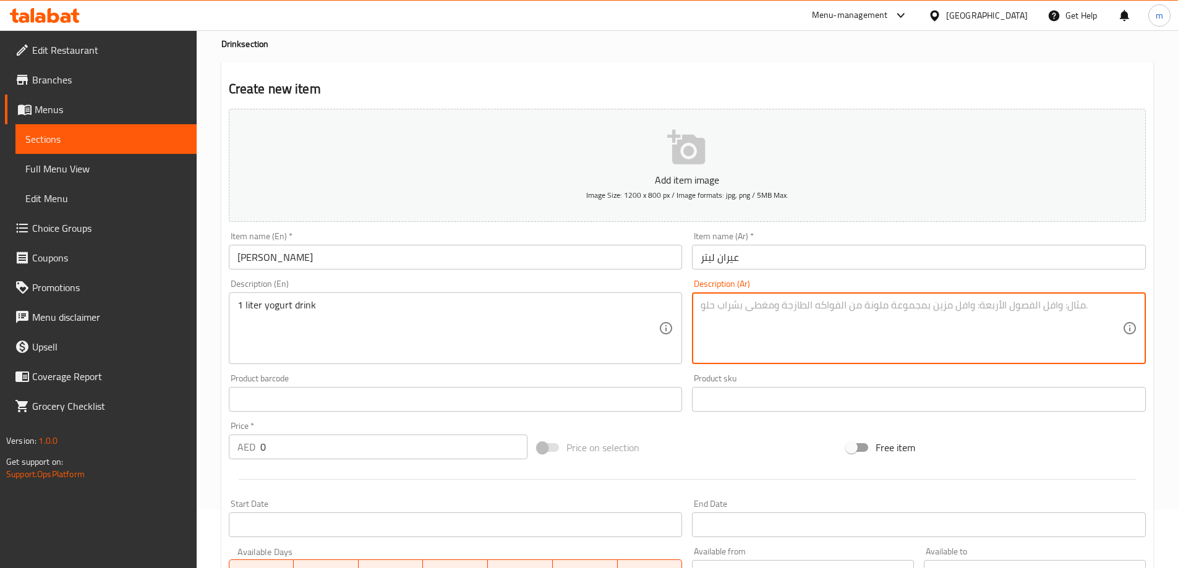
click at [798, 340] on textarea at bounding box center [912, 328] width 422 height 59
type textarea "مشروب زبادي 1 ليتر"
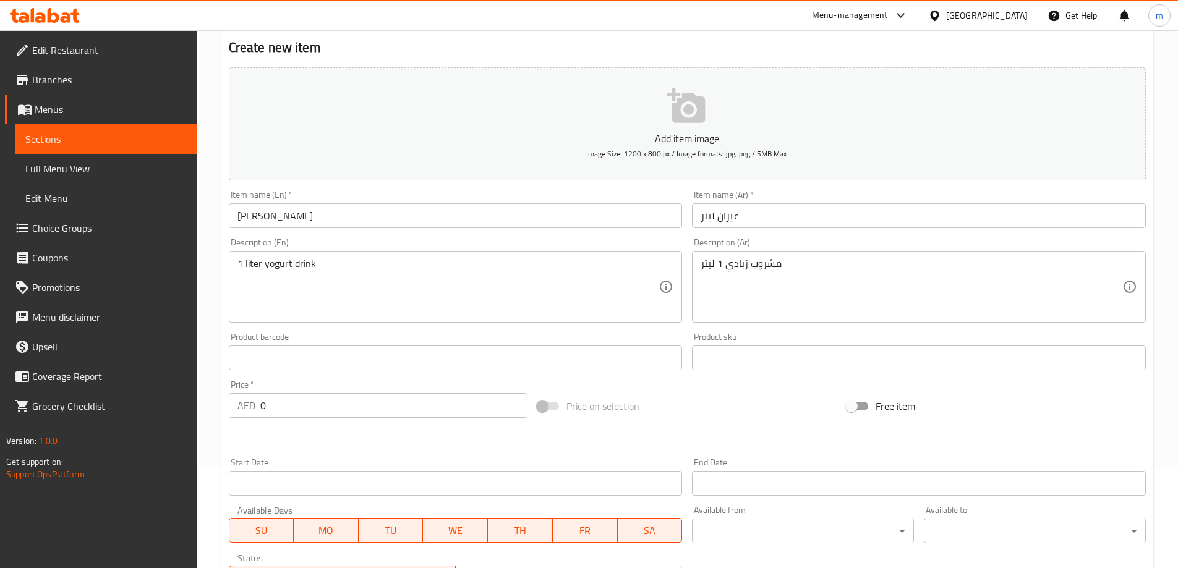
scroll to position [244, 0]
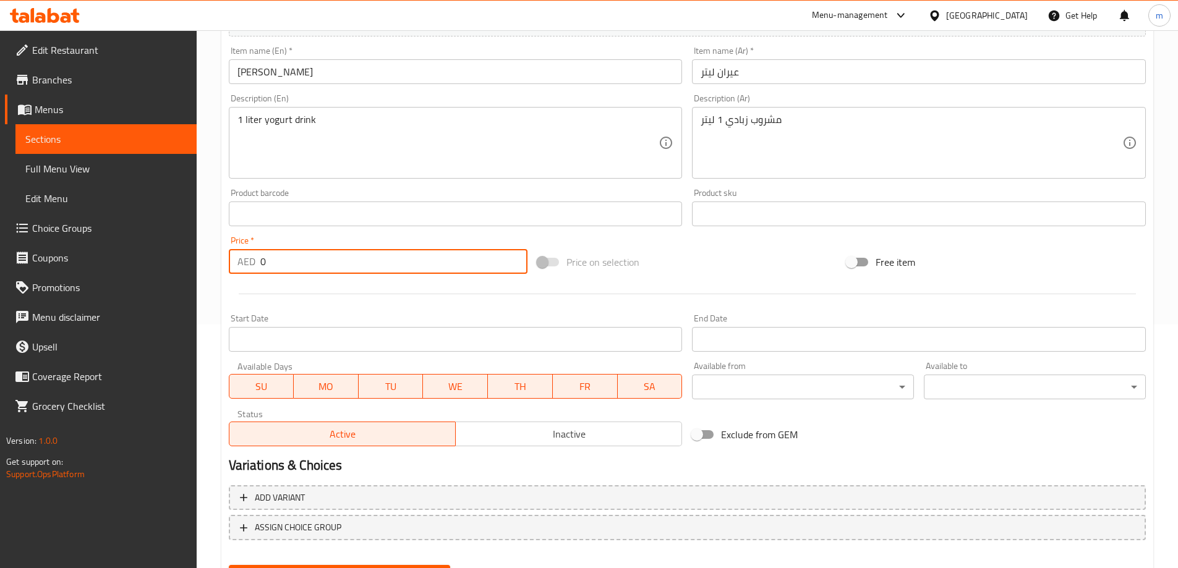
click at [341, 260] on input "0" at bounding box center [394, 261] width 268 height 25
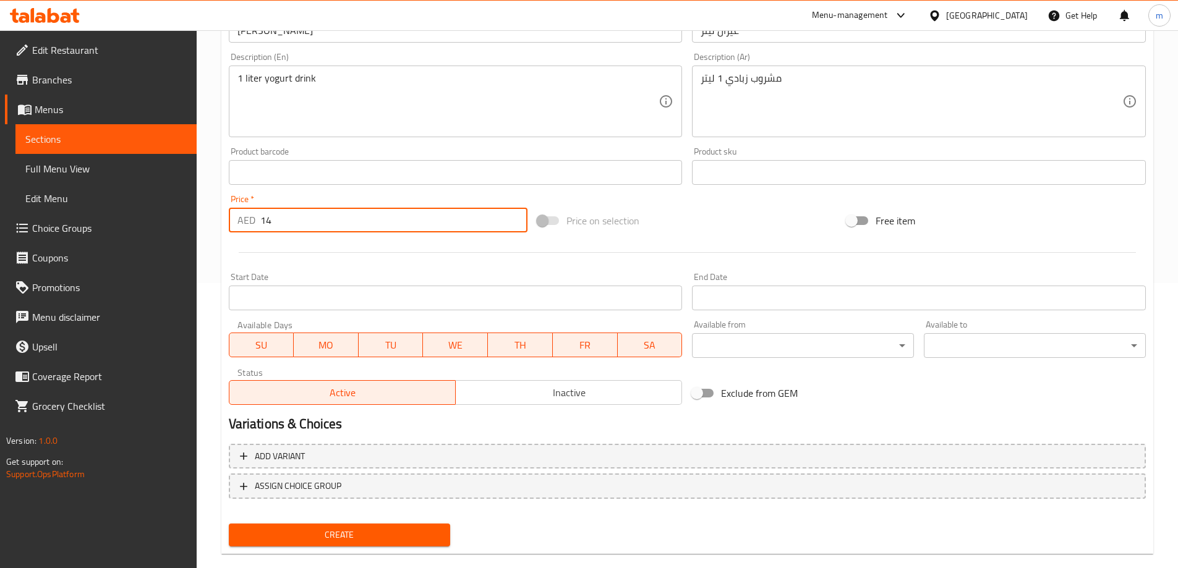
scroll to position [306, 0]
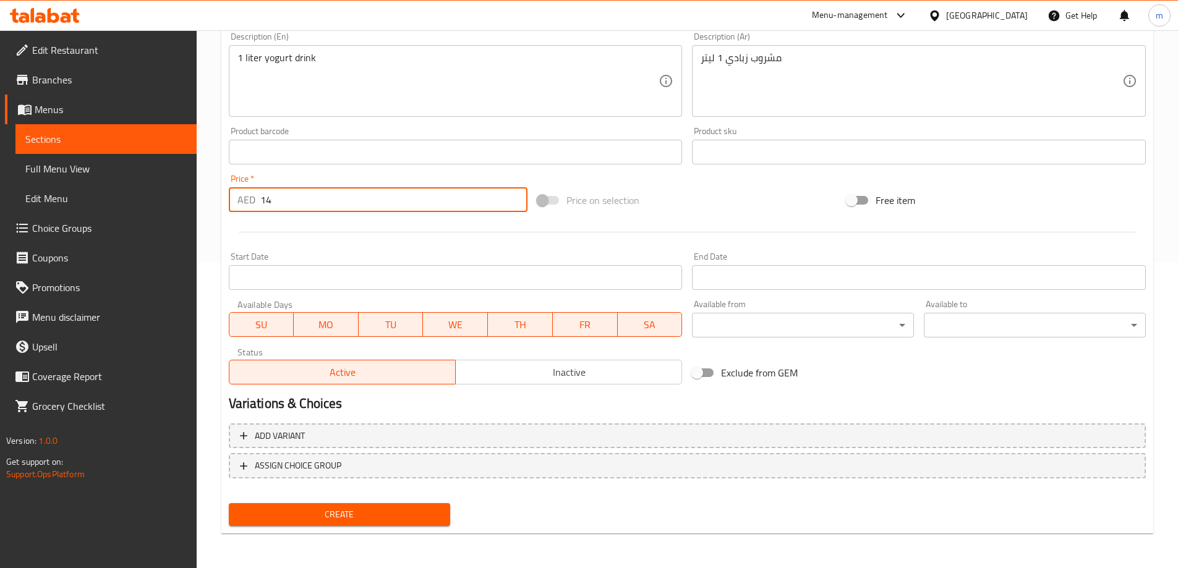
type input "14"
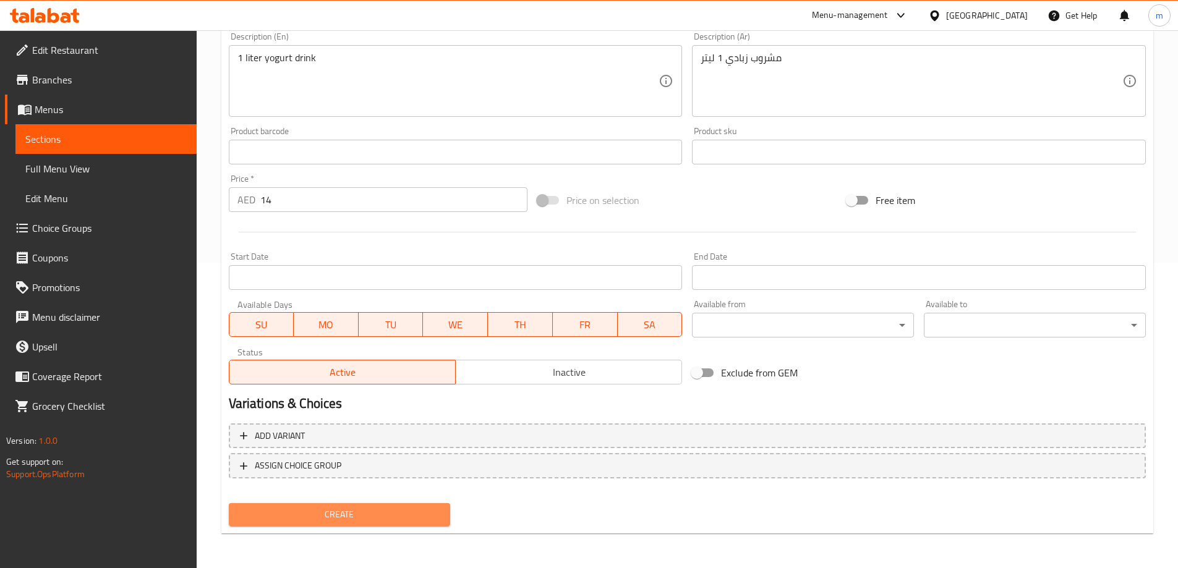
click at [365, 511] on span "Create" at bounding box center [340, 514] width 202 height 15
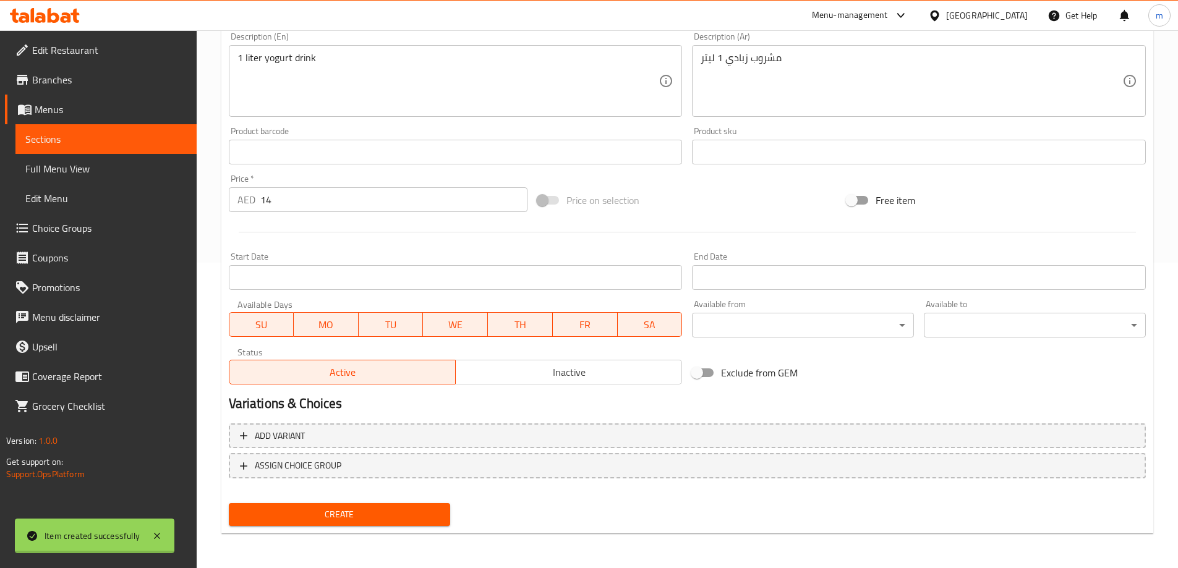
type input "0"
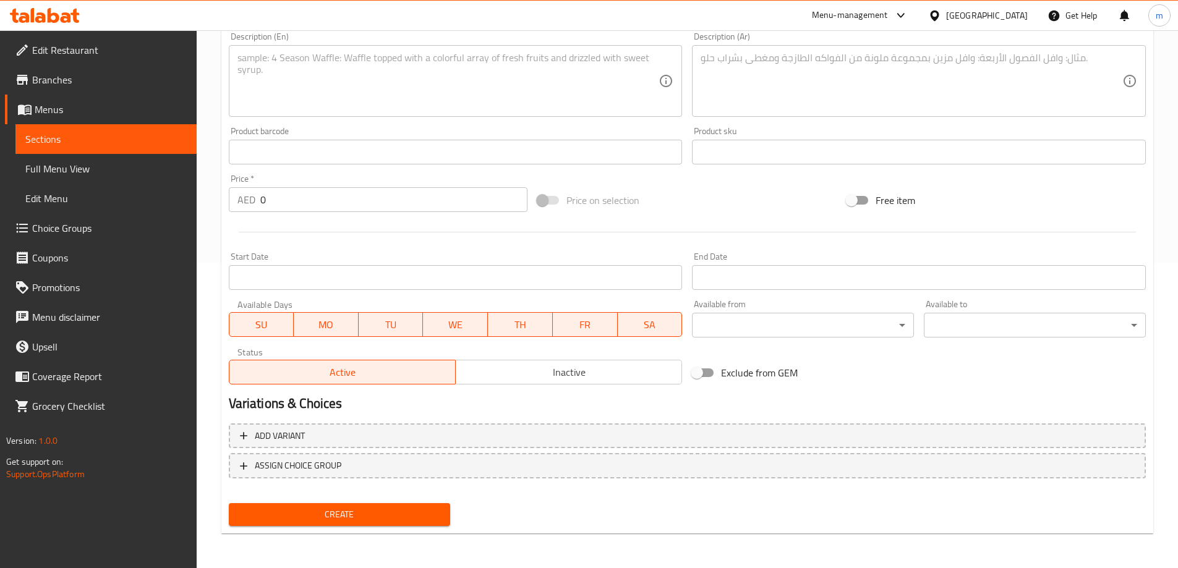
click at [119, 127] on link "Sections" at bounding box center [105, 139] width 181 height 30
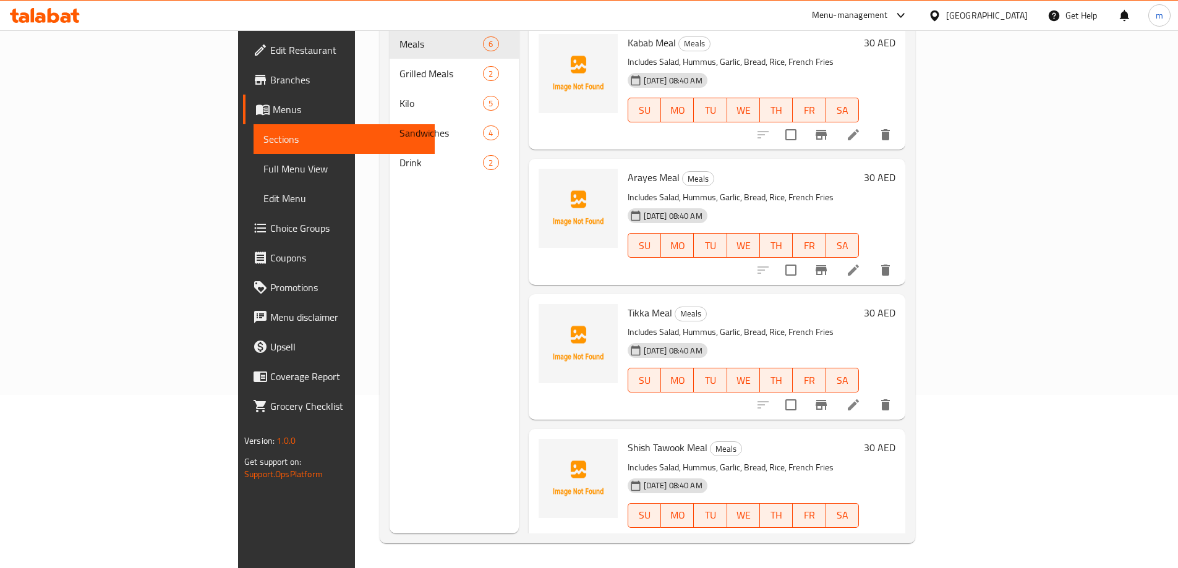
scroll to position [173, 0]
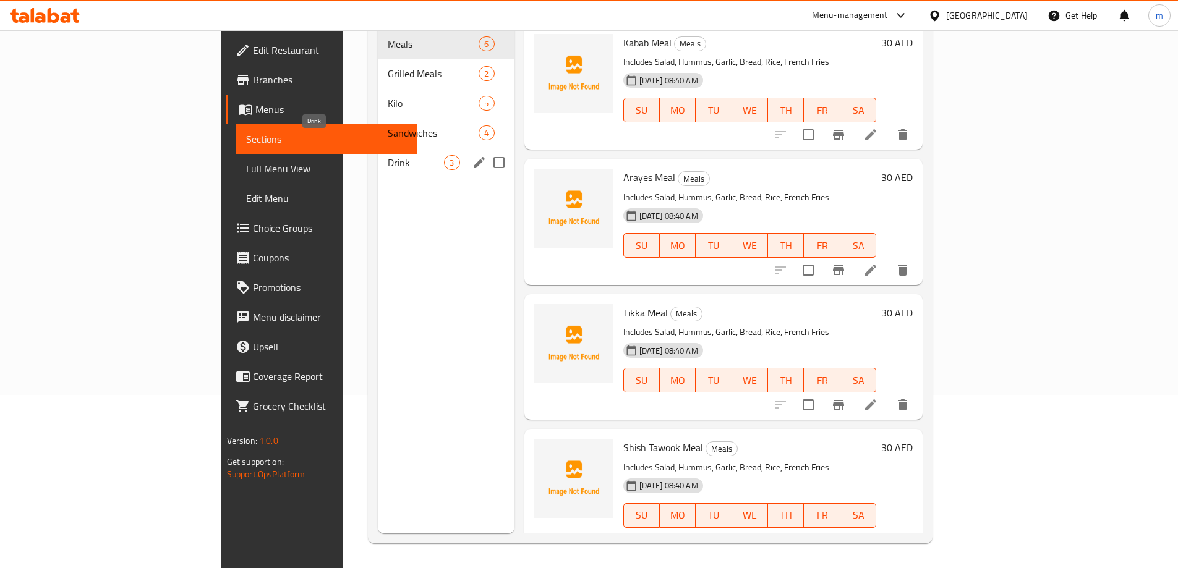
click at [388, 155] on span "Drink" at bounding box center [416, 162] width 56 height 15
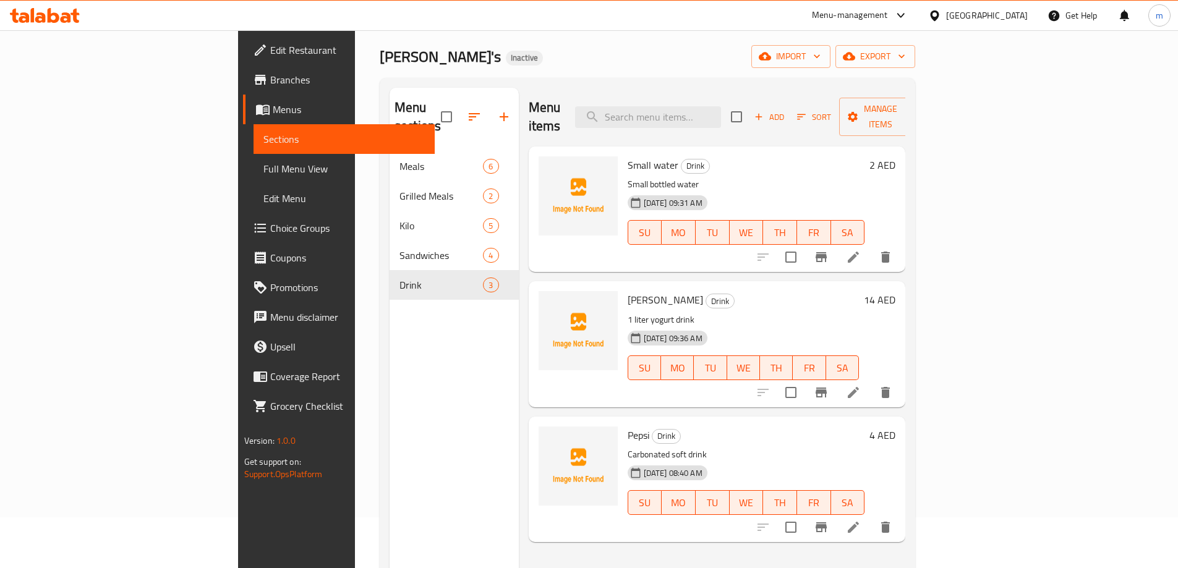
scroll to position [49, 0]
click at [786, 111] on span "Add" at bounding box center [769, 118] width 33 height 14
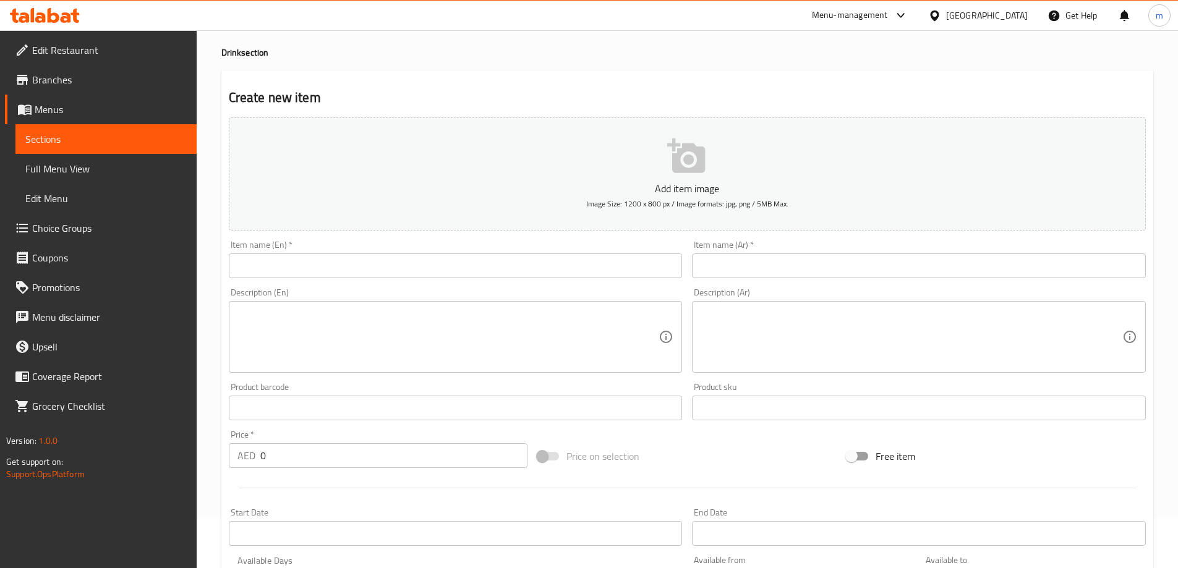
click at [490, 268] on input "text" at bounding box center [456, 266] width 454 height 25
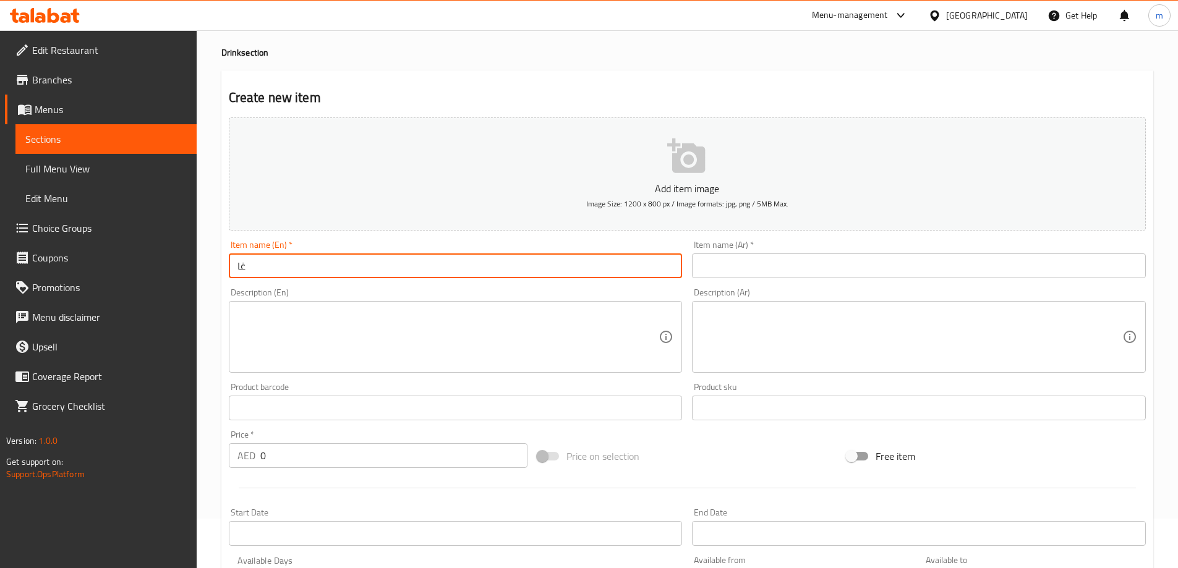
type input "غ"
type input "l"
click at [267, 266] on input "Large water" at bounding box center [456, 266] width 454 height 25
type input "Large Water"
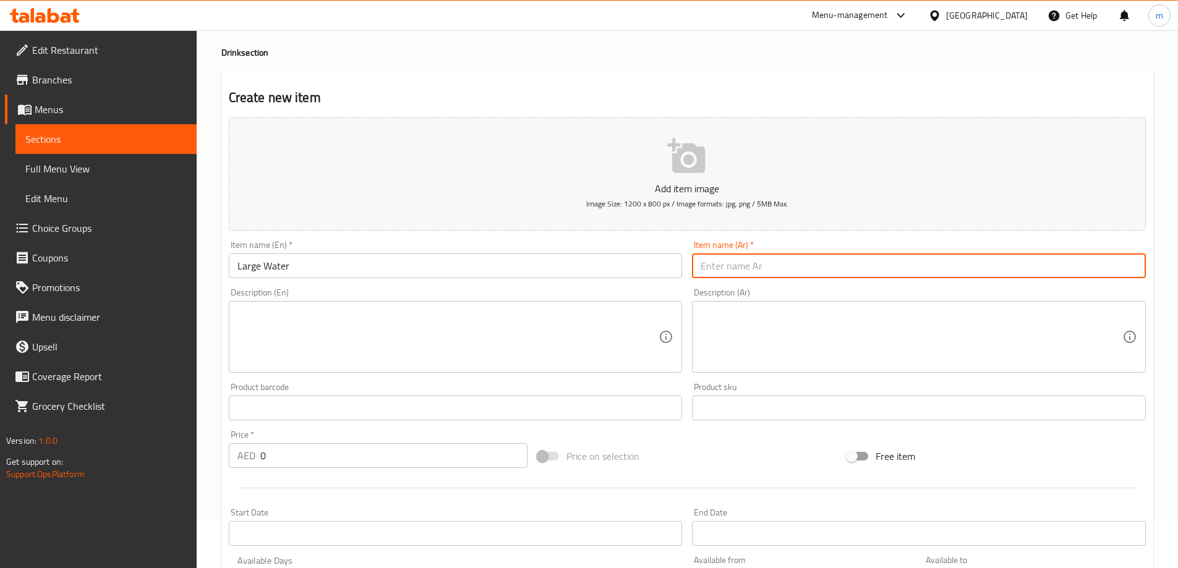
click at [802, 268] on input "text" at bounding box center [919, 266] width 454 height 25
type input "مياه كبيرة"
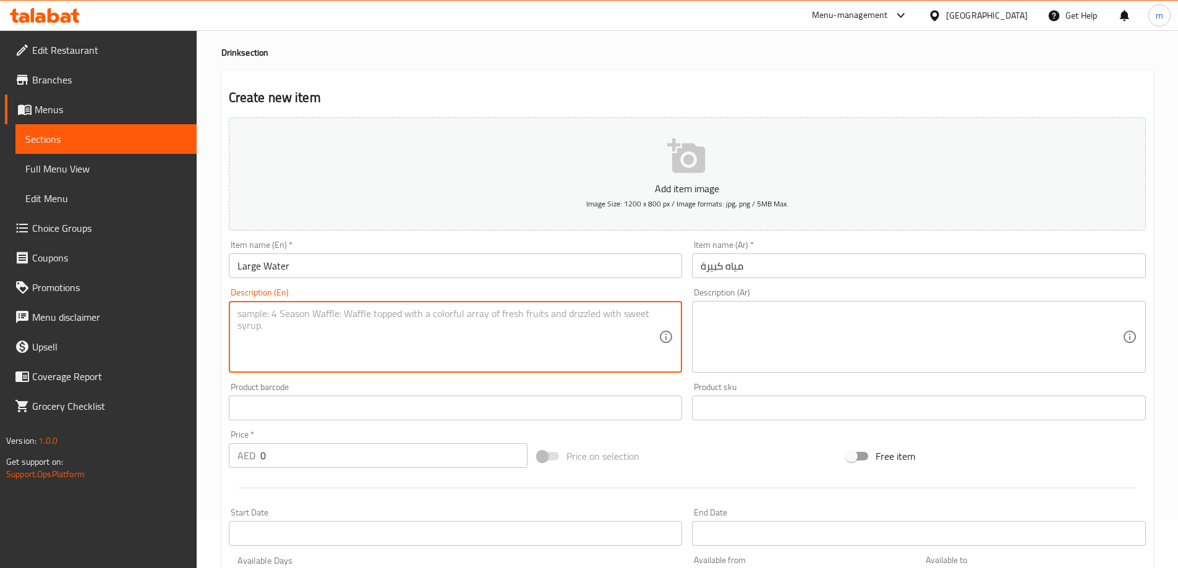
click at [513, 309] on textarea at bounding box center [448, 337] width 422 height 59
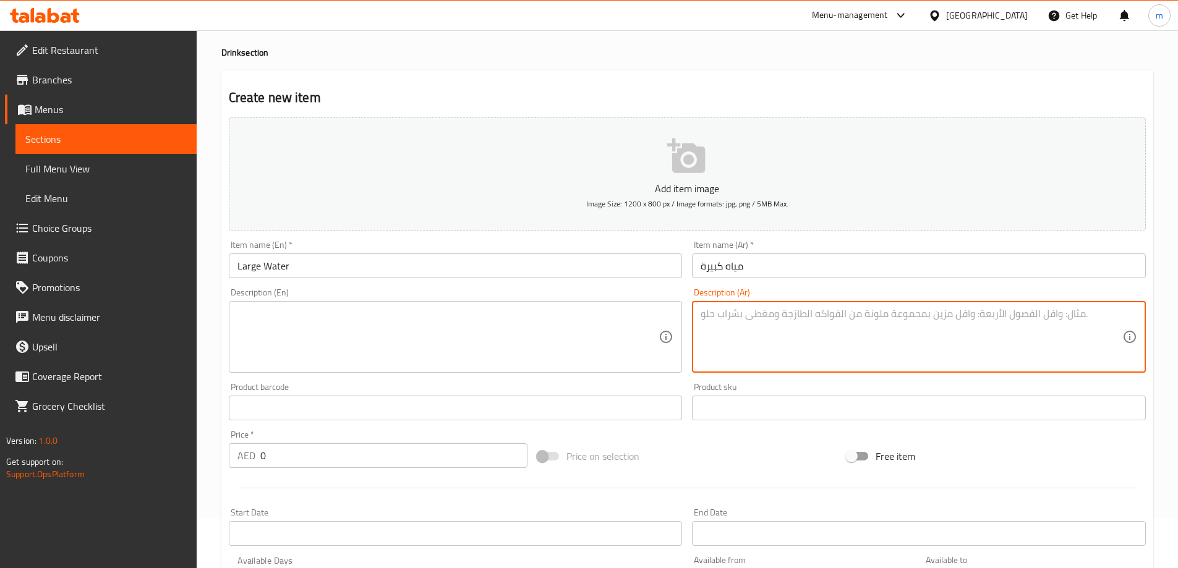
click at [768, 338] on textarea at bounding box center [912, 337] width 422 height 59
type textarea "زجاجة مياه كبيرة"
click at [483, 325] on textarea at bounding box center [448, 337] width 422 height 59
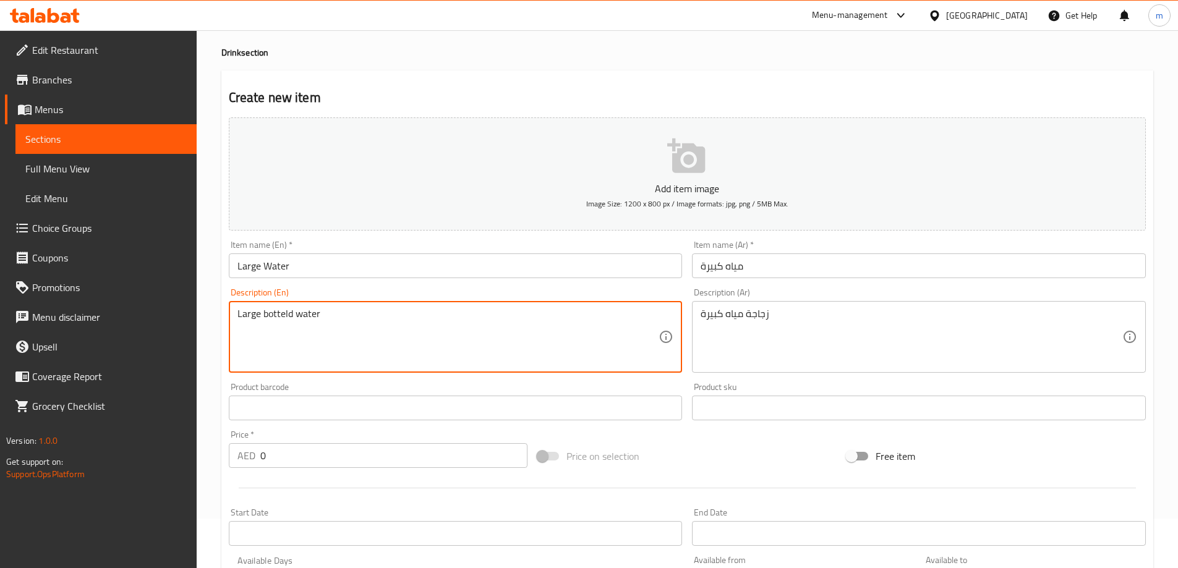
click at [288, 314] on textarea "Large botteld water" at bounding box center [448, 337] width 422 height 59
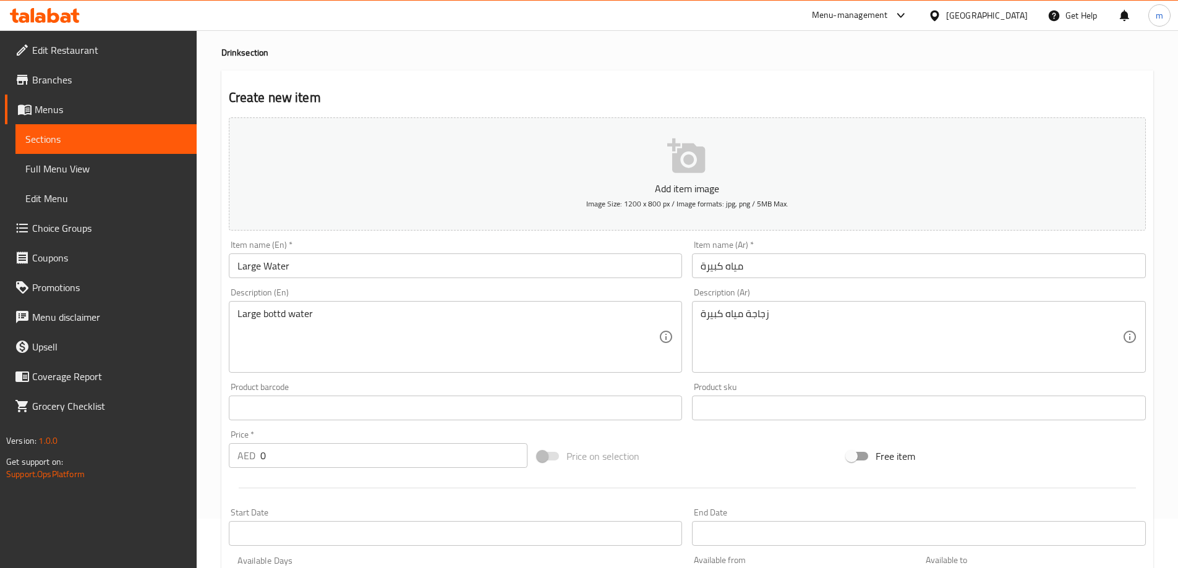
click at [280, 312] on textarea "Large bottd water" at bounding box center [448, 337] width 422 height 59
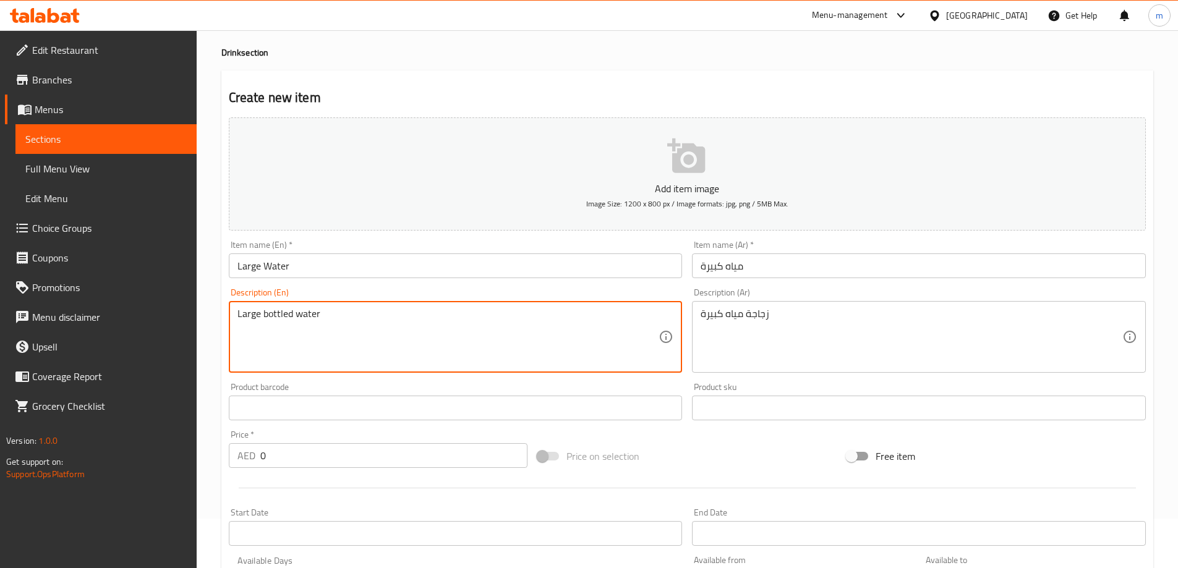
click at [352, 322] on textarea "Large bottled water" at bounding box center [448, 337] width 422 height 59
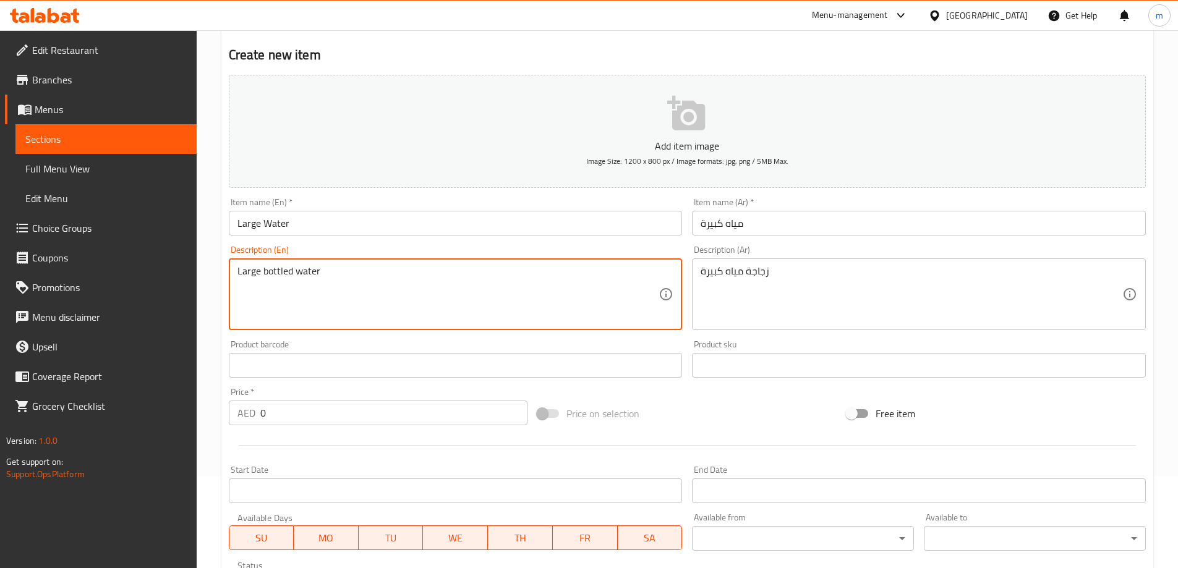
scroll to position [111, 0]
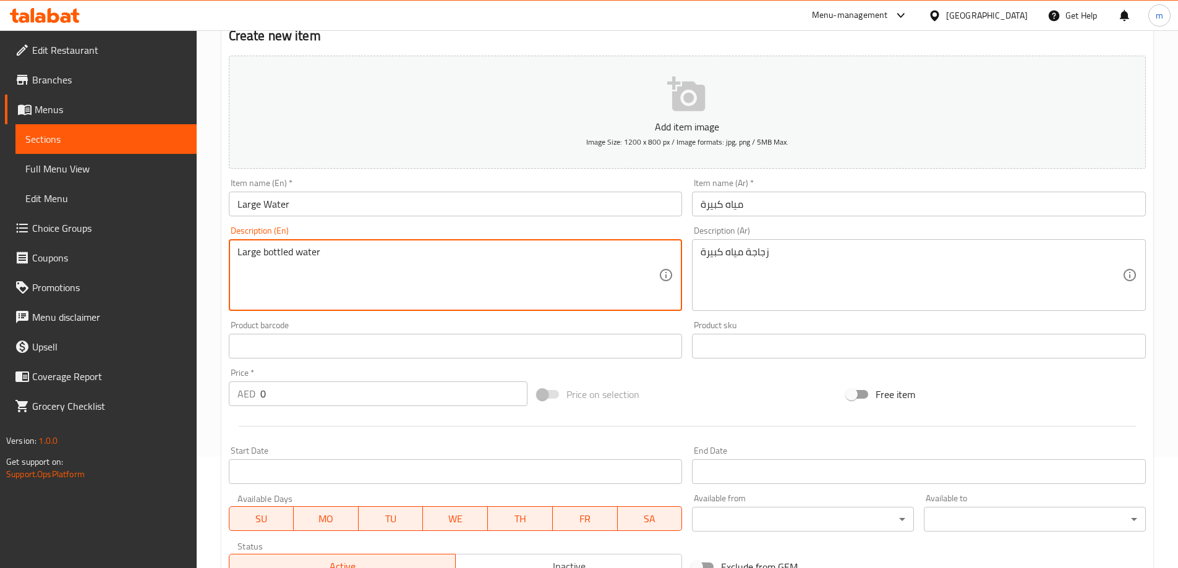
type textarea "Large bottled water"
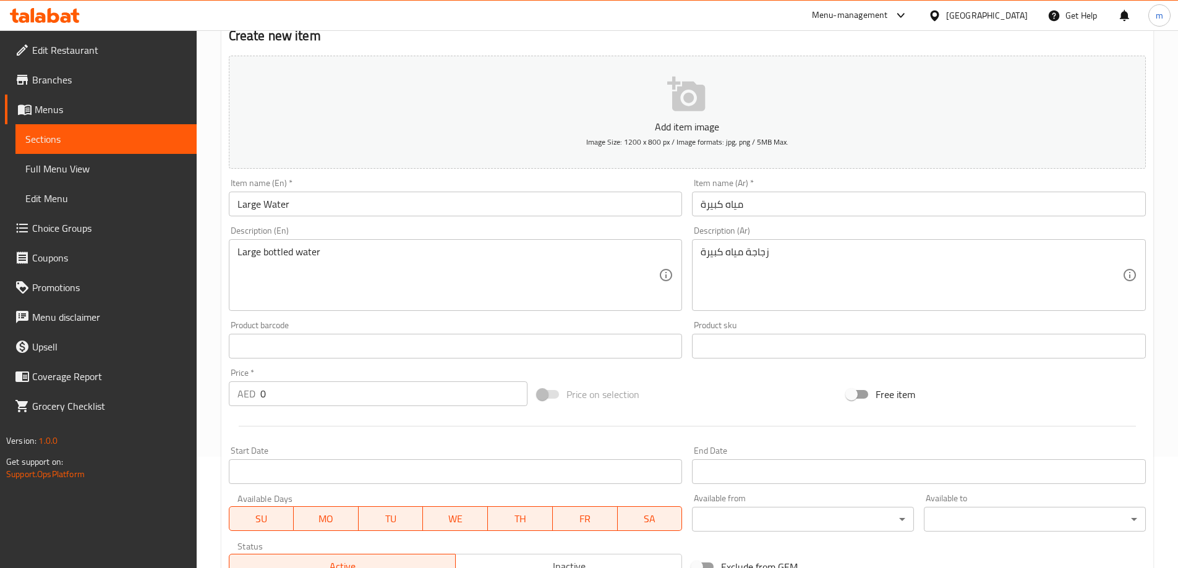
click at [307, 384] on input "0" at bounding box center [394, 394] width 268 height 25
click at [263, 393] on input "04" at bounding box center [394, 394] width 268 height 25
click at [265, 393] on input "04" at bounding box center [394, 394] width 268 height 25
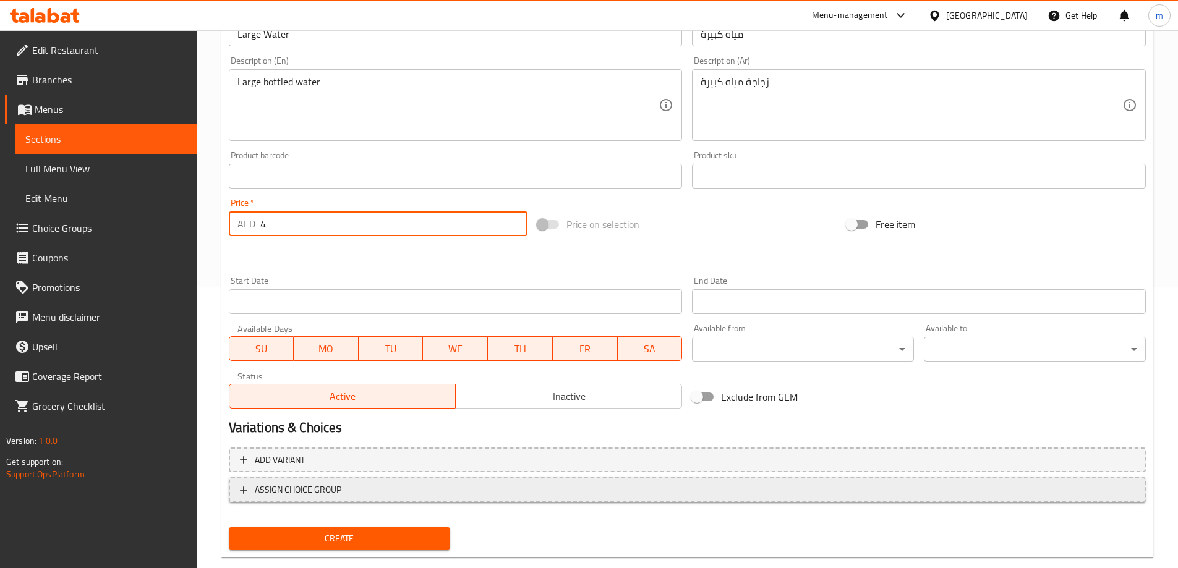
scroll to position [306, 0]
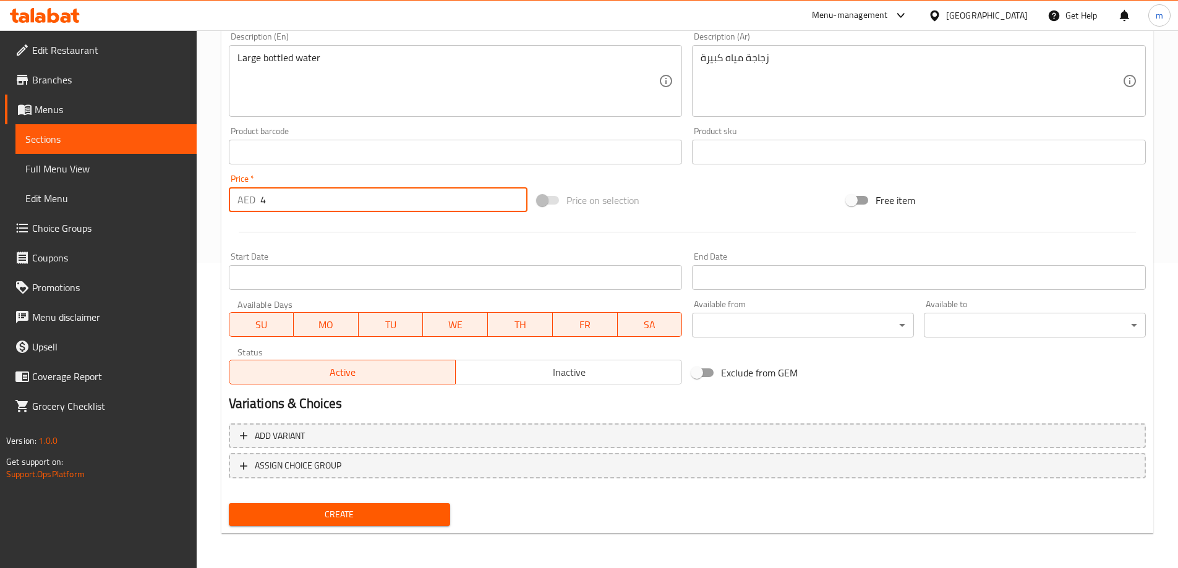
type input "4"
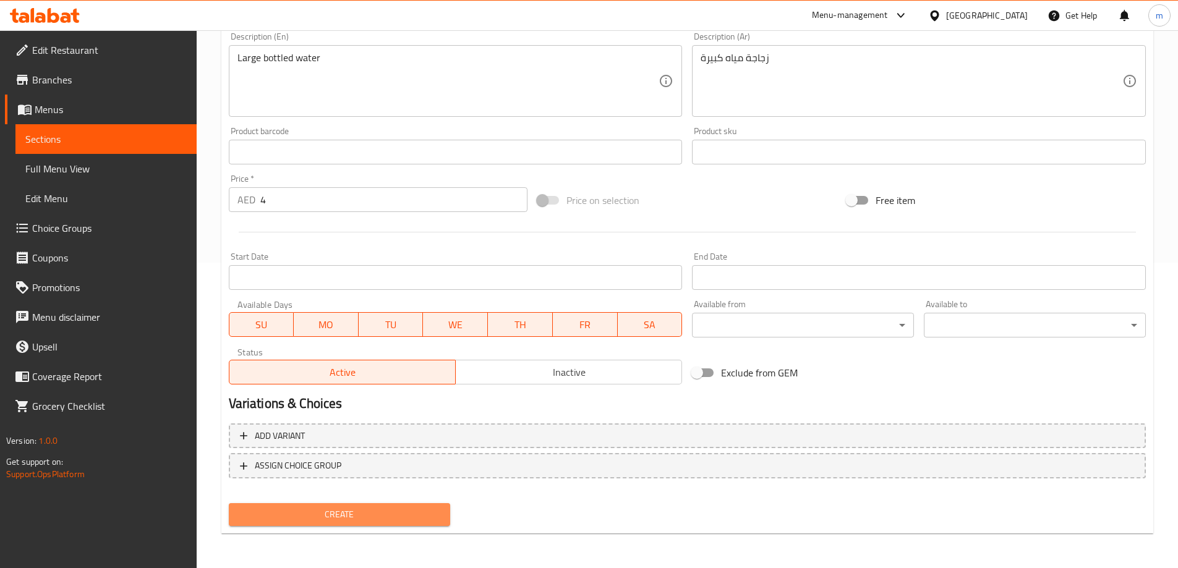
click at [336, 515] on span "Create" at bounding box center [340, 514] width 202 height 15
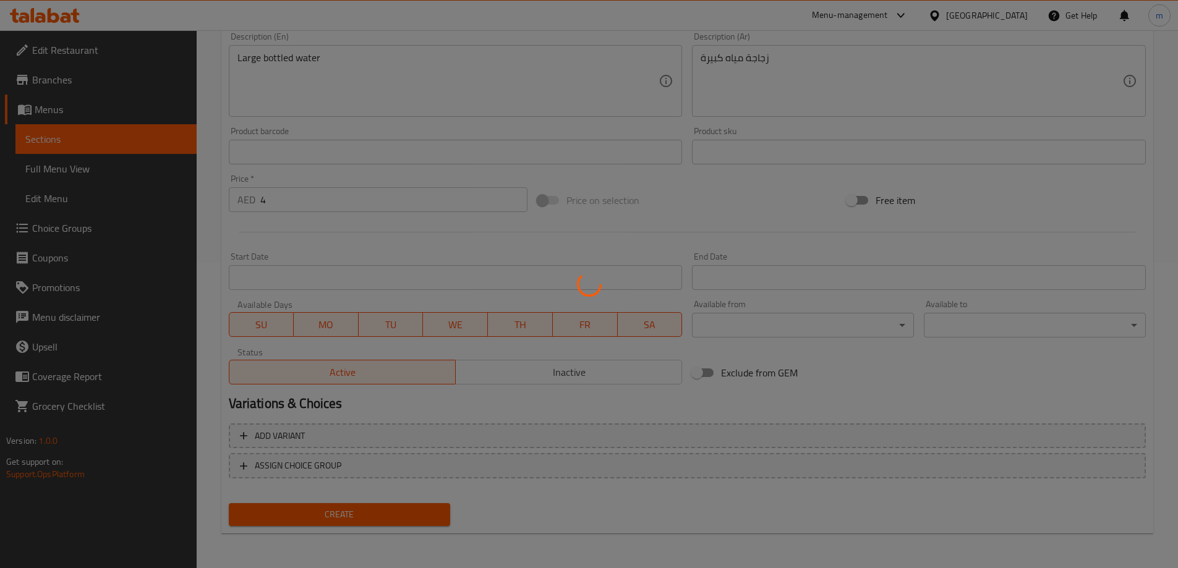
type input "0"
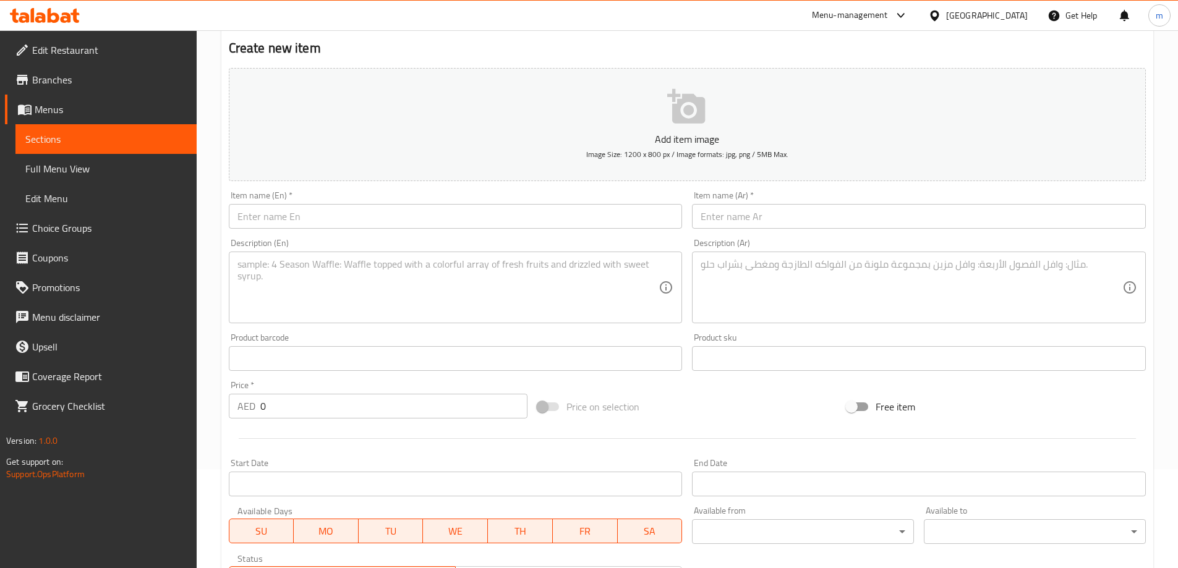
scroll to position [58, 0]
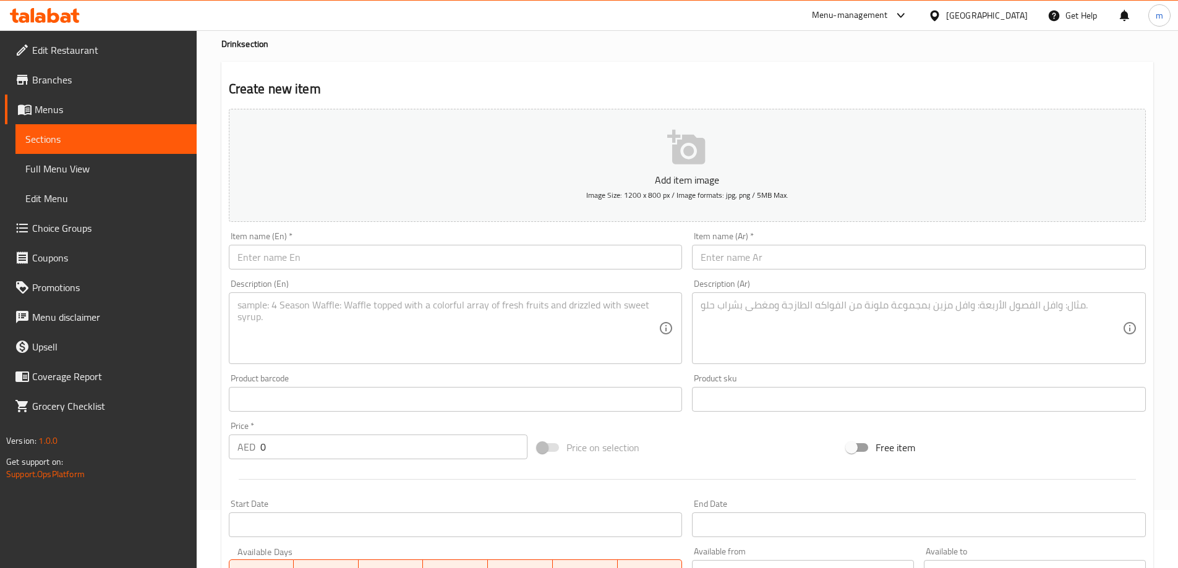
click at [148, 133] on span "Sections" at bounding box center [105, 139] width 161 height 15
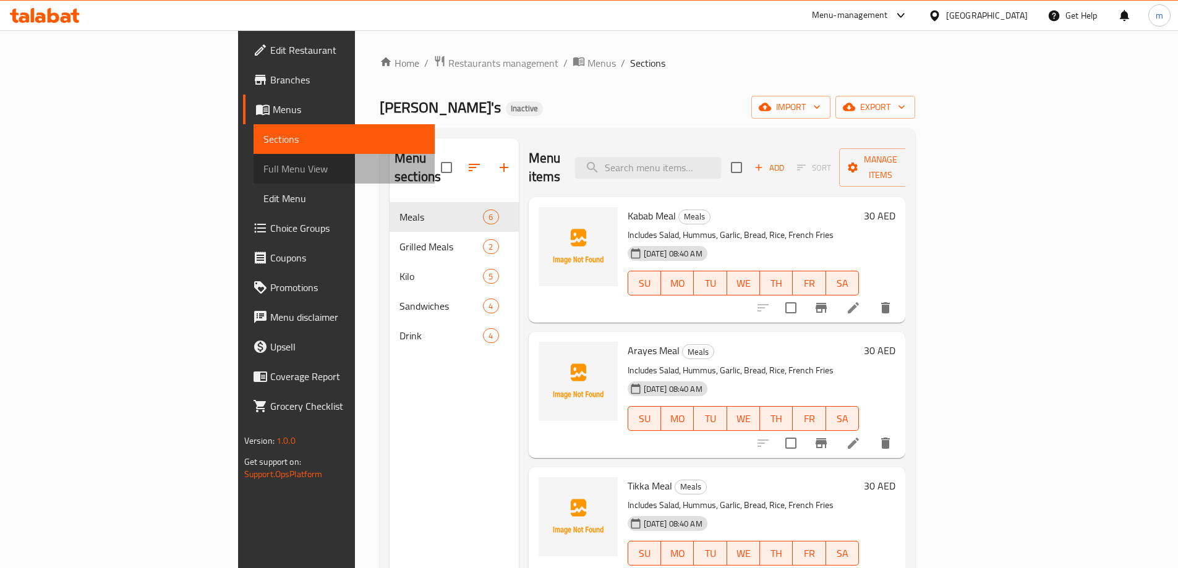
click at [263, 172] on span "Full Menu View" at bounding box center [343, 168] width 161 height 15
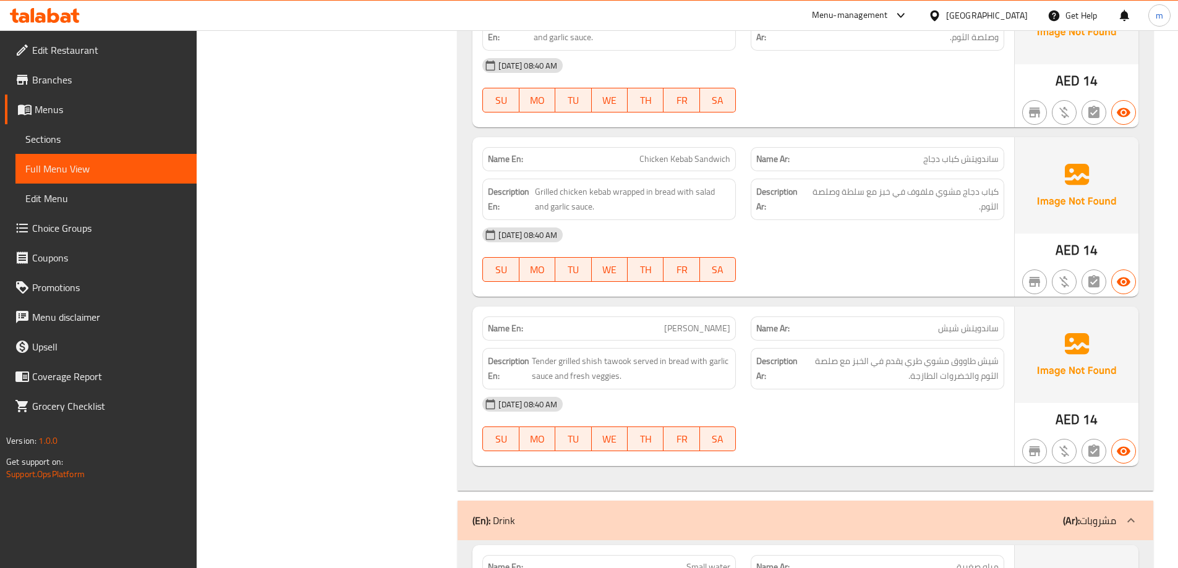
scroll to position [2845, 0]
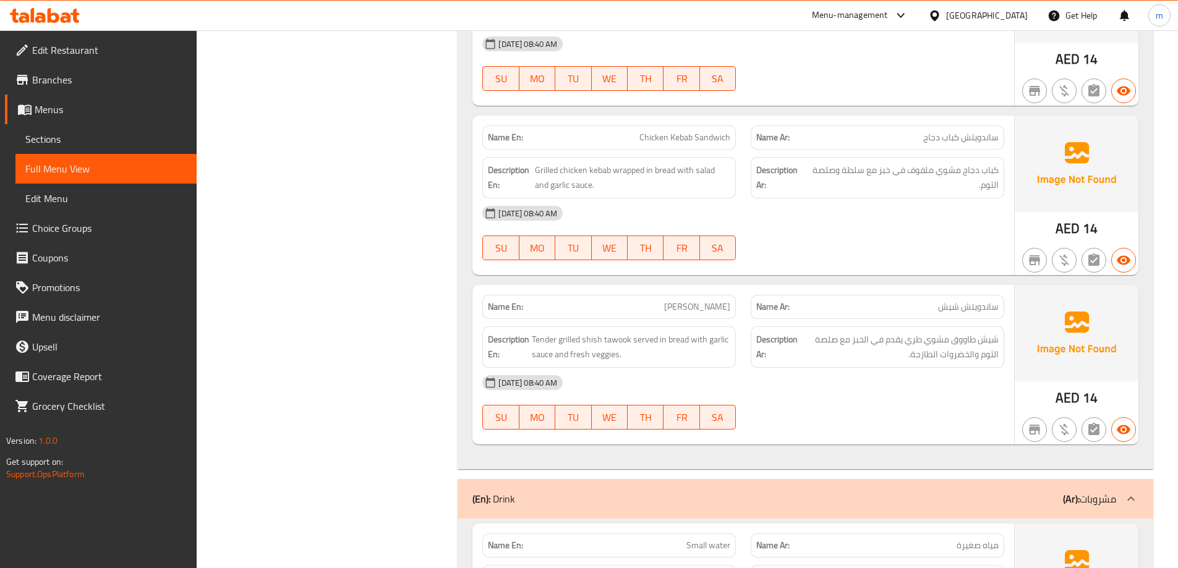
click at [101, 142] on span "Sections" at bounding box center [105, 139] width 161 height 15
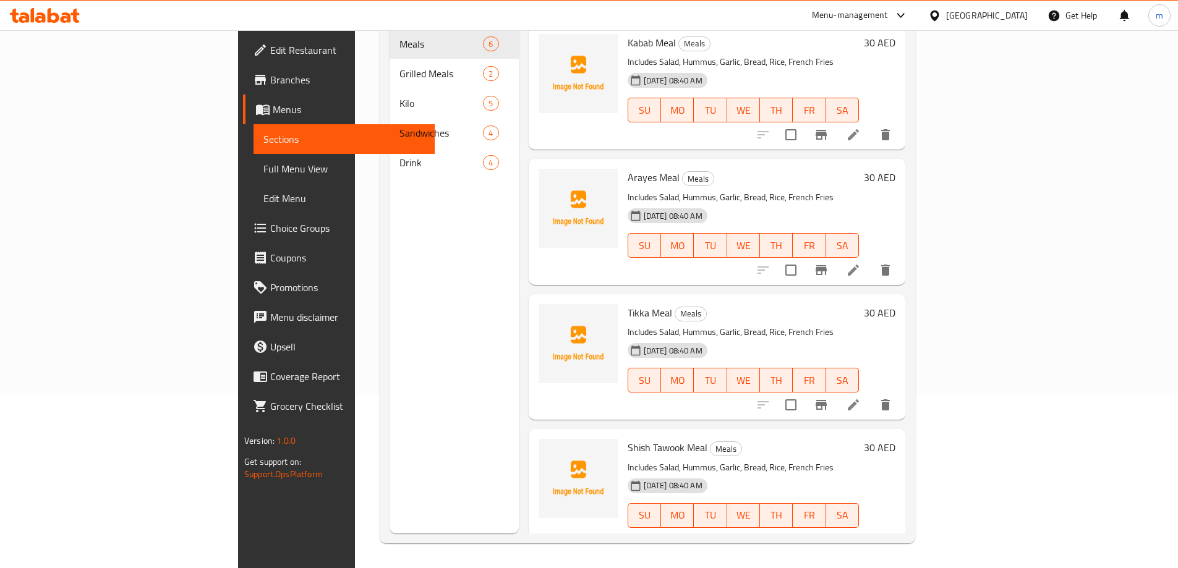
scroll to position [173, 0]
click at [254, 157] on link "Full Menu View" at bounding box center [344, 169] width 181 height 30
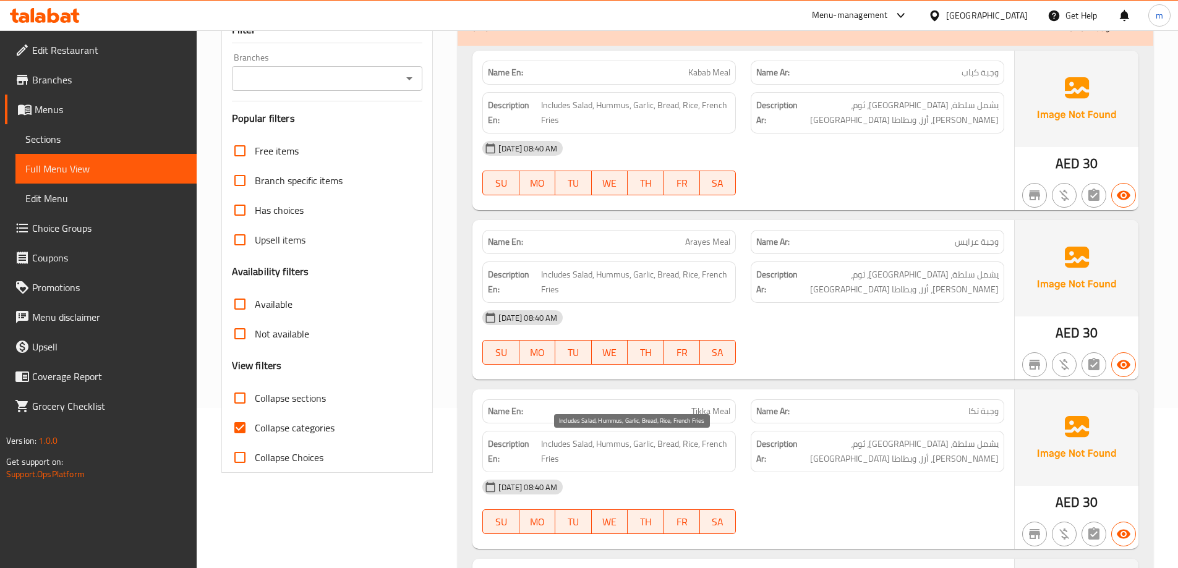
scroll to position [49, 0]
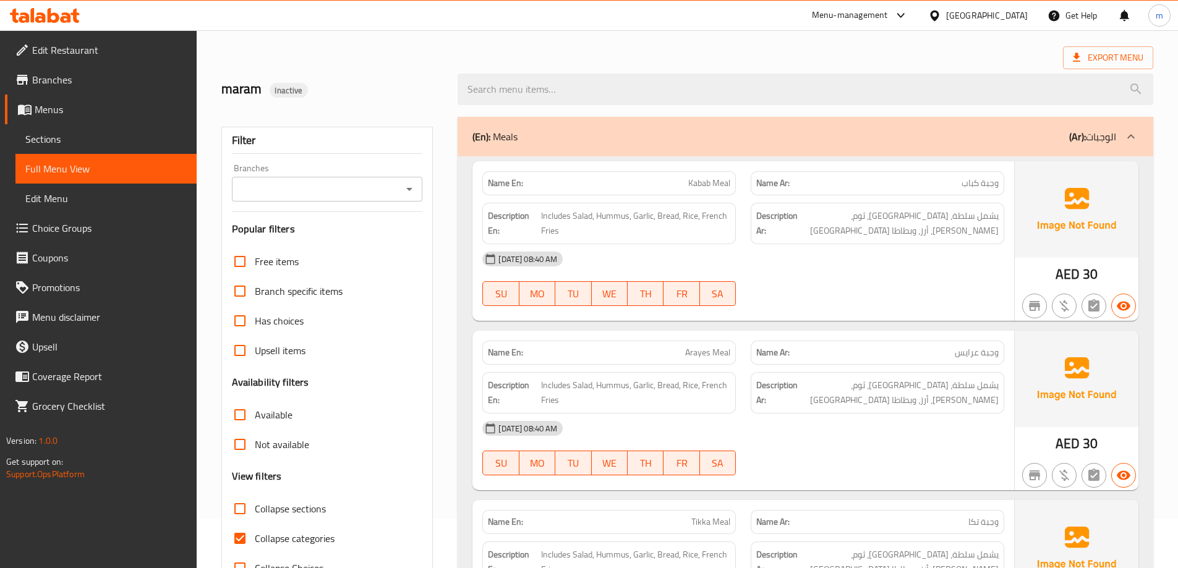
click at [140, 130] on link "Sections" at bounding box center [105, 139] width 181 height 30
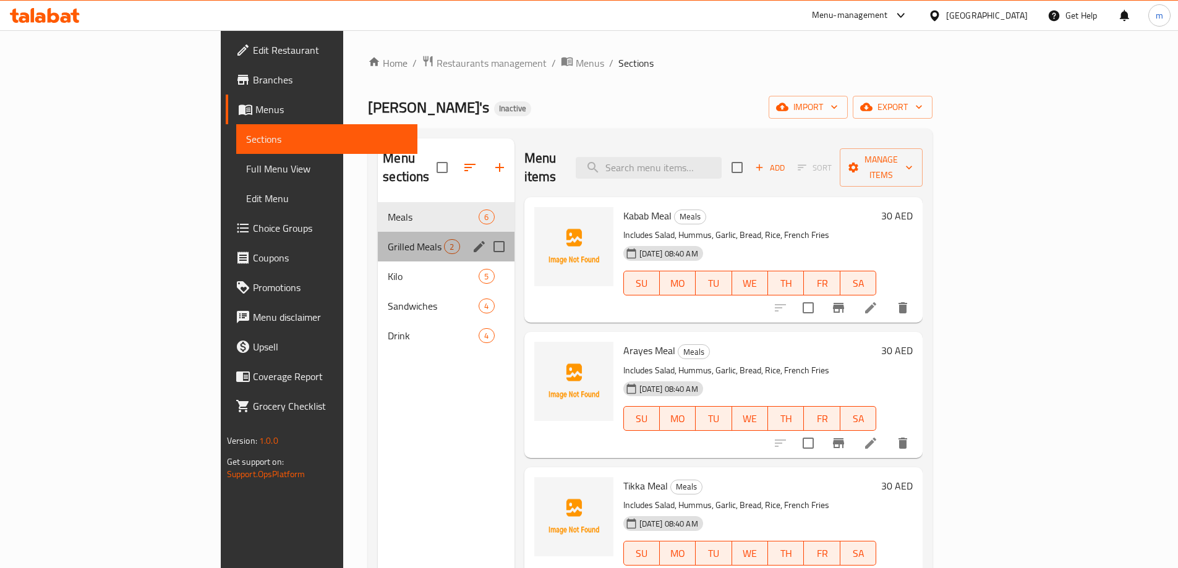
click at [388, 239] on span "Grilled Meals" at bounding box center [416, 246] width 56 height 15
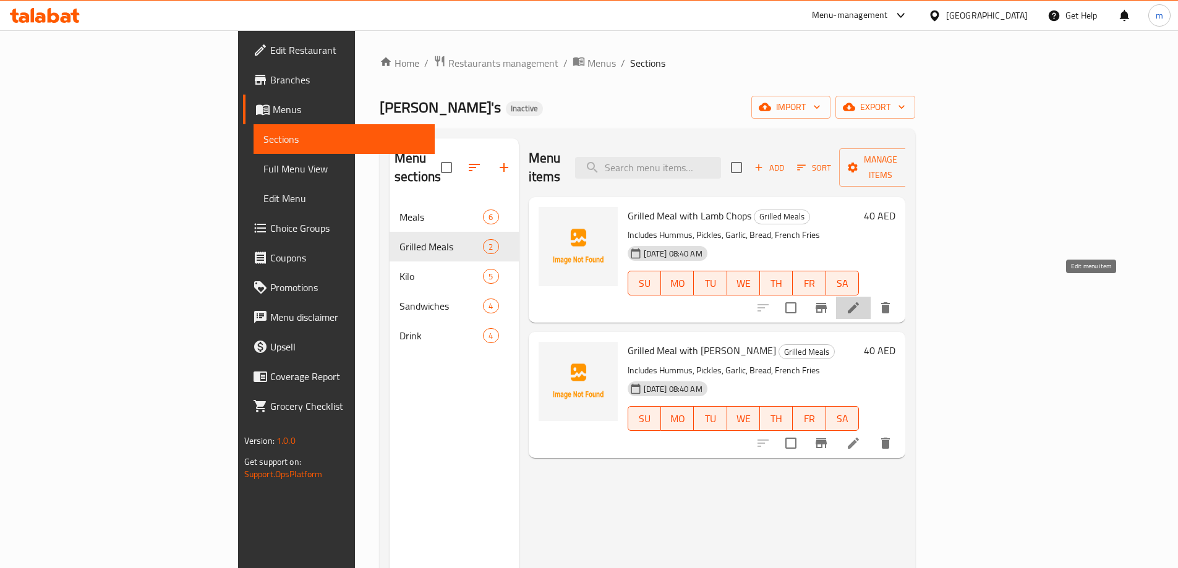
click at [859, 302] on icon at bounding box center [853, 307] width 11 height 11
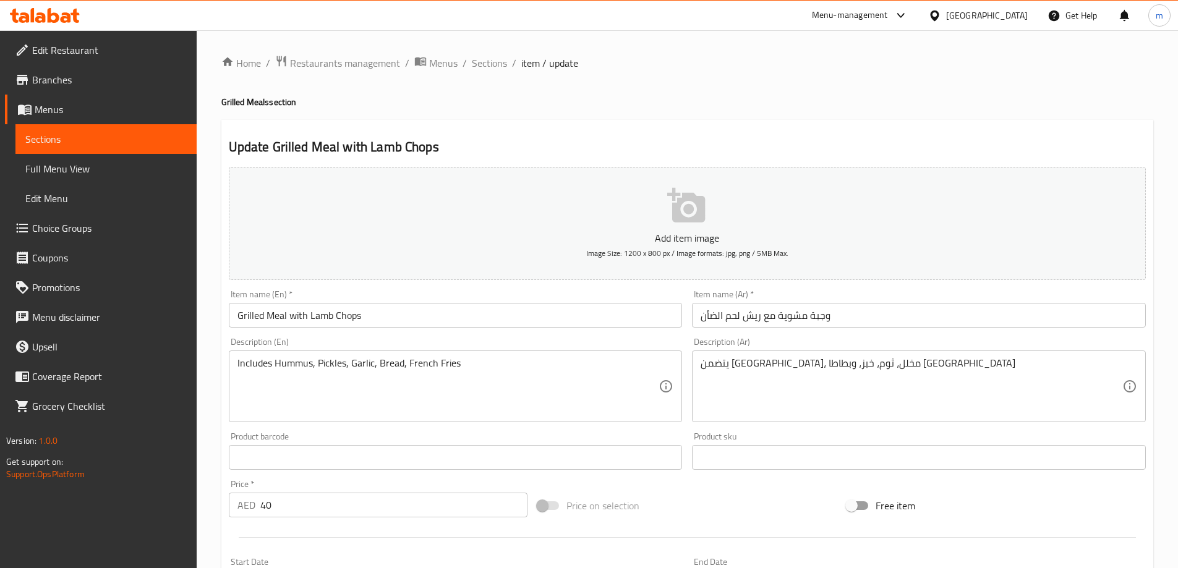
click at [117, 169] on span "Full Menu View" at bounding box center [105, 168] width 161 height 15
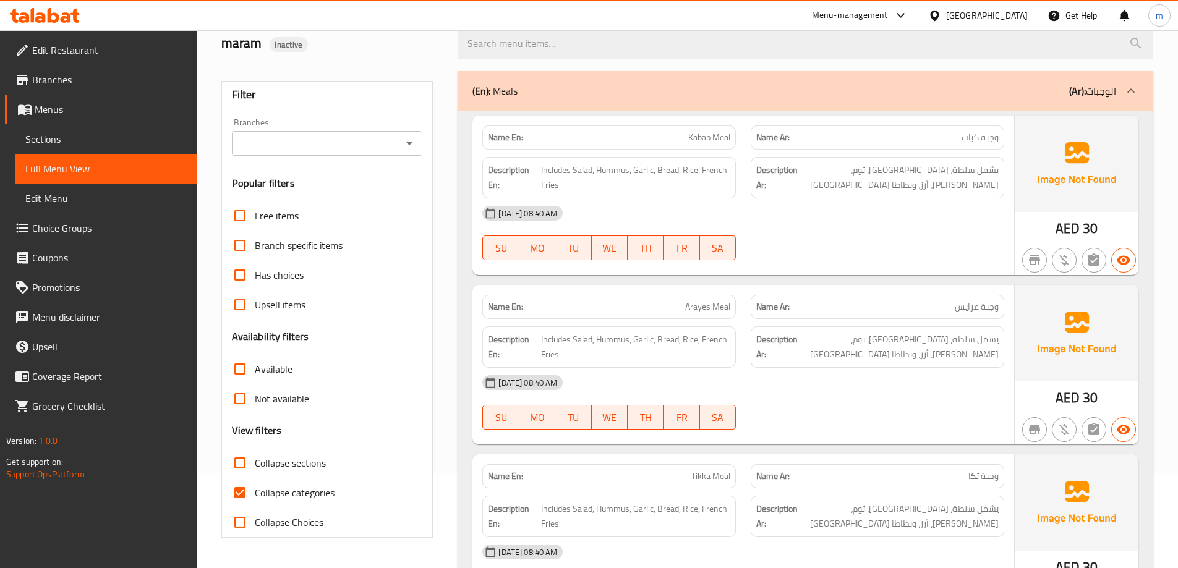
scroll to position [124, 0]
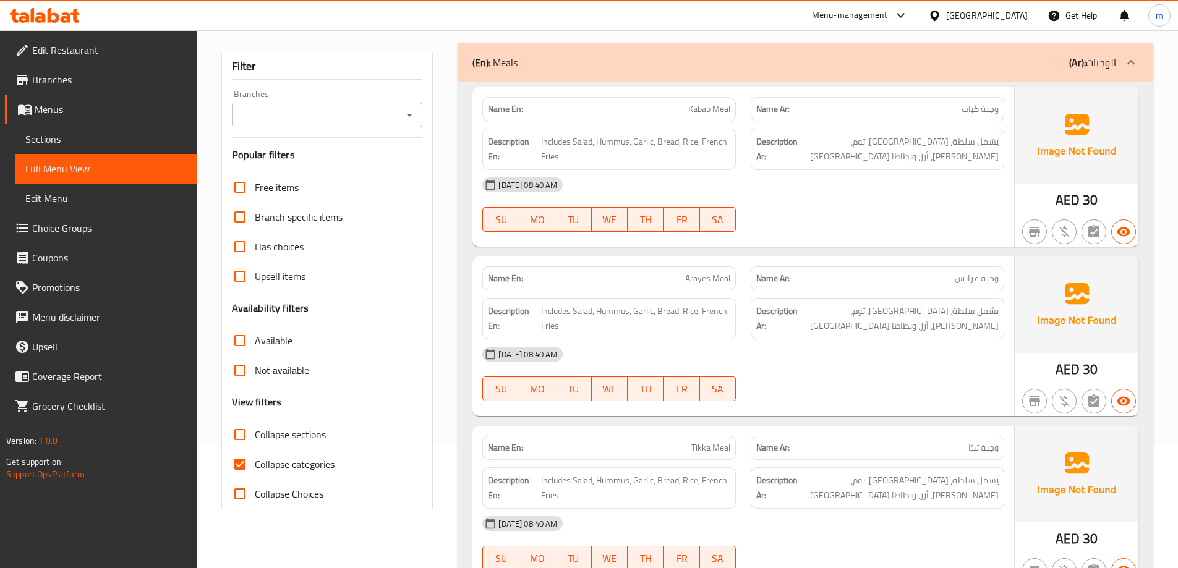
click at [241, 466] on input "Collapse categories" at bounding box center [240, 465] width 30 height 30
checkbox input "false"
